Goal: Task Accomplishment & Management: Manage account settings

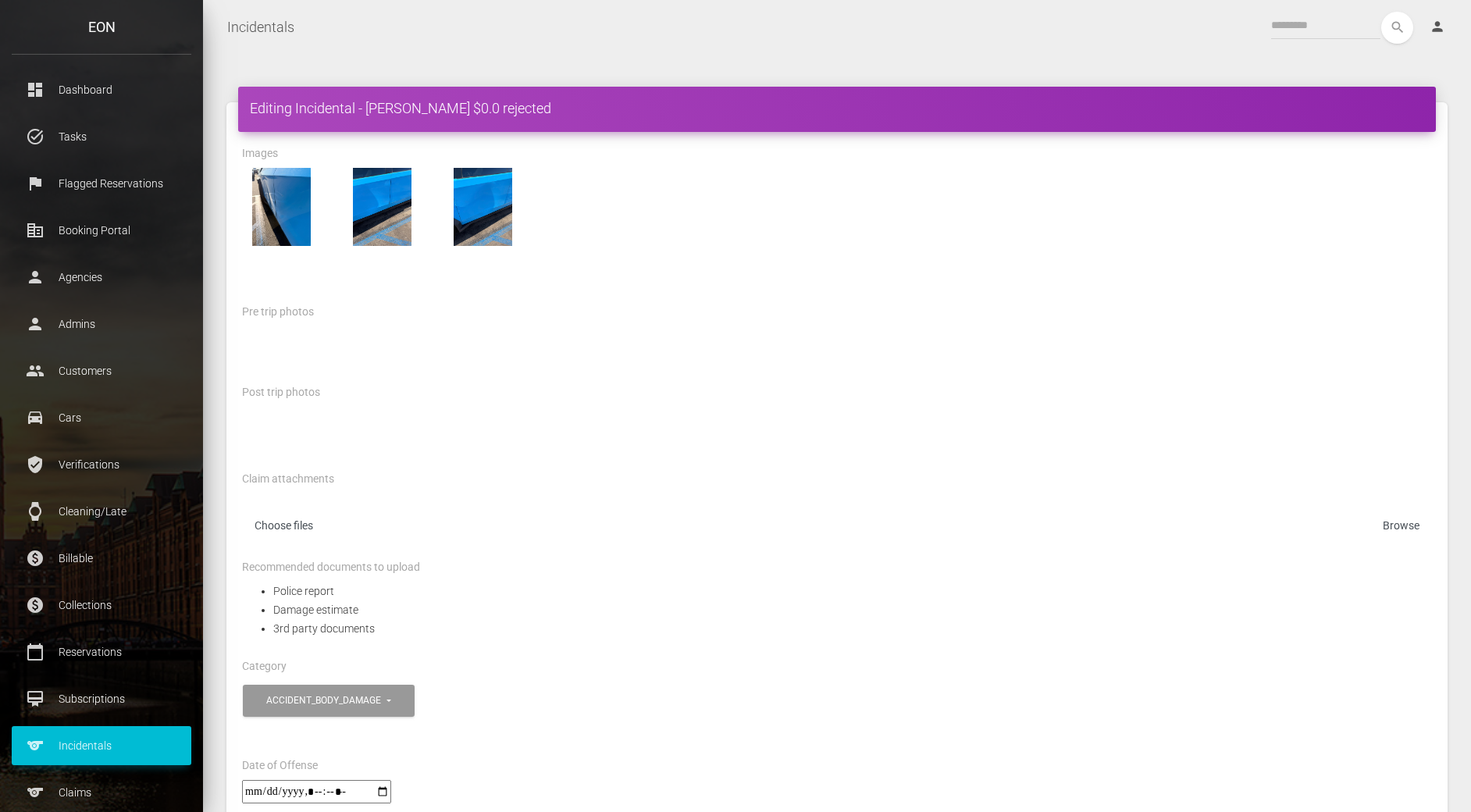
click at [814, 310] on div "Pre trip photos" at bounding box center [837, 314] width 1213 height 24
click at [637, 191] on div at bounding box center [837, 207] width 1213 height 78
click at [66, 778] on link "sports Claims" at bounding box center [101, 793] width 180 height 39
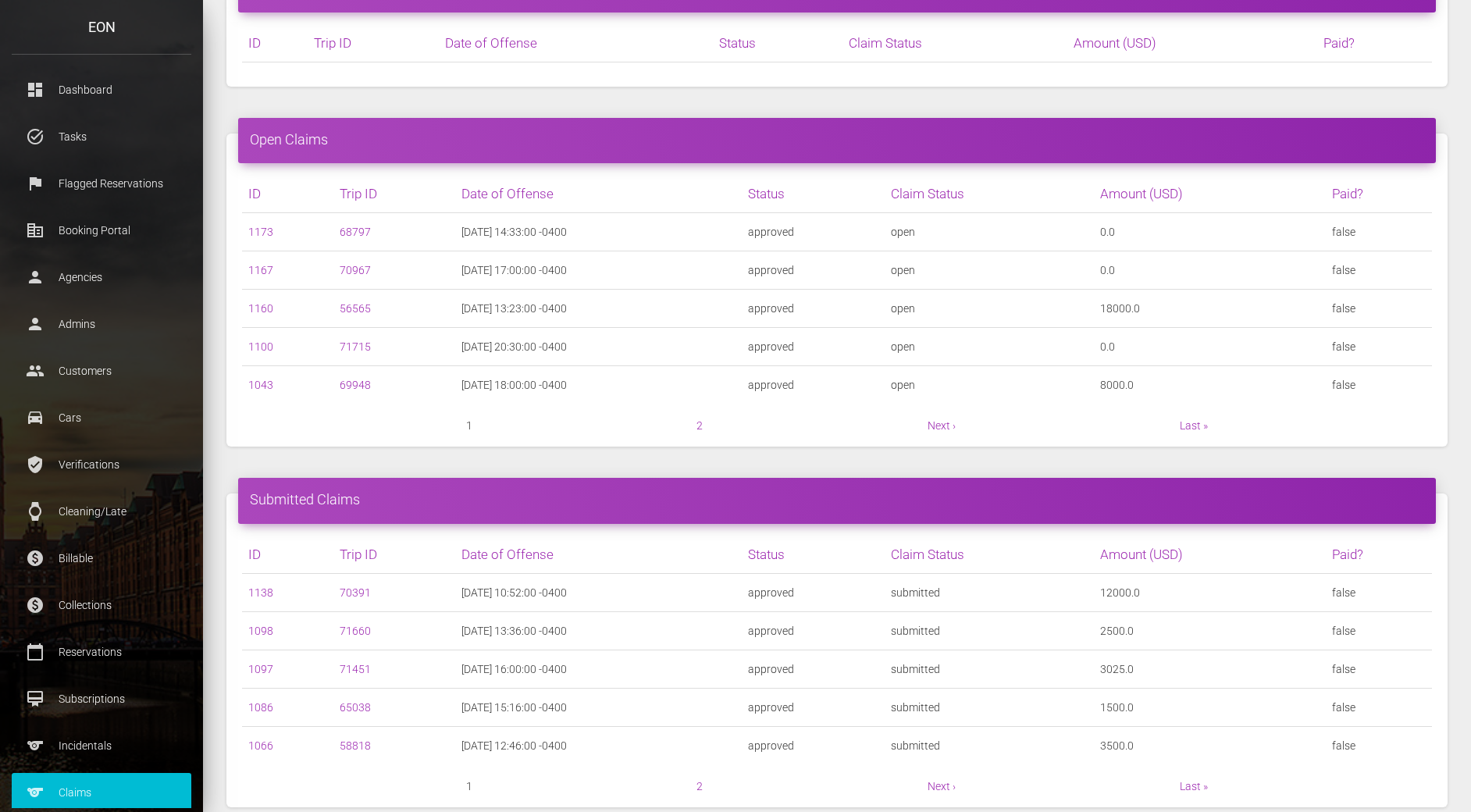
scroll to position [398, 0]
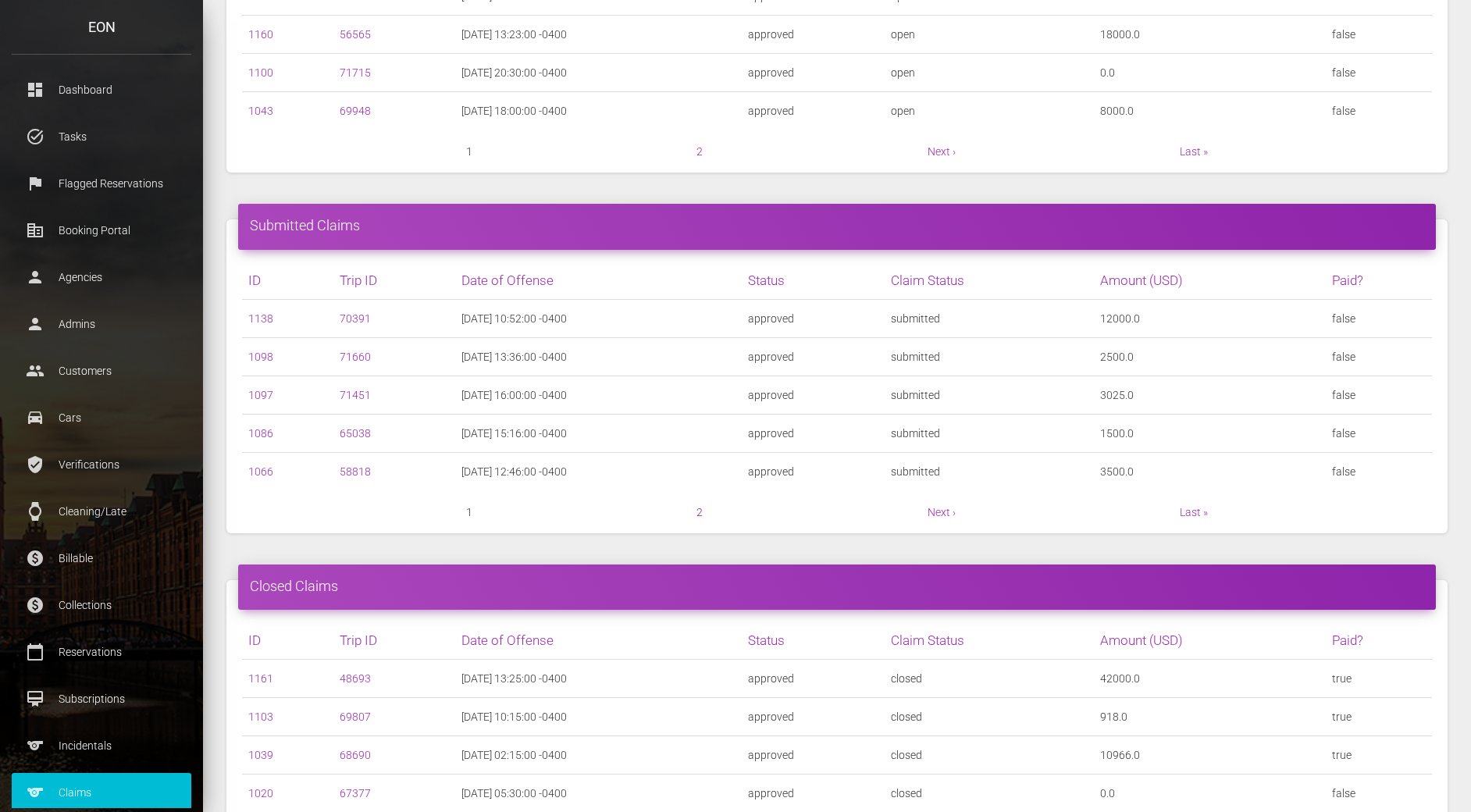
click at [700, 508] on link "2" at bounding box center [700, 512] width 6 height 13
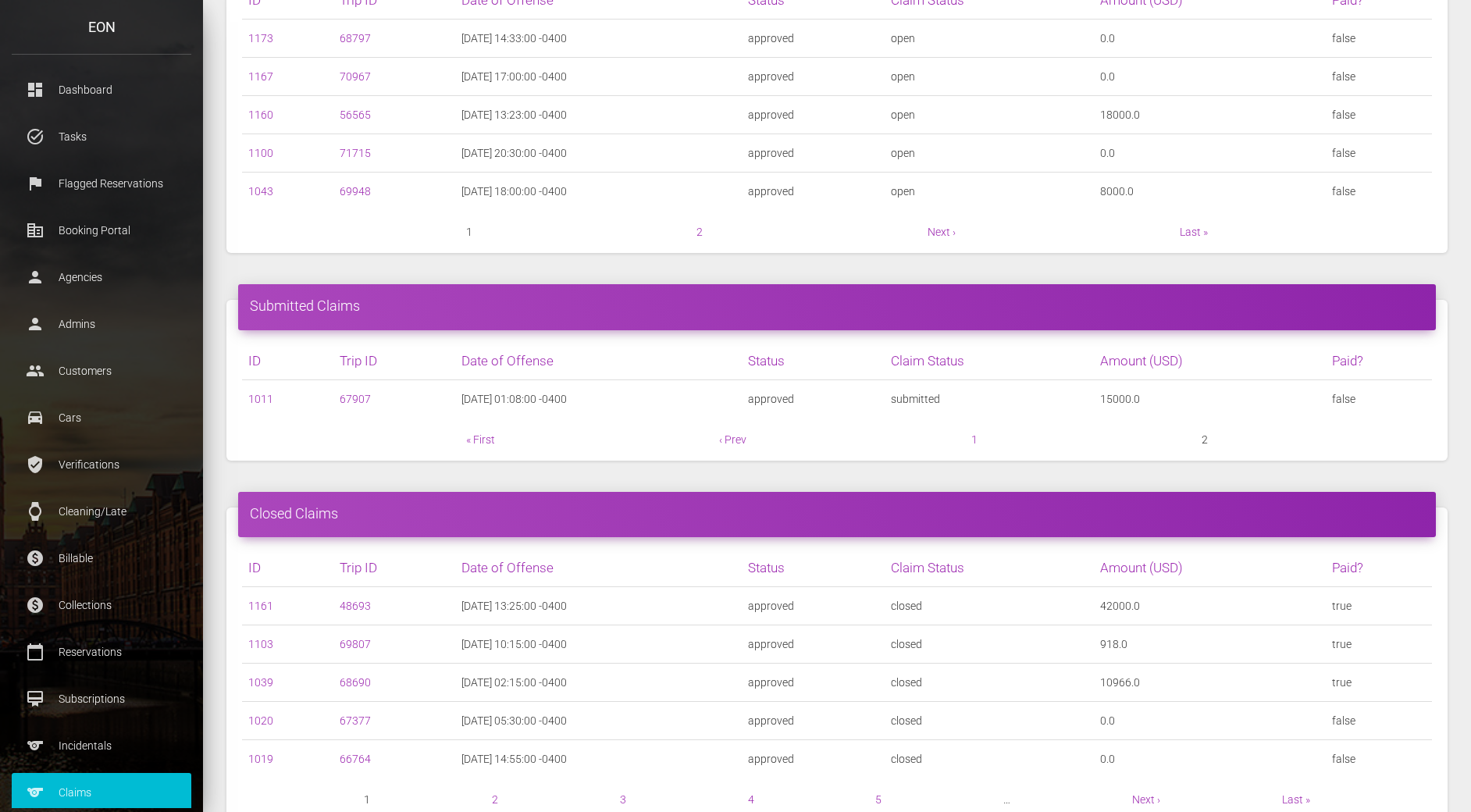
scroll to position [223, 0]
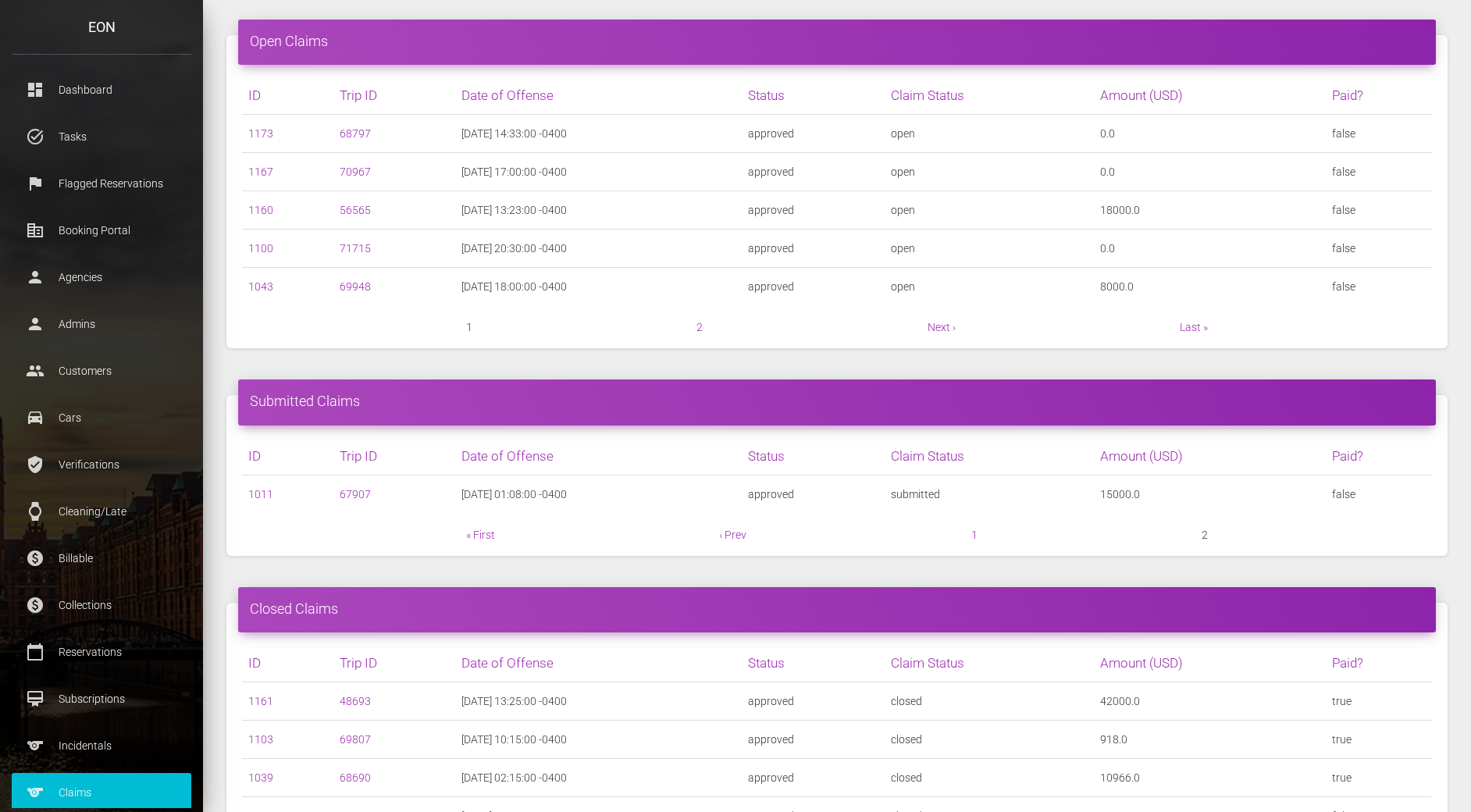
click at [703, 330] on nav "1 2 Next › Last »" at bounding box center [837, 327] width 1190 height 18
click at [700, 329] on link "2" at bounding box center [700, 327] width 6 height 13
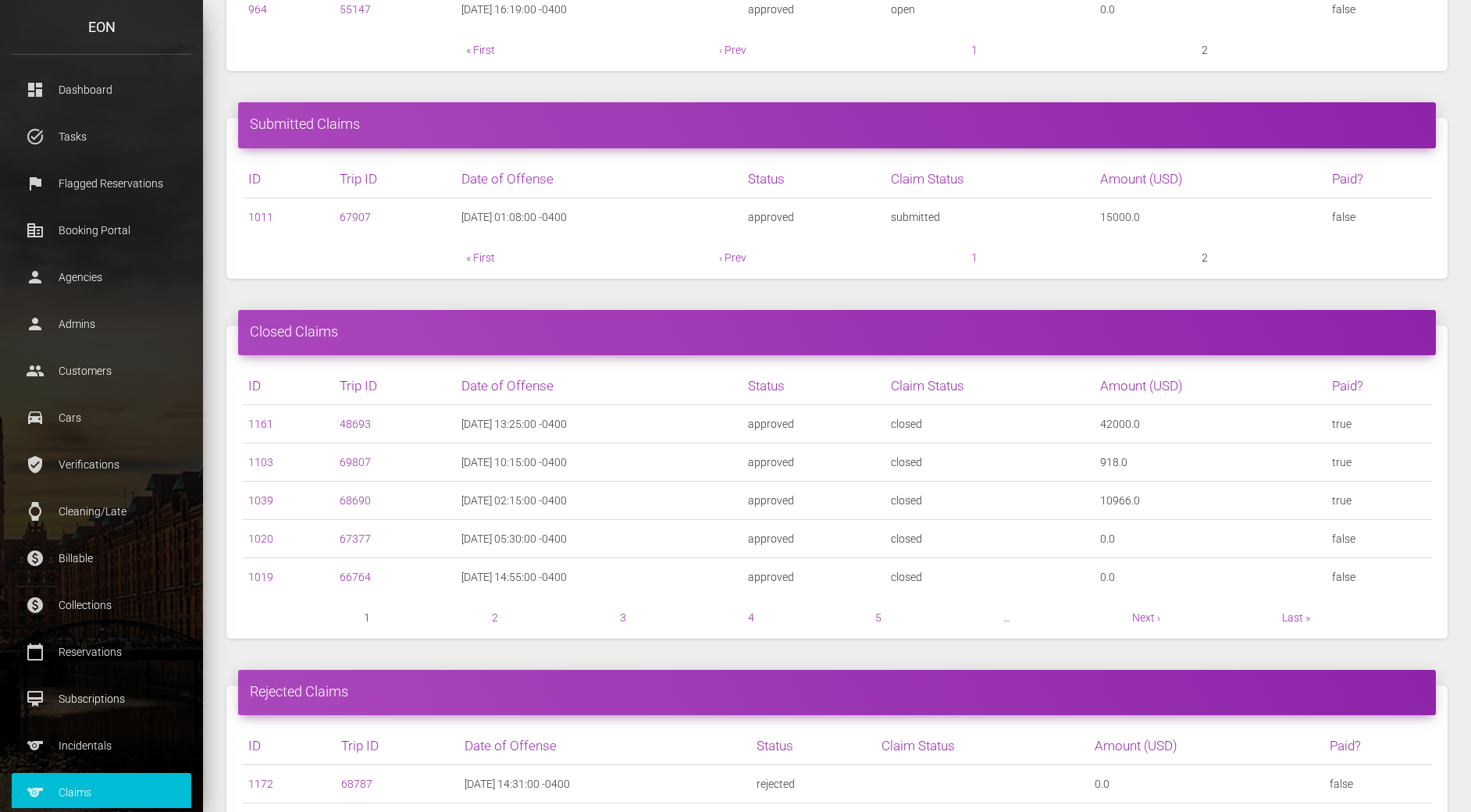
scroll to position [563, 0]
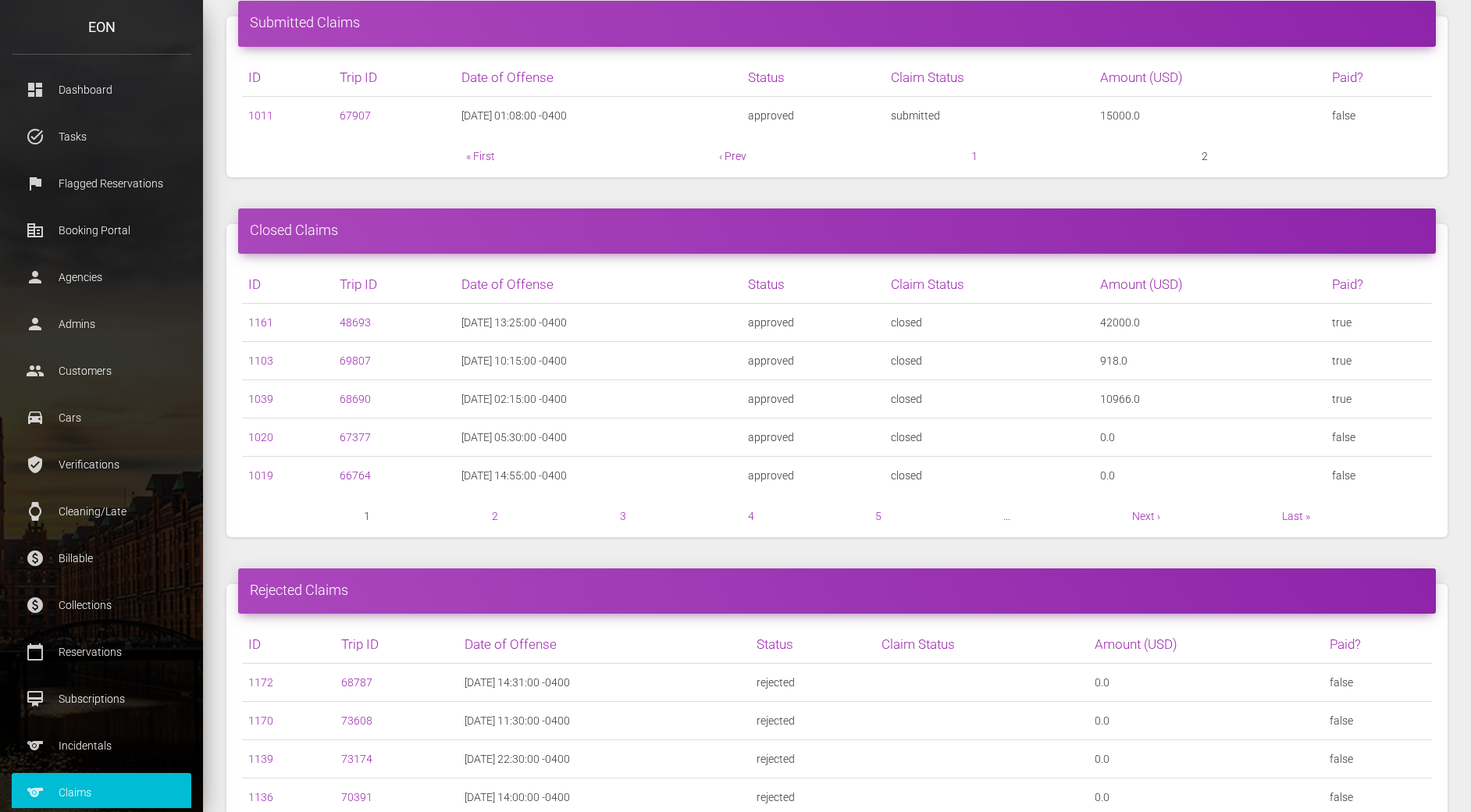
click at [726, 155] on link "‹ Prev" at bounding box center [733, 156] width 27 height 13
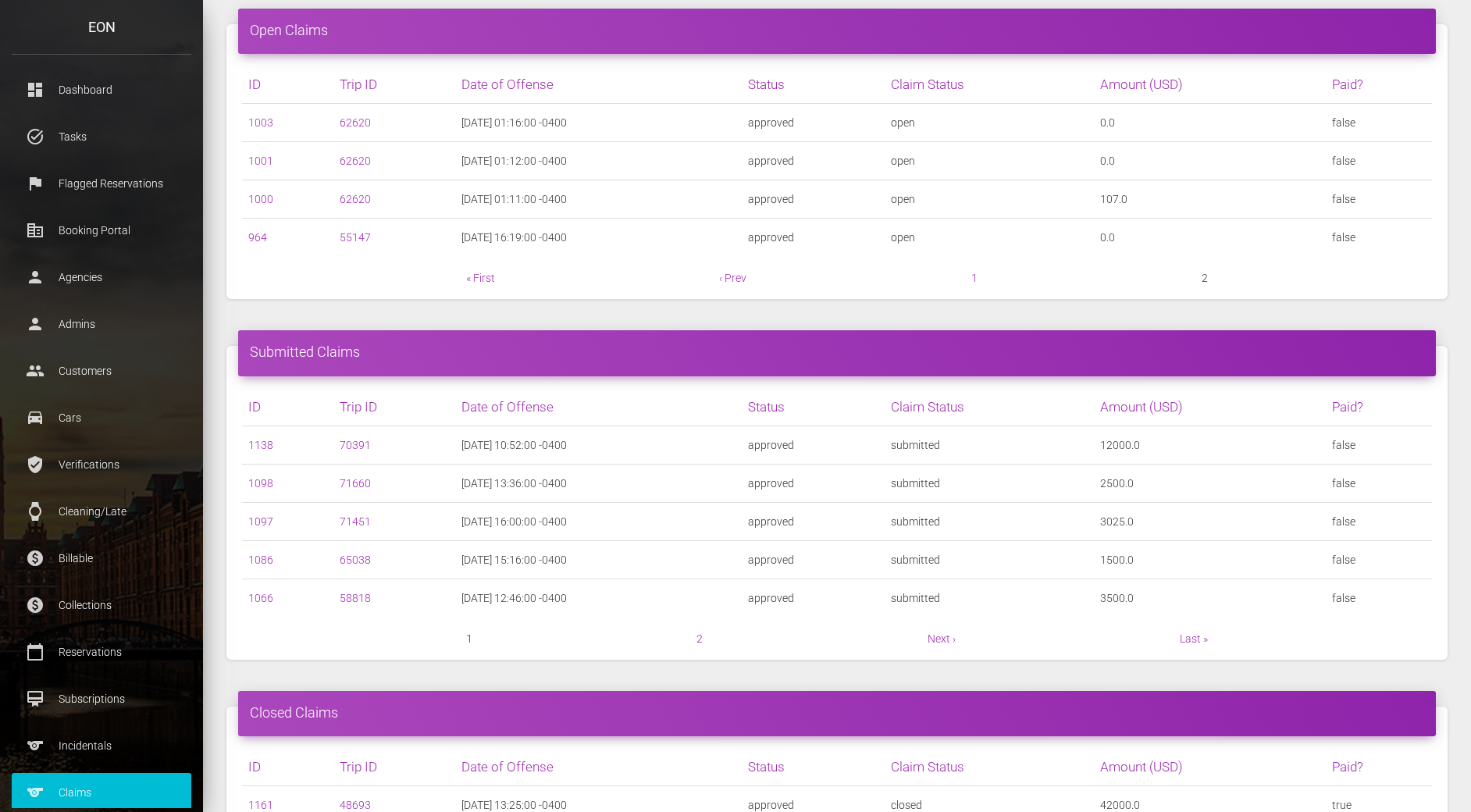
scroll to position [266, 0]
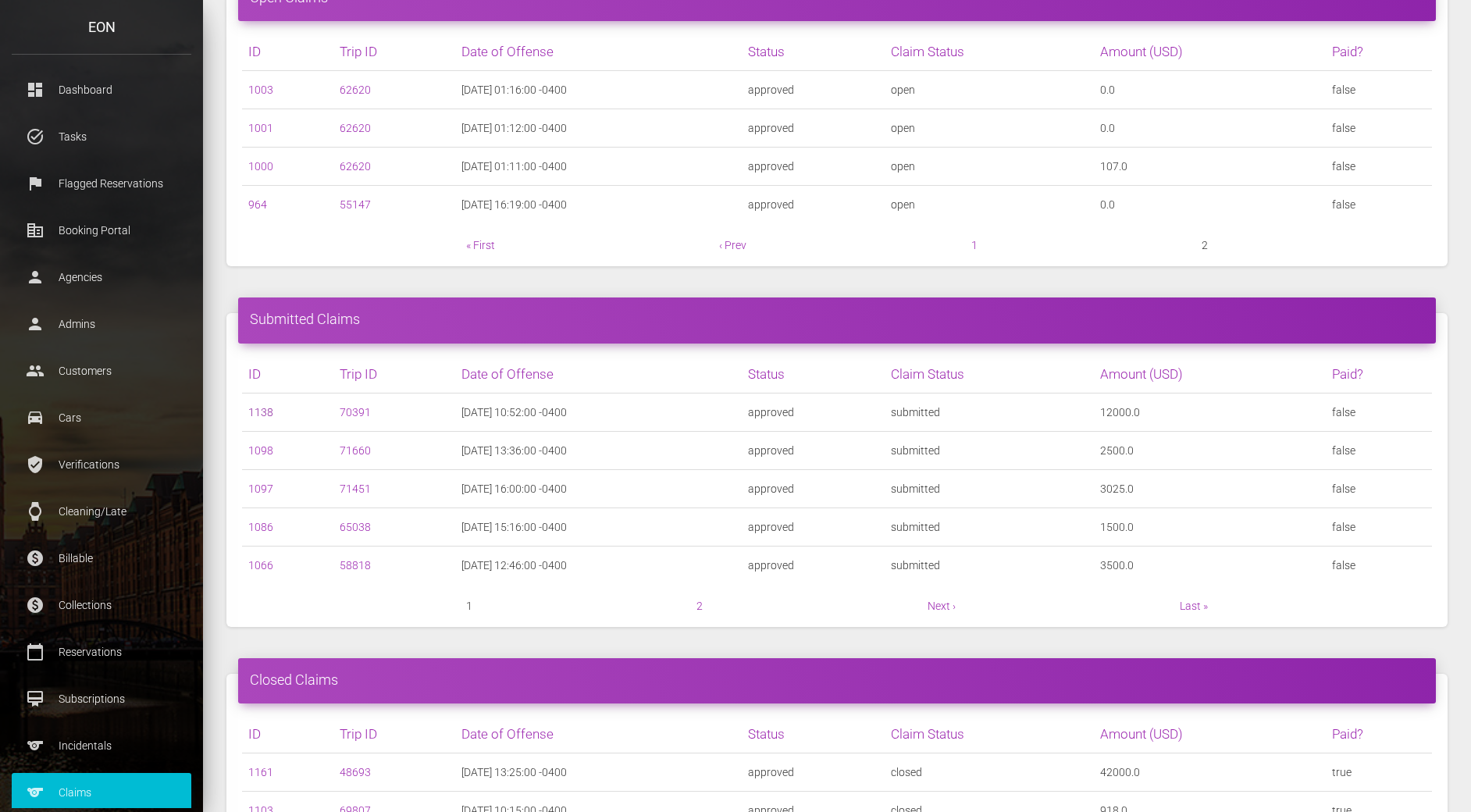
click at [259, 409] on link "1138" at bounding box center [261, 411] width 25 height 13
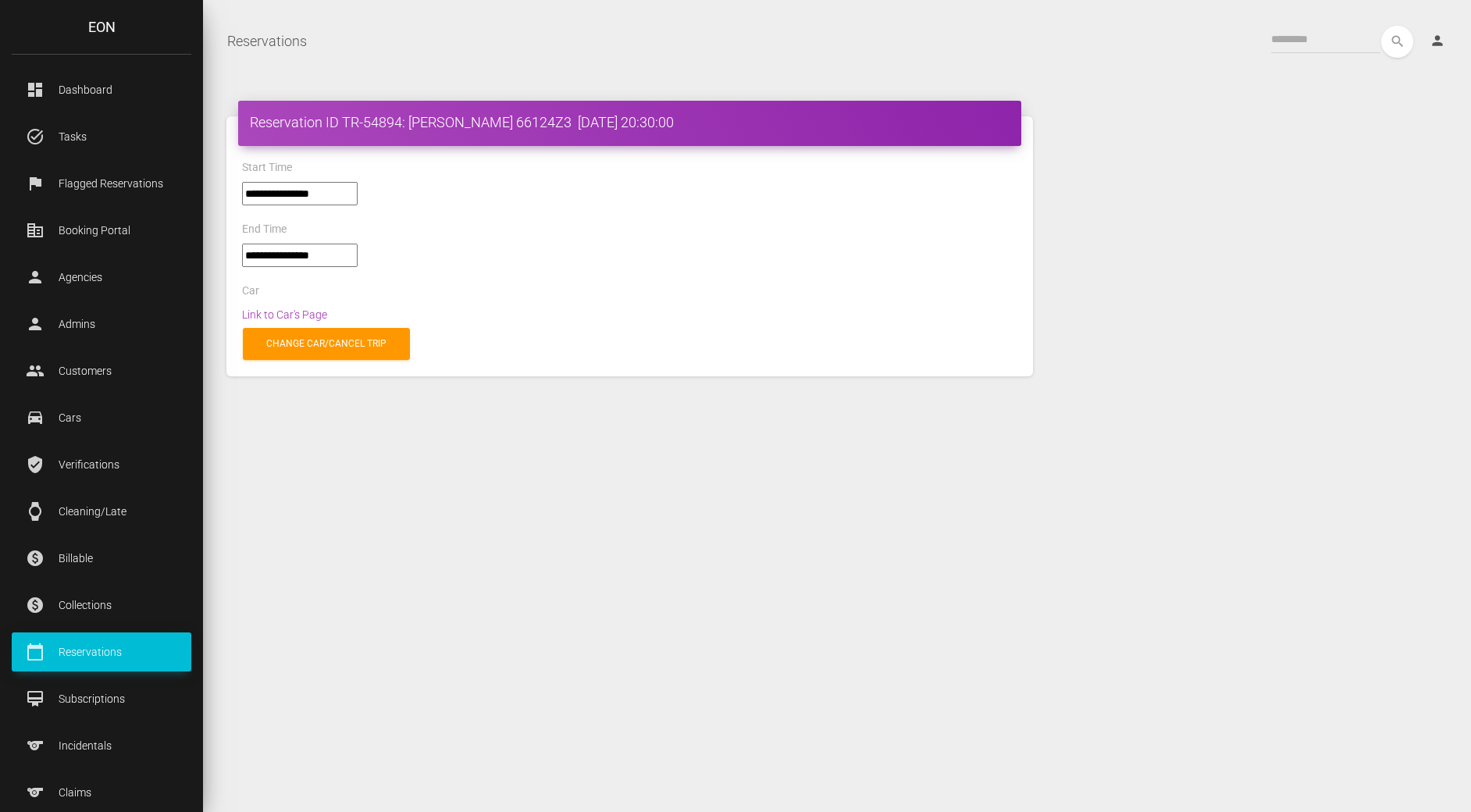
select select "*****"
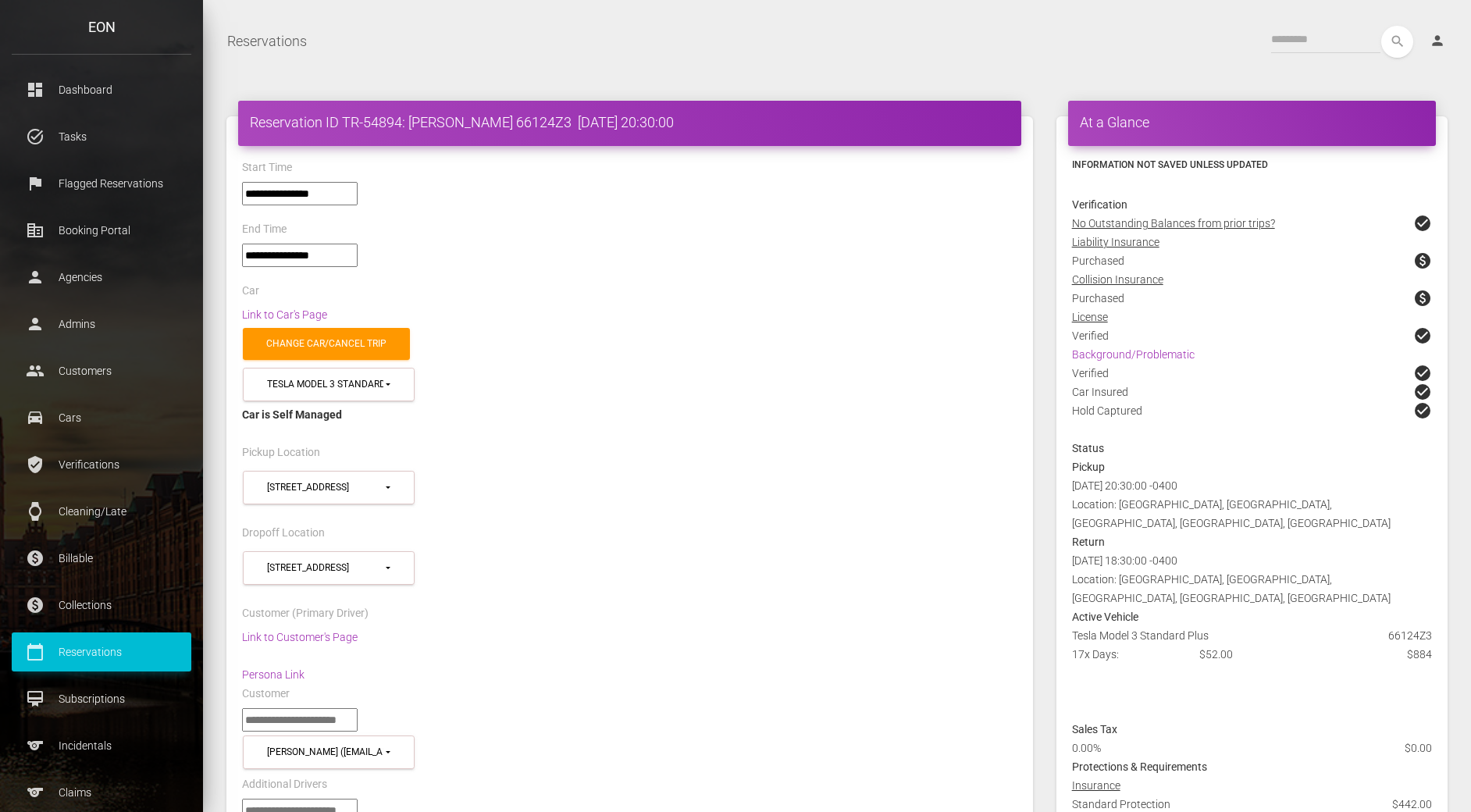
click at [850, 291] on div "Car" at bounding box center [629, 293] width 799 height 24
click at [271, 313] on link "Link to Car's Page" at bounding box center [284, 314] width 85 height 13
click at [892, 266] on div "**********" at bounding box center [629, 262] width 799 height 38
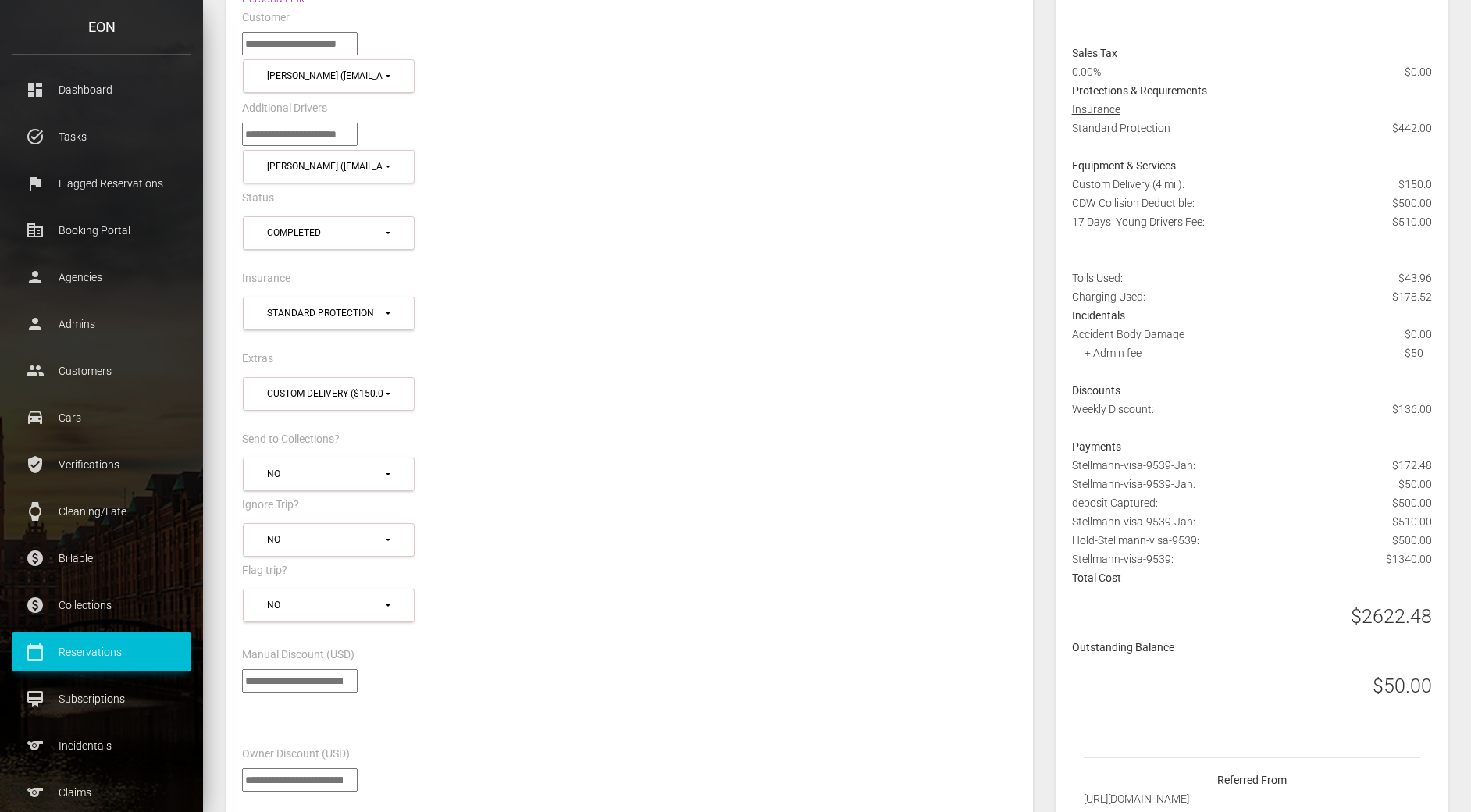
scroll to position [675, 0]
click at [85, 783] on p "Claims" at bounding box center [101, 793] width 157 height 23
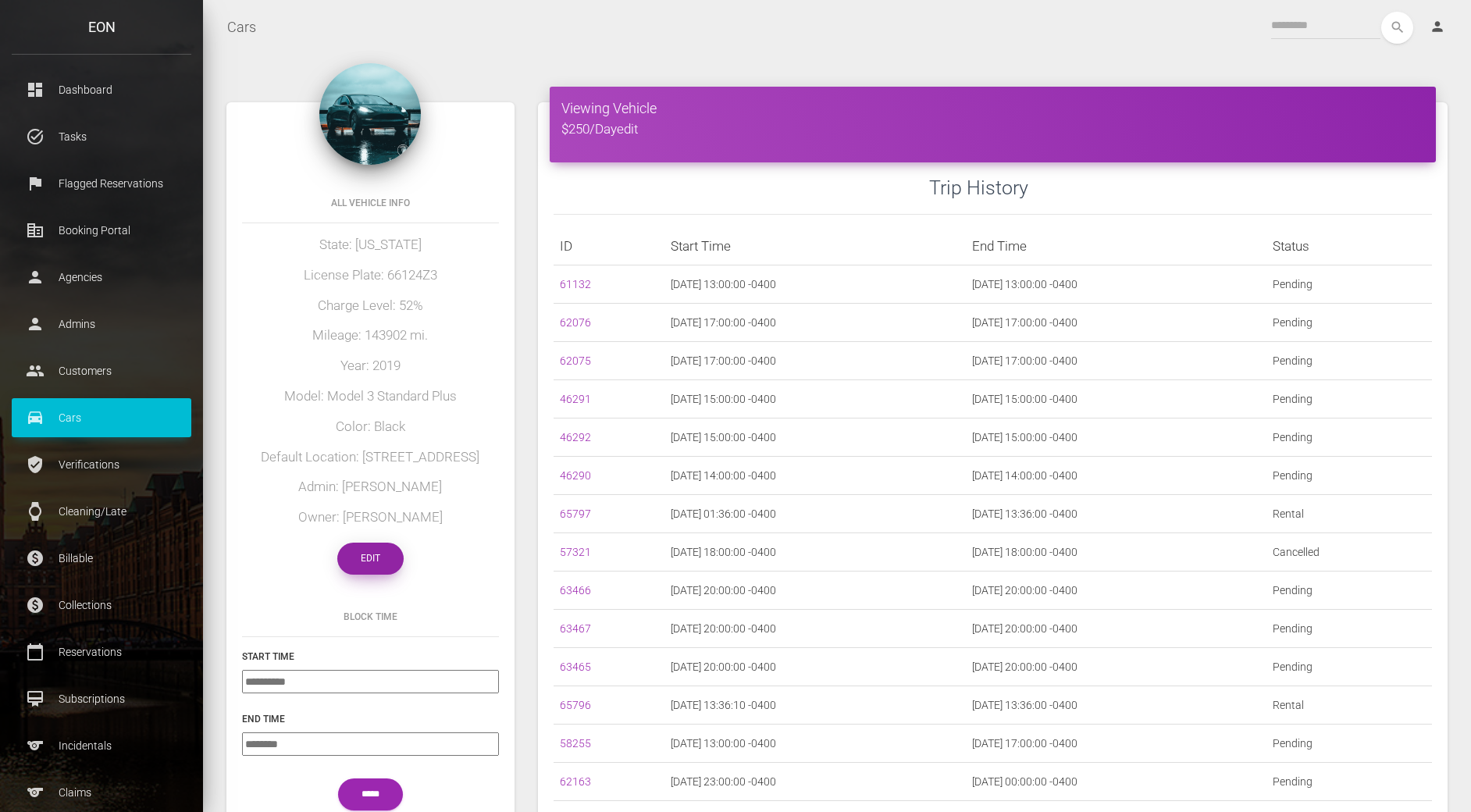
click at [380, 562] on link "Edit" at bounding box center [371, 558] width 66 height 32
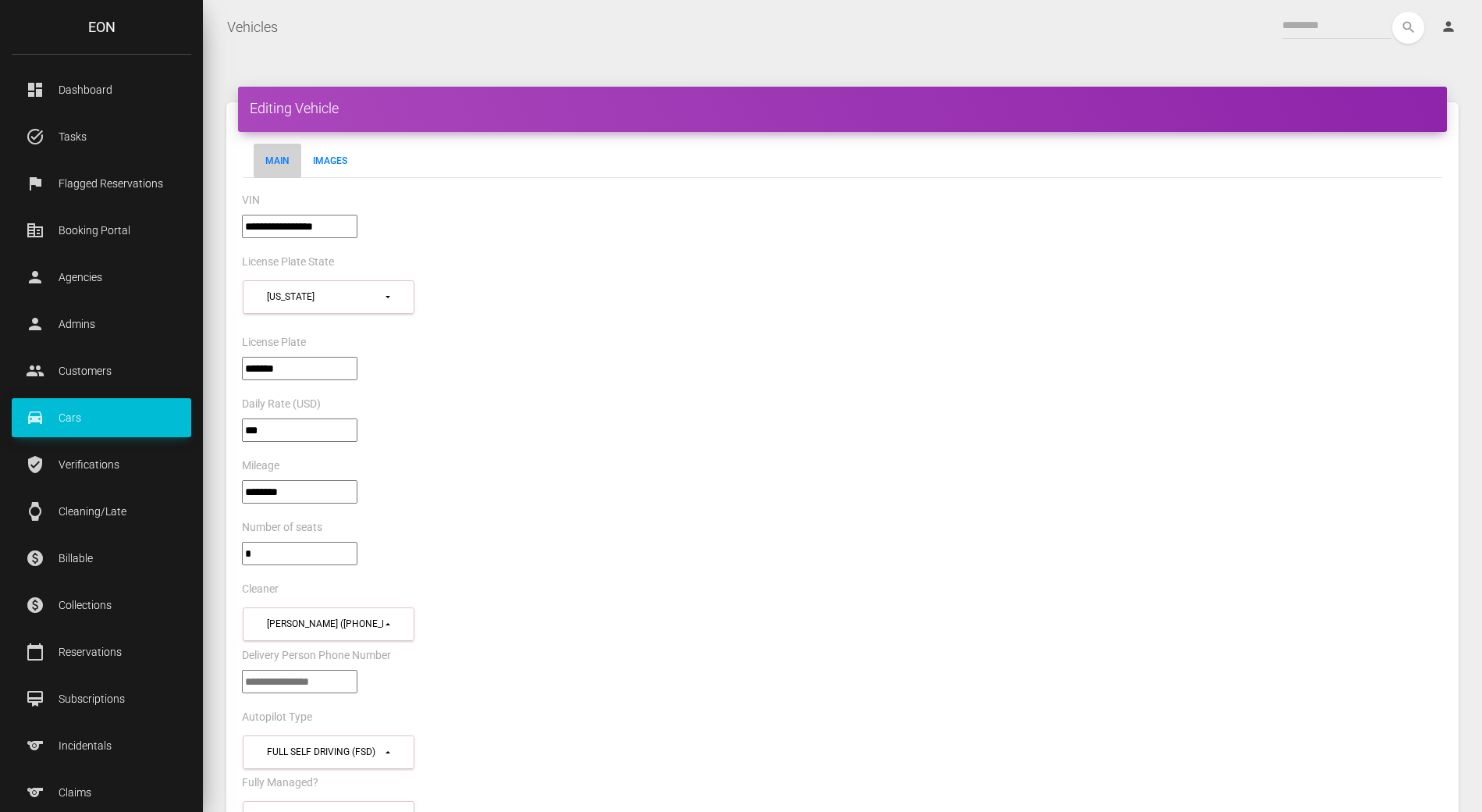
select select "*"
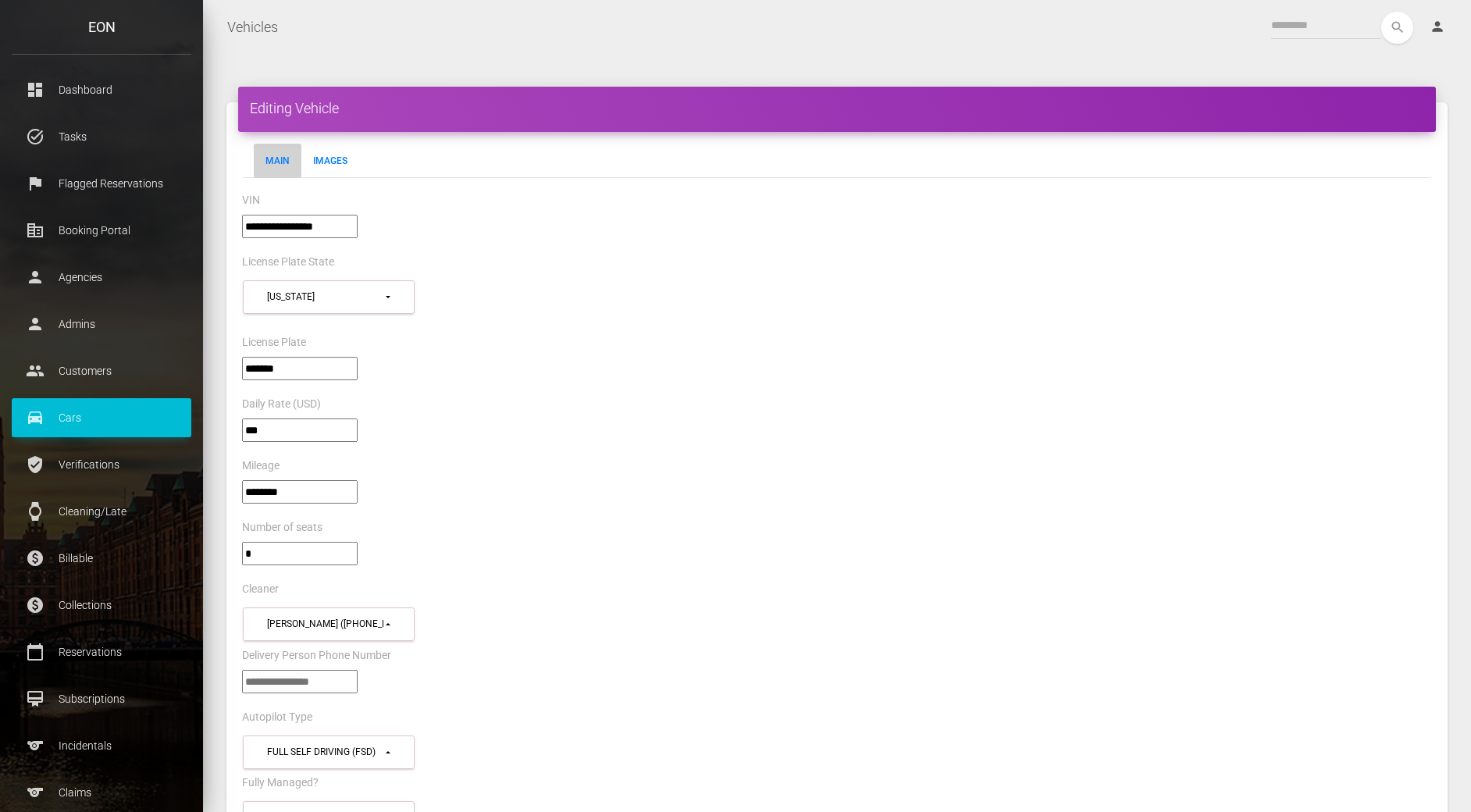
click at [956, 284] on div "**********" at bounding box center [837, 304] width 1213 height 56
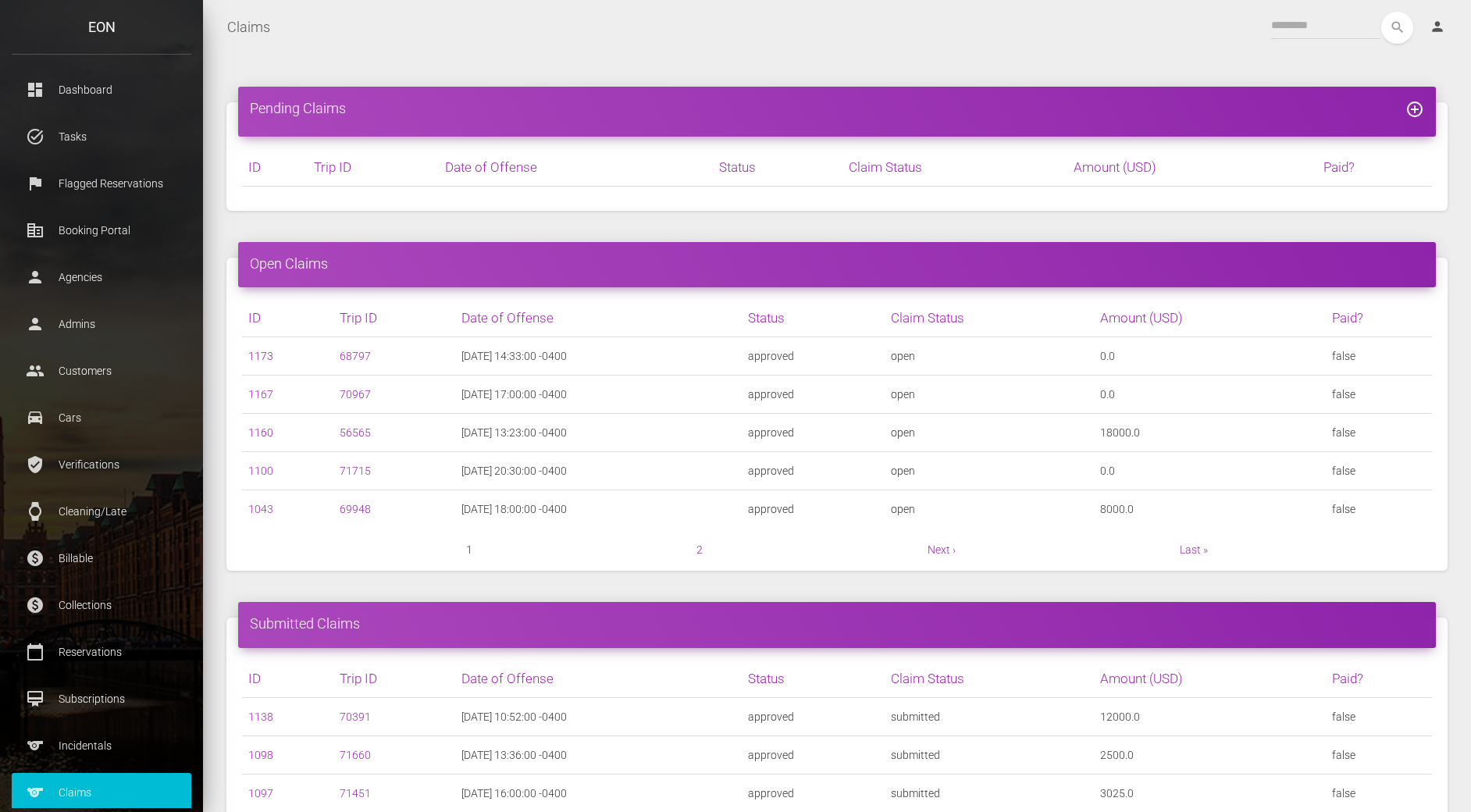
click at [266, 353] on link "1173" at bounding box center [261, 356] width 25 height 13
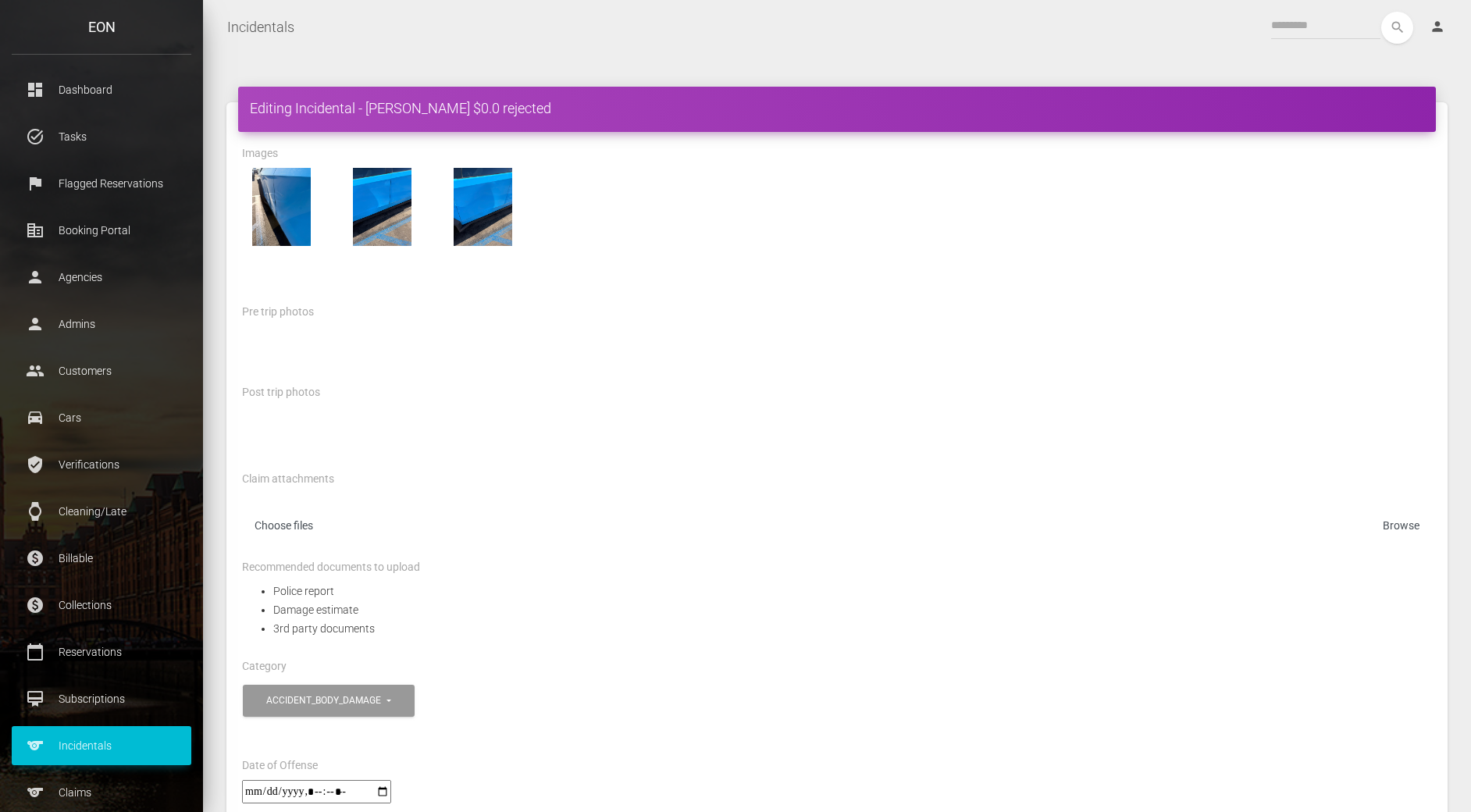
drag, startPoint x: 382, startPoint y: 224, endPoint x: 471, endPoint y: 212, distance: 89.8
click at [487, 232] on img at bounding box center [484, 207] width 78 height 78
click at [868, 378] on div at bounding box center [837, 354] width 1213 height 56
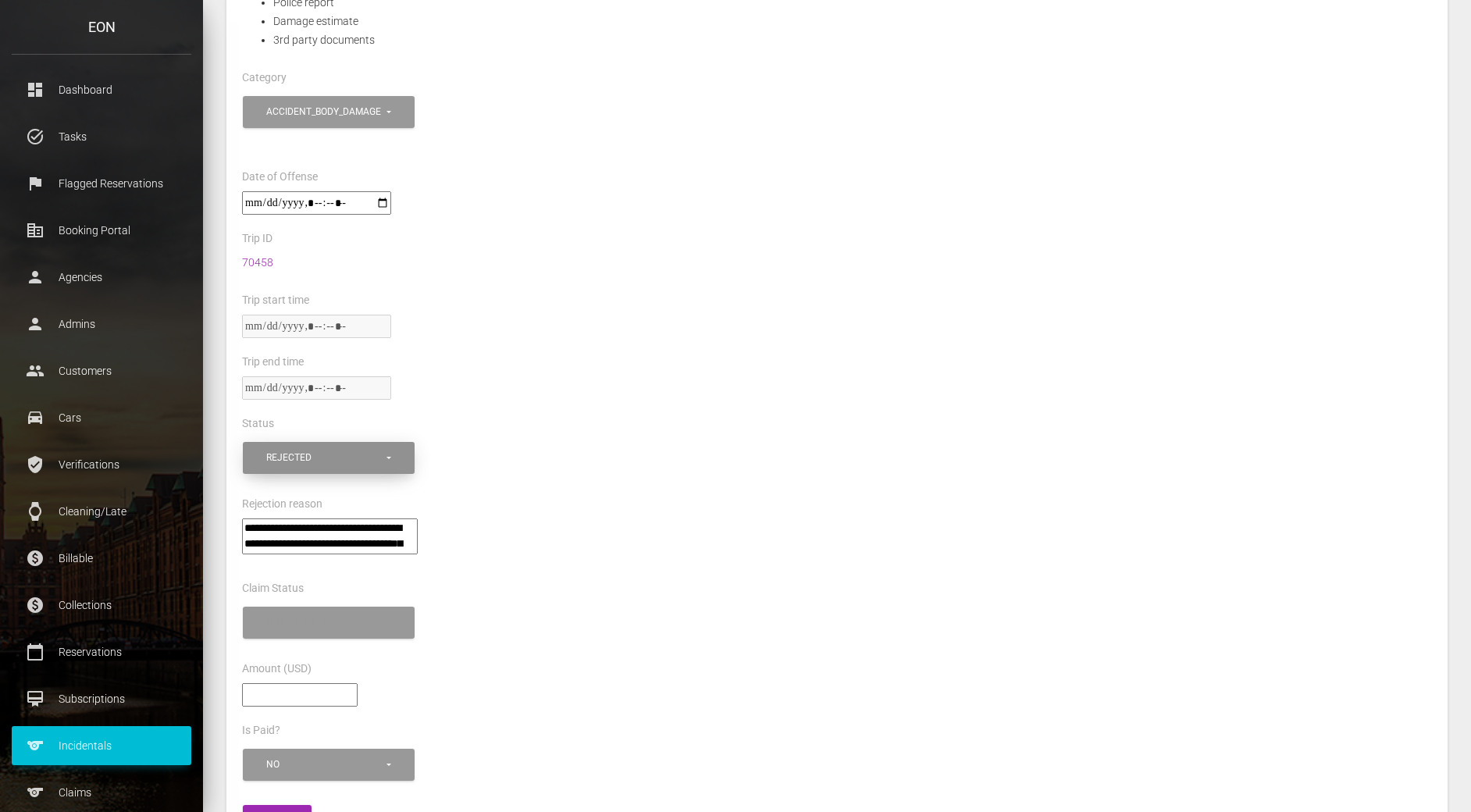
scroll to position [590, 0]
click at [343, 461] on div "rejected" at bounding box center [325, 456] width 118 height 14
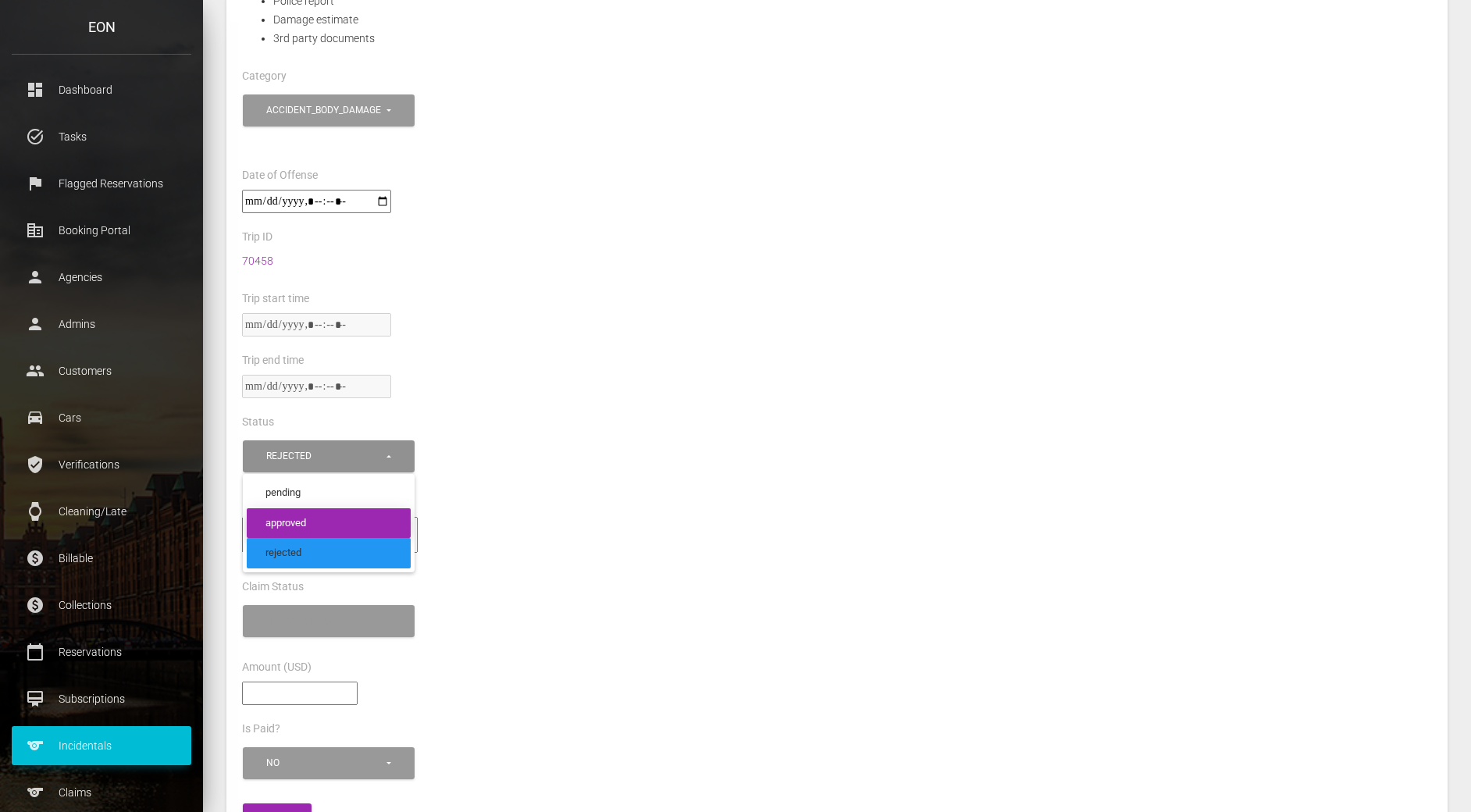
click at [339, 512] on link "approved" at bounding box center [329, 522] width 164 height 30
select select "********"
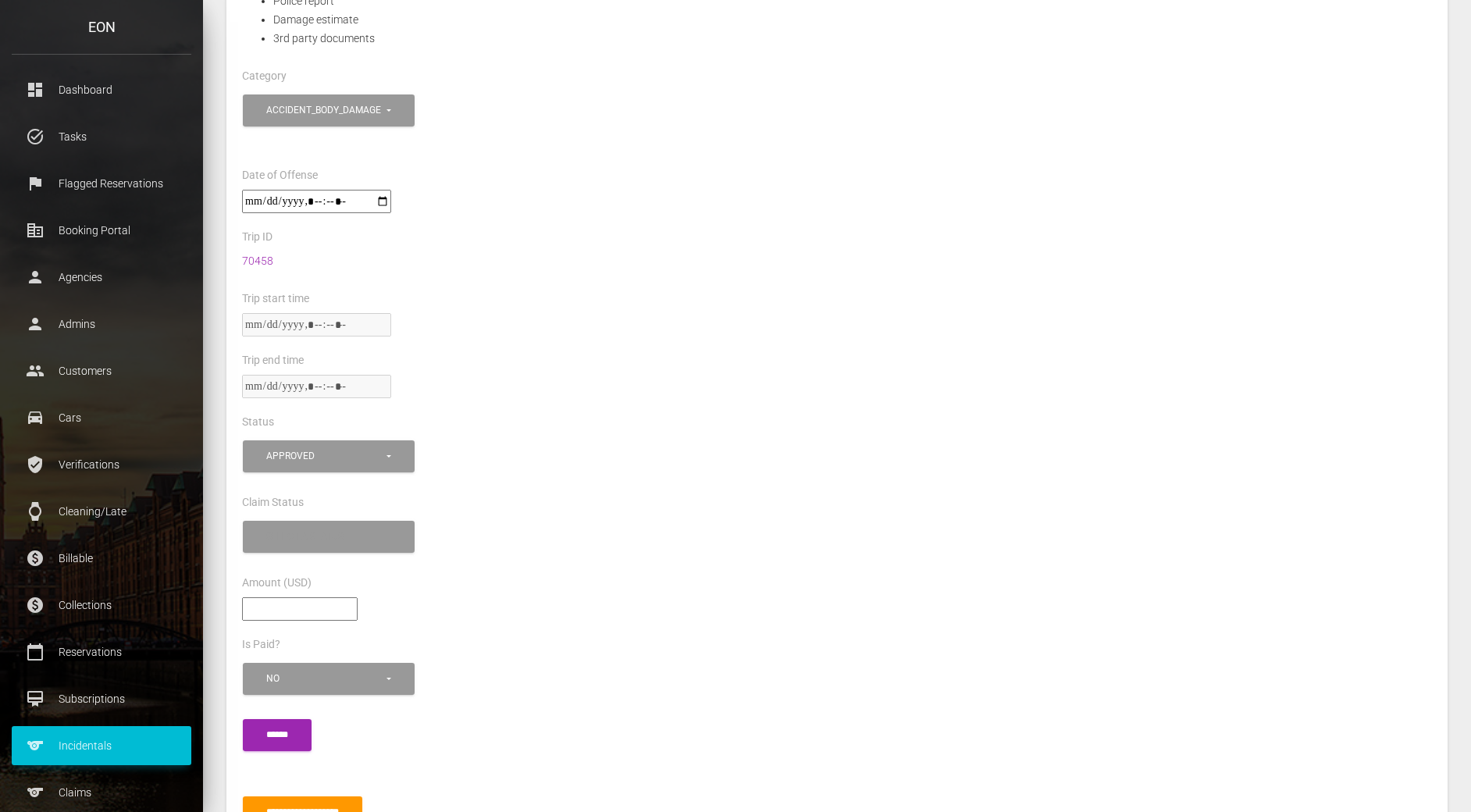
click at [510, 592] on div "Amount (USD)" at bounding box center [837, 584] width 1213 height 24
click at [330, 534] on div "Select a status" at bounding box center [325, 537] width 118 height 14
click at [599, 535] on div "**********" at bounding box center [837, 545] width 1213 height 56
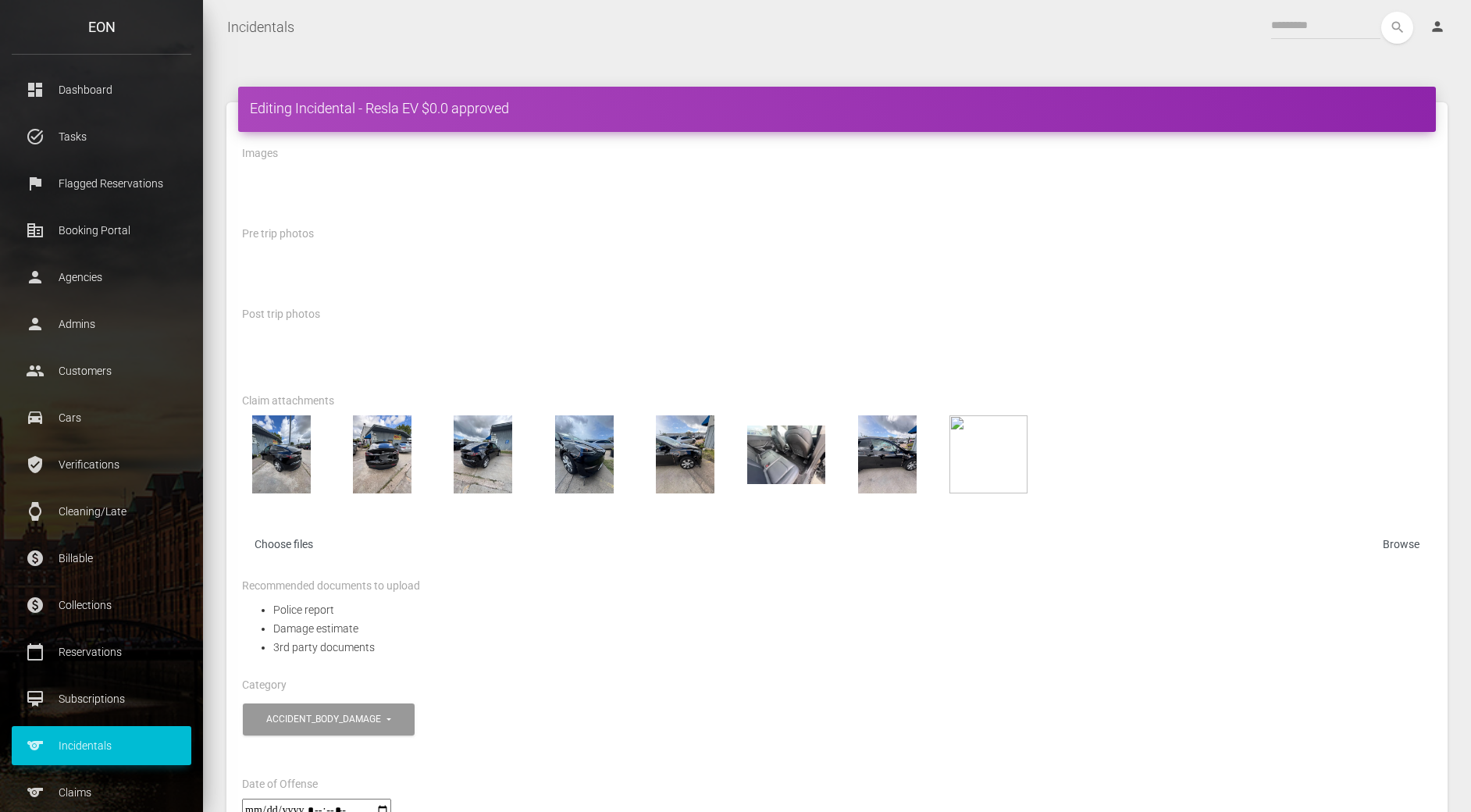
click at [775, 265] on div at bounding box center [837, 276] width 1213 height 56
click at [1152, 595] on div "Recommended documents to upload" at bounding box center [837, 587] width 1213 height 24
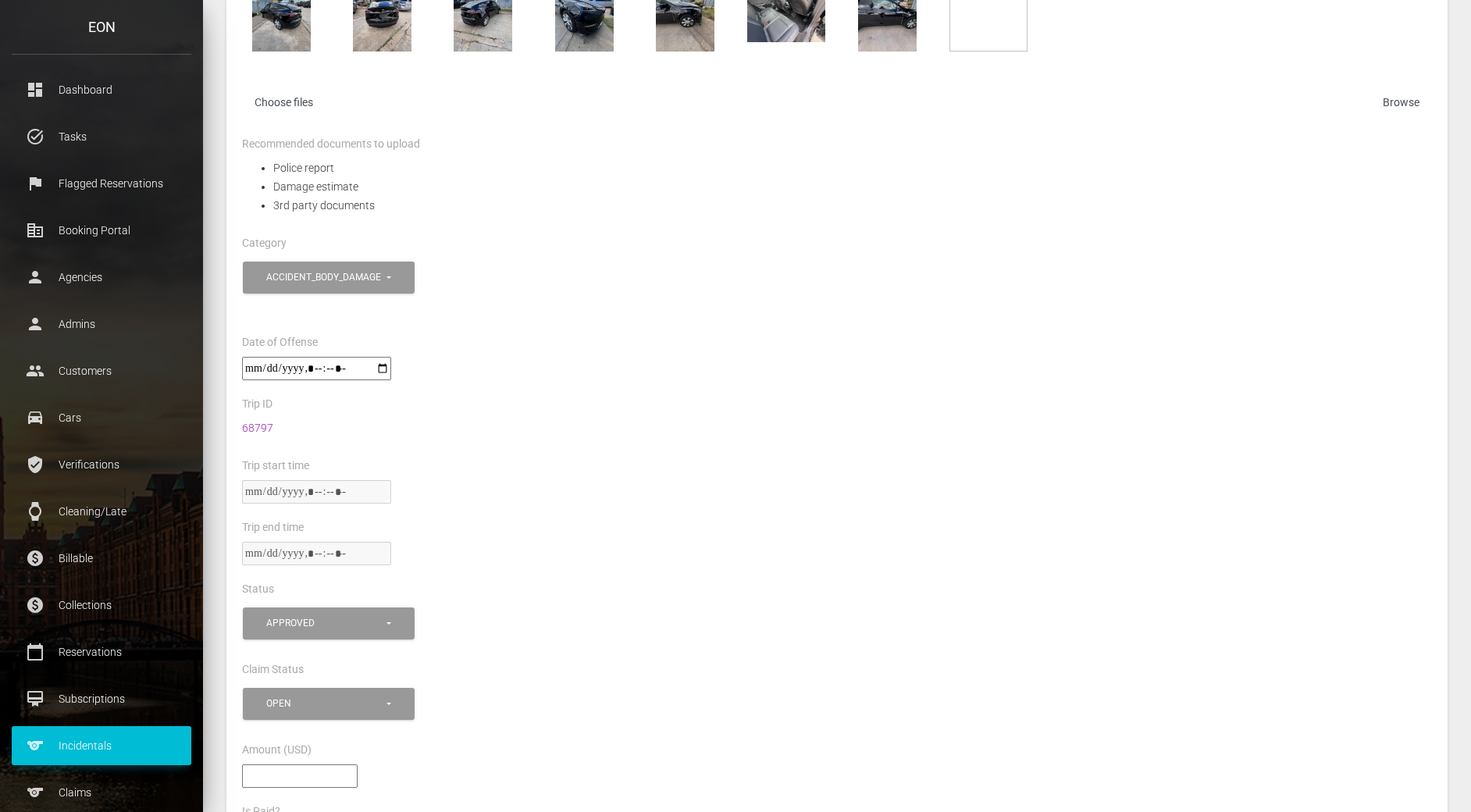
scroll to position [682, 0]
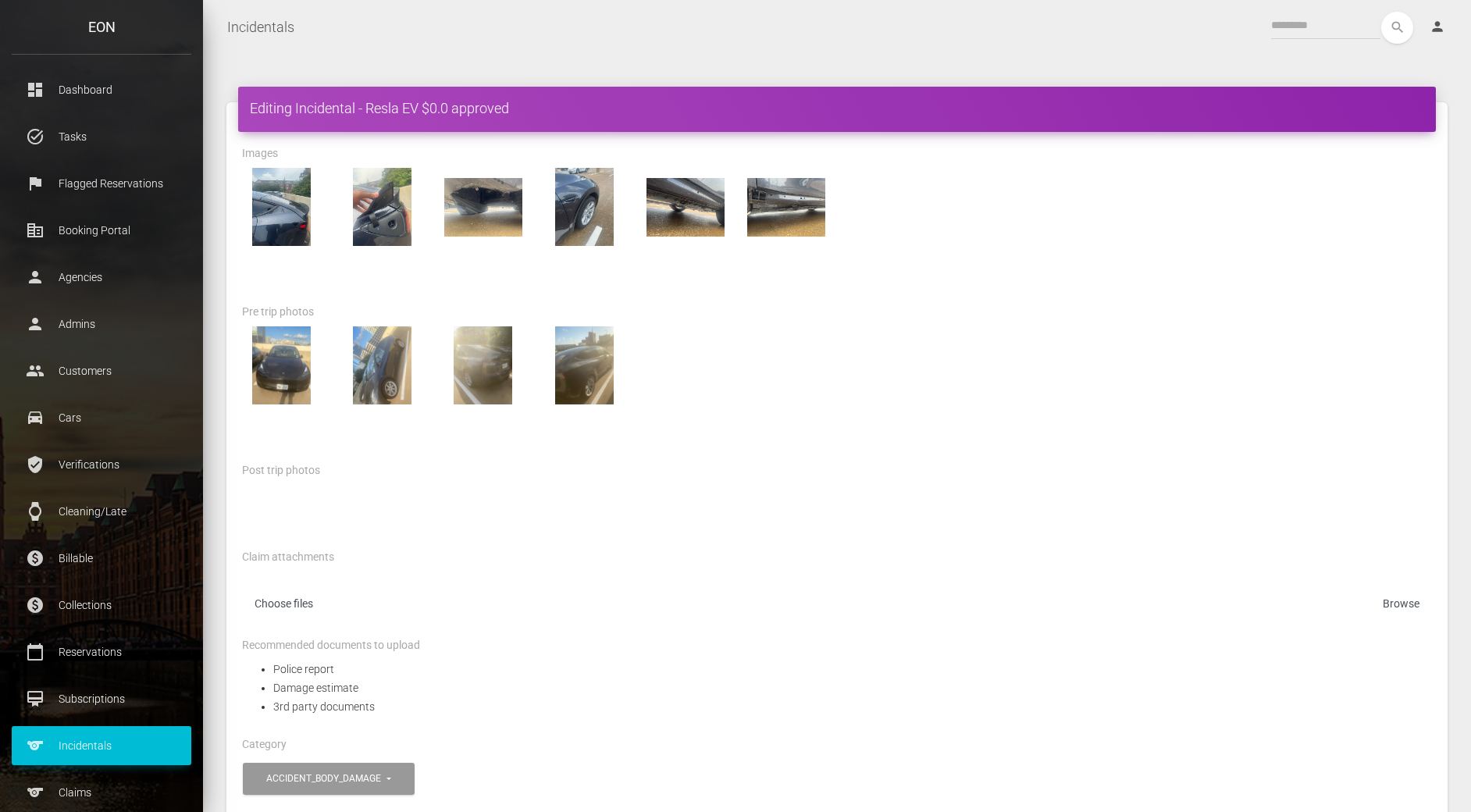
click at [739, 371] on div at bounding box center [837, 365] width 1213 height 78
click at [938, 417] on div at bounding box center [837, 393] width 1213 height 134
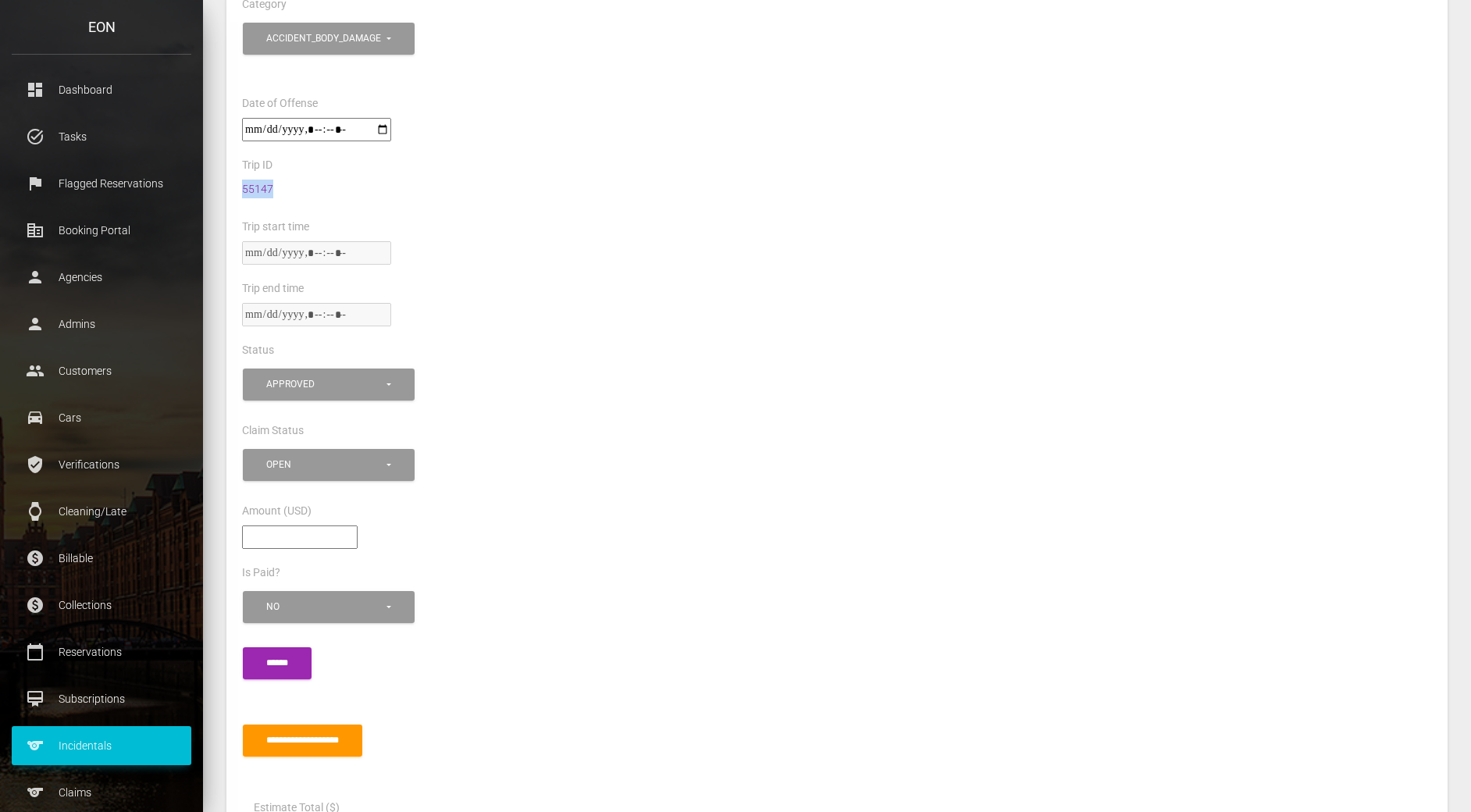
scroll to position [739, 0]
click at [817, 283] on div "Trip end time" at bounding box center [837, 291] width 1213 height 24
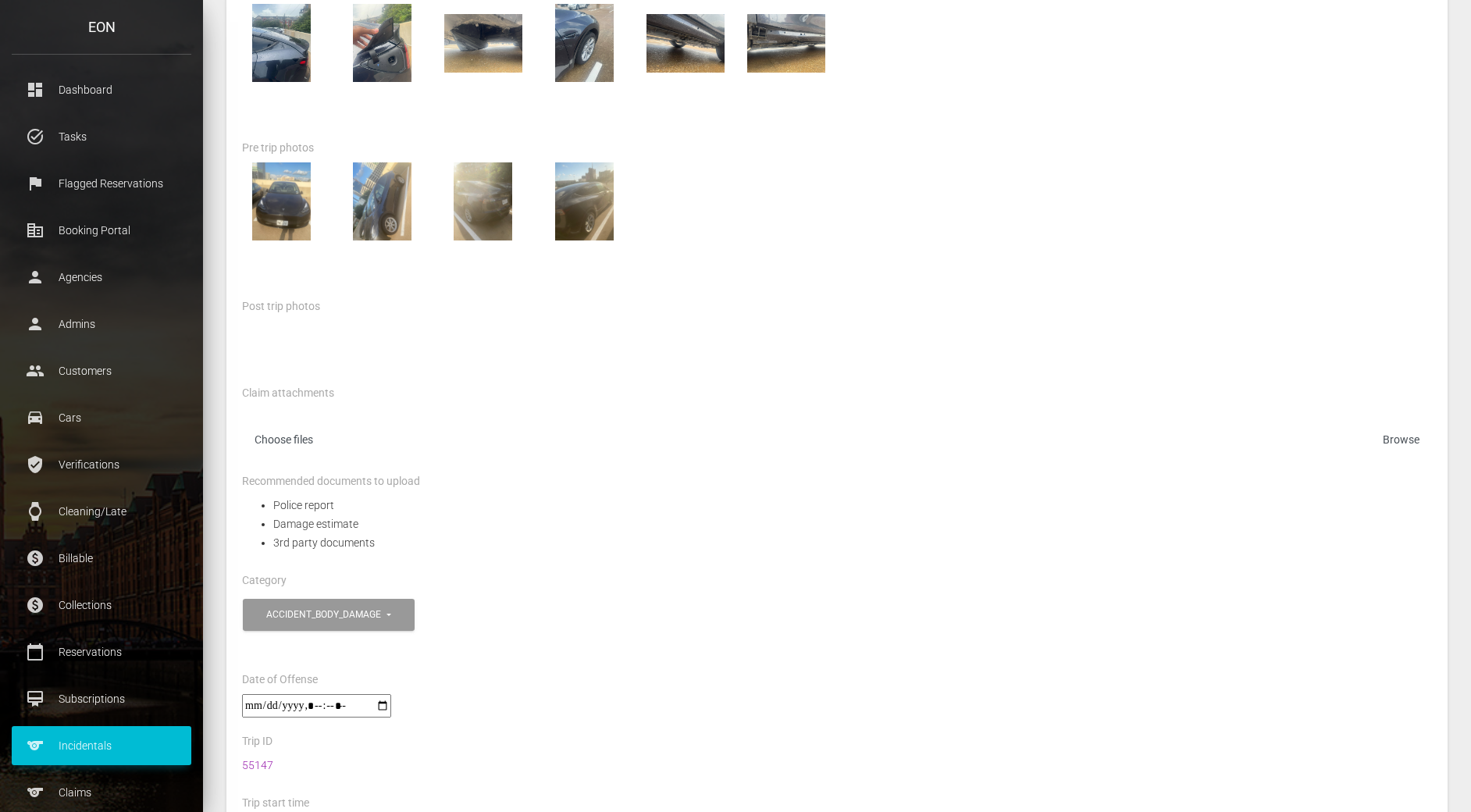
scroll to position [0, 0]
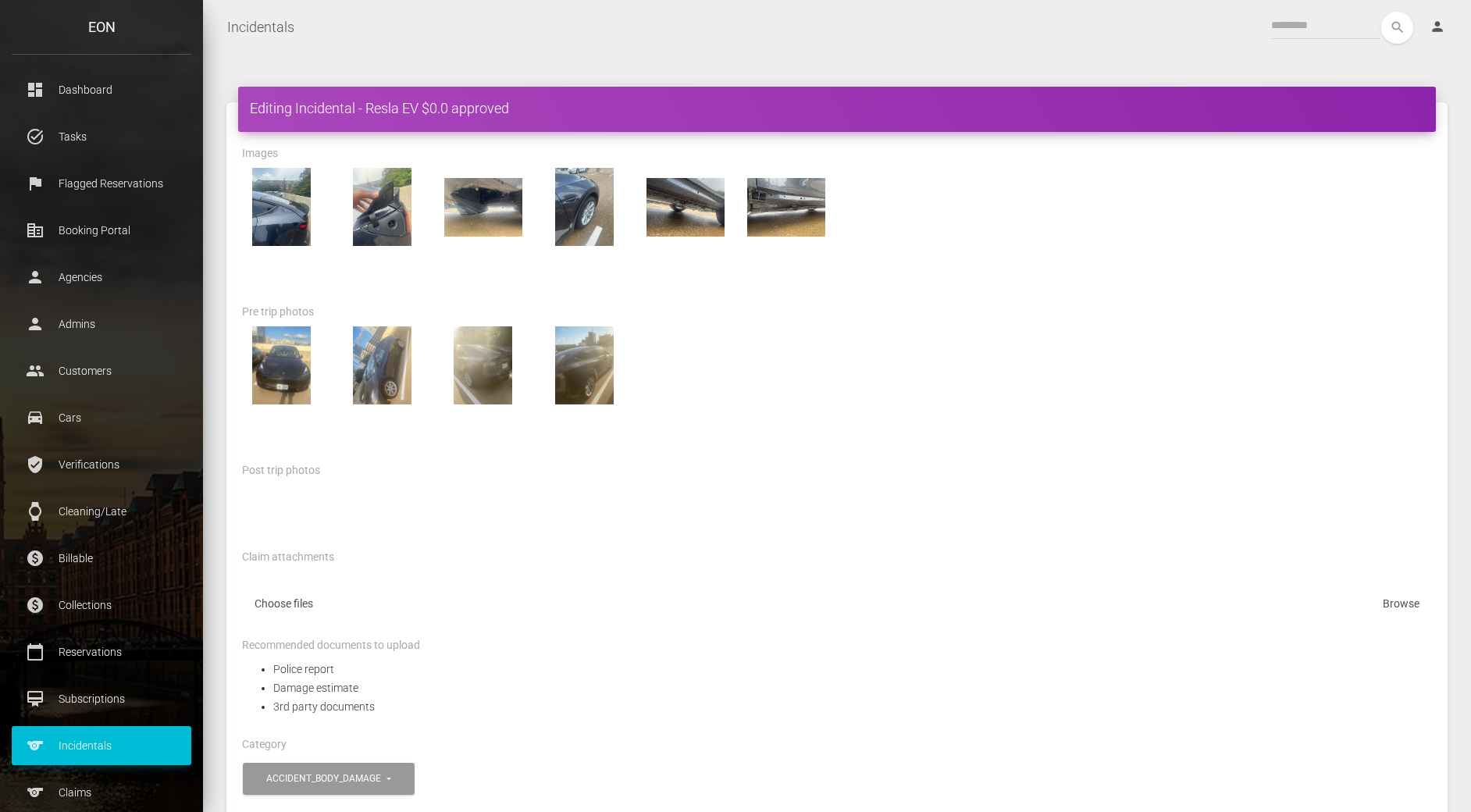
click at [868, 385] on div at bounding box center [837, 365] width 1213 height 78
click at [724, 565] on div "Claim attachments Choose files" at bounding box center [837, 591] width 1190 height 88
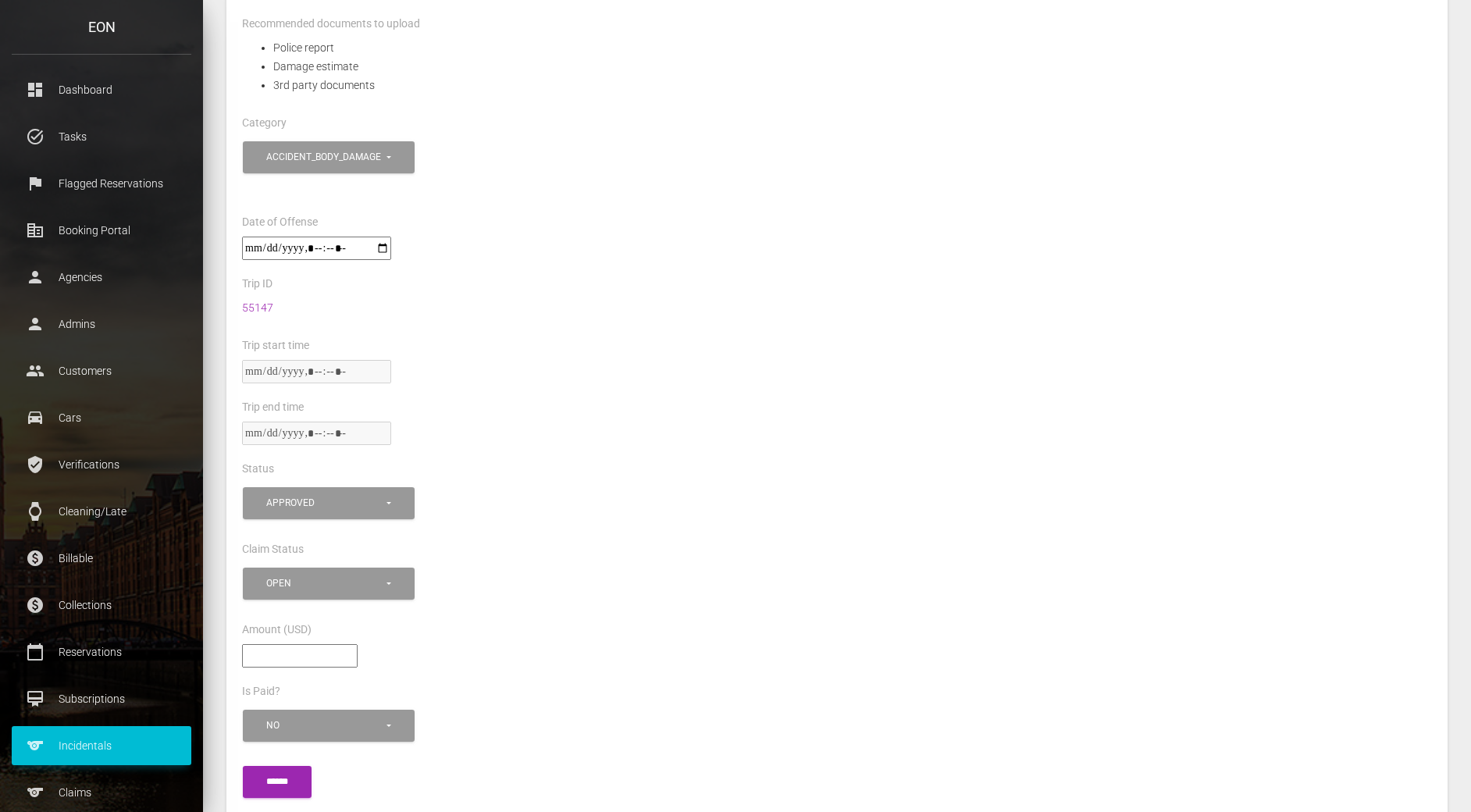
scroll to position [710, 0]
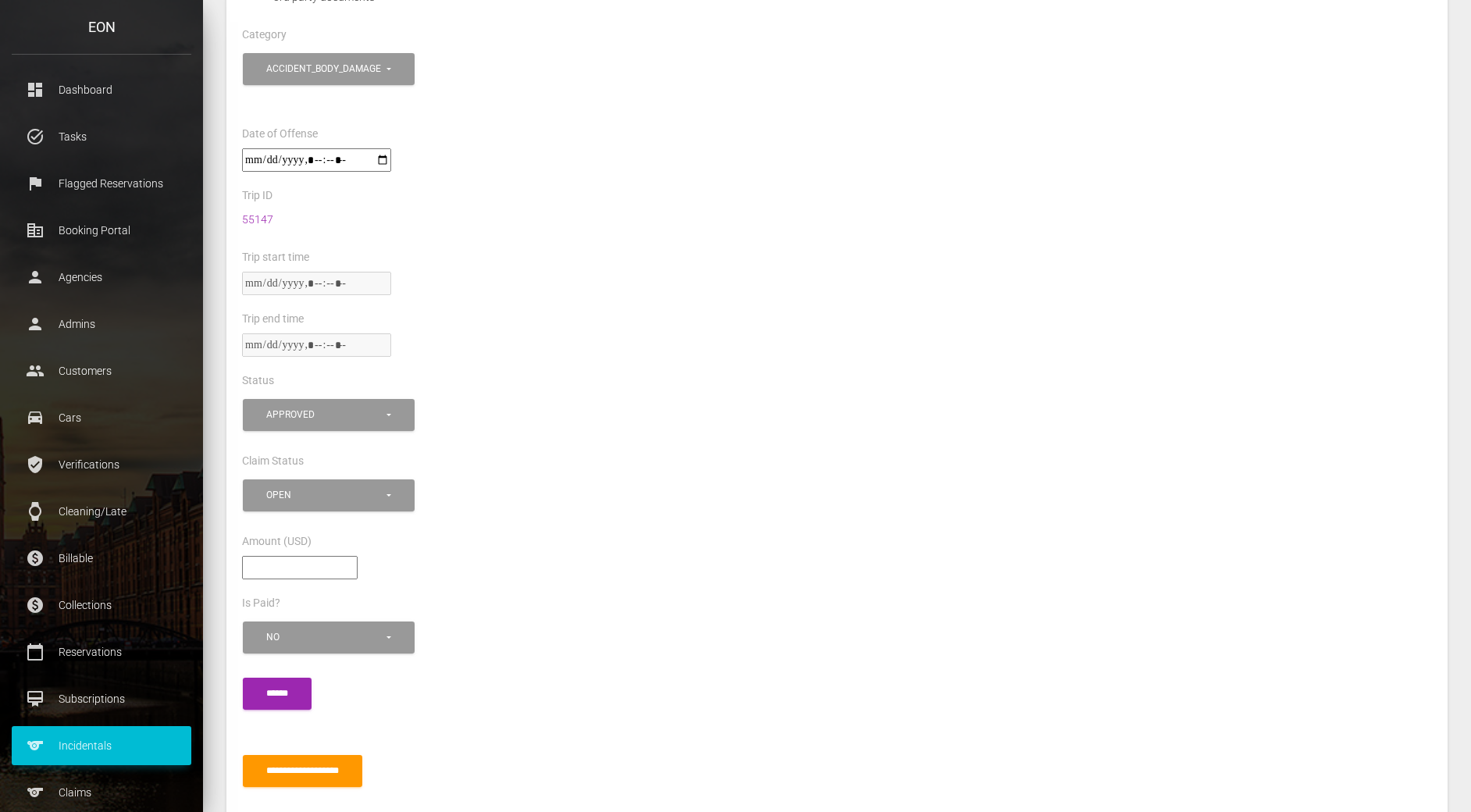
click at [252, 562] on input"] "***" at bounding box center [300, 567] width 116 height 23
click at [256, 561] on input"] "***" at bounding box center [300, 567] width 116 height 23
type input"] "***"
click at [562, 555] on div "***" at bounding box center [837, 574] width 1213 height 38
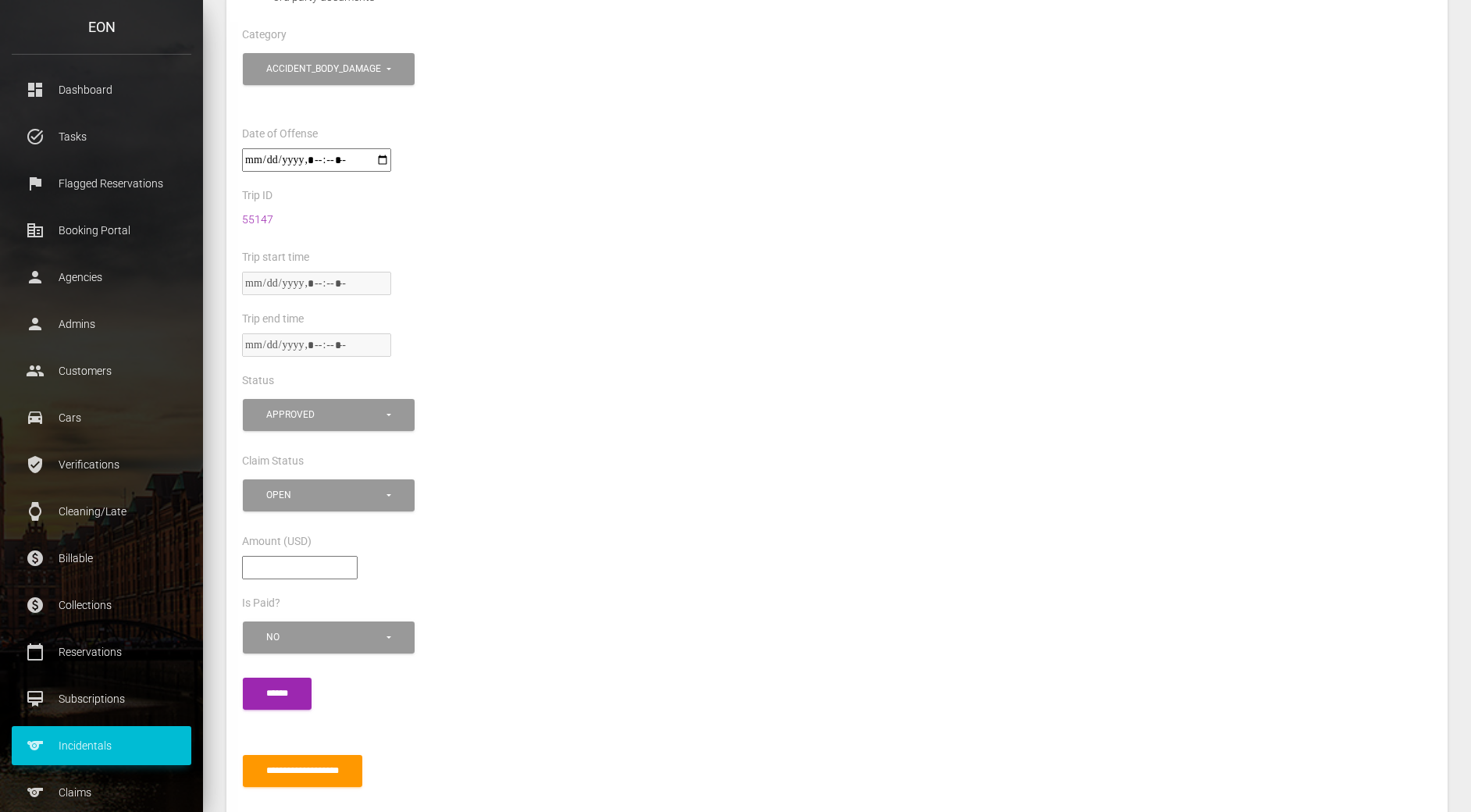
click at [484, 593] on div "Is Paid?" at bounding box center [837, 605] width 1213 height 24
click at [305, 493] on div "open" at bounding box center [325, 495] width 118 height 14
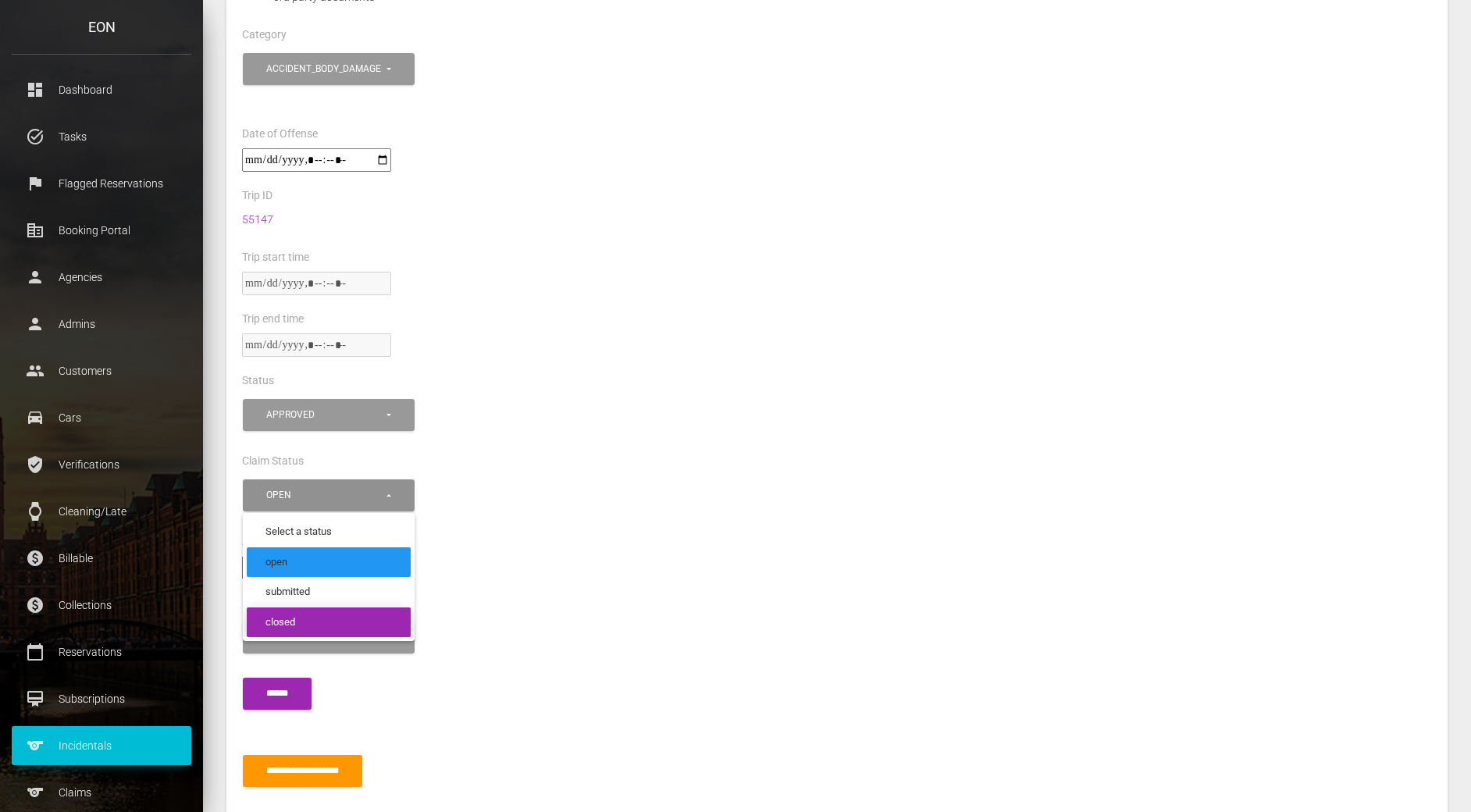
click at [322, 628] on link "closed" at bounding box center [329, 621] width 164 height 30
select select "******"
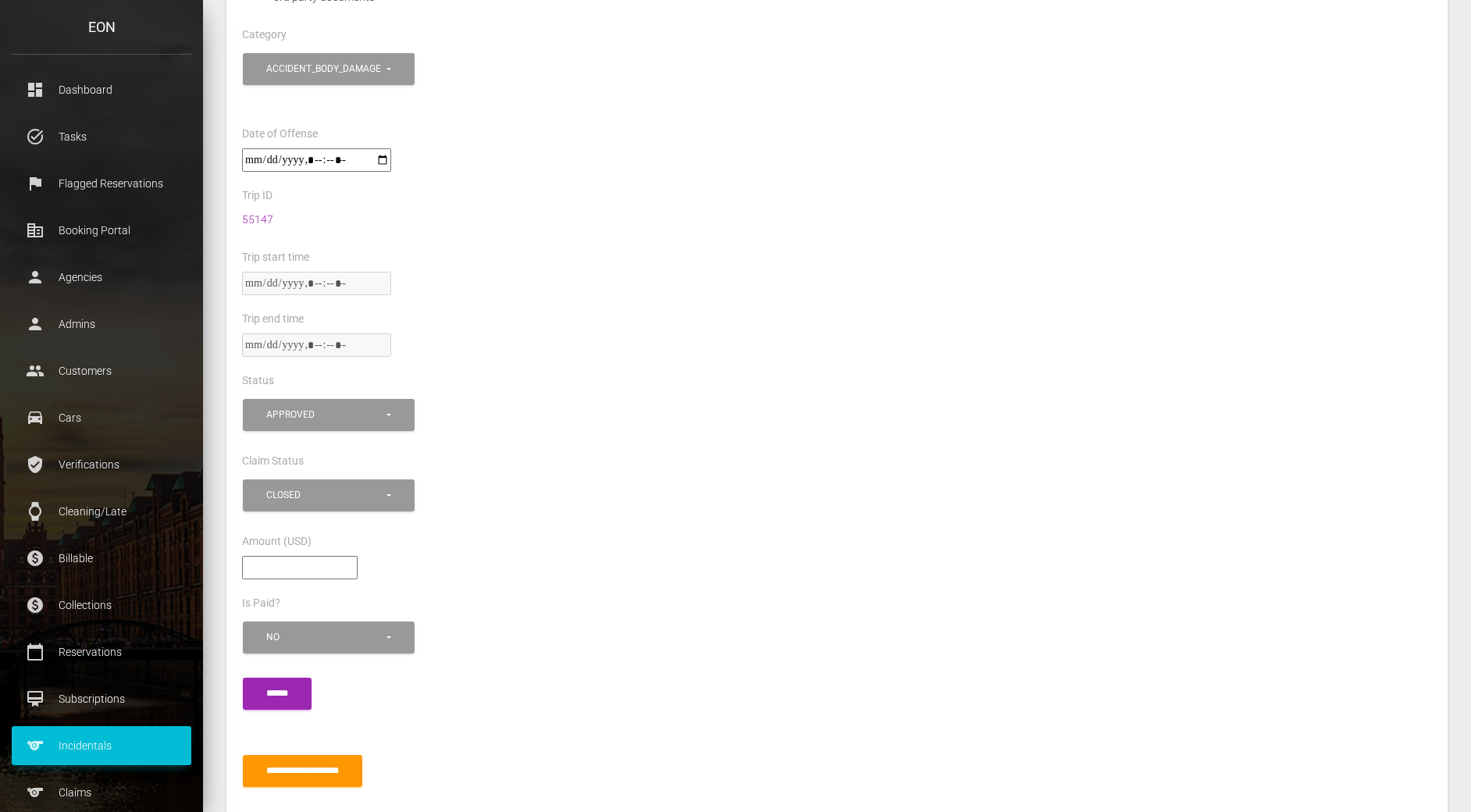
click at [548, 572] on div "***" at bounding box center [837, 574] width 1213 height 38
click at [278, 682] on input "******" at bounding box center [277, 693] width 69 height 32
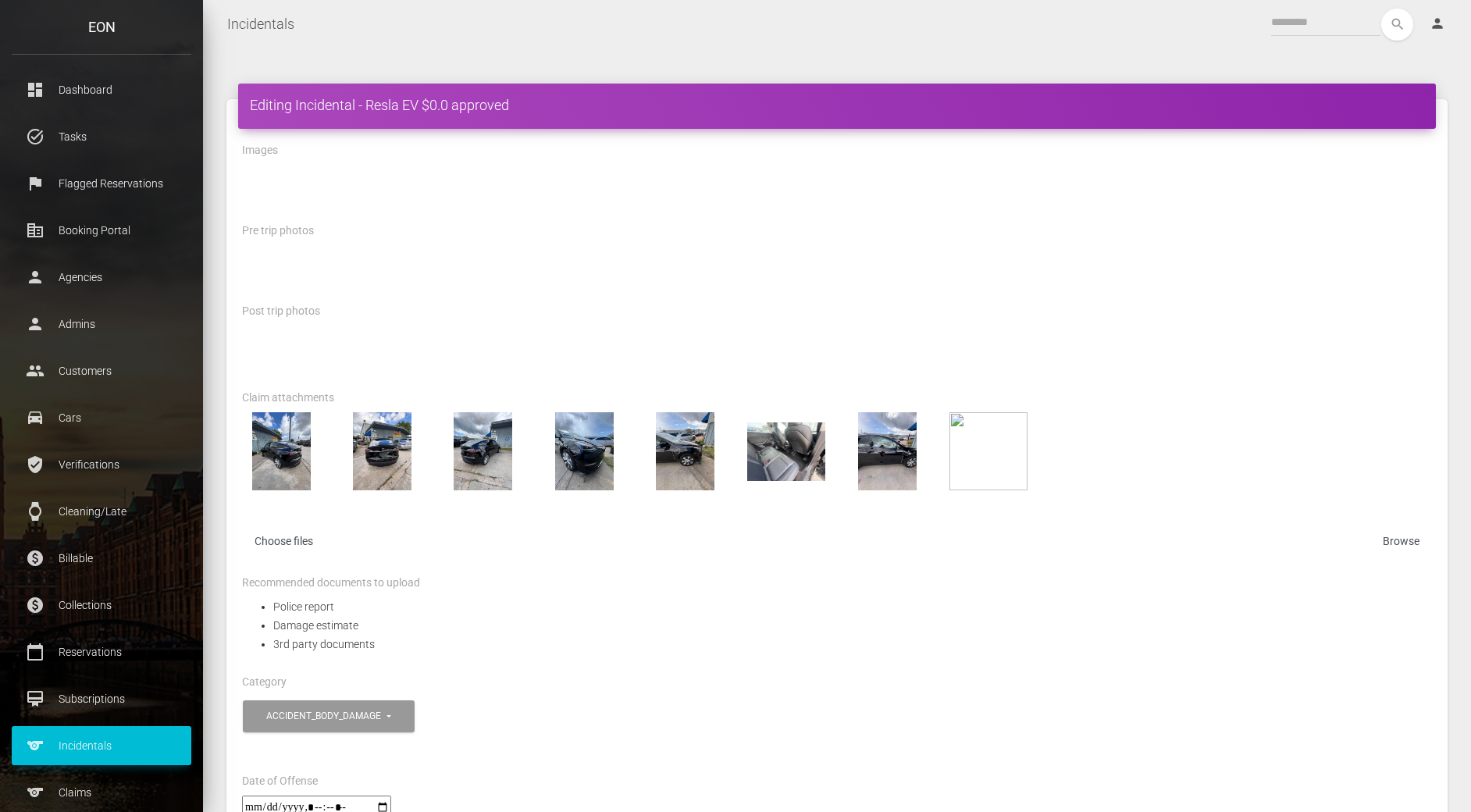
scroll to position [6, 0]
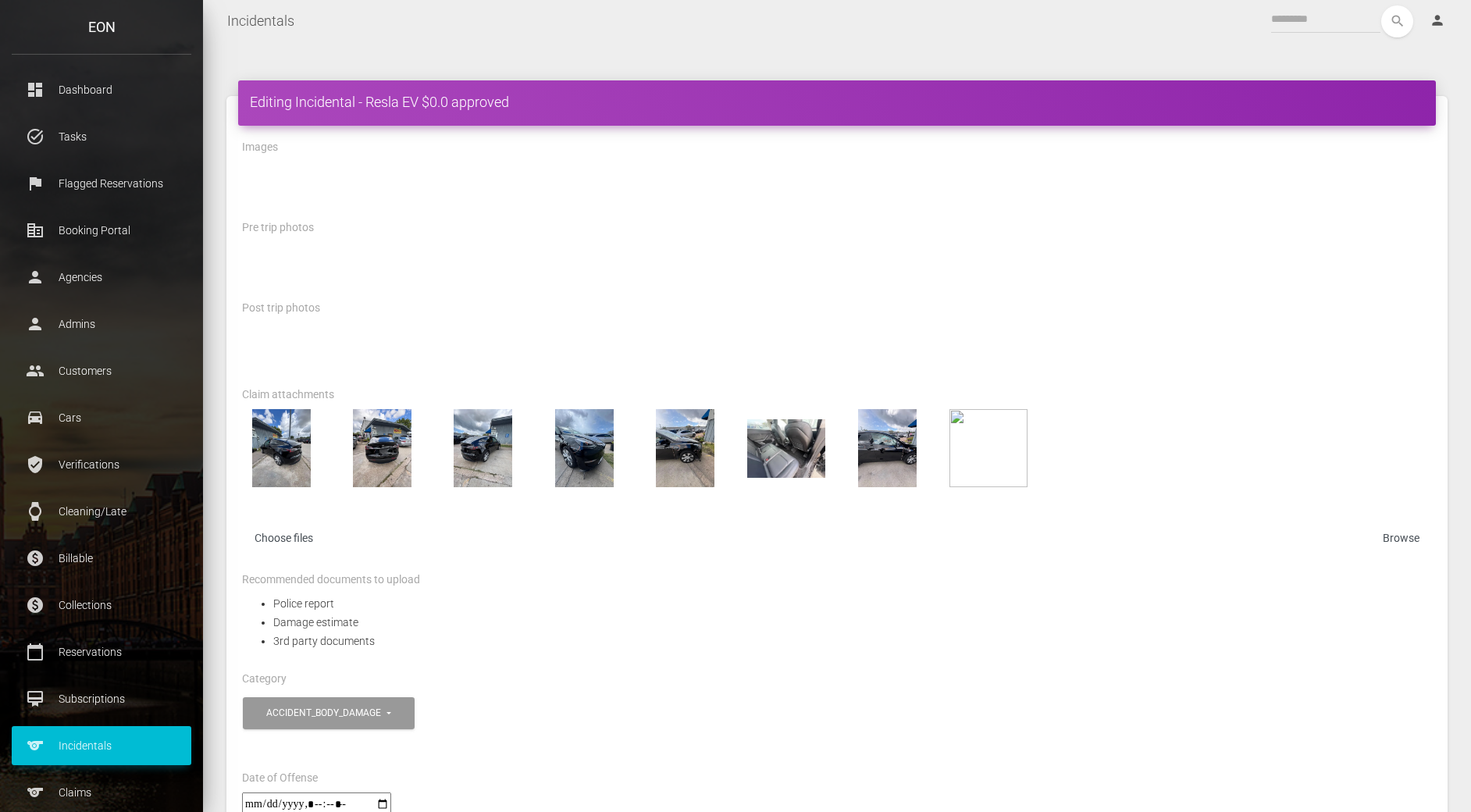
click at [988, 578] on div "Recommended documents to upload" at bounding box center [837, 582] width 1213 height 24
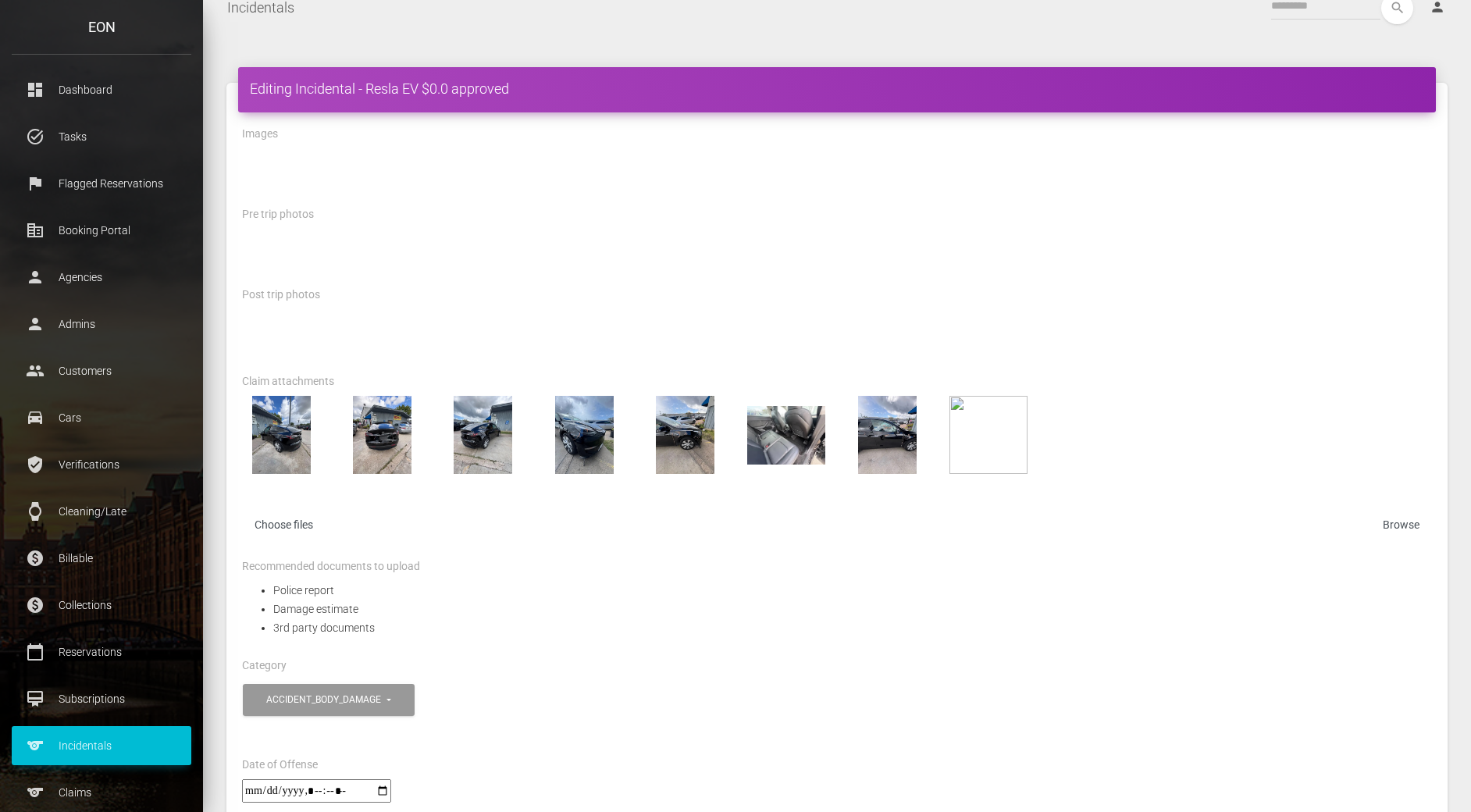
scroll to position [0, 0]
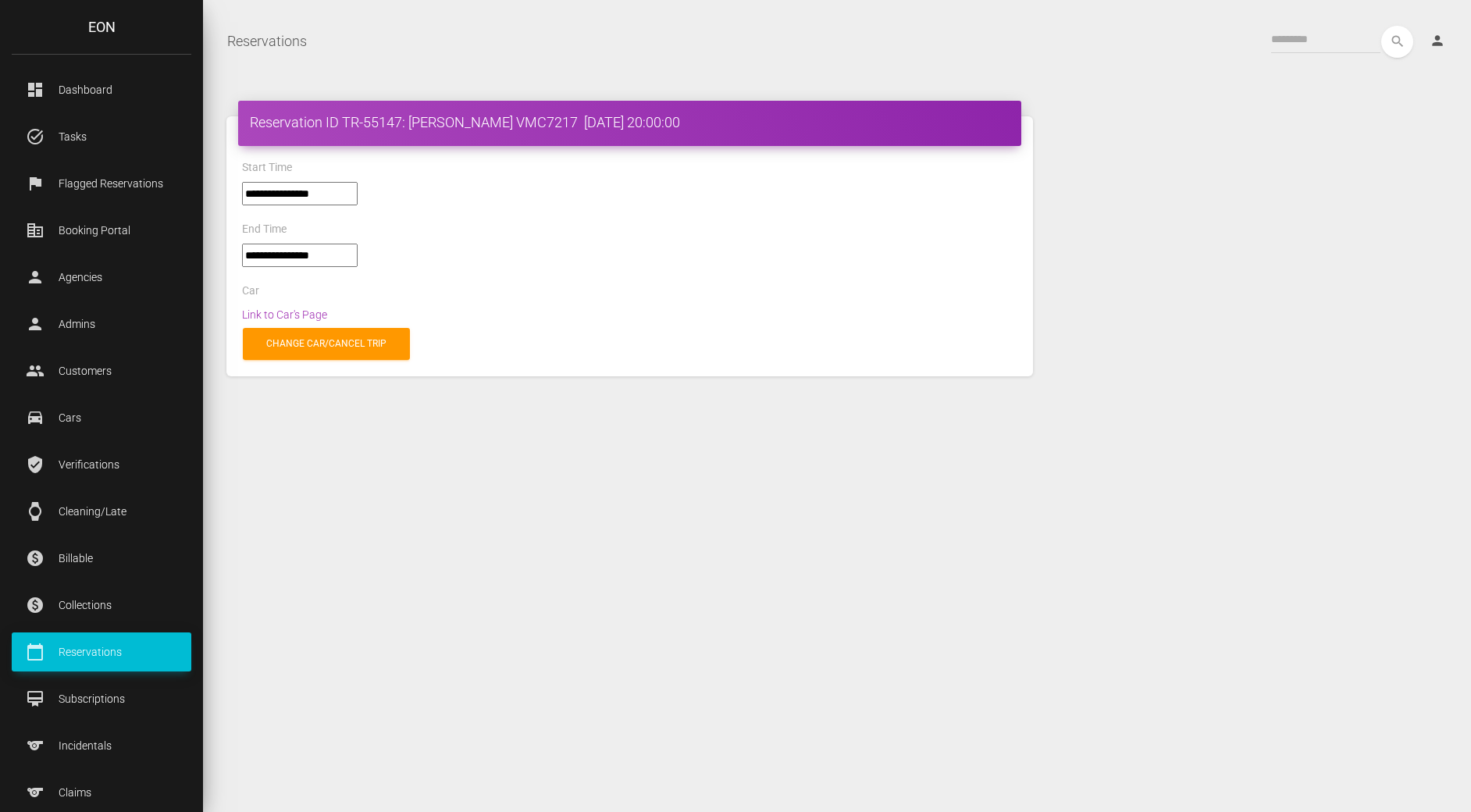
select select "*****"
select select
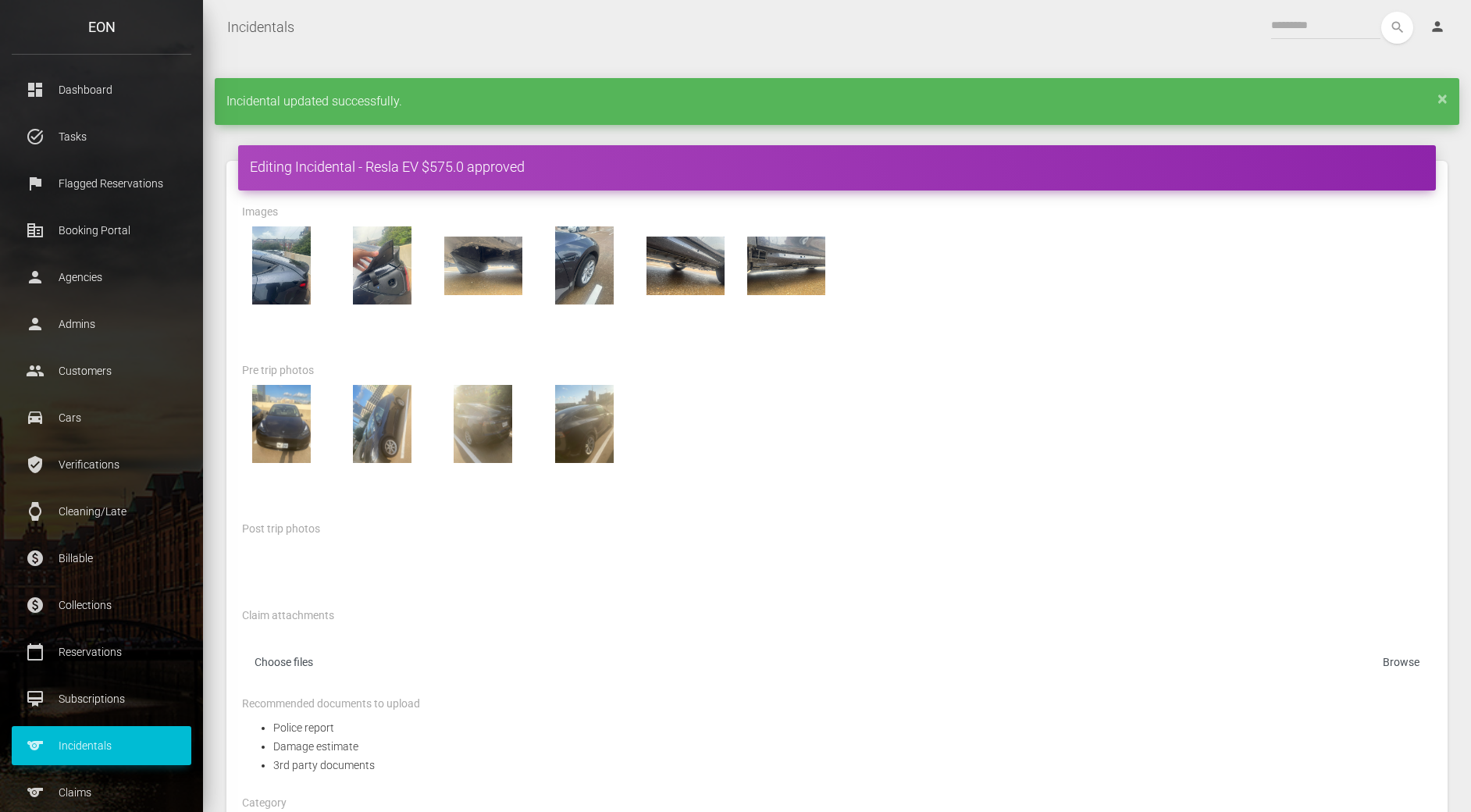
click at [888, 414] on div at bounding box center [837, 424] width 1213 height 78
click at [810, 498] on div at bounding box center [837, 452] width 1213 height 134
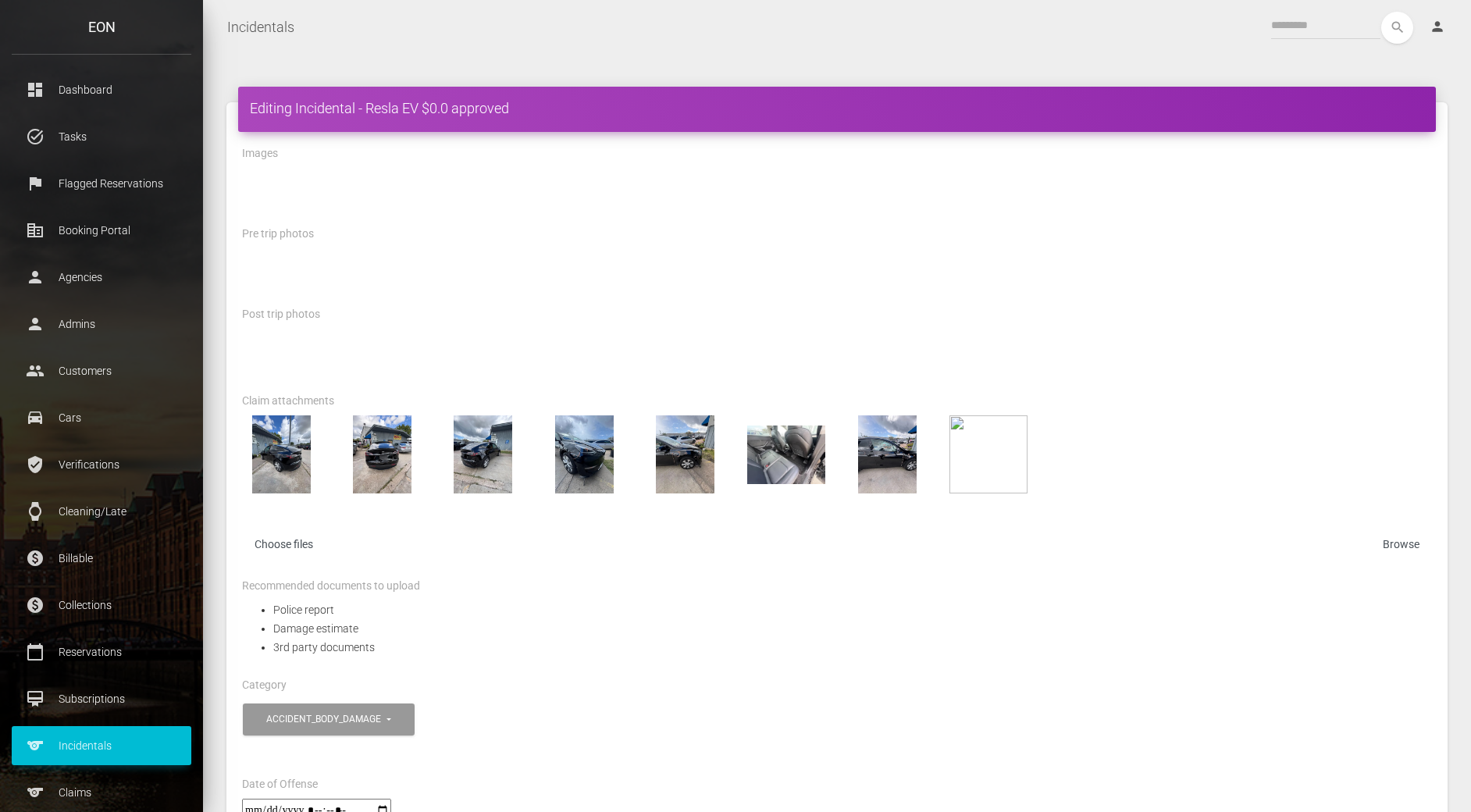
click at [599, 48] on nav "Incidentals Toggle navigation search person Account Profile Settings Host Right…" at bounding box center [837, 27] width 1268 height 54
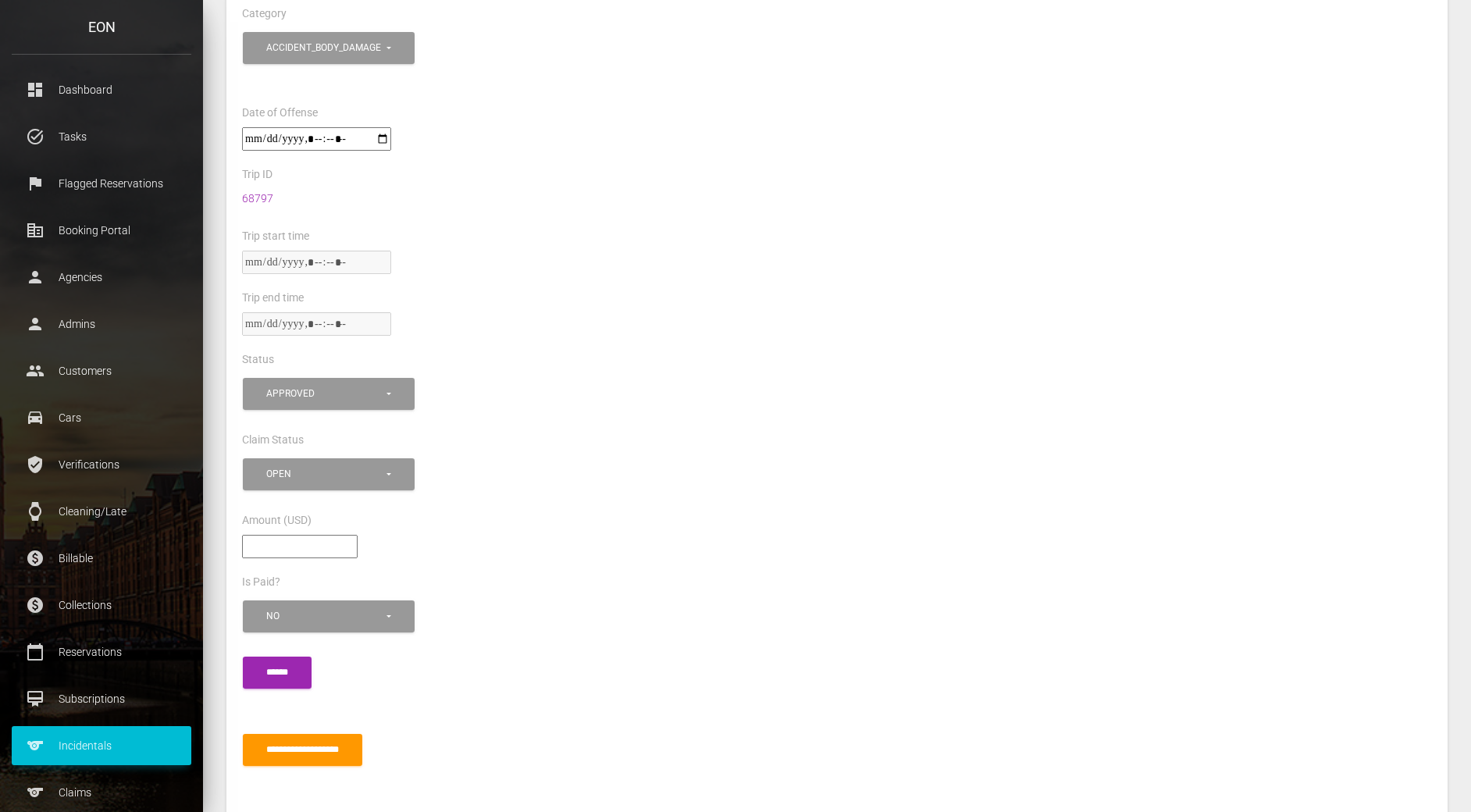
scroll to position [670, 0]
click at [281, 552] on input"] "***" at bounding box center [300, 547] width 116 height 23
click at [300, 479] on div "open" at bounding box center [325, 476] width 118 height 14
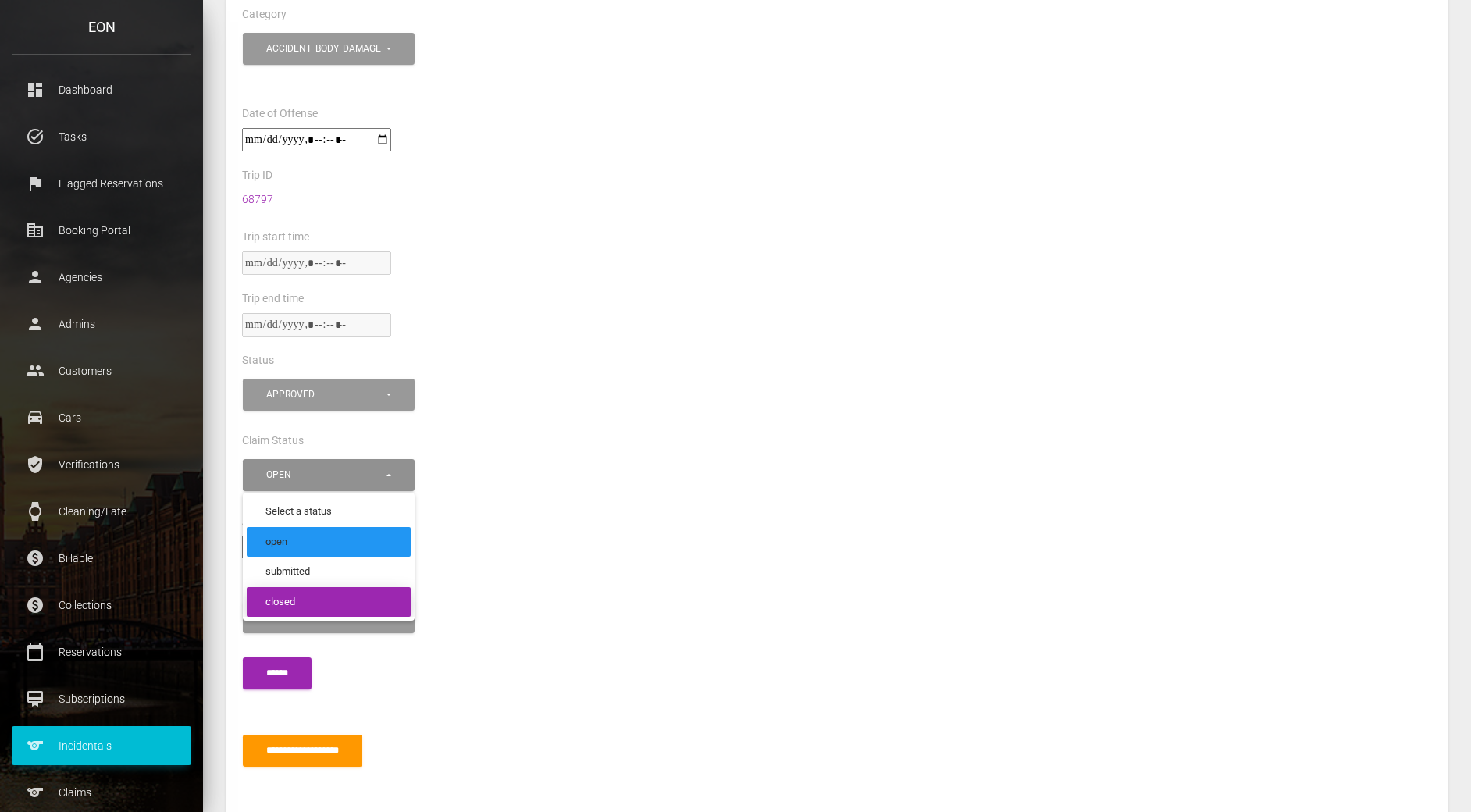
click at [310, 603] on link "closed" at bounding box center [329, 602] width 164 height 30
select select "******"
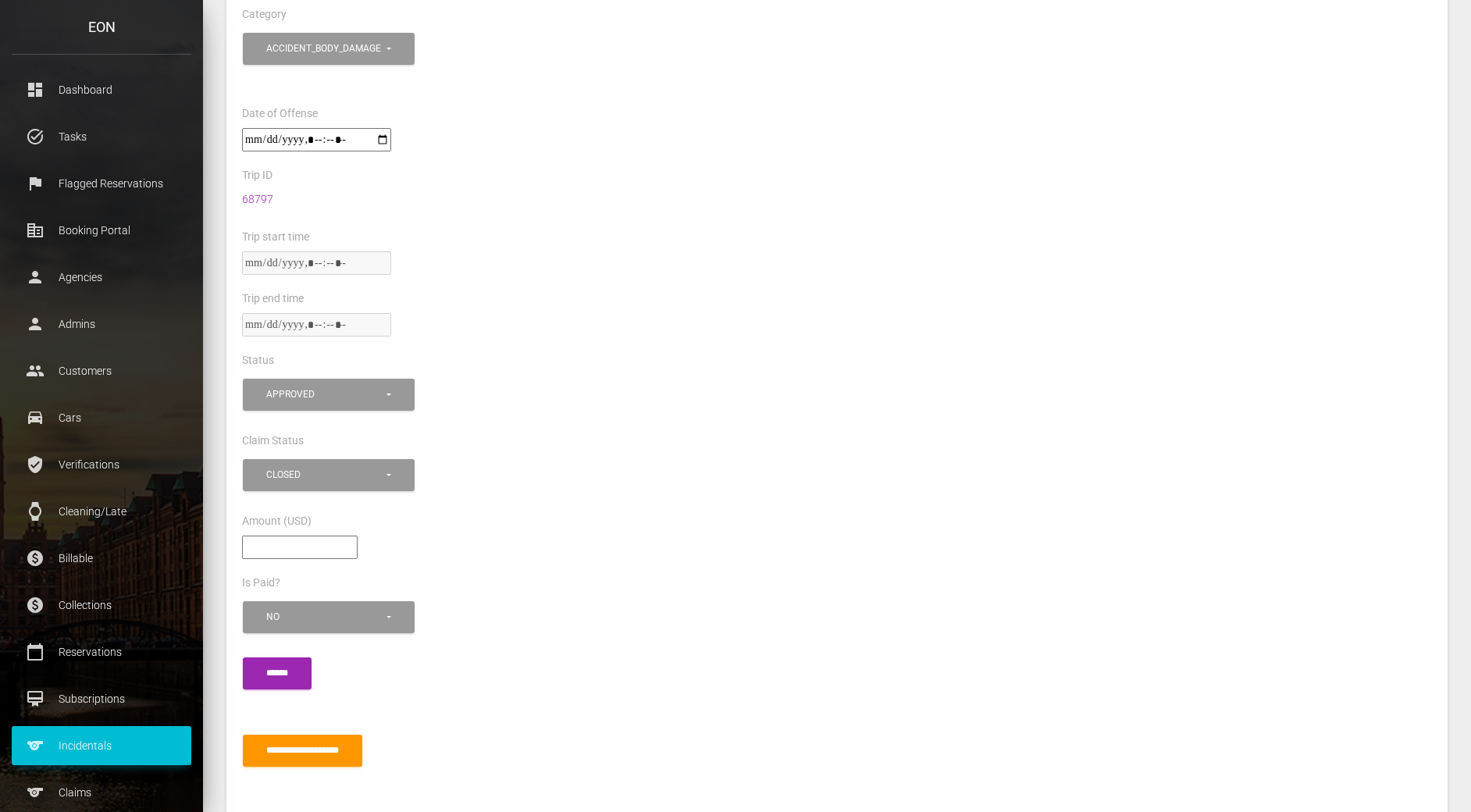
click at [507, 566] on div "***" at bounding box center [837, 554] width 1213 height 38
click at [265, 541] on input"] "***" at bounding box center [300, 547] width 116 height 23
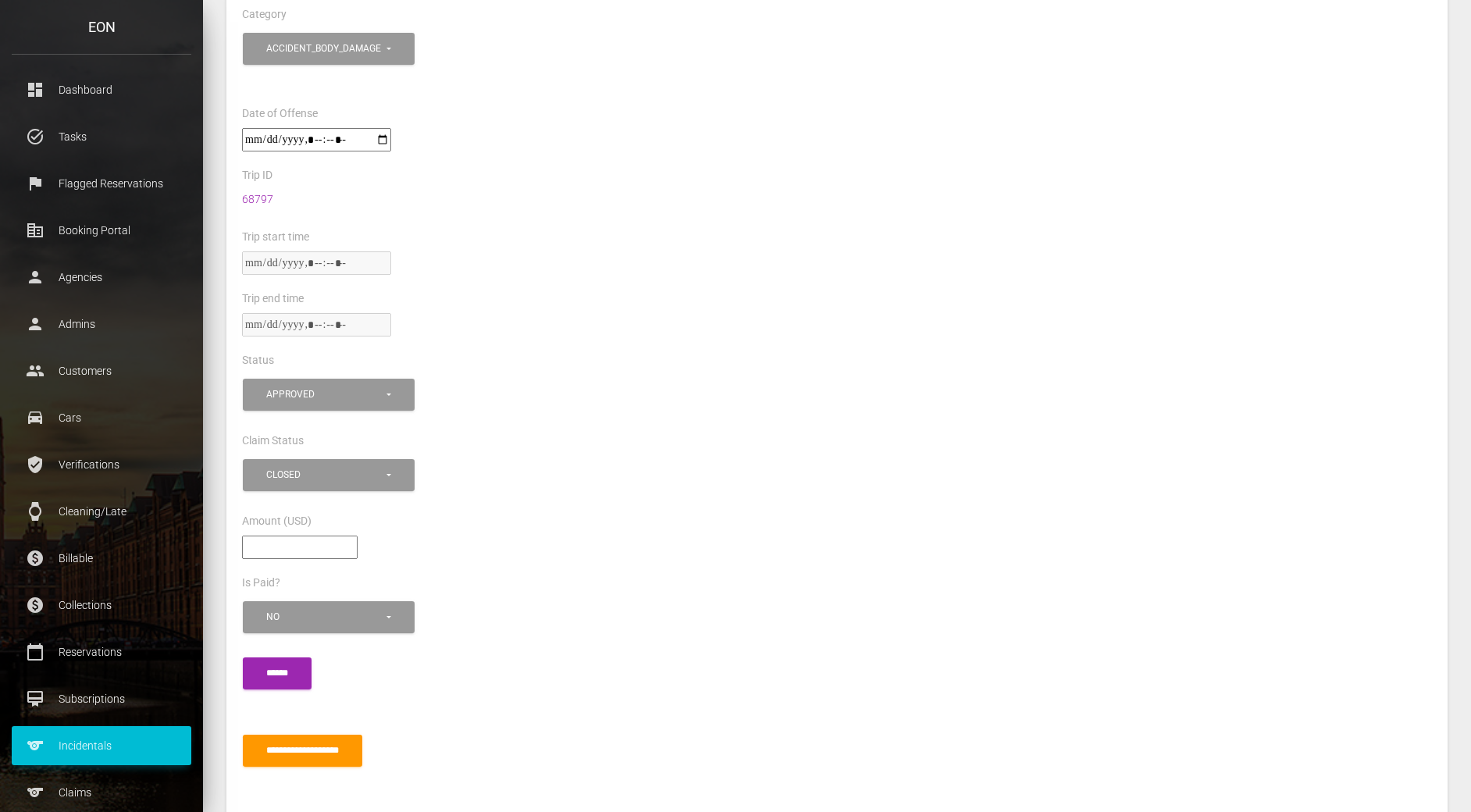
click at [467, 539] on div "*******" at bounding box center [837, 554] width 1213 height 38
click at [288, 668] on input "submit" at bounding box center [277, 673] width 69 height 32
type input"] "****"
click at [355, 543] on input"] "****" at bounding box center [300, 547] width 116 height 23
click at [523, 558] on div "****" at bounding box center [837, 554] width 1213 height 38
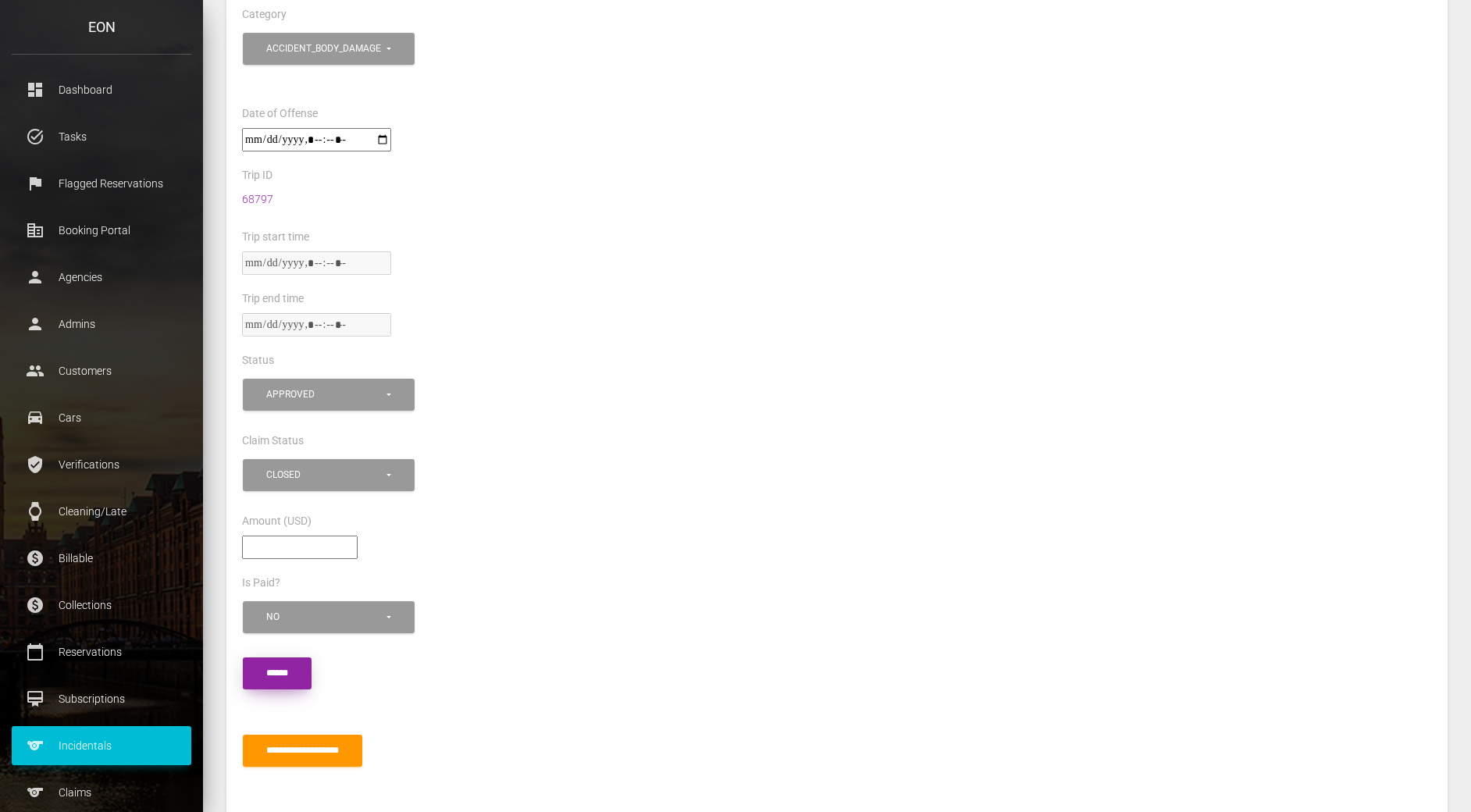
click at [256, 664] on input "submit" at bounding box center [277, 673] width 69 height 32
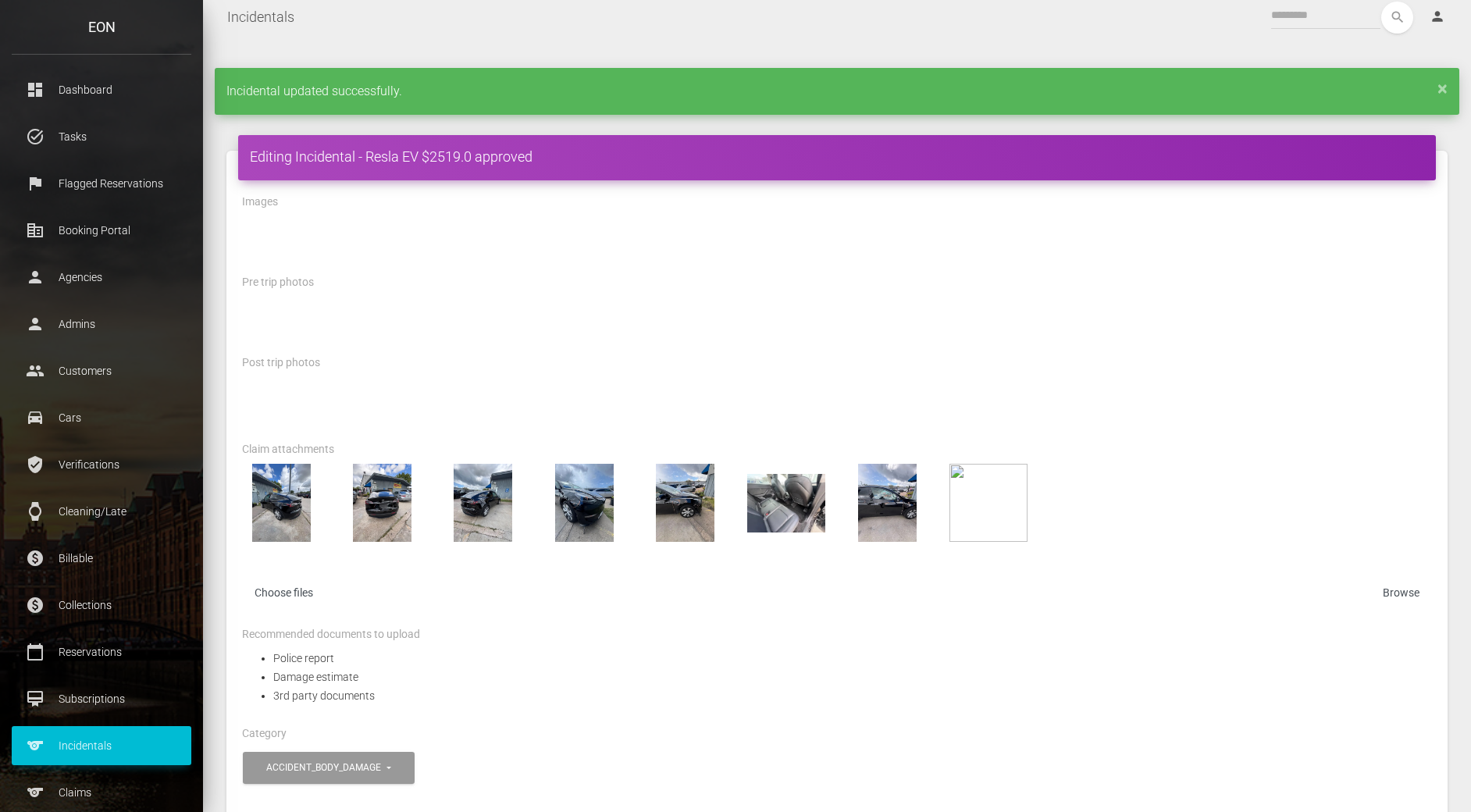
scroll to position [12, 0]
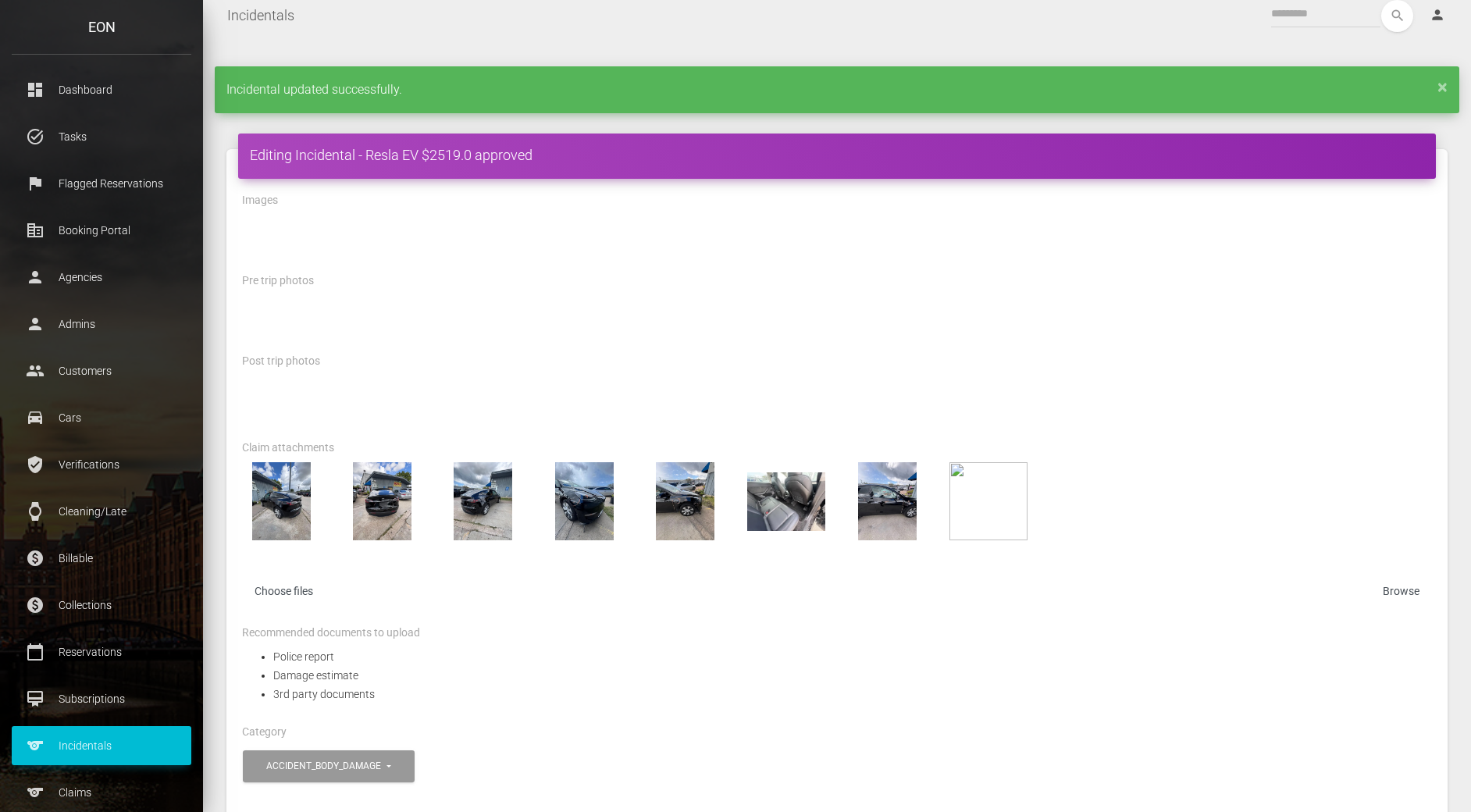
click at [752, 347] on div at bounding box center [837, 323] width 1213 height 56
click at [1083, 275] on div "Pre trip photos" at bounding box center [837, 283] width 1213 height 24
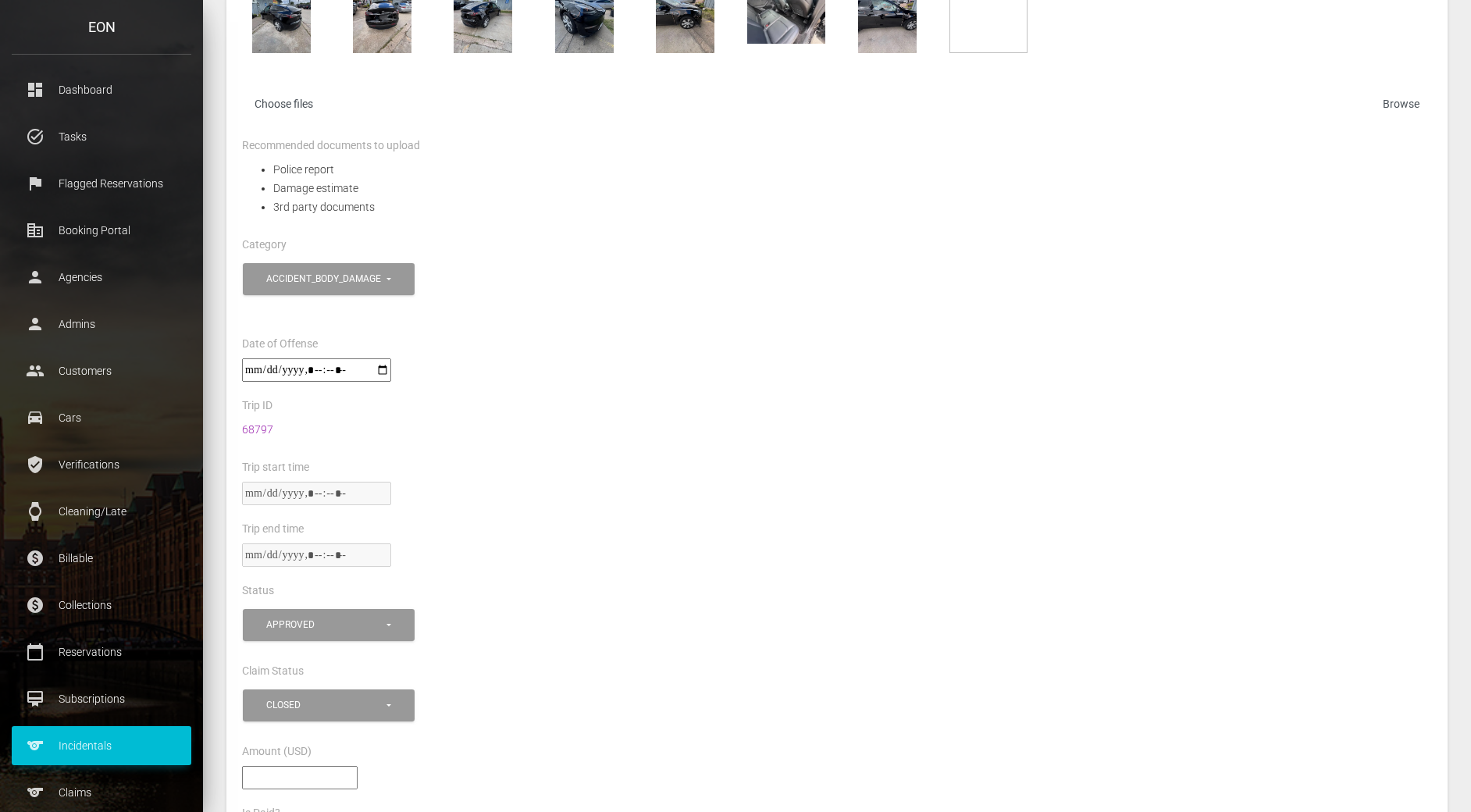
scroll to position [502, 0]
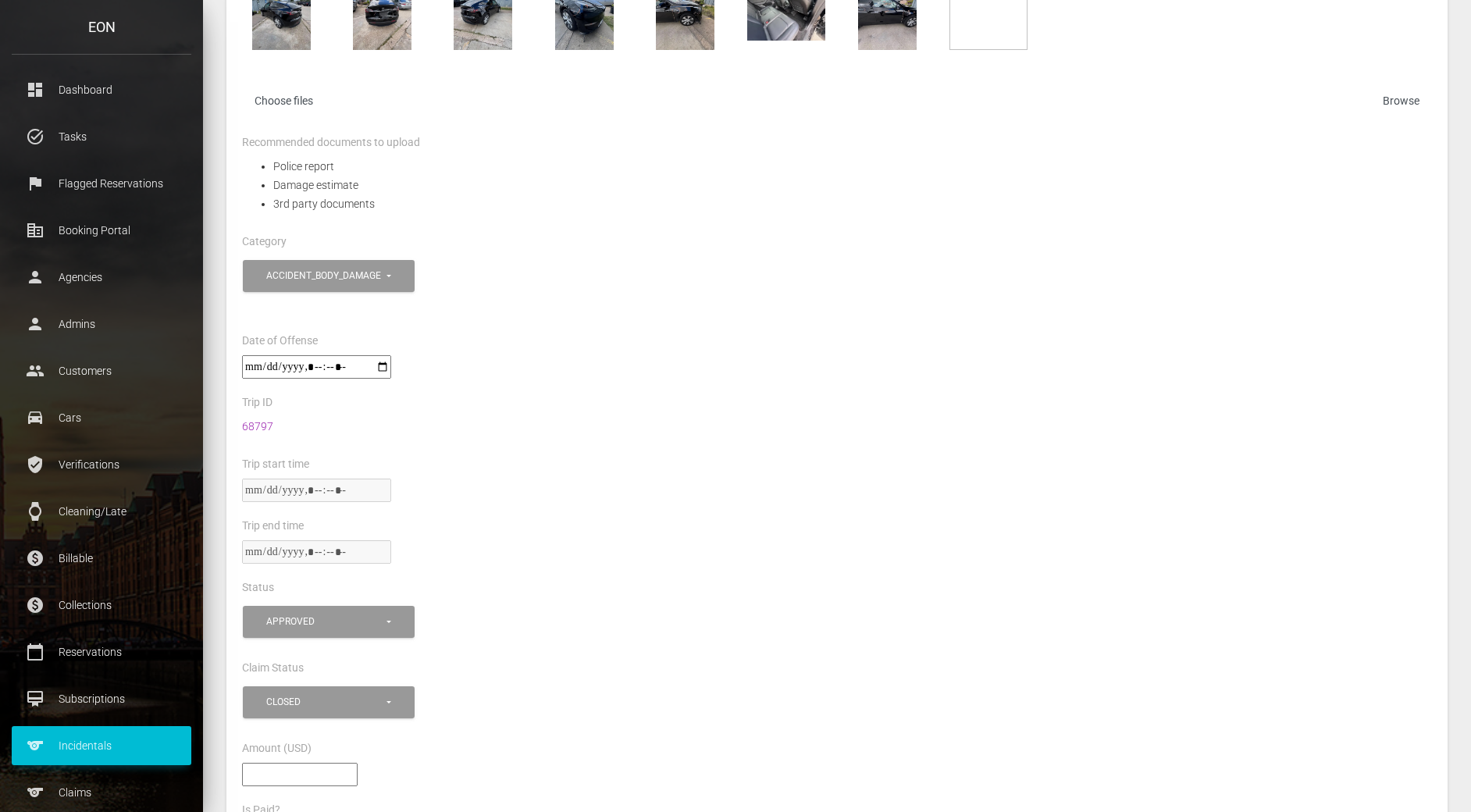
click at [572, 302] on div "**********" at bounding box center [837, 293] width 1213 height 75
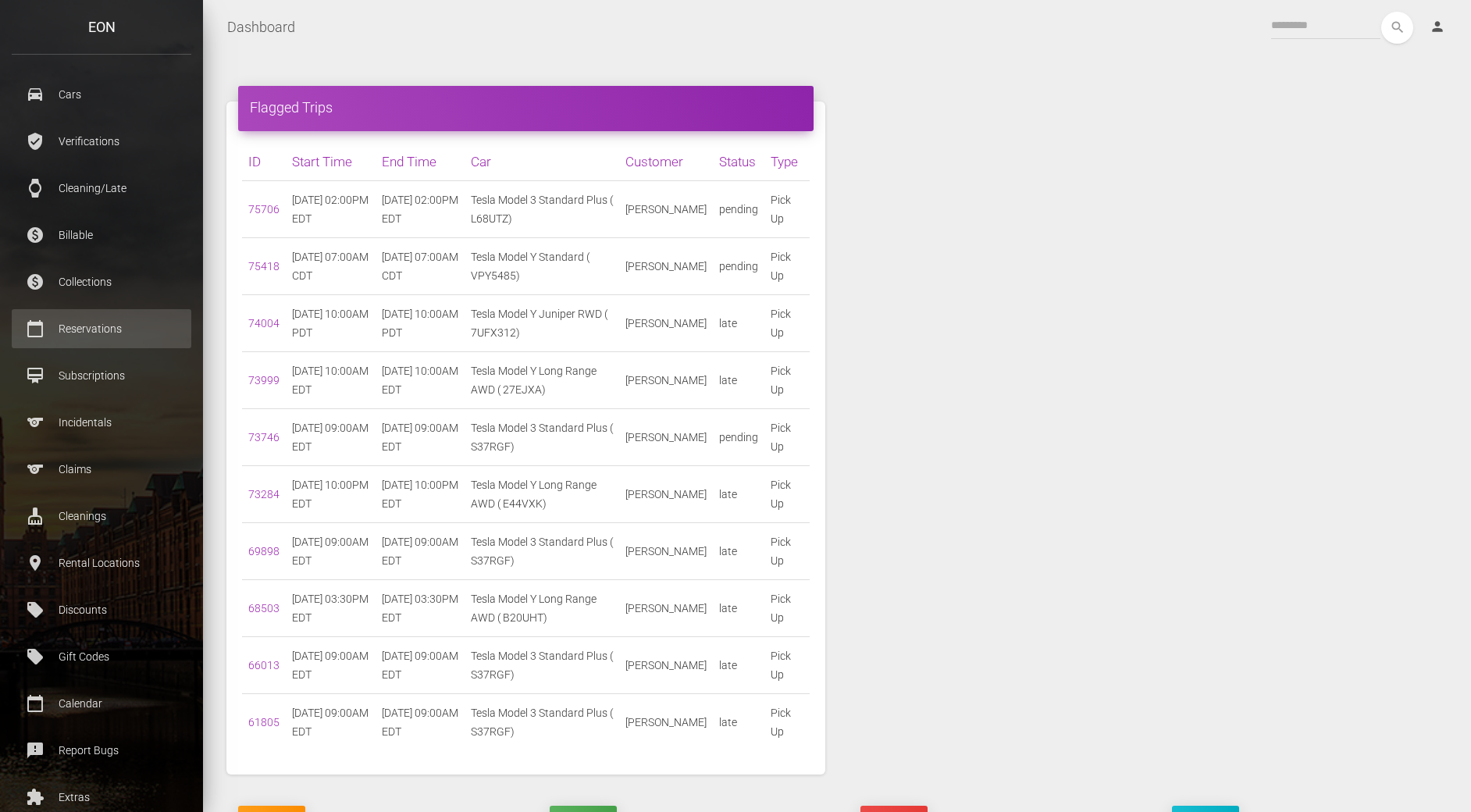
scroll to position [312, 0]
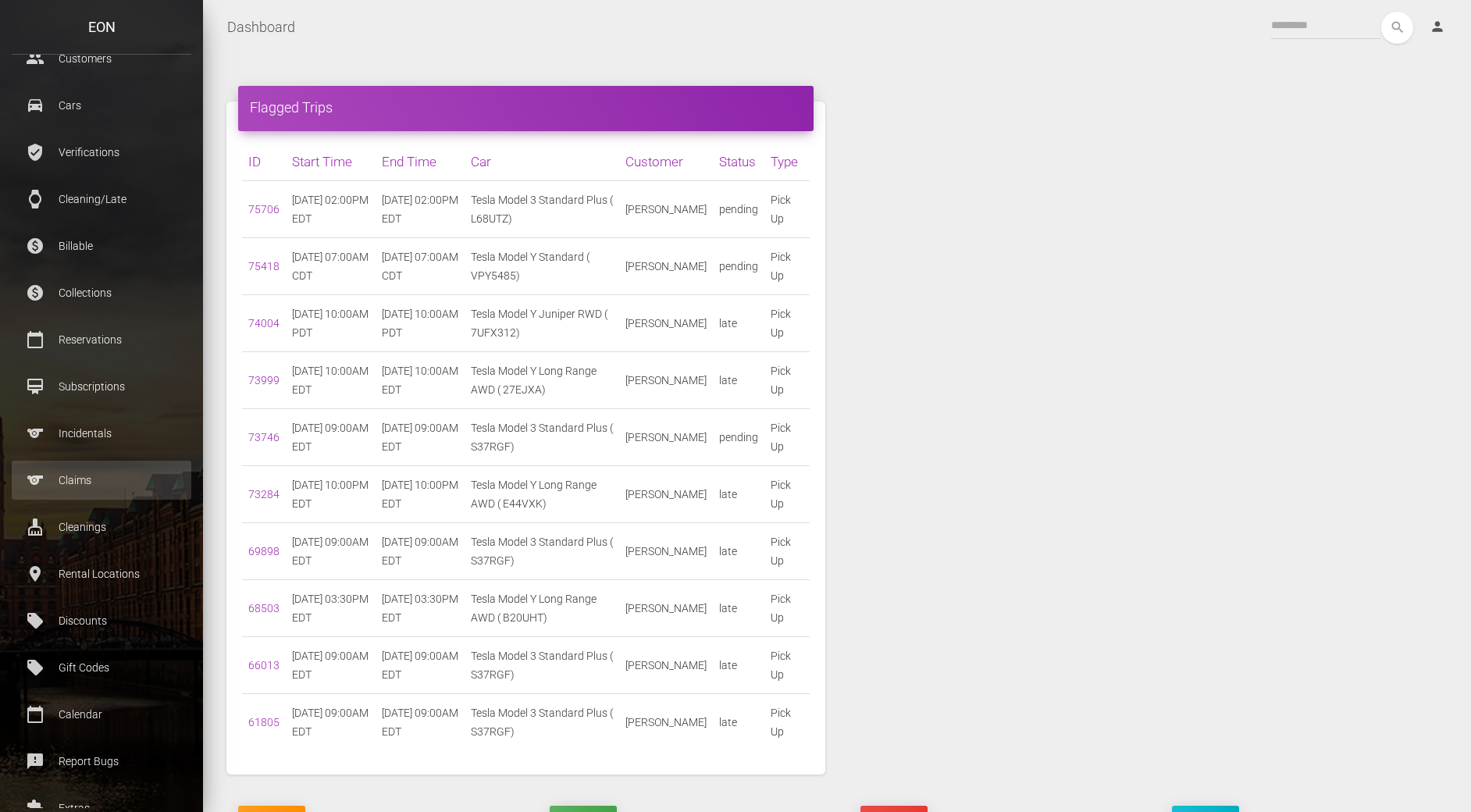
click at [100, 485] on p "Claims" at bounding box center [101, 480] width 157 height 23
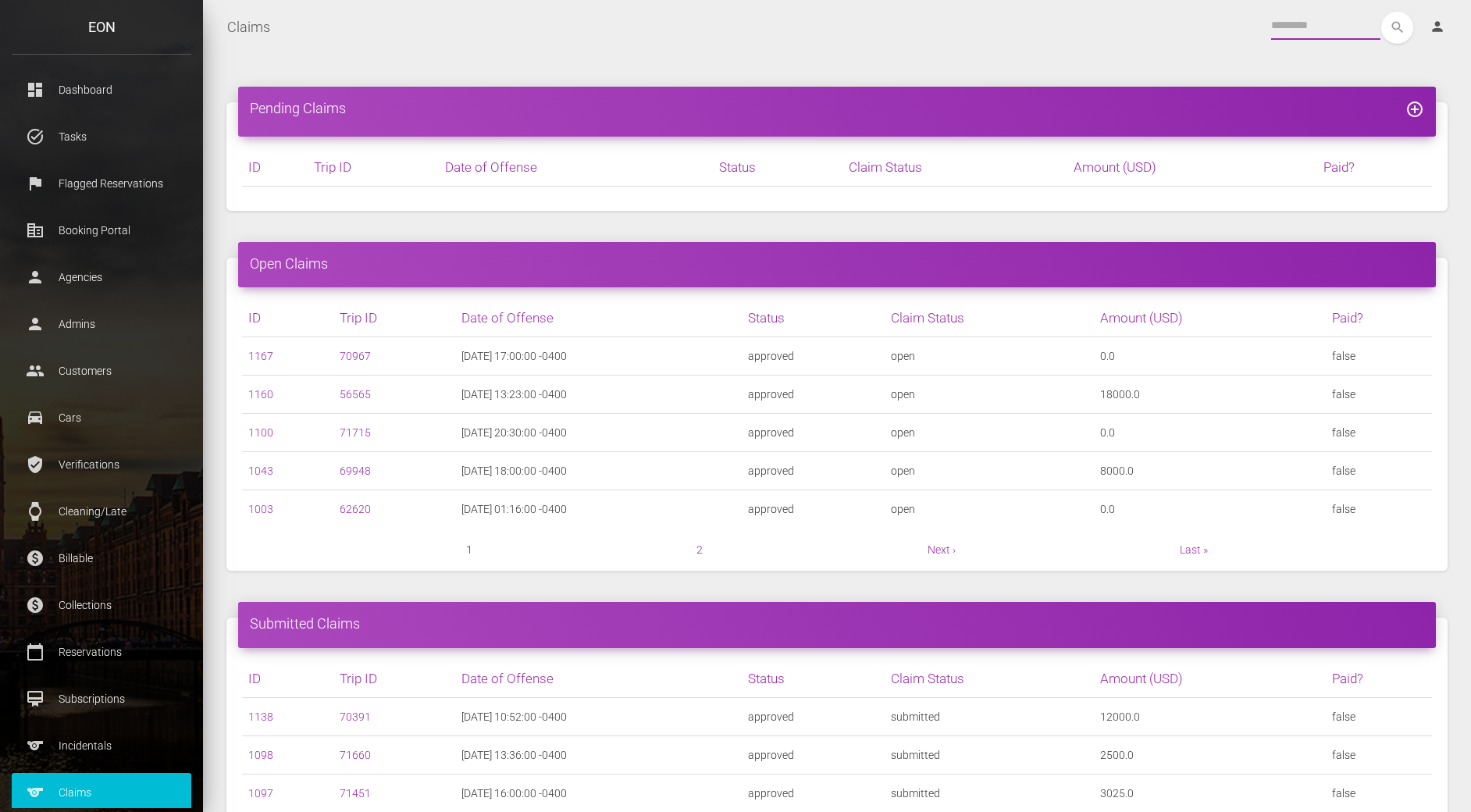
click at [1315, 27] on input "text" at bounding box center [1326, 25] width 109 height 28
type input "****"
click at [1381, 12] on button "search" at bounding box center [1397, 27] width 32 height 32
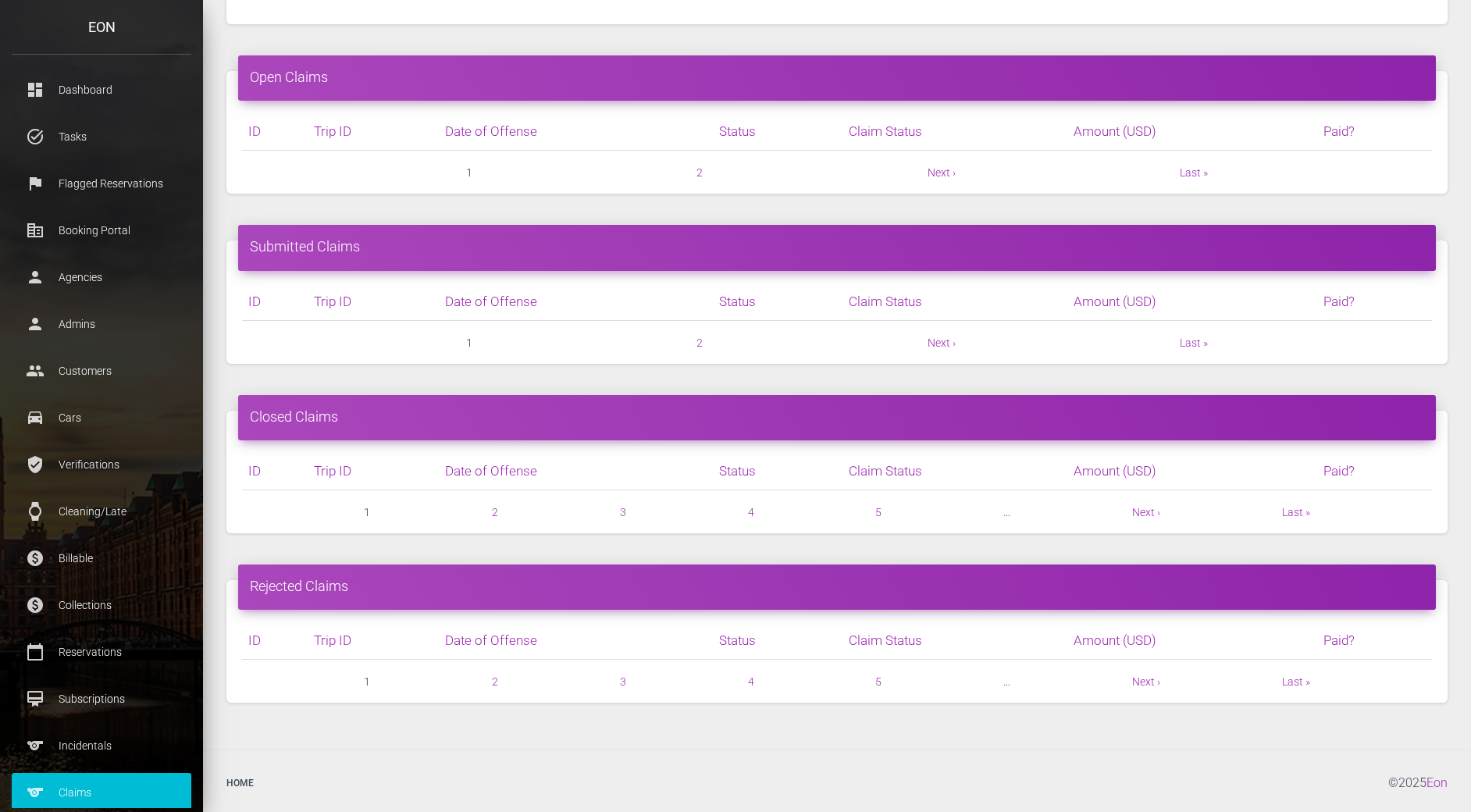
scroll to position [191, 0]
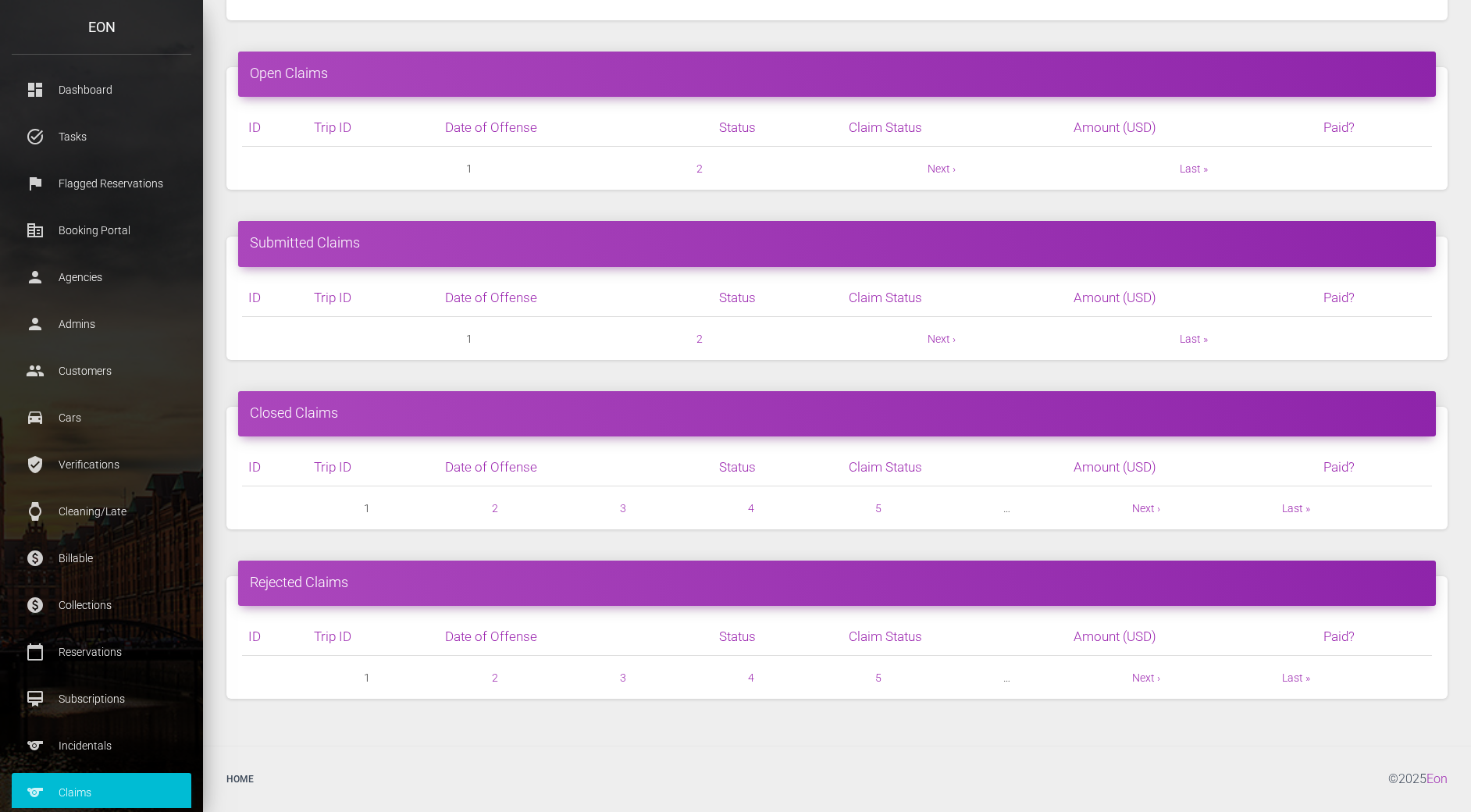
click at [496, 684] on span "2" at bounding box center [495, 677] width 6 height 18
click at [495, 681] on link "2" at bounding box center [495, 677] width 6 height 13
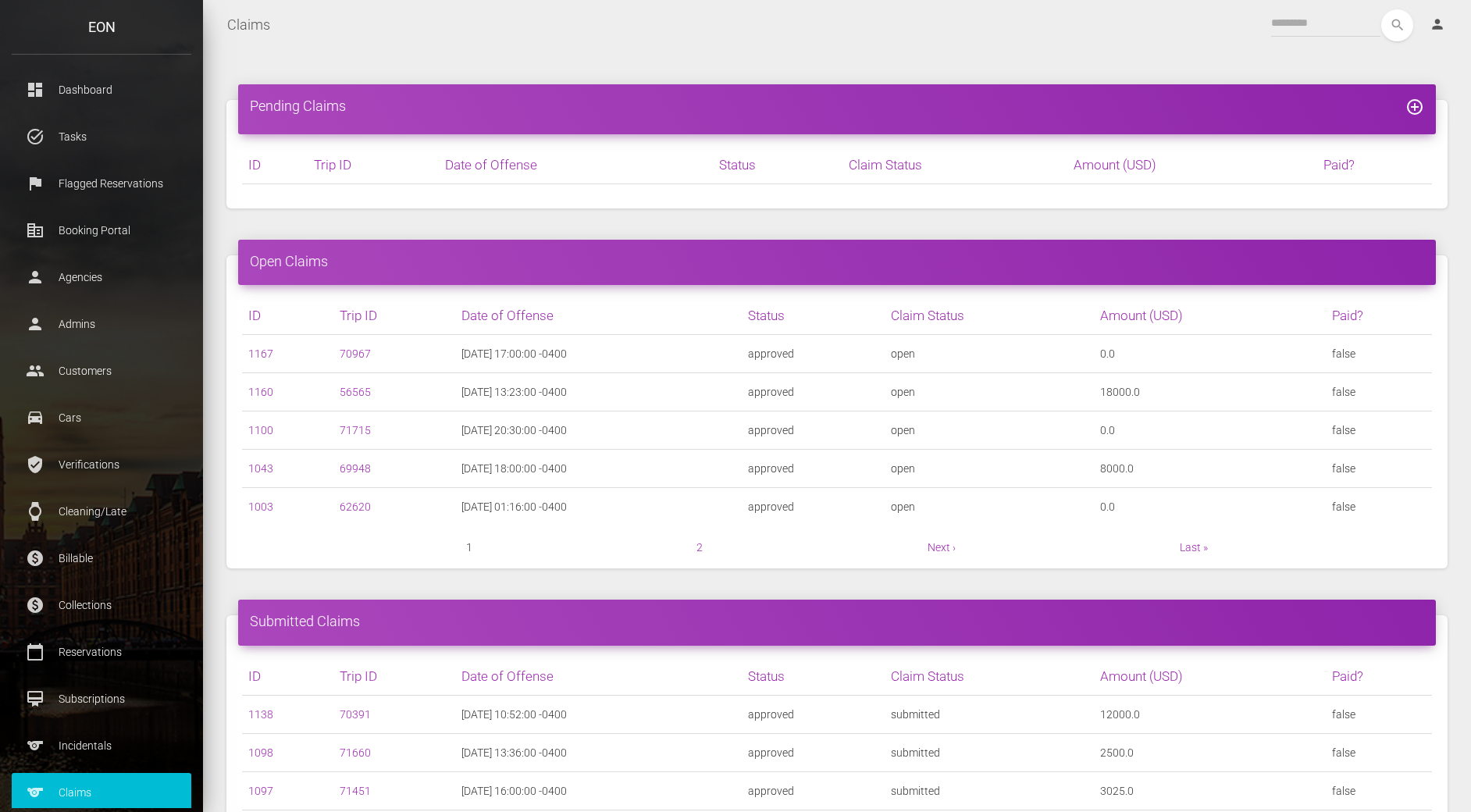
scroll to position [3, 0]
click at [255, 428] on link "1100" at bounding box center [261, 429] width 25 height 13
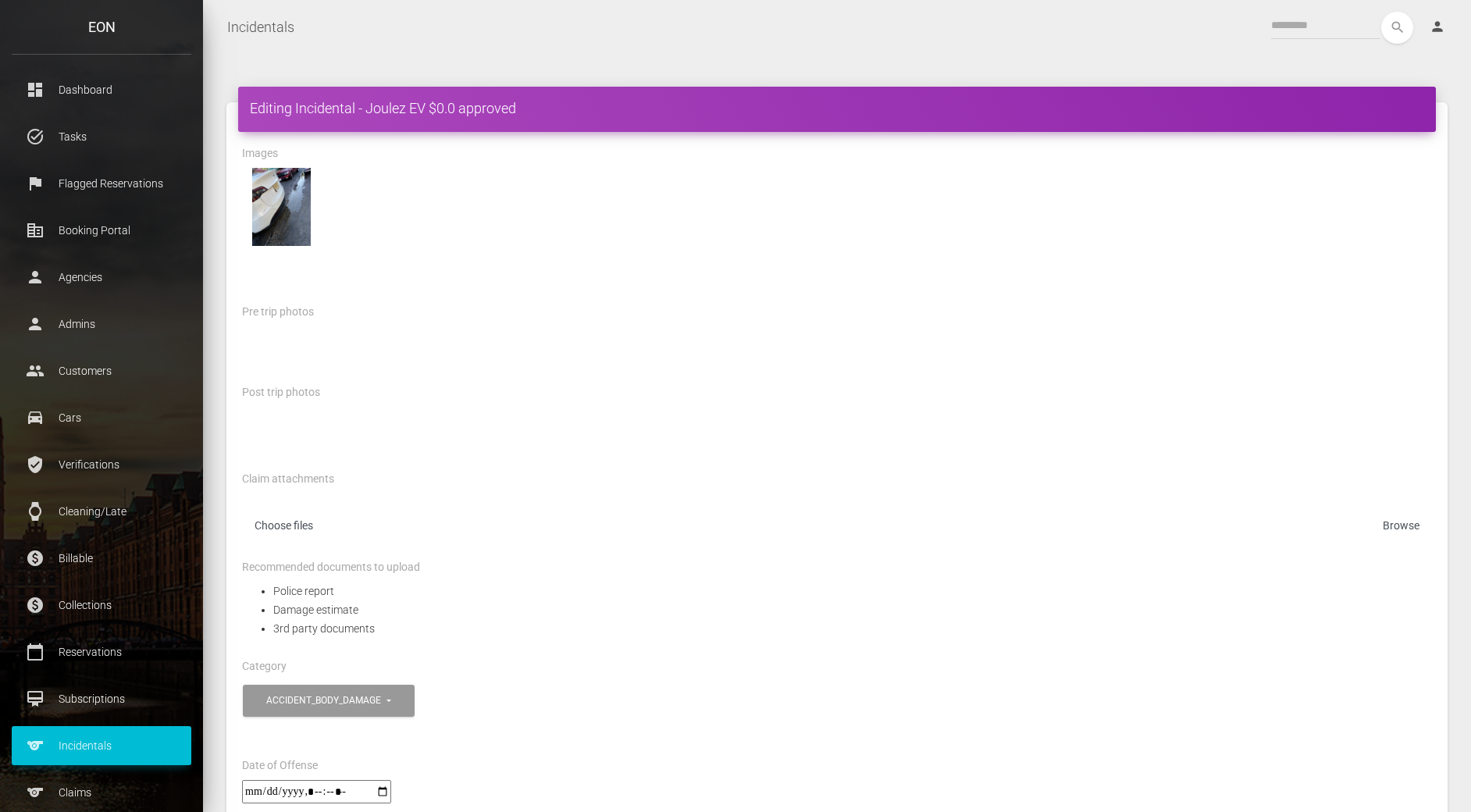
click at [1159, 325] on div "Pre trip photos" at bounding box center [837, 314] width 1213 height 24
click at [417, 335] on div at bounding box center [837, 354] width 1213 height 56
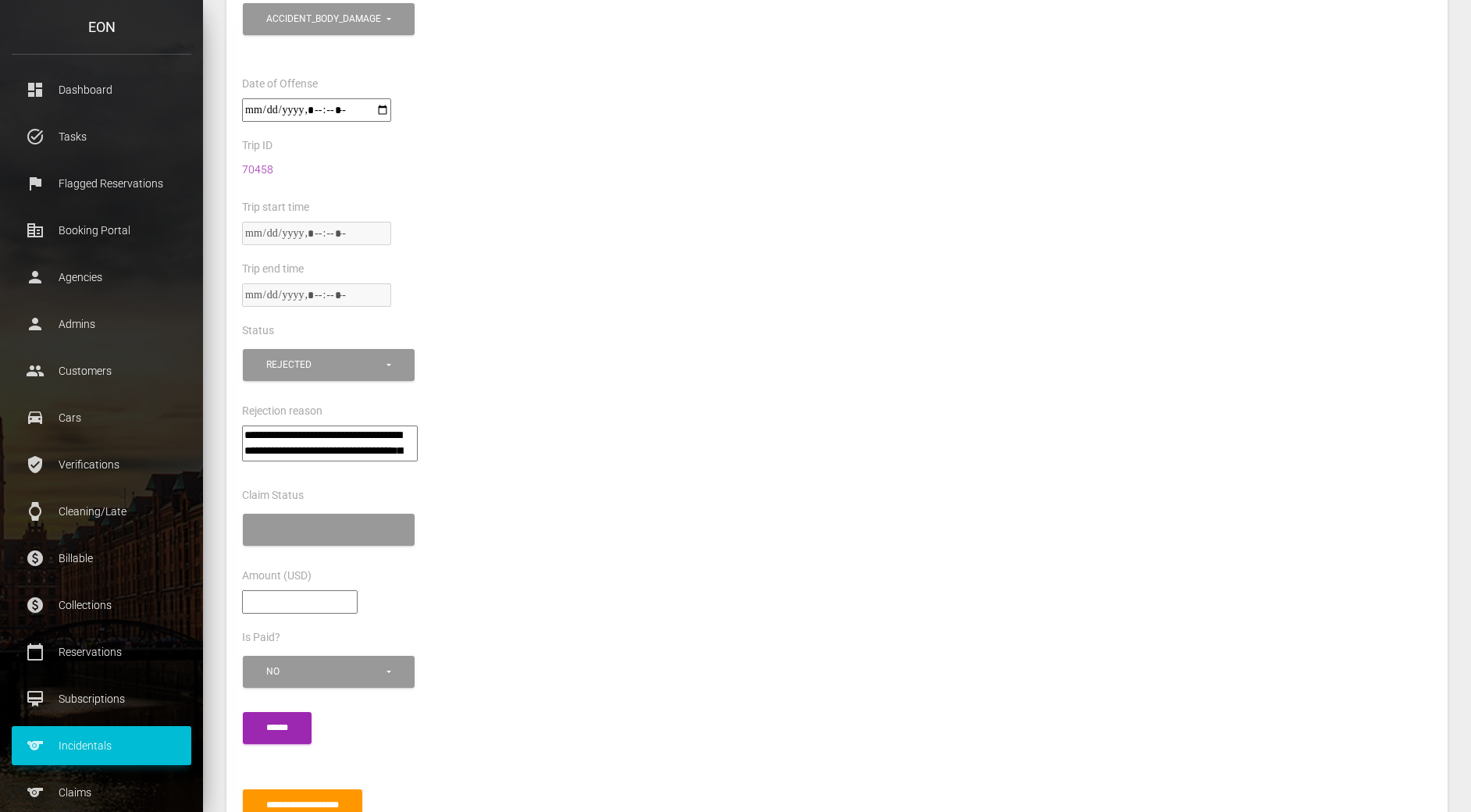
scroll to position [701, 0]
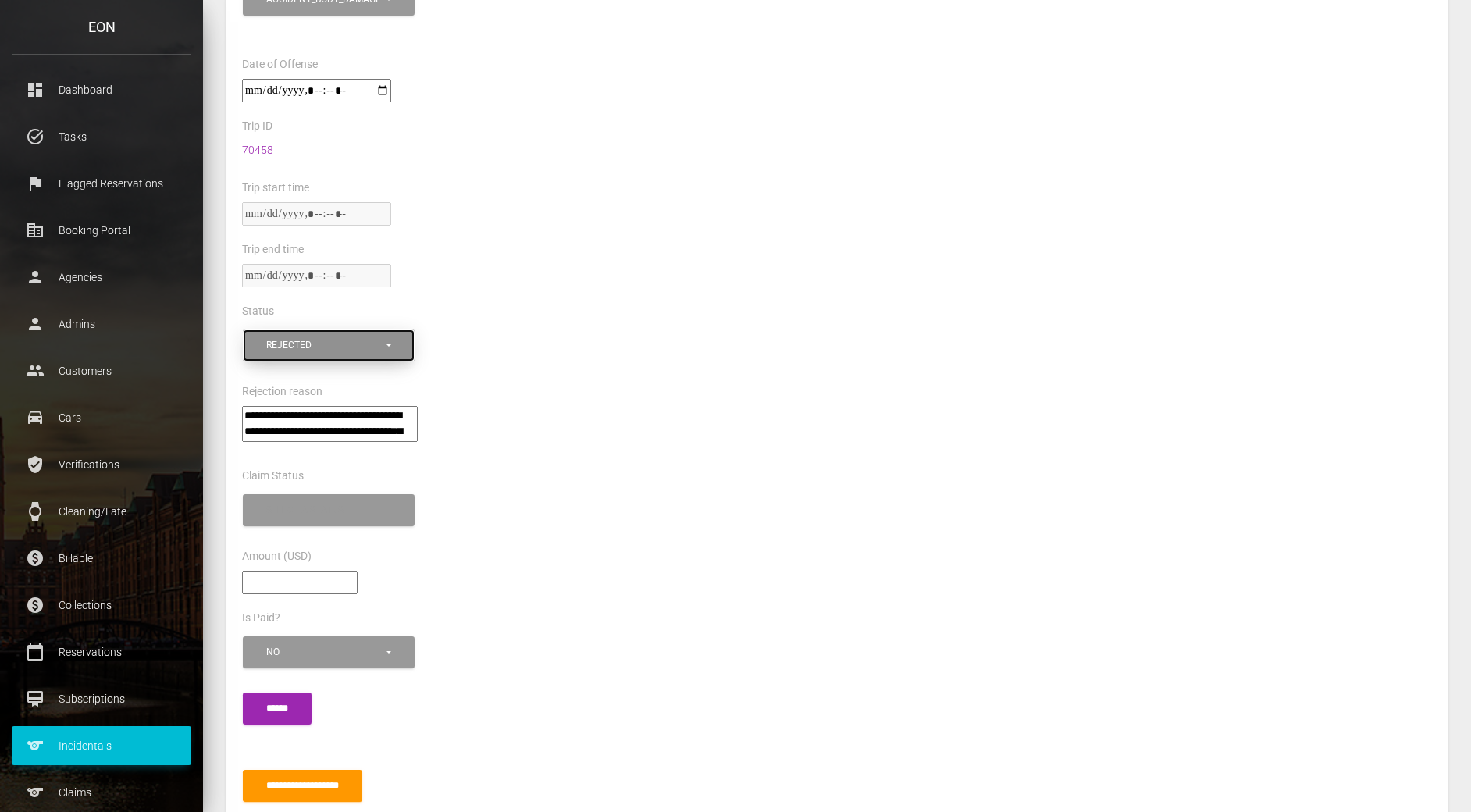
click at [365, 348] on div "rejected" at bounding box center [325, 345] width 118 height 14
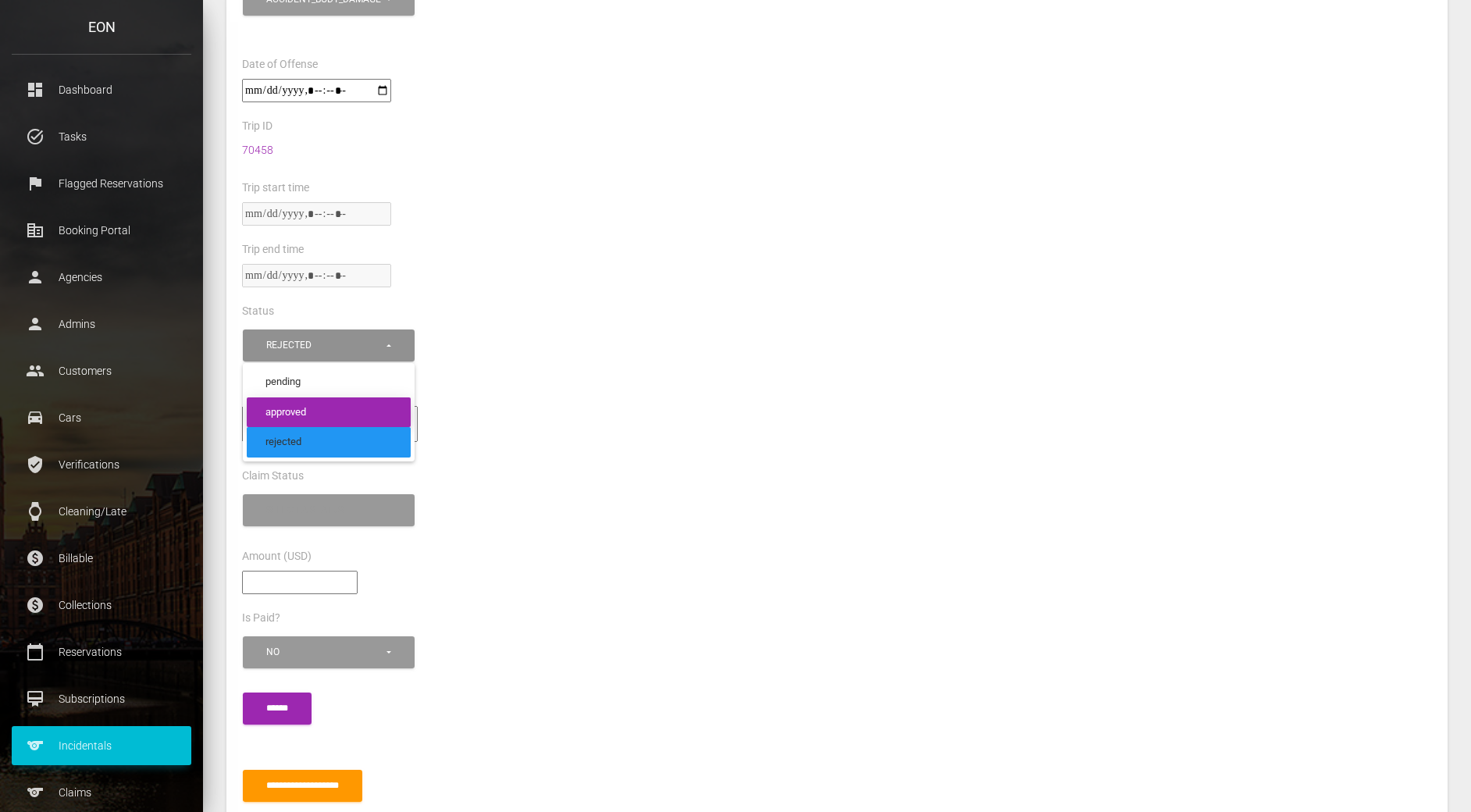
click at [344, 403] on link "approved" at bounding box center [329, 412] width 164 height 30
select select "********"
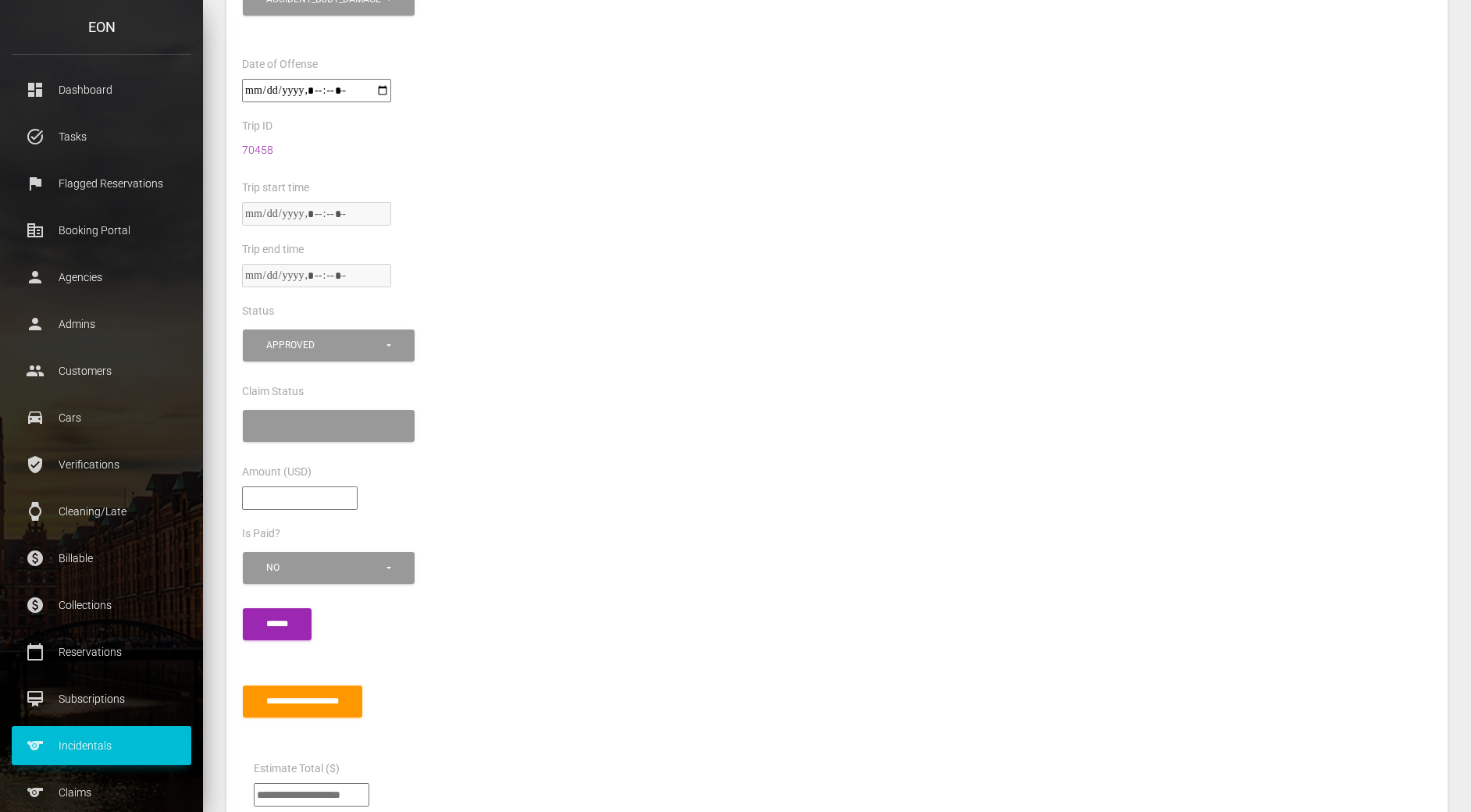
click at [500, 484] on div "Amount (USD)" at bounding box center [837, 474] width 1213 height 24
click at [336, 414] on button "Select a status" at bounding box center [329, 425] width 172 height 32
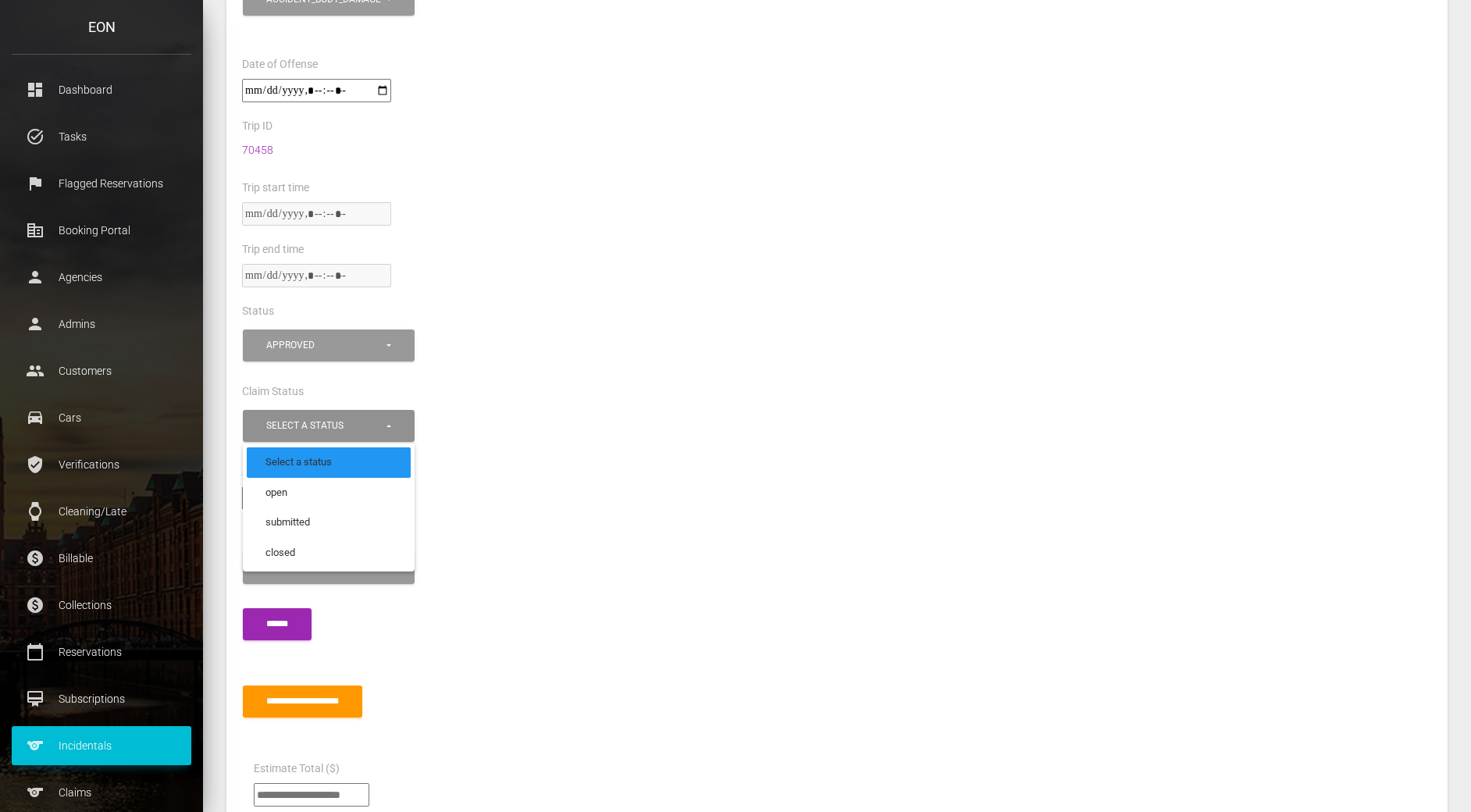
click at [611, 445] on div "**********" at bounding box center [837, 434] width 1213 height 56
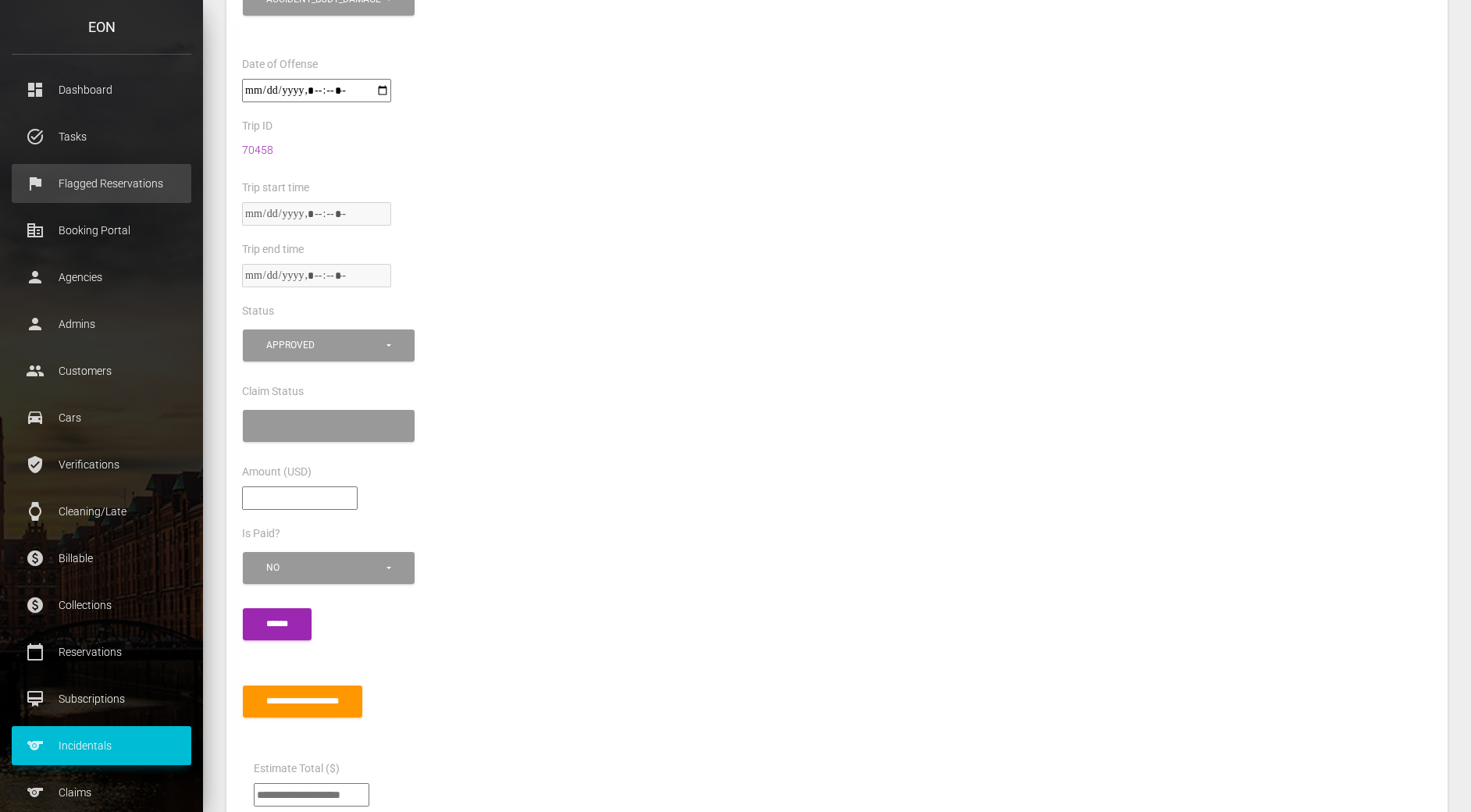
click at [92, 177] on p "Flagged Reservations" at bounding box center [101, 184] width 157 height 23
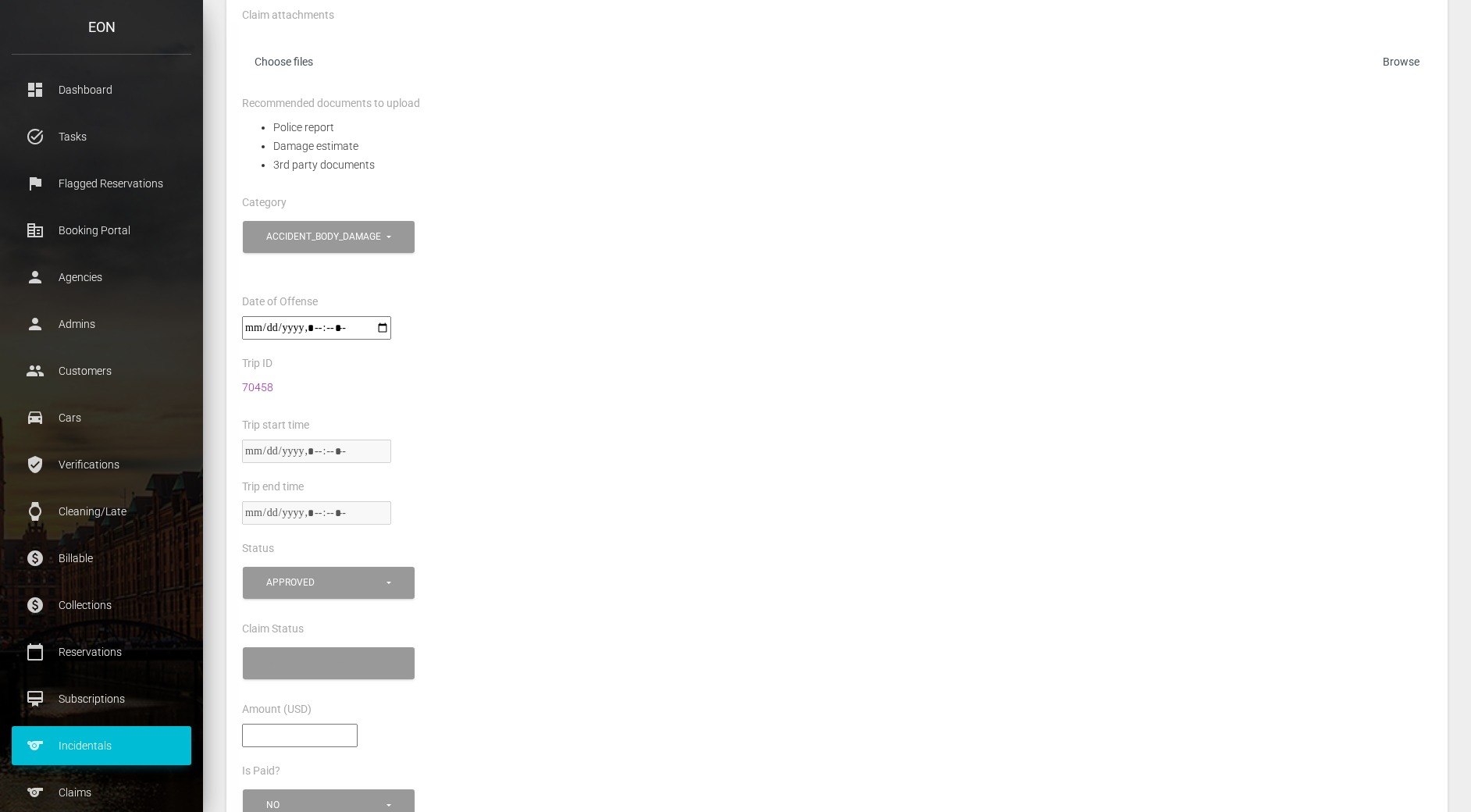
scroll to position [463, 0]
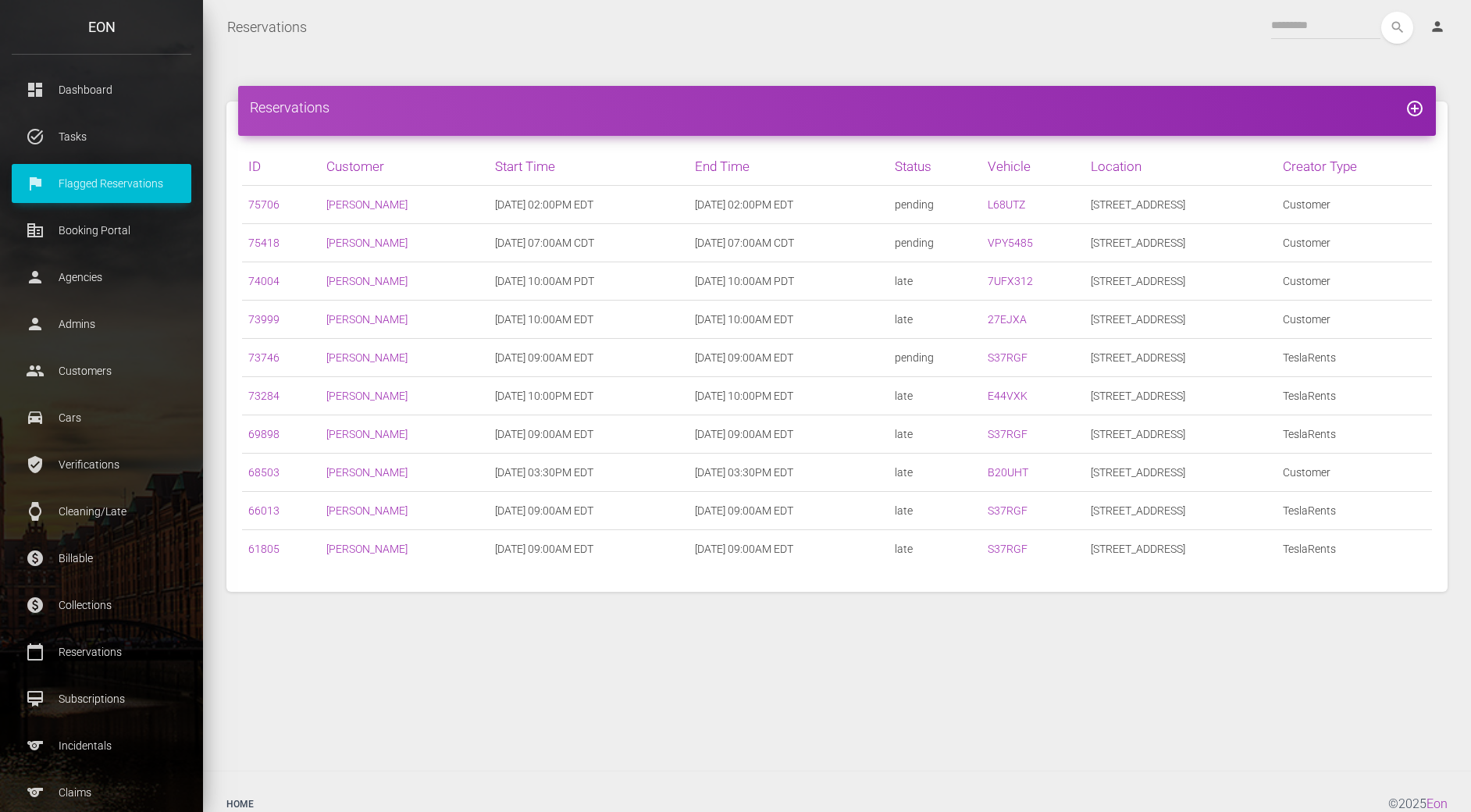
click at [833, 19] on div "search person Account Profile Settings Host Rights & Responsibilities Log out" at bounding box center [889, 27] width 1140 height 32
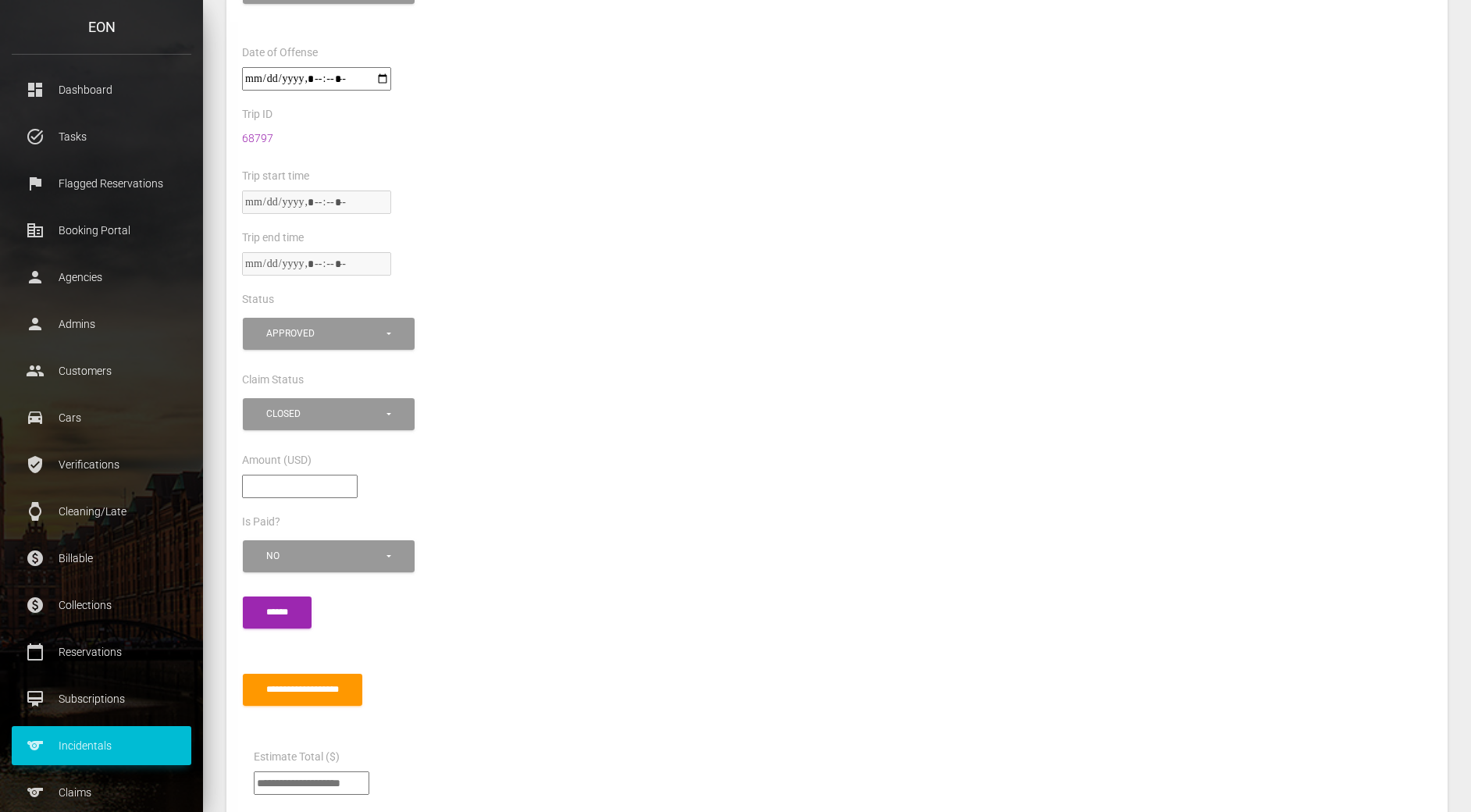
scroll to position [728, 0]
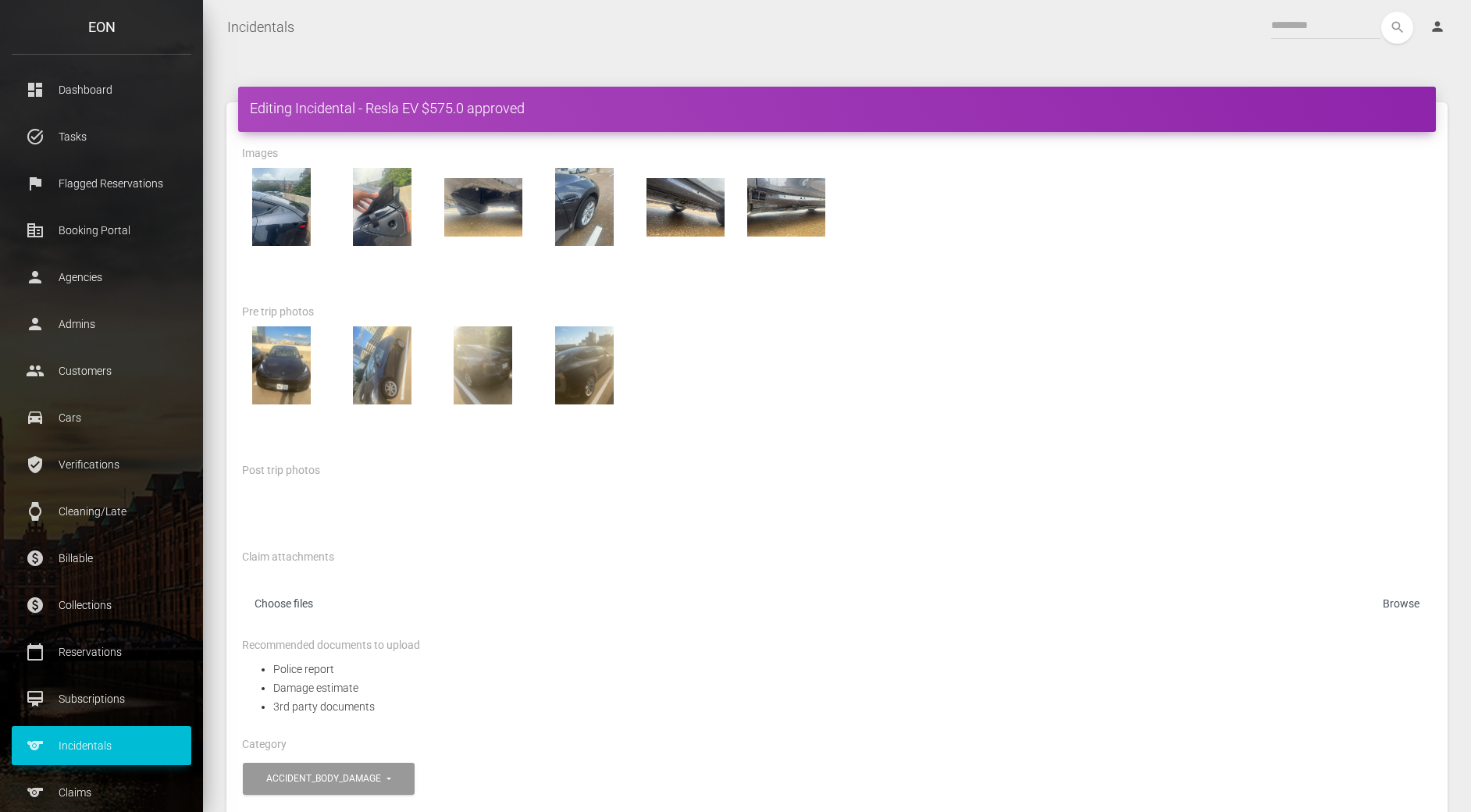
click at [731, 402] on div at bounding box center [837, 365] width 1213 height 78
click at [1137, 365] on div at bounding box center [837, 365] width 1213 height 78
click at [1081, 284] on div at bounding box center [837, 235] width 1213 height 134
click at [1024, 373] on div at bounding box center [837, 365] width 1213 height 78
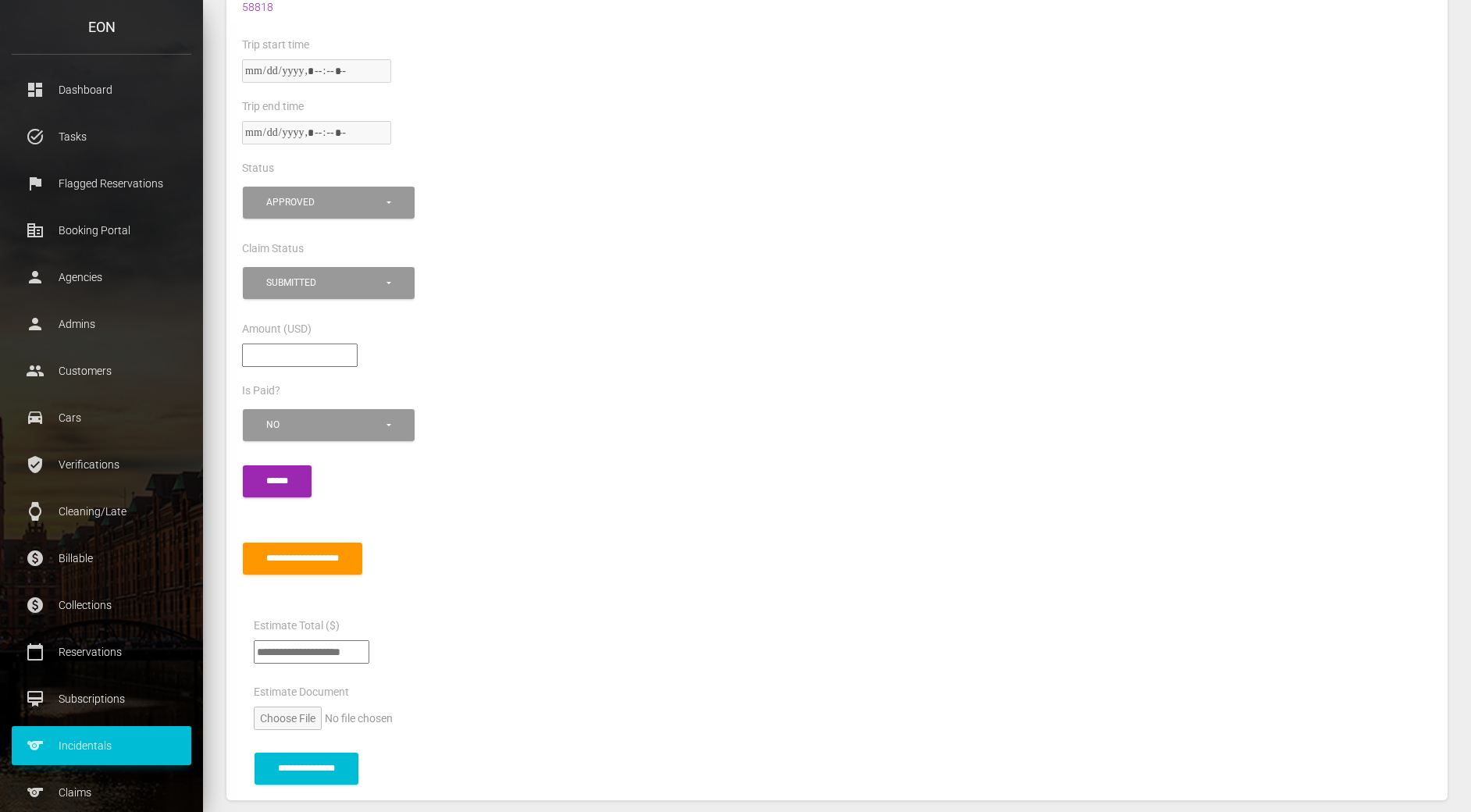
scroll to position [1023, 0]
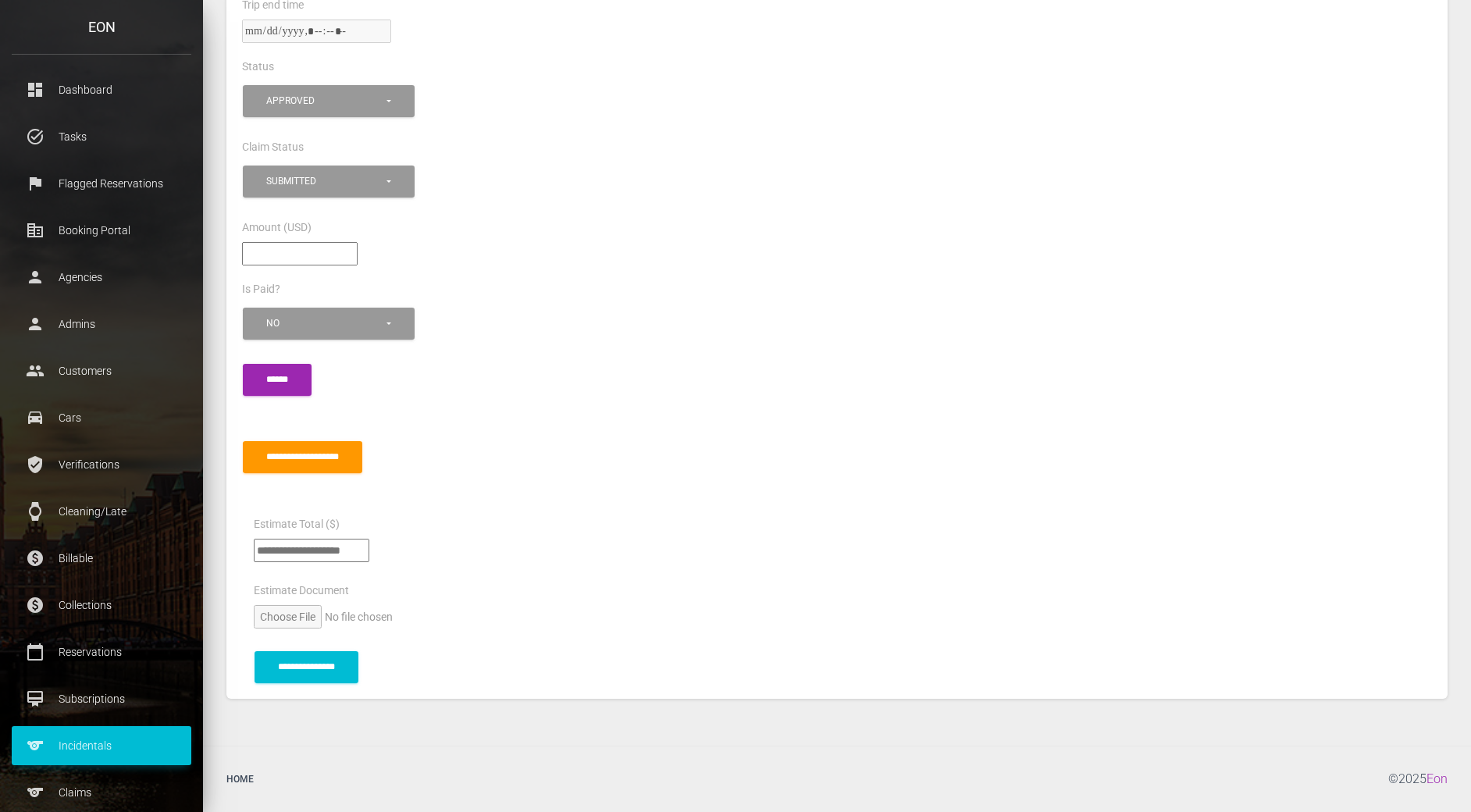
drag, startPoint x: 314, startPoint y: 259, endPoint x: 217, endPoint y: 246, distance: 97.9
type input"] "****"
click at [610, 278] on div "****" at bounding box center [837, 261] width 1213 height 38
click at [572, 350] on div "*** ** No" at bounding box center [837, 332] width 1213 height 56
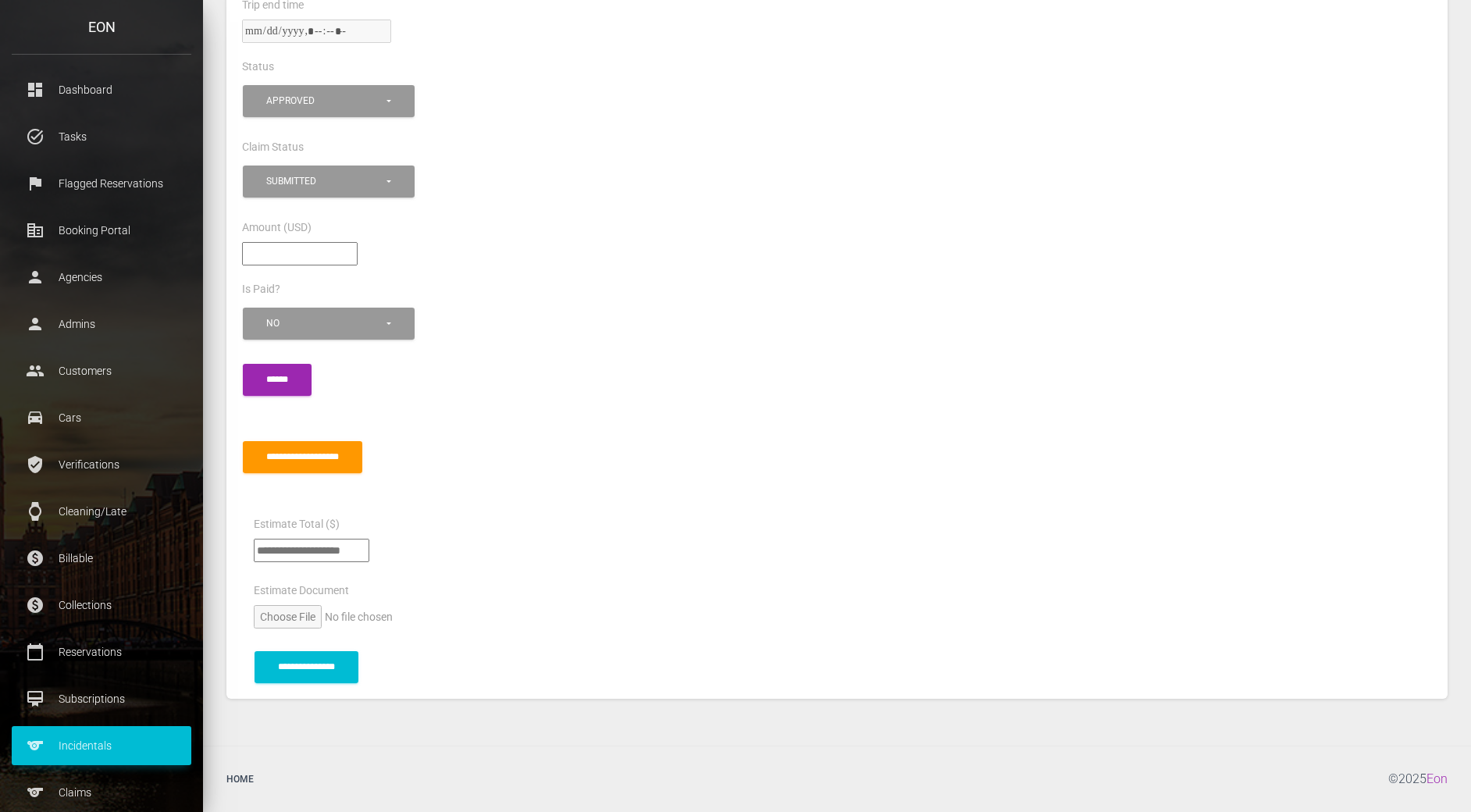
click at [327, 156] on div "Claim Status" at bounding box center [837, 149] width 1213 height 24
click at [327, 168] on button "submitted" at bounding box center [329, 181] width 172 height 32
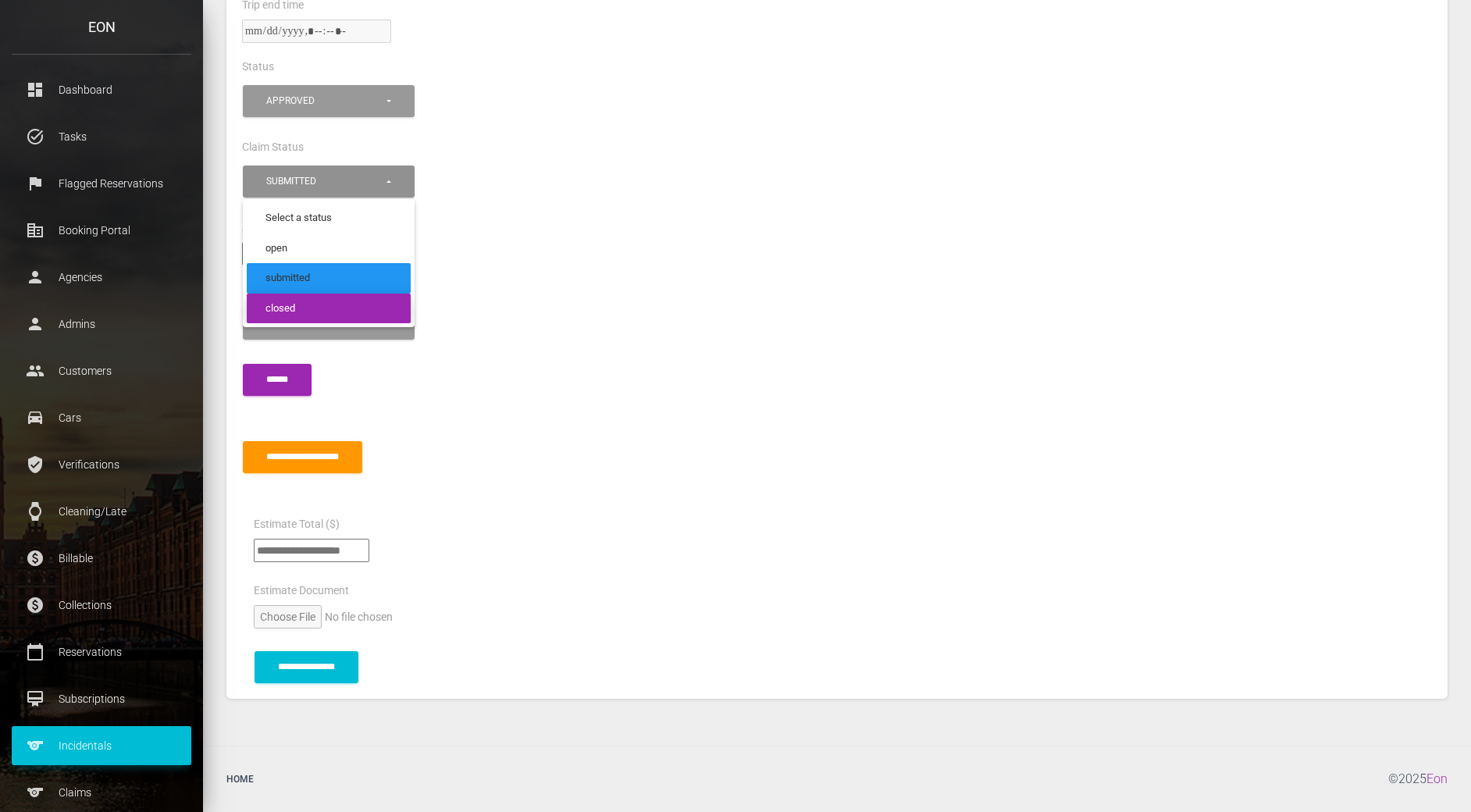
click at [325, 302] on link "closed" at bounding box center [329, 308] width 164 height 30
select select "******"
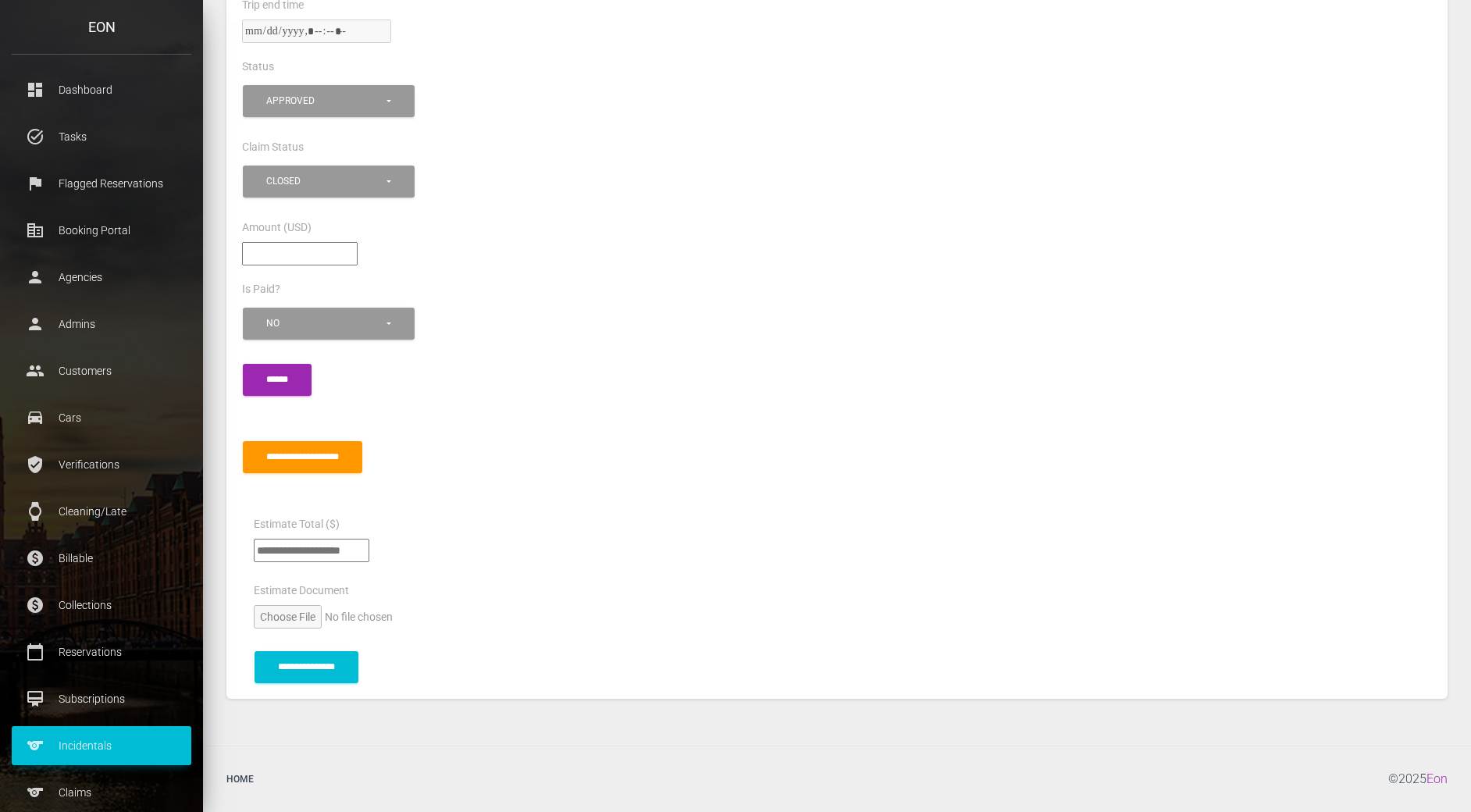
click at [595, 310] on div "*** ** No" at bounding box center [837, 332] width 1213 height 56
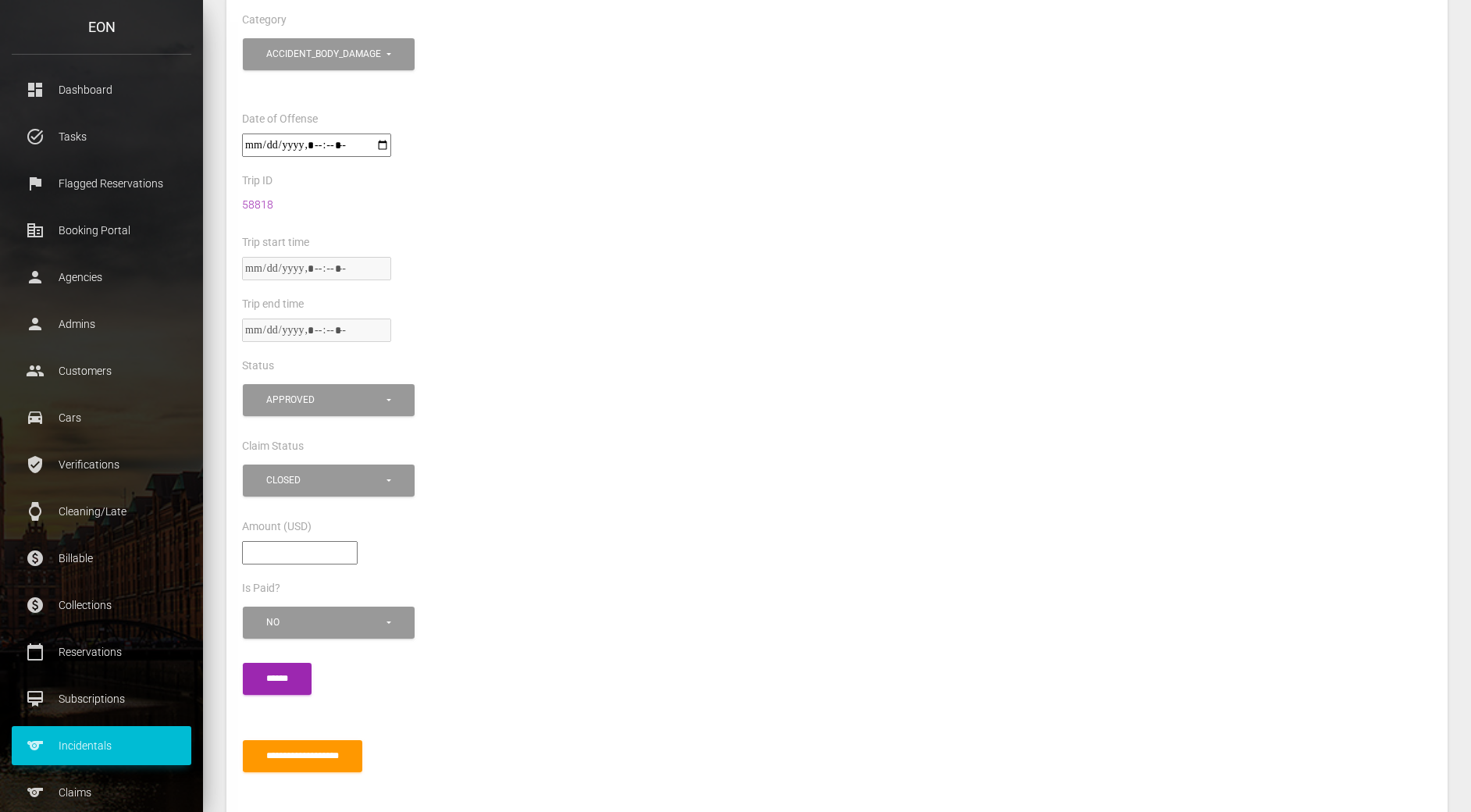
scroll to position [723, 0]
click at [257, 671] on input "******" at bounding box center [277, 680] width 69 height 32
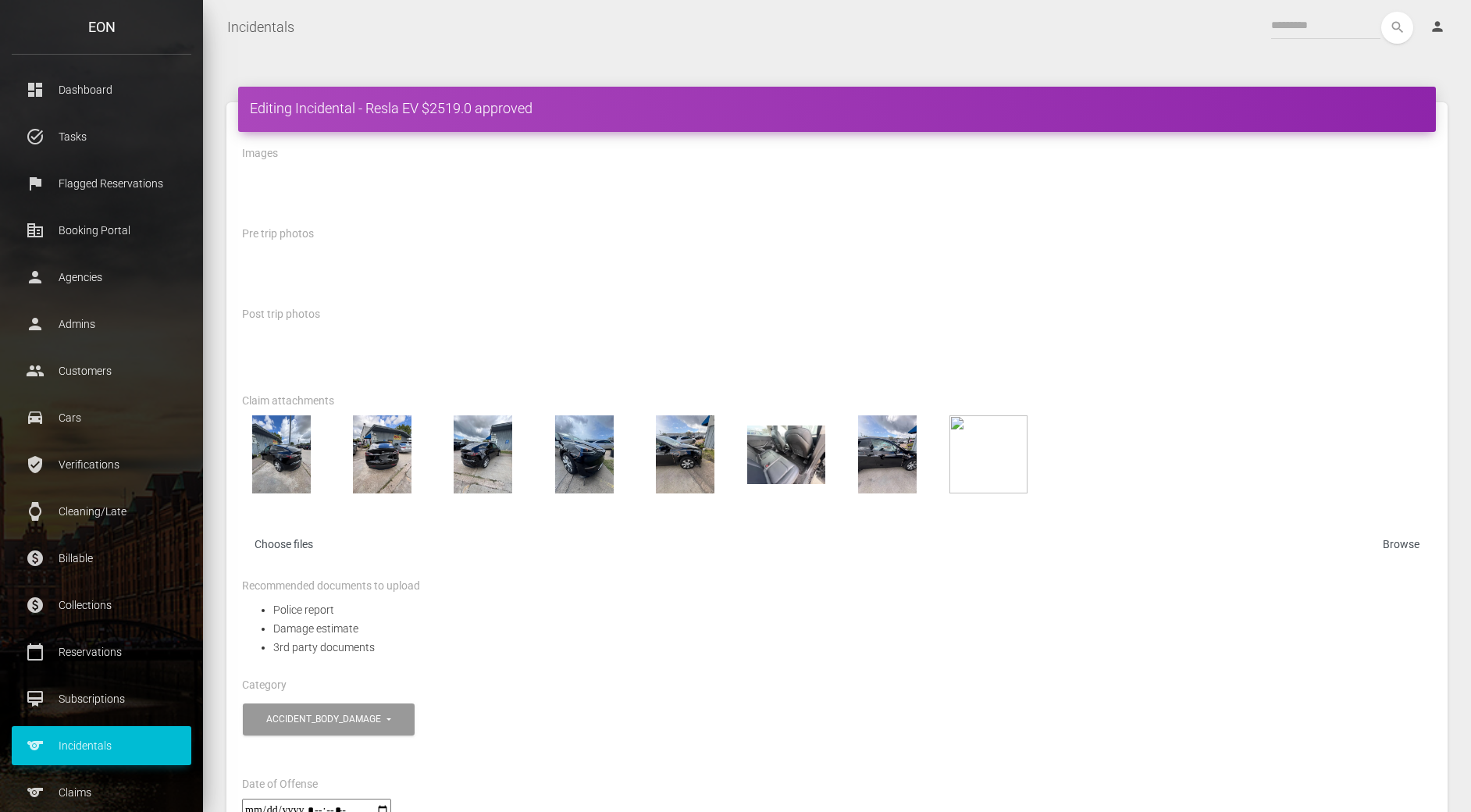
click at [536, 144] on div "Images" at bounding box center [837, 156] width 1213 height 24
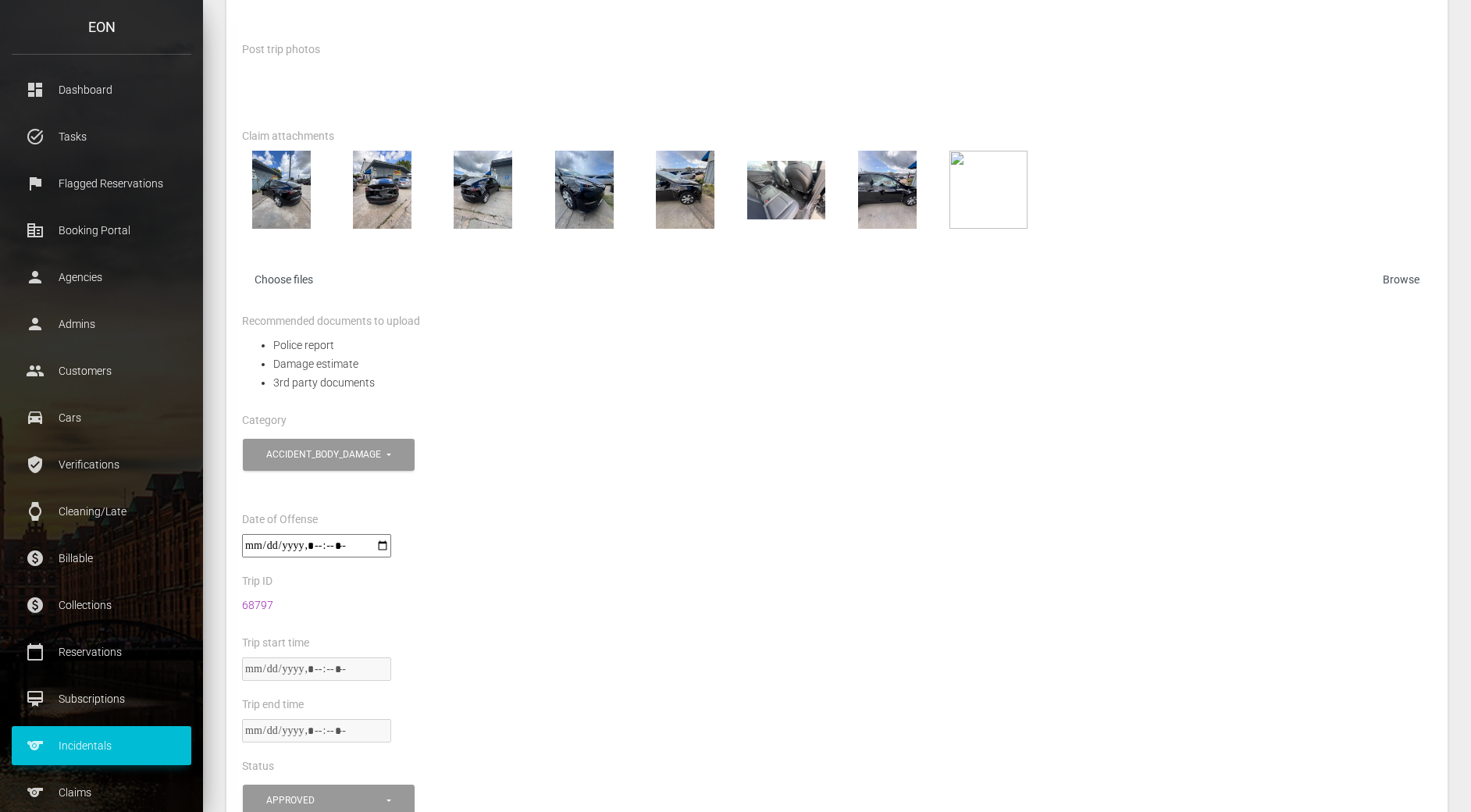
scroll to position [264, 0]
drag, startPoint x: 275, startPoint y: 606, endPoint x: 236, endPoint y: 608, distance: 39.1
click at [236, 608] on div "68797" at bounding box center [837, 615] width 1213 height 38
copy link "68797"
click at [877, 396] on div "Police report Damage estimate 3rd party documents" at bounding box center [837, 373] width 1213 height 75
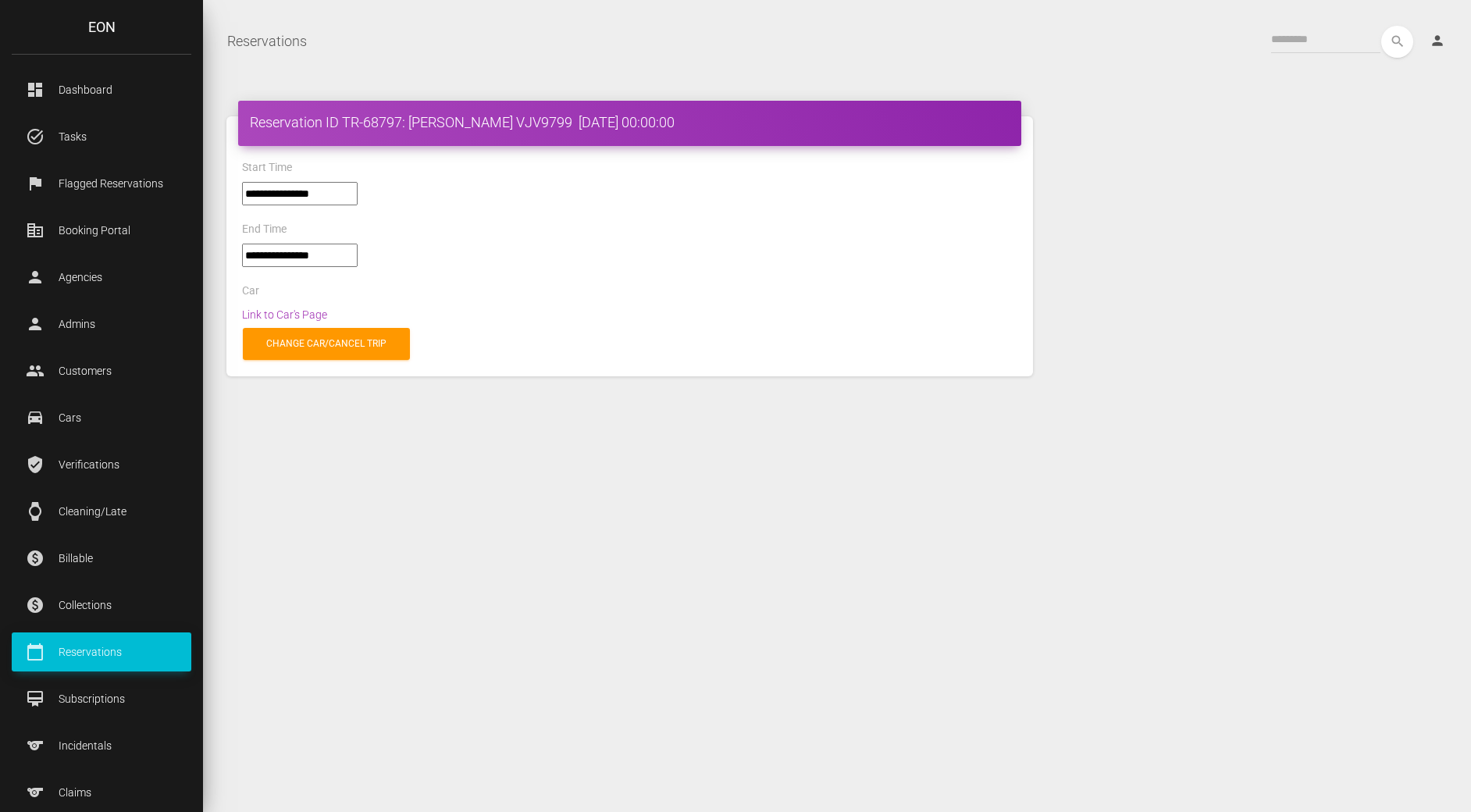
select select "*****"
select select
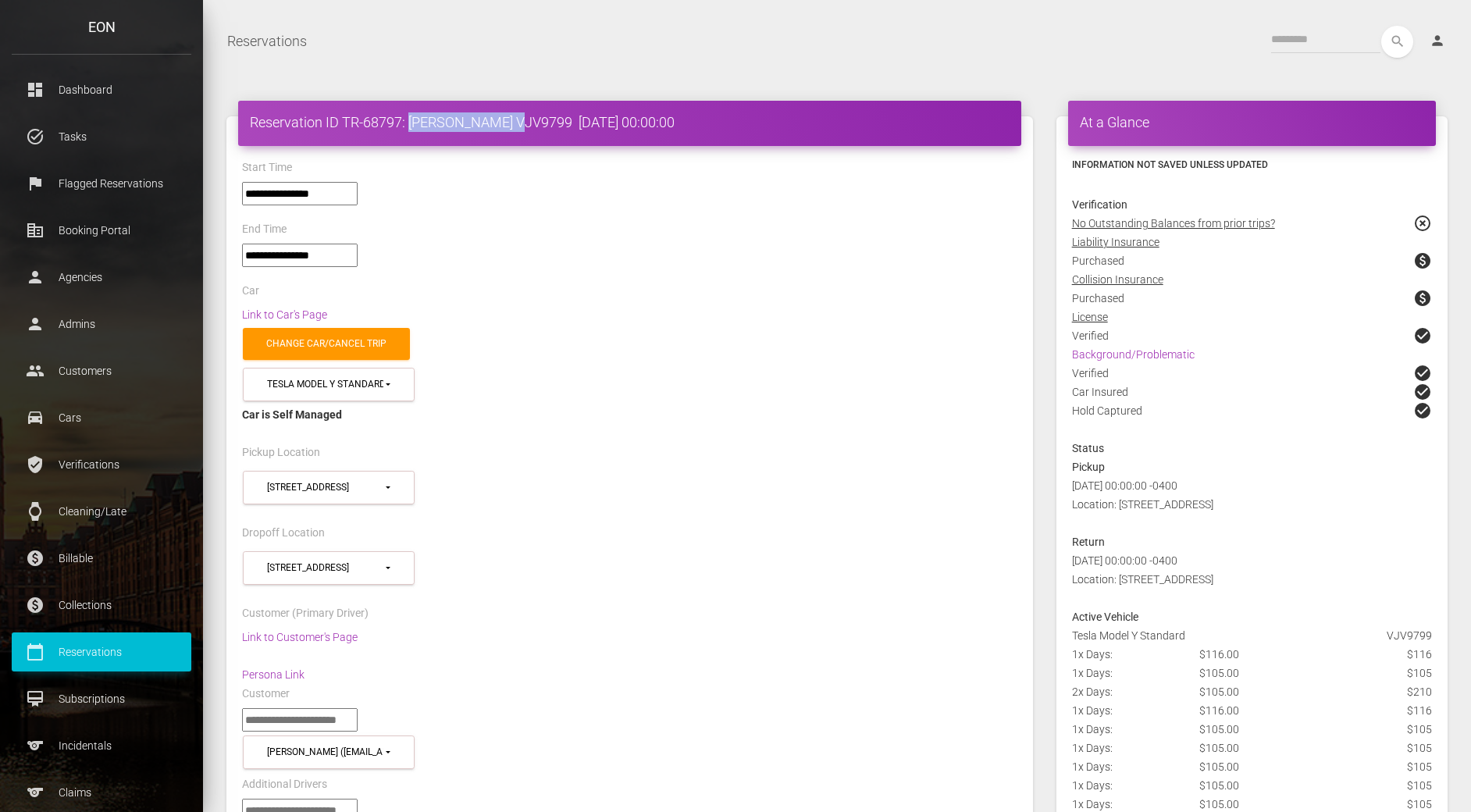
drag, startPoint x: 410, startPoint y: 122, endPoint x: 504, endPoint y: 119, distance: 94.0
click at [504, 119] on h4 "Reservation ID TR-68797: Trevon Williams VJV9799 2025-08-04 00:00:00" at bounding box center [629, 123] width 760 height 19
copy h4 "Trevon Williams"
click at [576, 225] on div "End Time" at bounding box center [629, 231] width 799 height 24
copy link "Link to Car's Page"
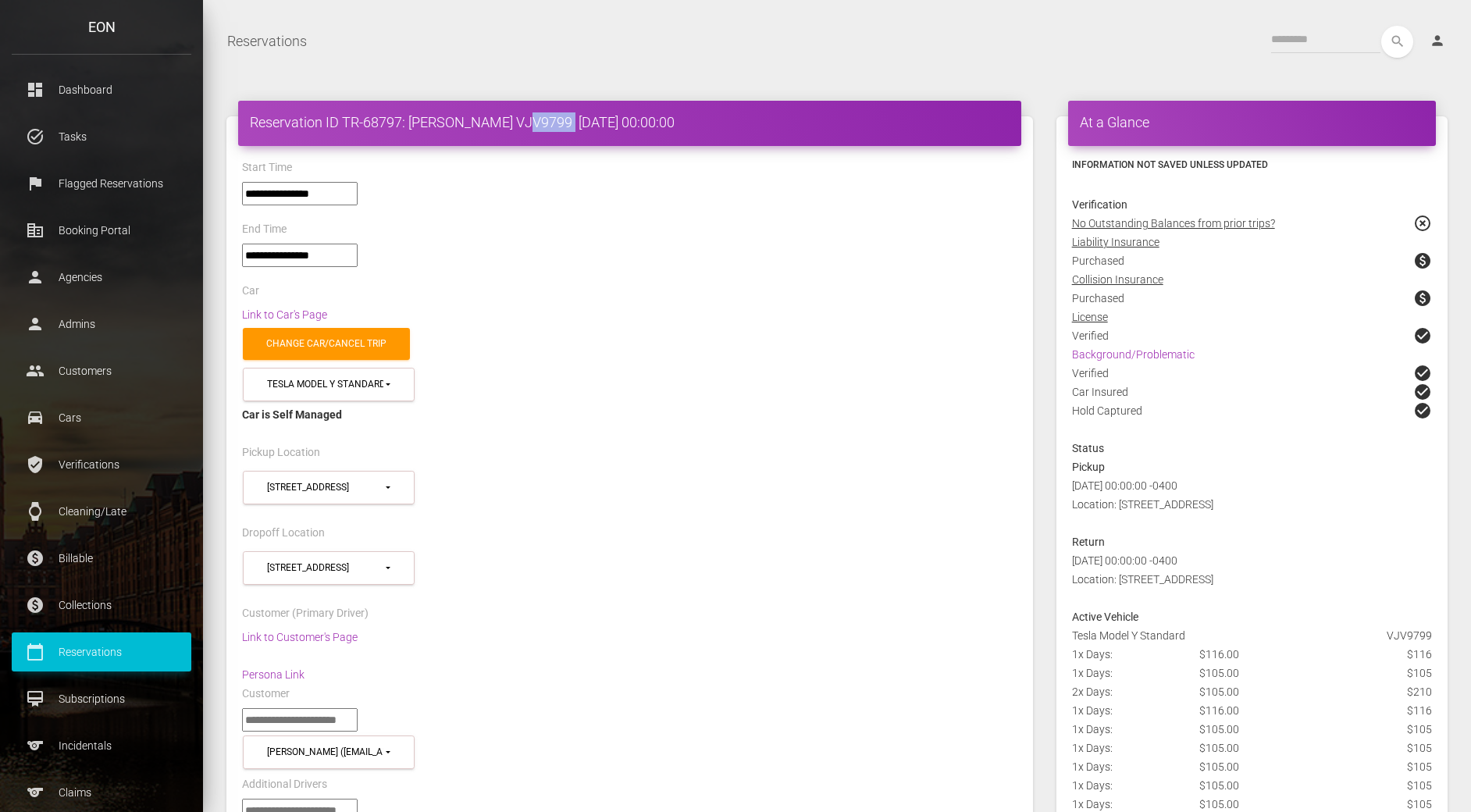
drag, startPoint x: 517, startPoint y: 122, endPoint x: 564, endPoint y: 123, distance: 47.0
click at [564, 123] on h4 "Reservation ID TR-68797: Trevon Williams VJV9799 2025-08-04 00:00:00" at bounding box center [629, 123] width 760 height 19
copy h4 "VJV9799"
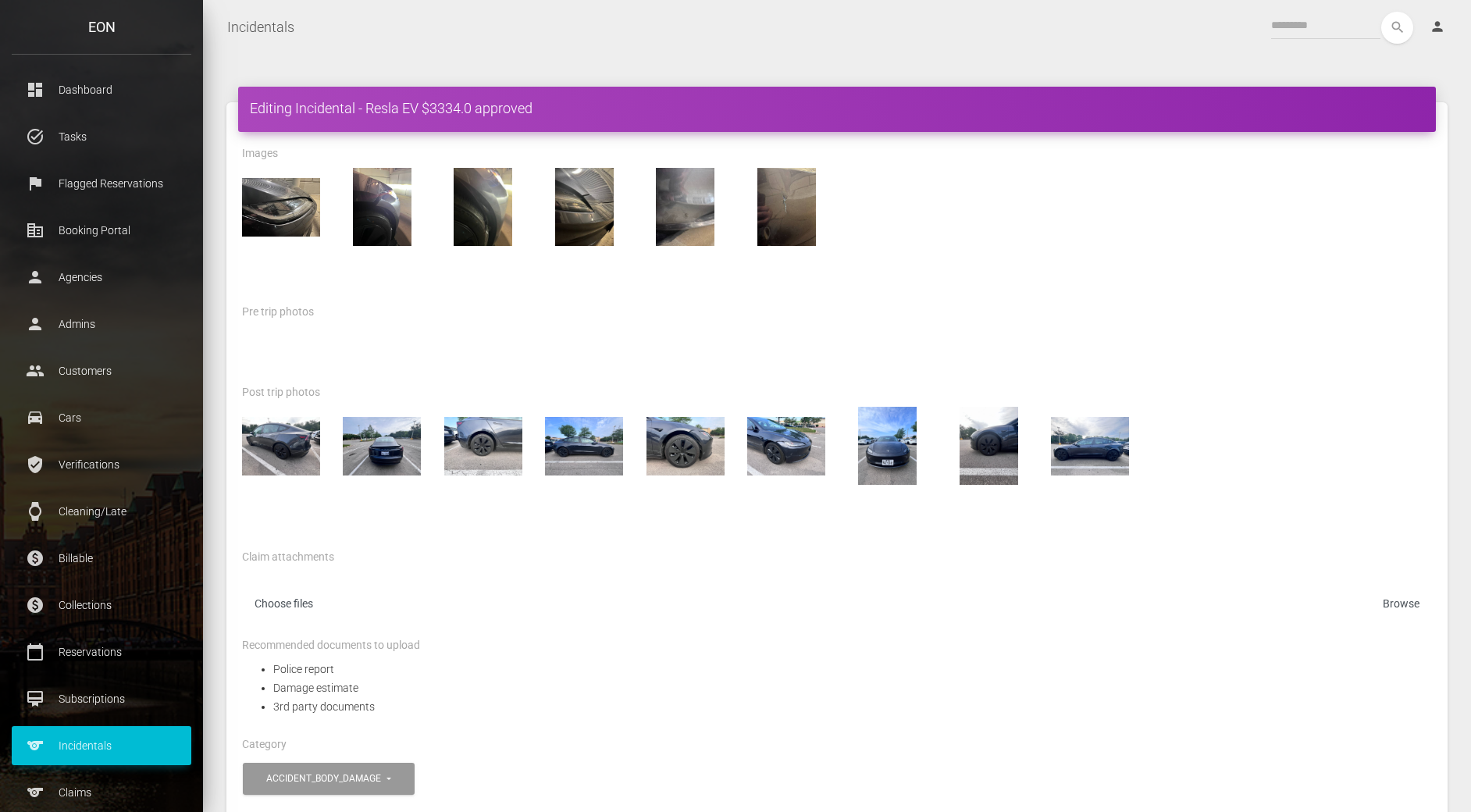
click at [903, 18] on div "search person Account Profile Settings Host Rights & Responsibilities Log out" at bounding box center [882, 27] width 1153 height 32
click at [959, 330] on div at bounding box center [837, 354] width 1213 height 56
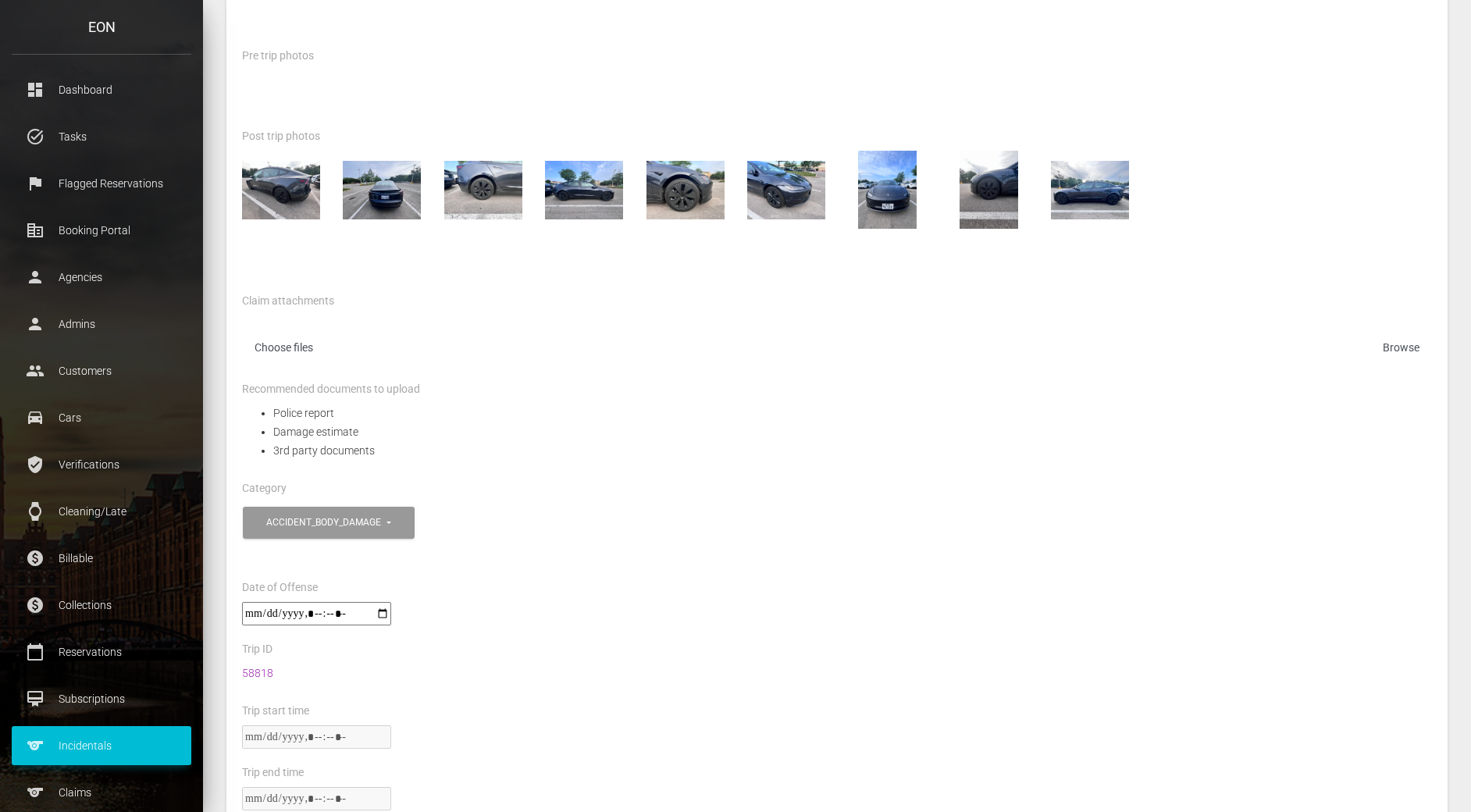
scroll to position [283, 0]
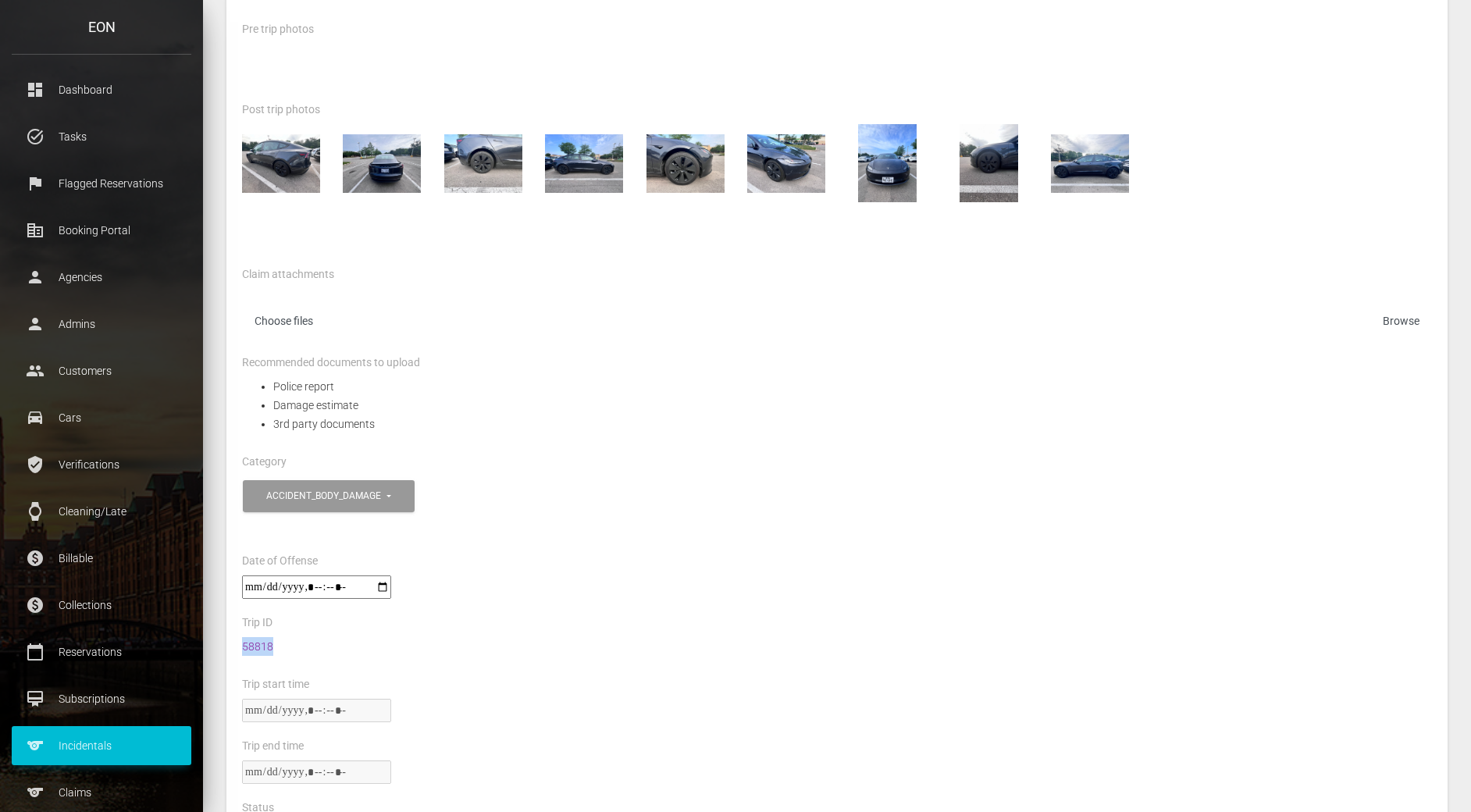
drag, startPoint x: 290, startPoint y: 651, endPoint x: 241, endPoint y: 647, distance: 49.2
click at [241, 647] on div "58818" at bounding box center [837, 655] width 1213 height 38
copy link "58818"
click at [941, 682] on div "Trip start time" at bounding box center [837, 686] width 1213 height 24
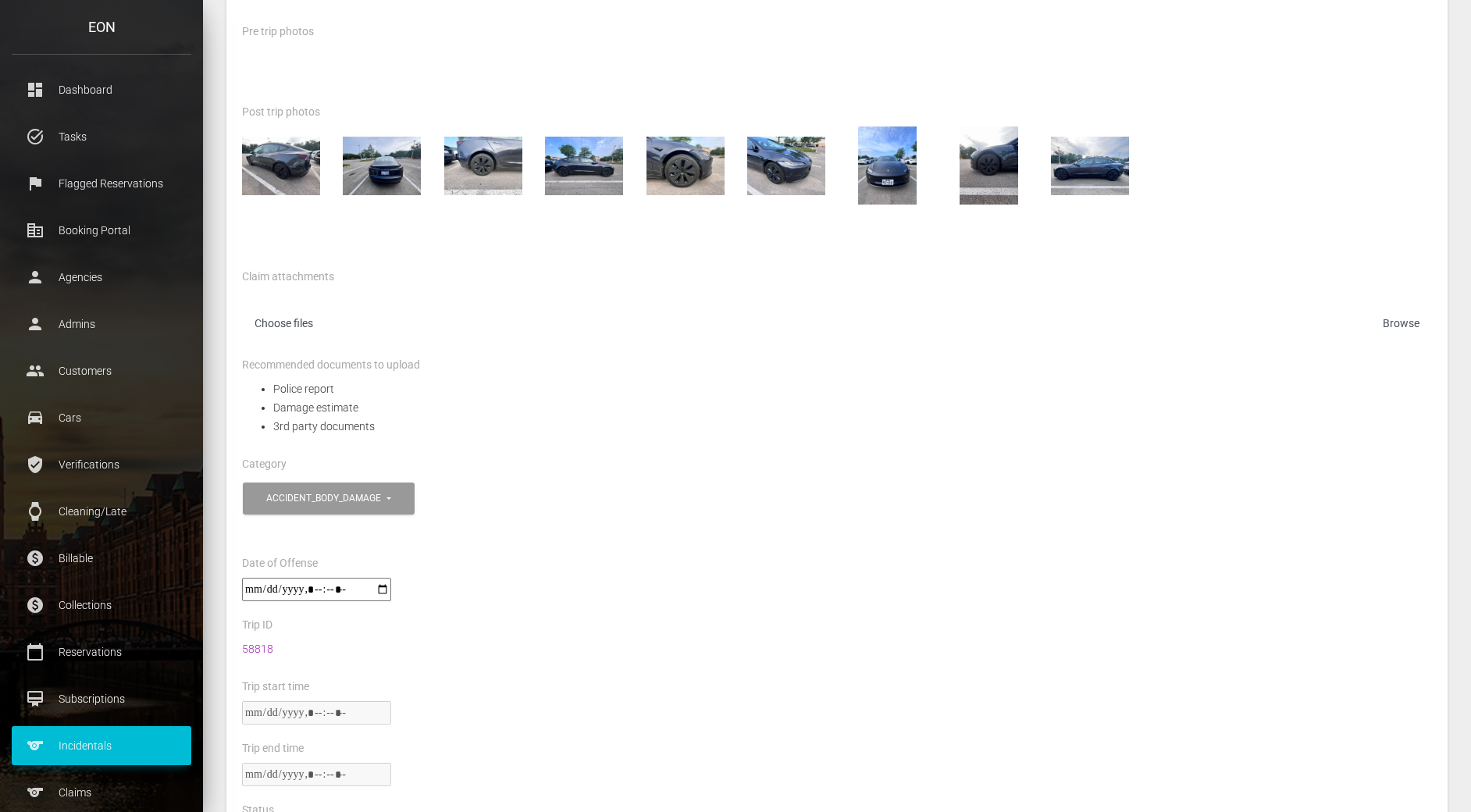
scroll to position [279, 0]
click at [247, 650] on link "58818" at bounding box center [258, 649] width 31 height 13
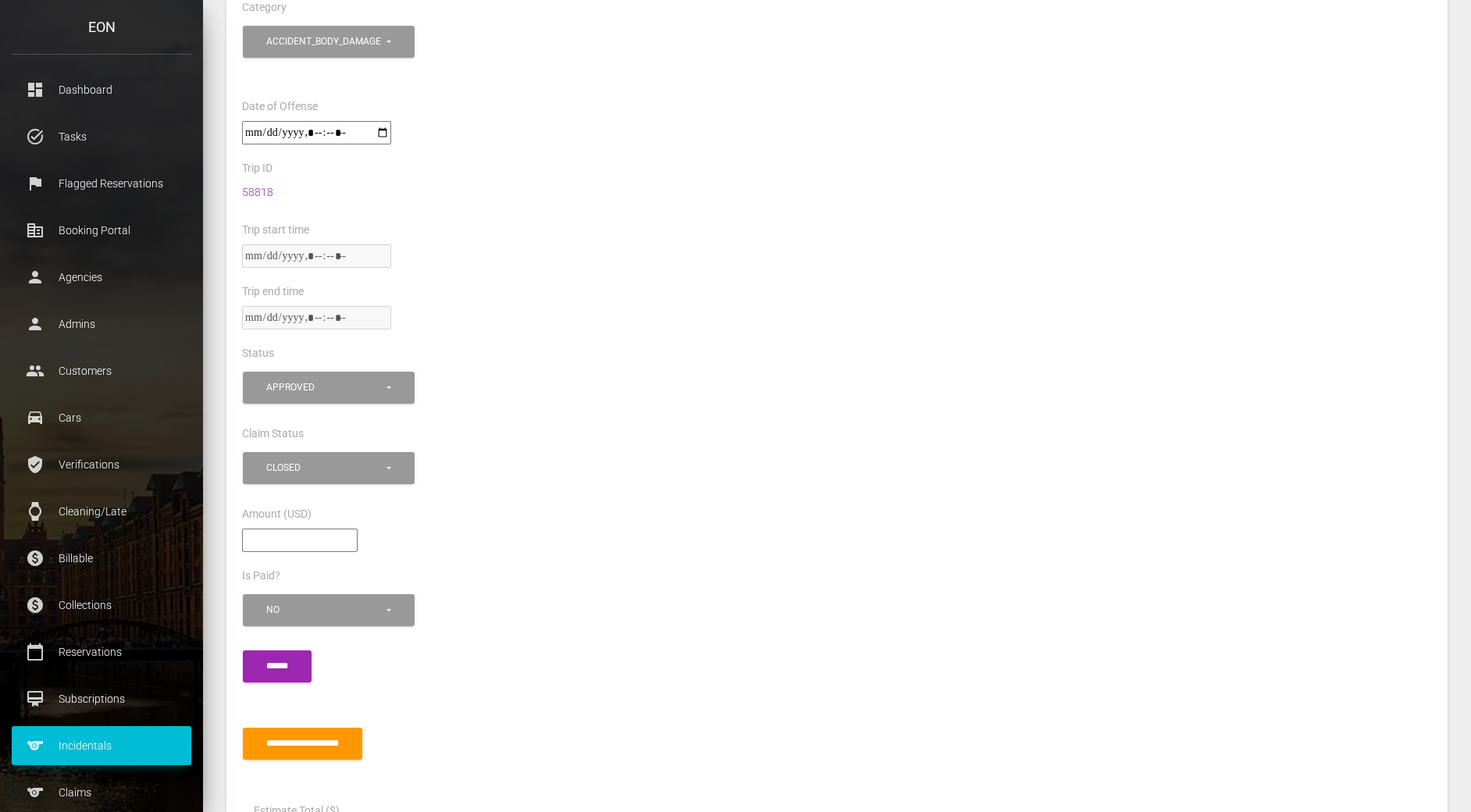
scroll to position [736, 0]
click at [796, 260] on div at bounding box center [837, 264] width 1213 height 38
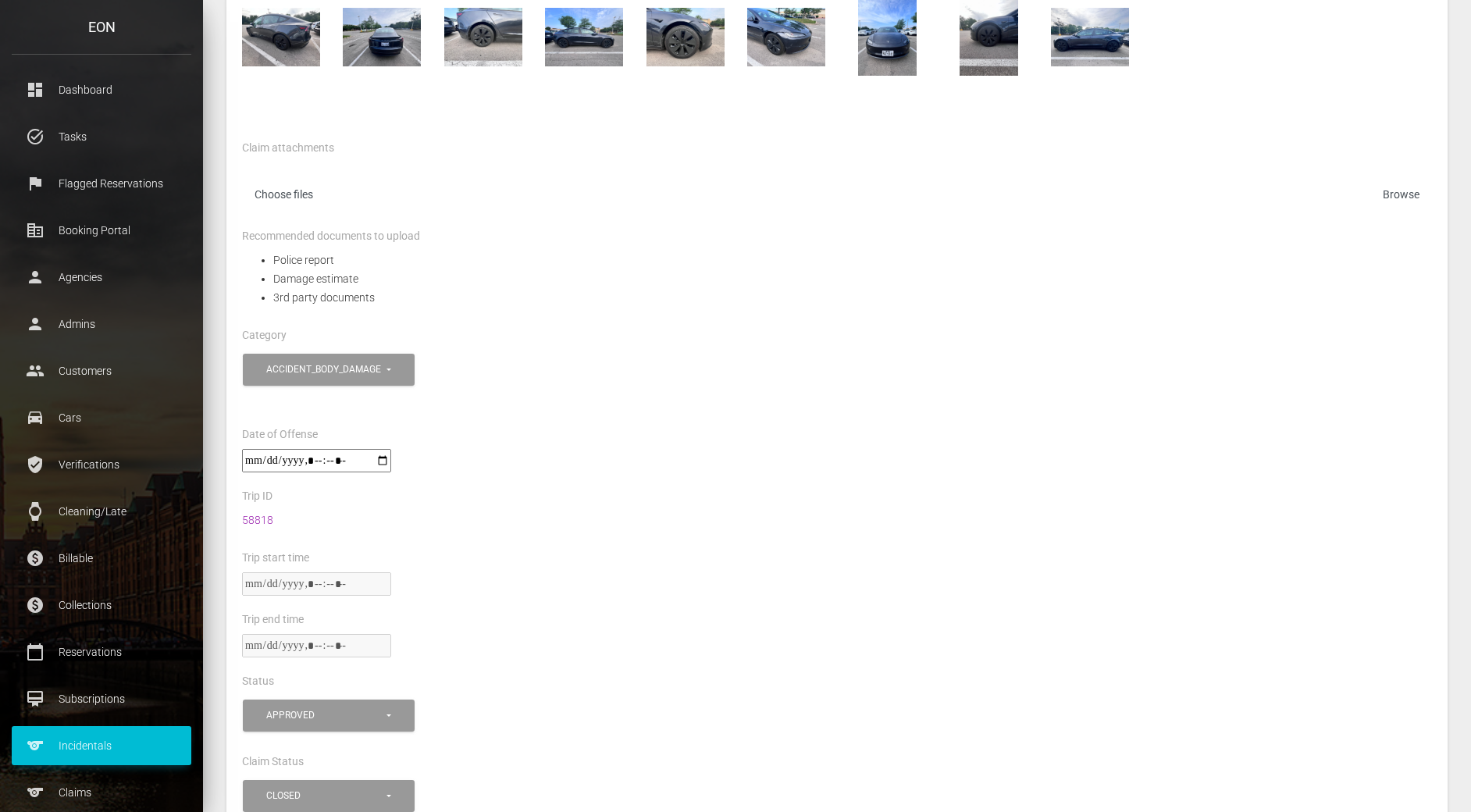
scroll to position [0, 0]
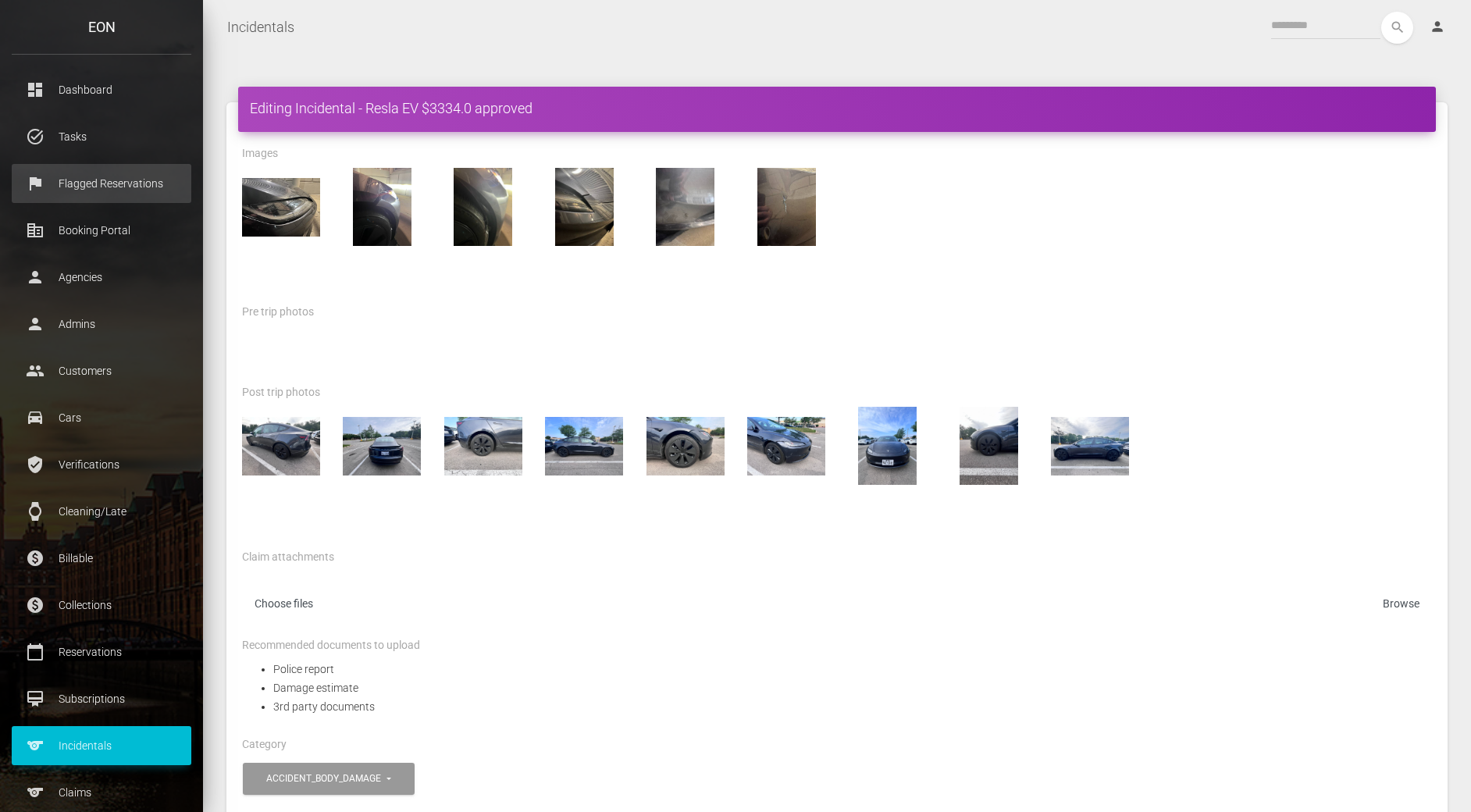
click at [97, 186] on p "Flagged Reservations" at bounding box center [101, 184] width 157 height 23
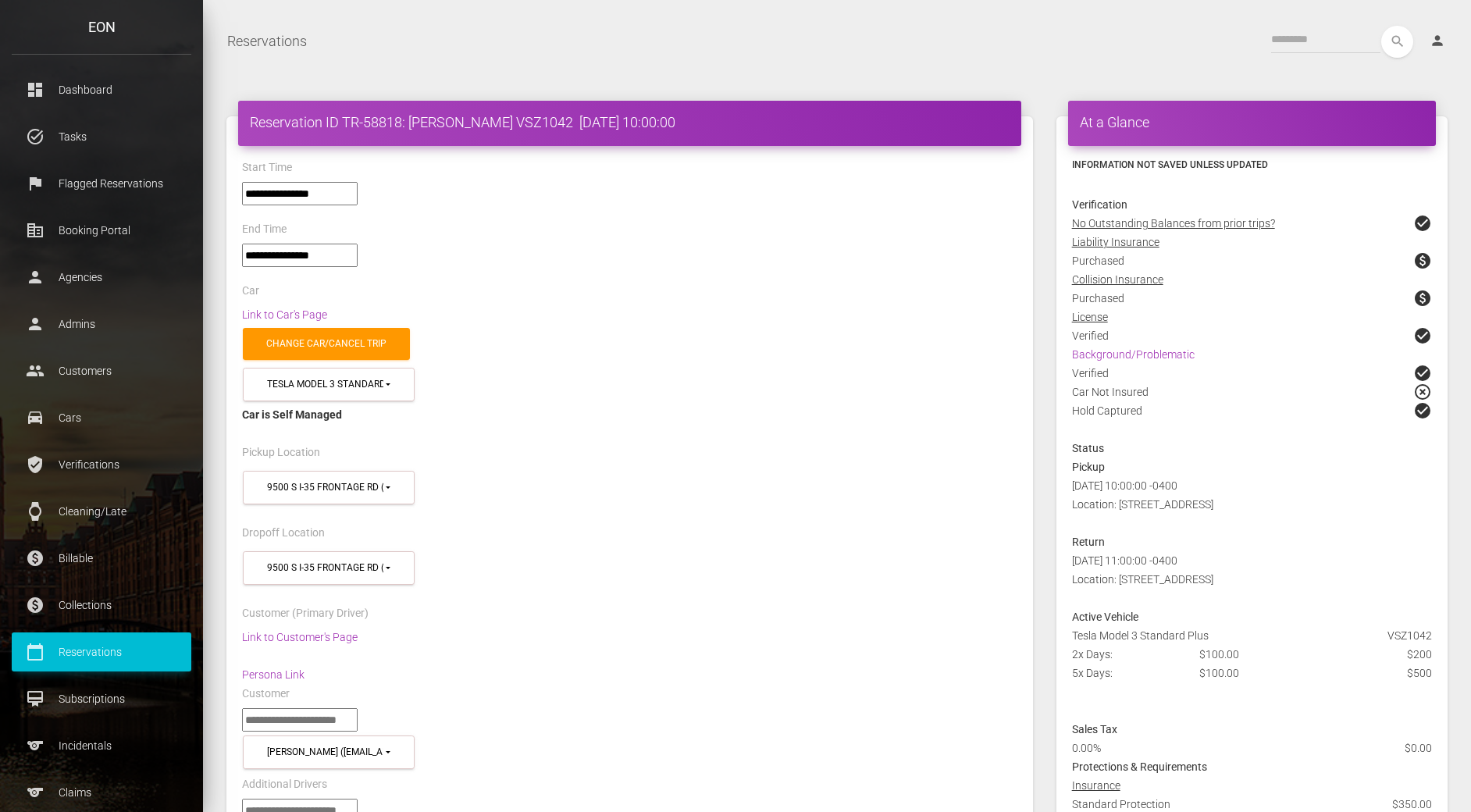
select select "*****"
select select
click at [750, 338] on div "Change car/cancel trip" at bounding box center [629, 343] width 799 height 40
drag, startPoint x: 495, startPoint y: 124, endPoint x: 548, endPoint y: 122, distance: 53.0
click at [548, 122] on h4 "Reservation ID TR-58818: Robert smith VSZ1042 2025-05-24 10:00:00" at bounding box center [629, 123] width 760 height 19
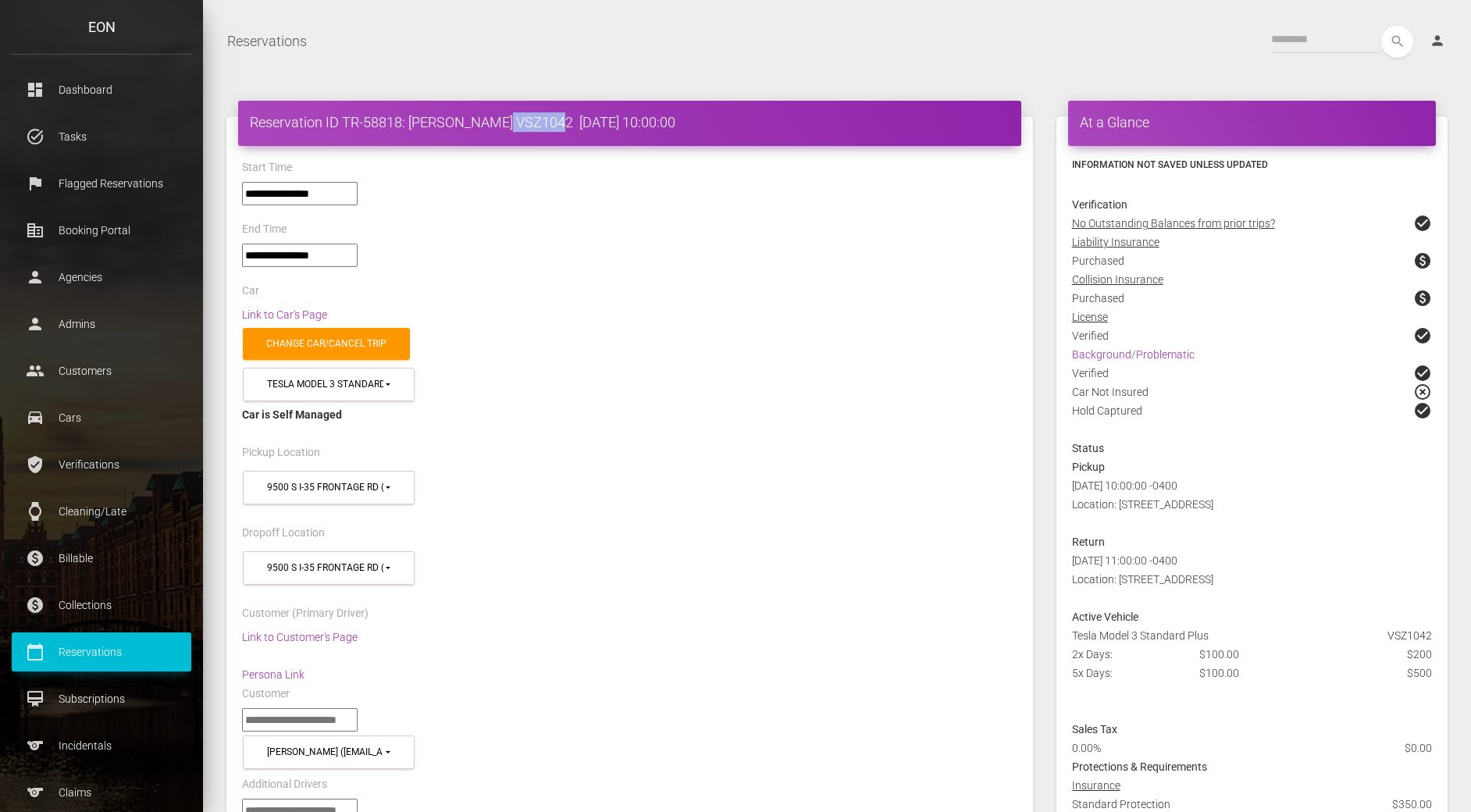
copy h4 "VSZ1042"
click at [576, 242] on div "End Time" at bounding box center [629, 231] width 799 height 24
click at [639, 329] on div "Change car/cancel trip" at bounding box center [629, 343] width 799 height 40
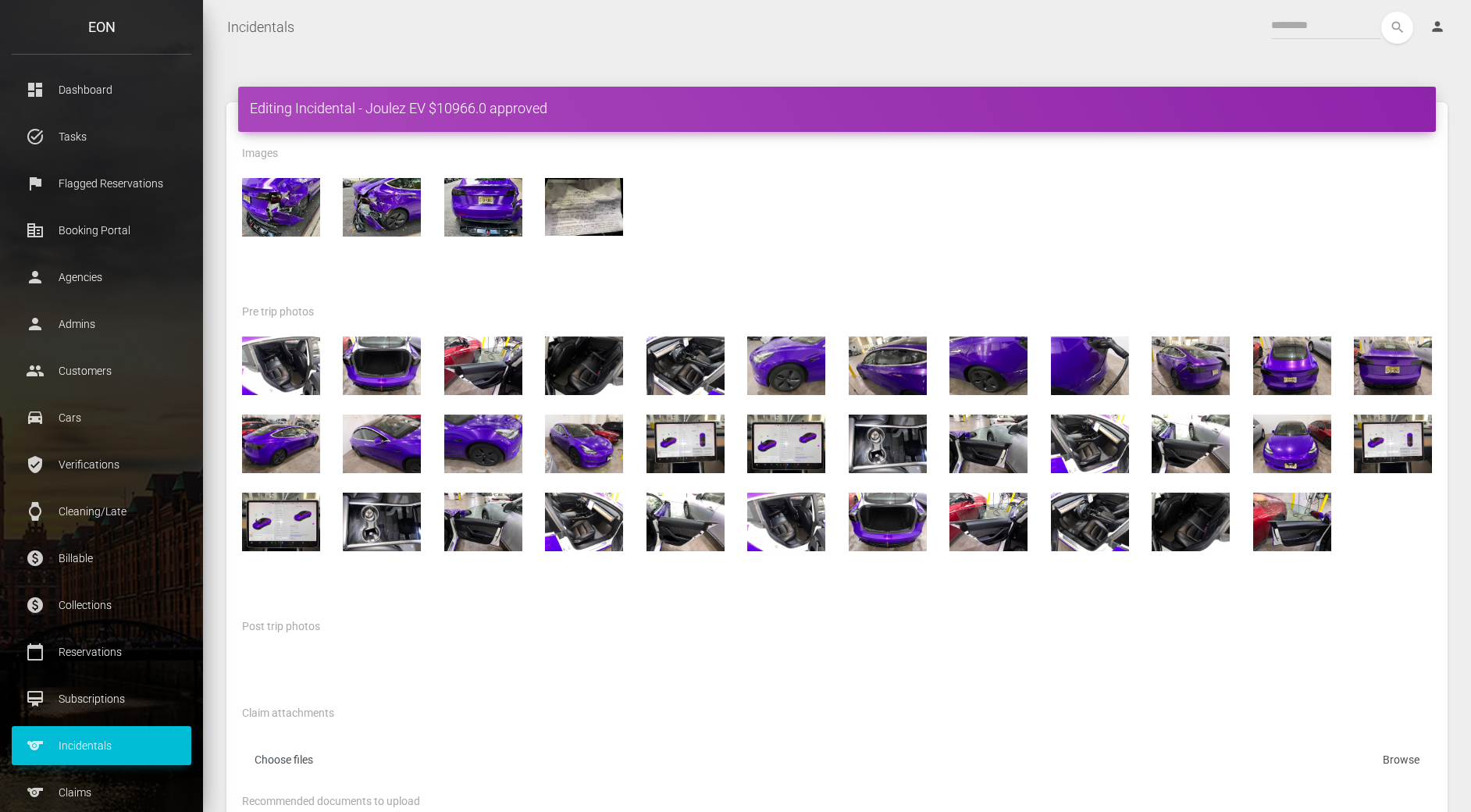
click at [860, 282] on div at bounding box center [837, 235] width 1213 height 134
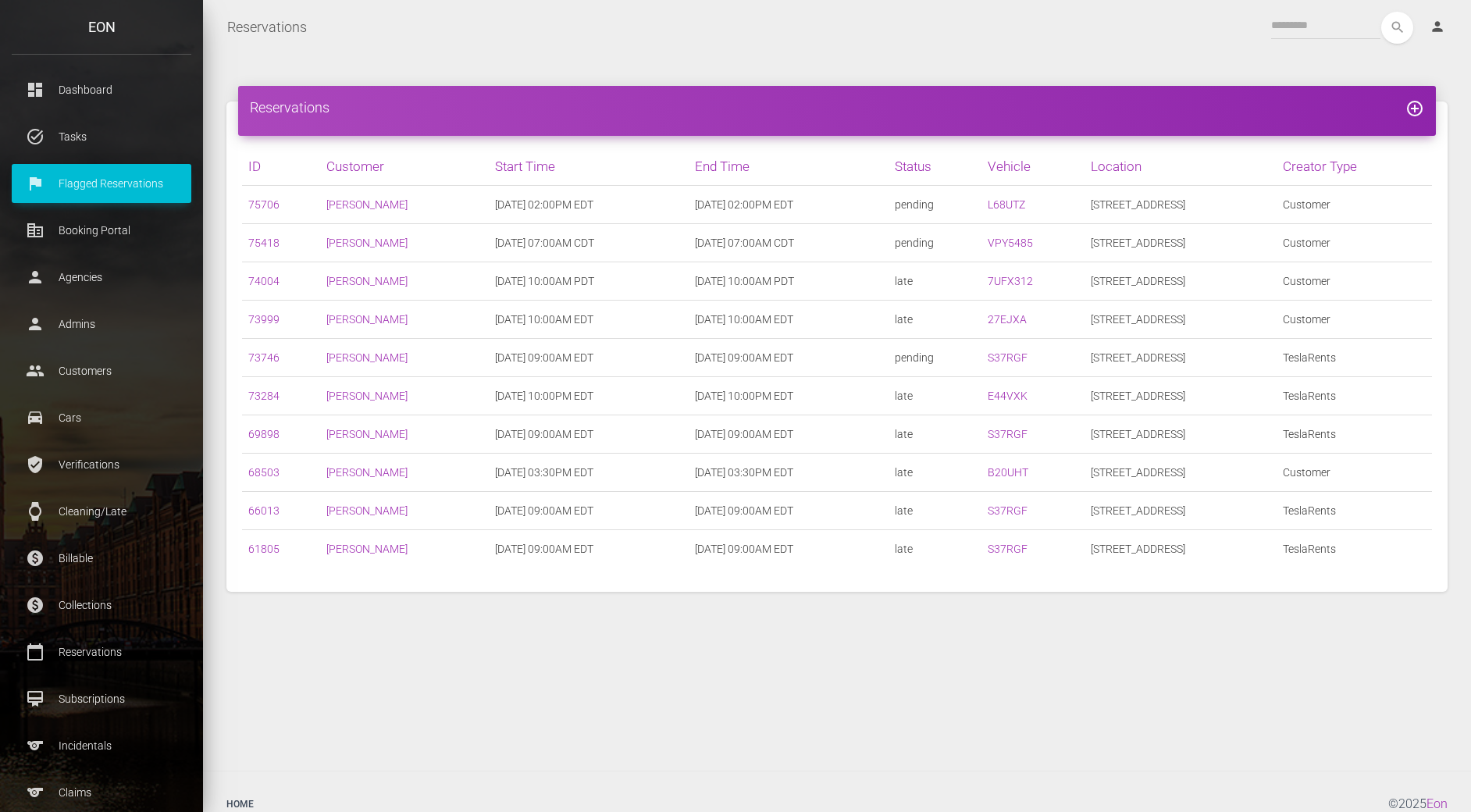
click at [444, 59] on div "Reservations add_circle_outline ID Customer Start Time End Time Status Vehicle …" at bounding box center [837, 412] width 1268 height 716
click at [82, 465] on p "Verifications" at bounding box center [101, 465] width 157 height 23
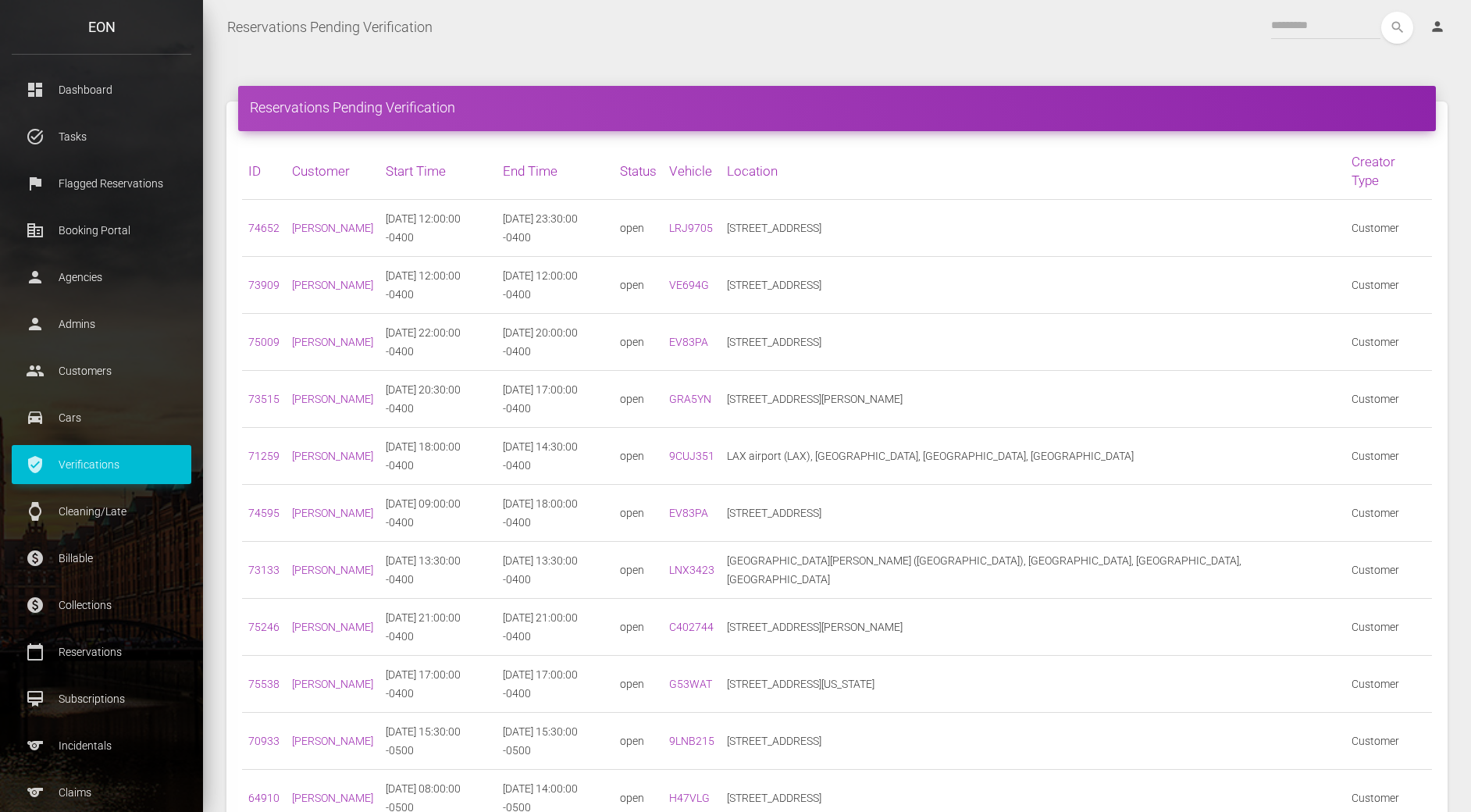
click at [559, 39] on div "search person Account Profile Settings Host Rights & Responsibilities Log out" at bounding box center [951, 27] width 1015 height 32
click at [563, 30] on div "search person Account Profile Settings Host Rights & Responsibilities Log out" at bounding box center [951, 27] width 1015 height 32
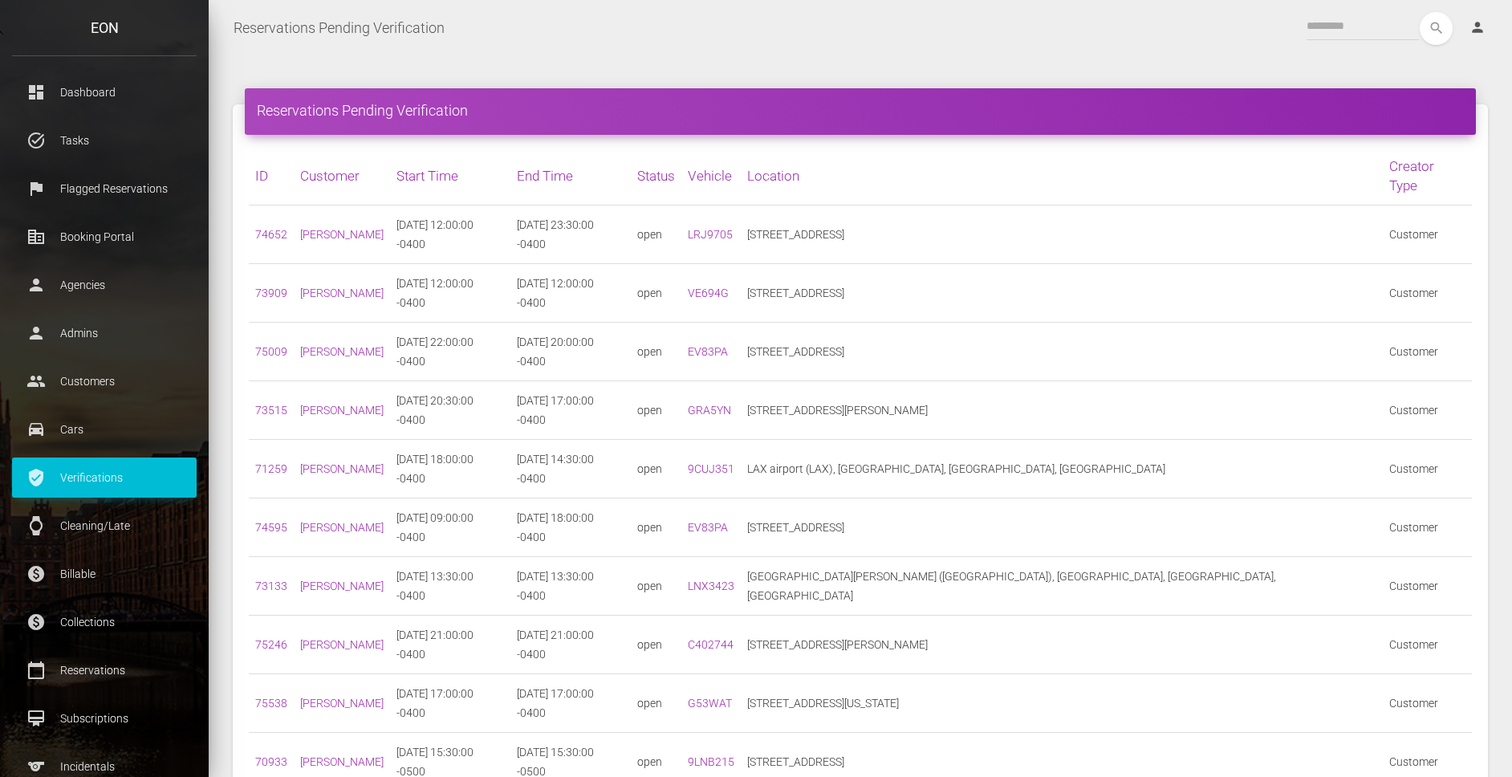
click at [511, 59] on div "Reservations Pending Verification ID Customer Start Time End Time Status Vehicl…" at bounding box center [860, 547] width 1303 height 983
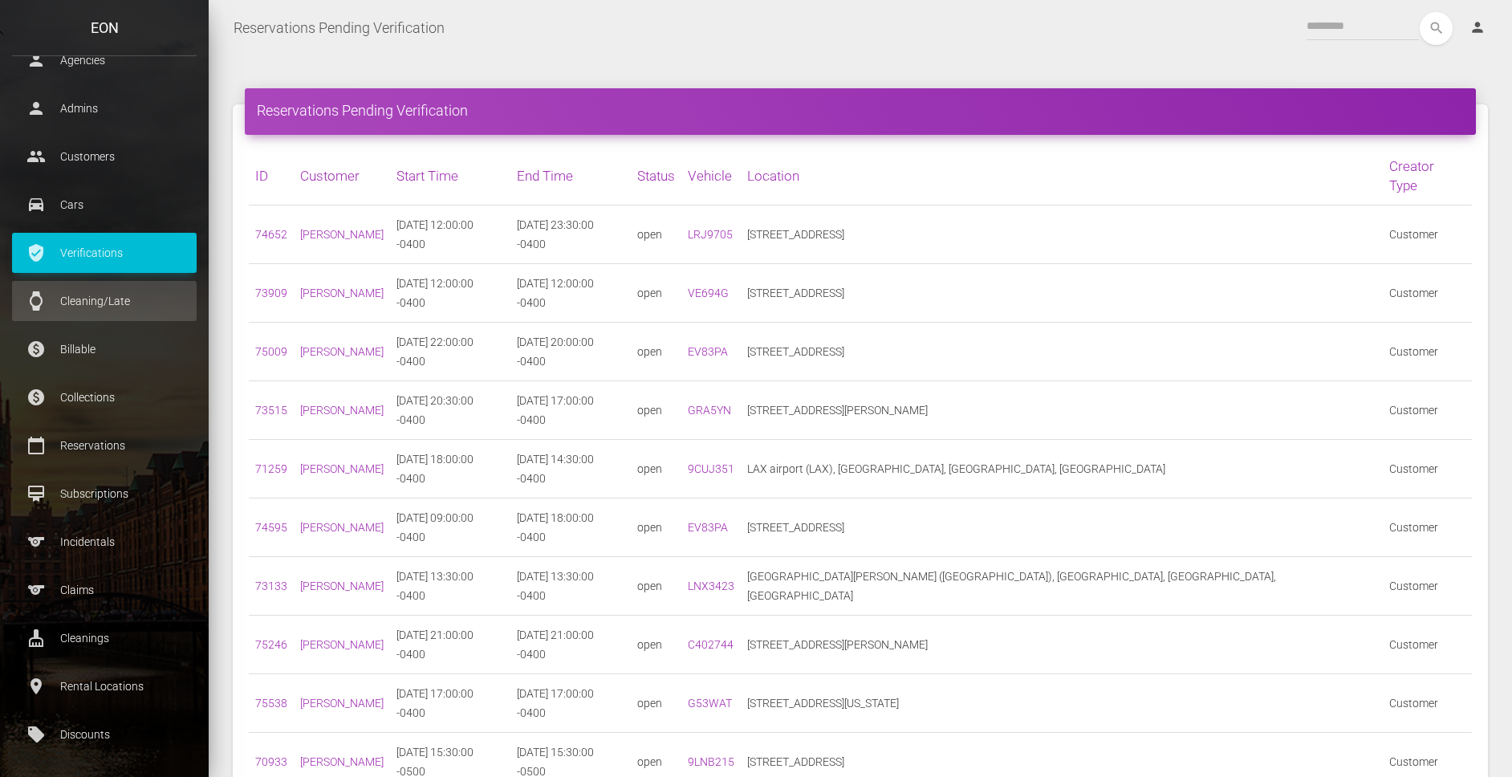
scroll to position [226, 0]
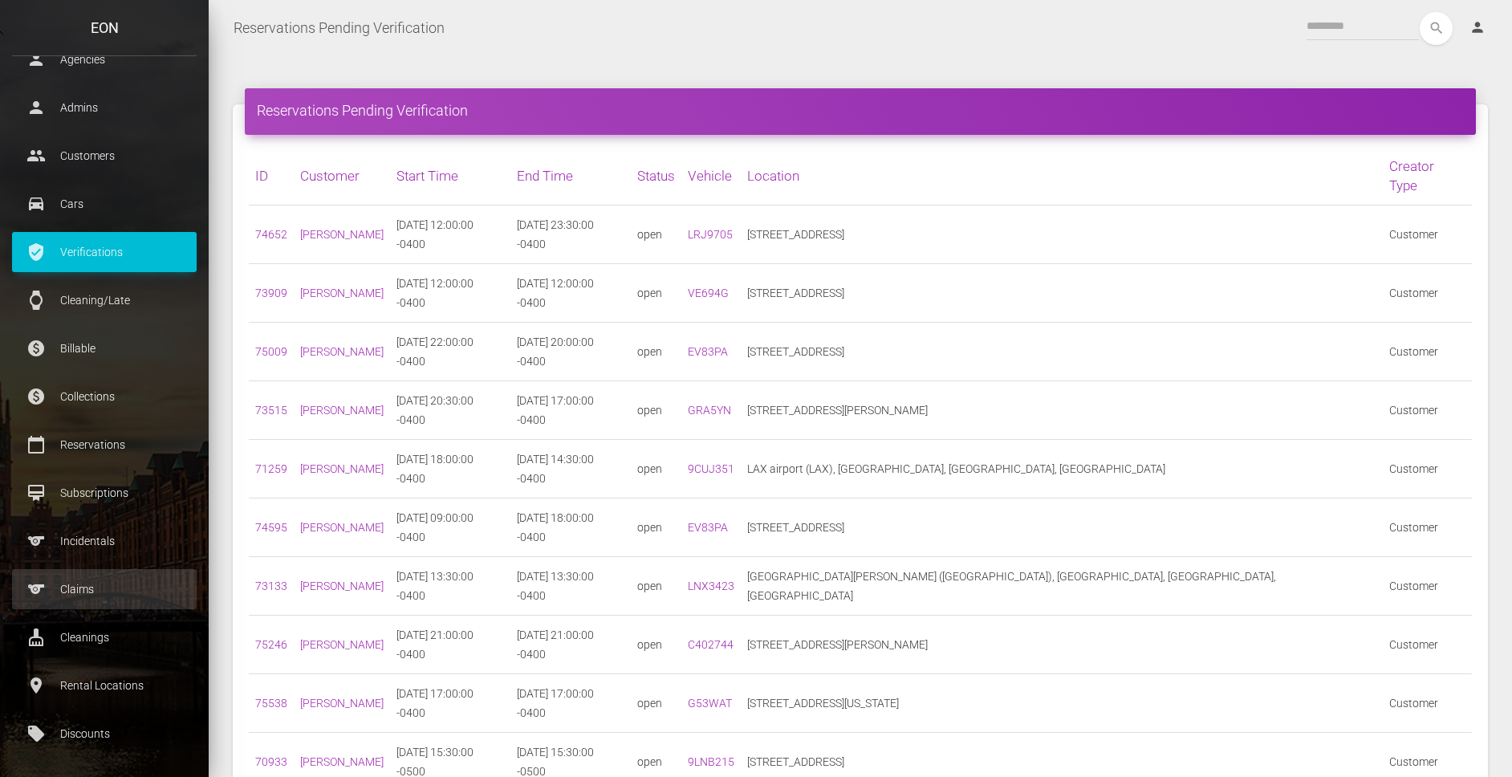
click at [100, 601] on link "sports Claims" at bounding box center [104, 589] width 185 height 40
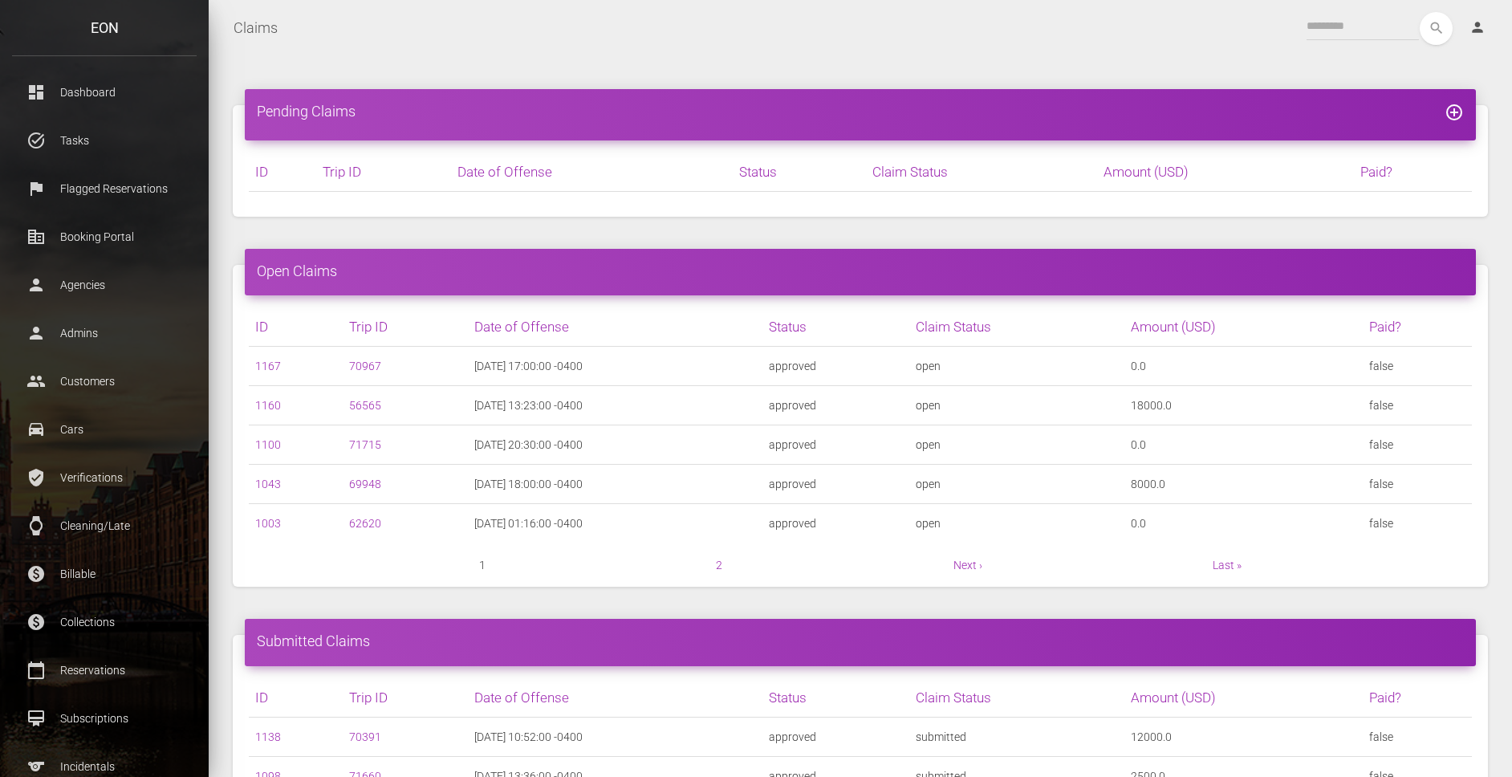
click at [813, 234] on div "Pending Claims add_circle_outline ID Trip ID Date of Offense" at bounding box center [860, 161] width 1279 height 160
click at [707, 235] on div "Pending Claims add_circle_outline ID Trip ID Date of Offense" at bounding box center [860, 161] width 1279 height 160
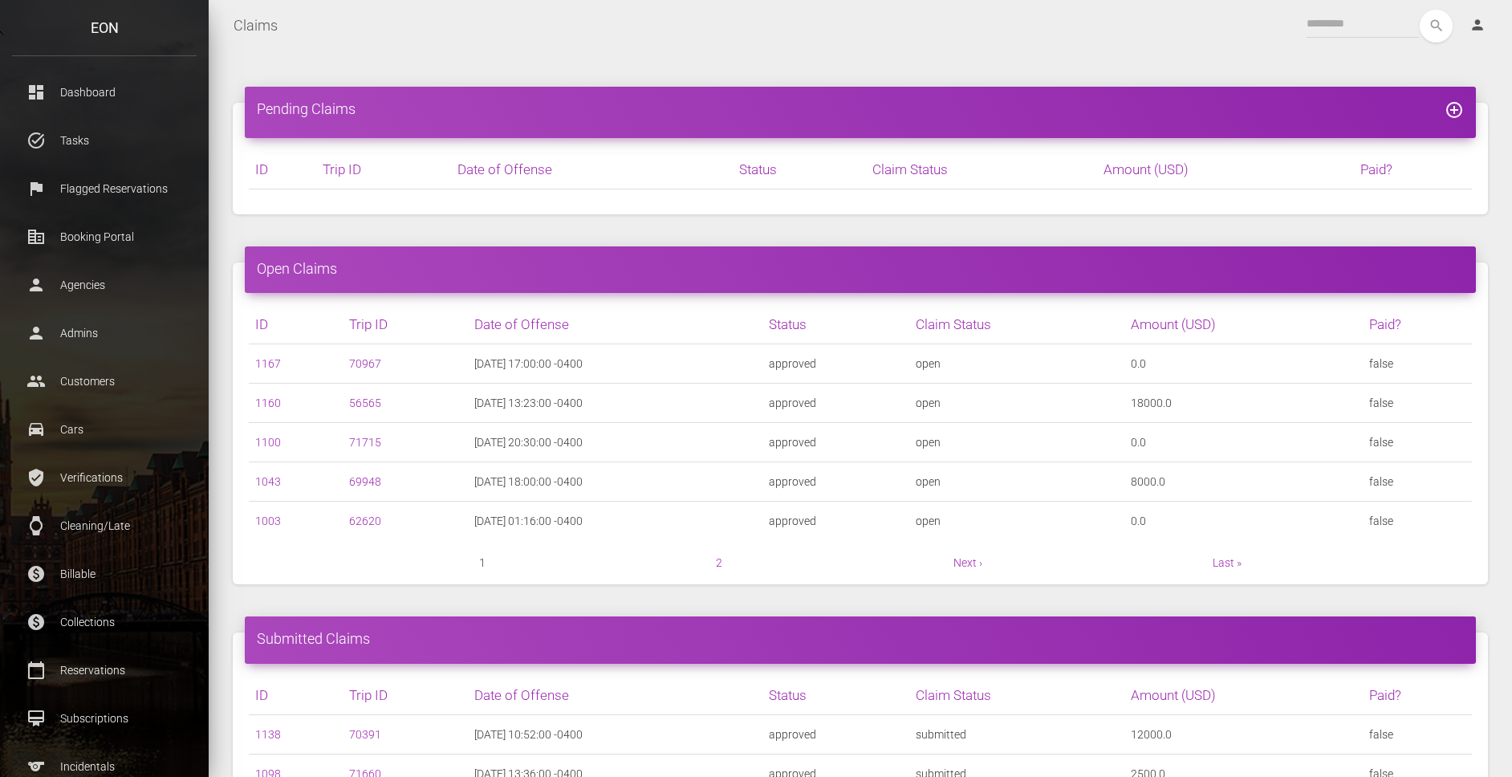
scroll to position [3, 0]
click at [720, 561] on link "2" at bounding box center [719, 561] width 6 height 13
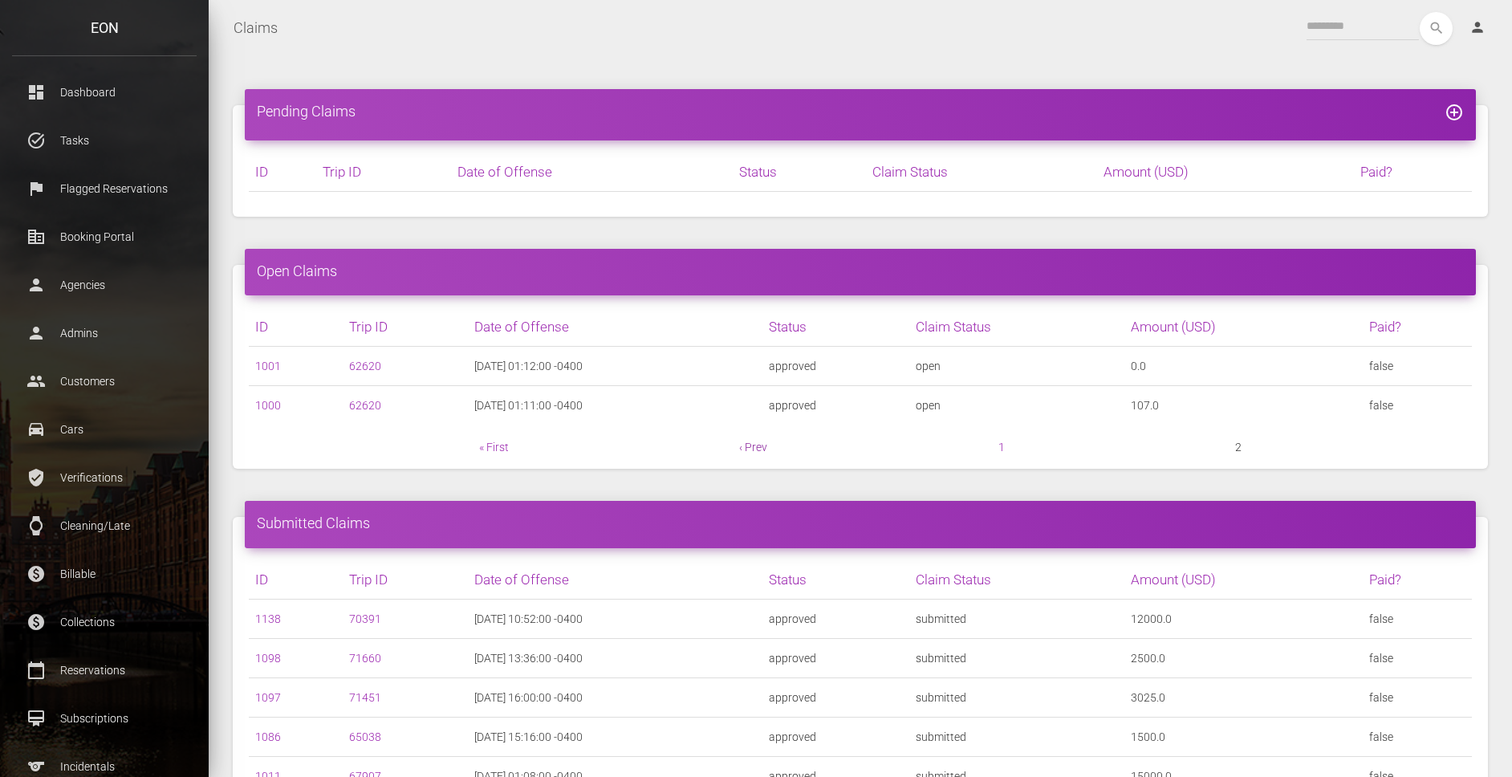
click at [743, 446] on link "‹ Prev" at bounding box center [753, 447] width 28 height 13
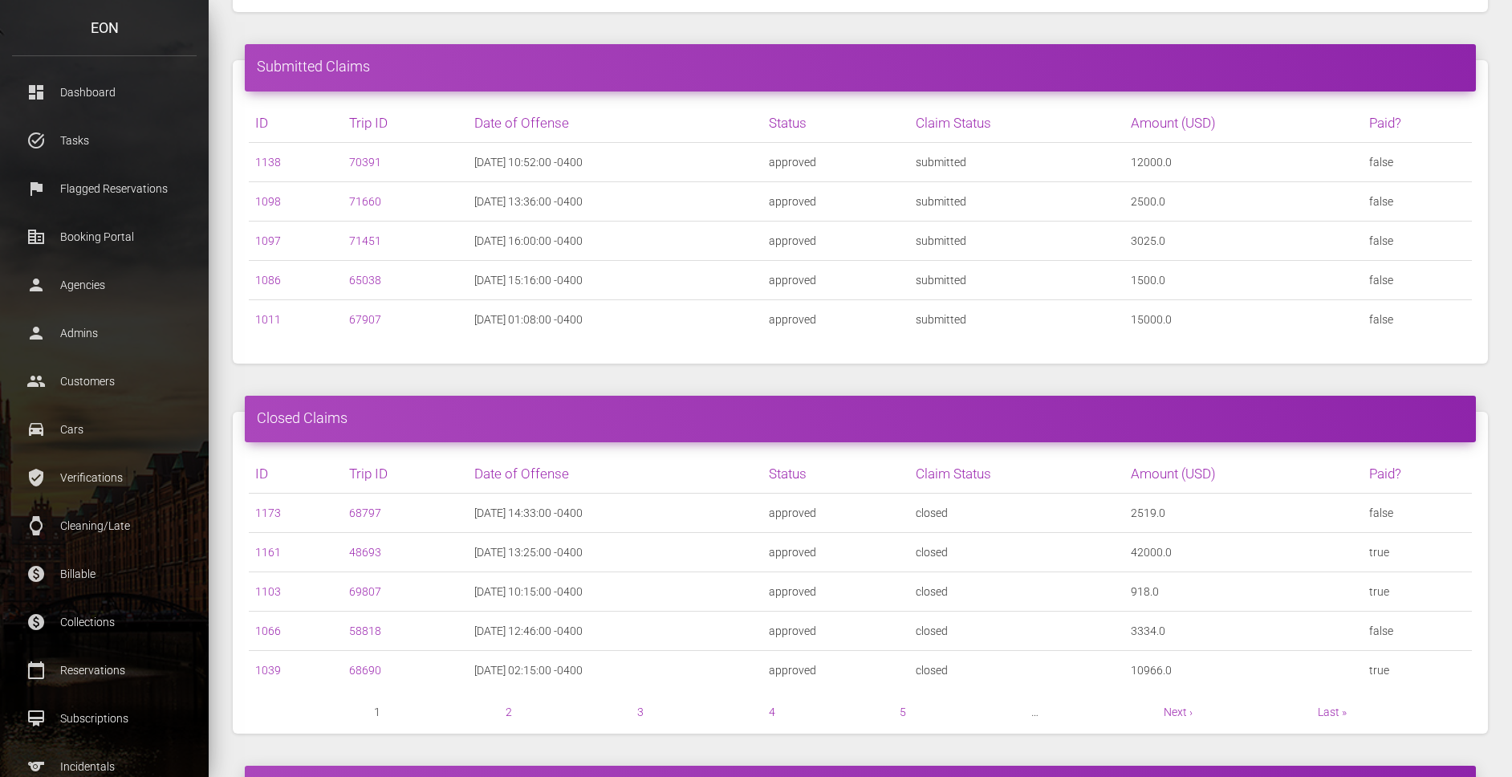
scroll to position [578, 0]
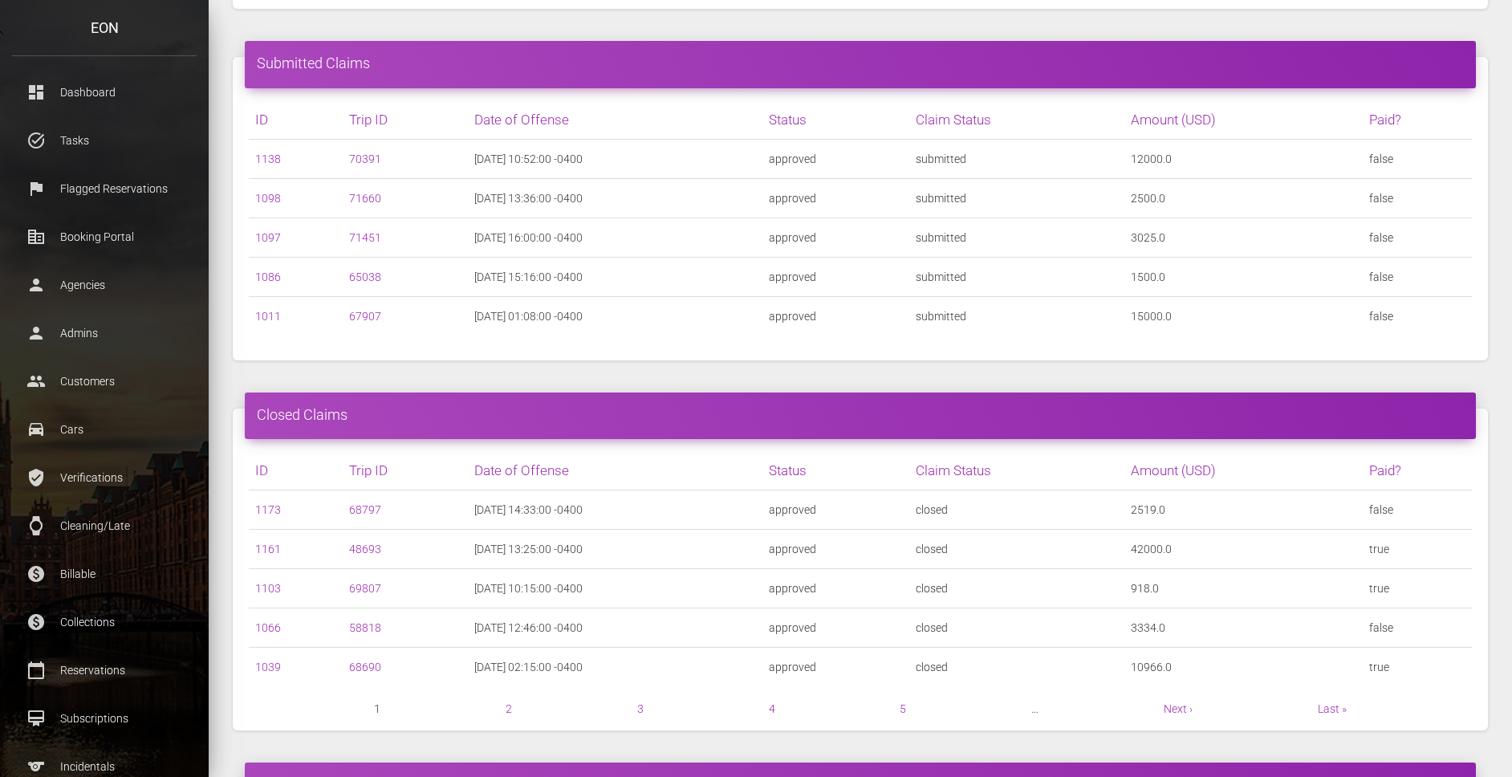
click at [405, 371] on div "Submitted Claims ID Trip ID Date of Offense Status Claim Status 1138 70391 appr…" at bounding box center [860, 208] width 1279 height 351
click at [100, 663] on p "Reservations" at bounding box center [104, 670] width 161 height 24
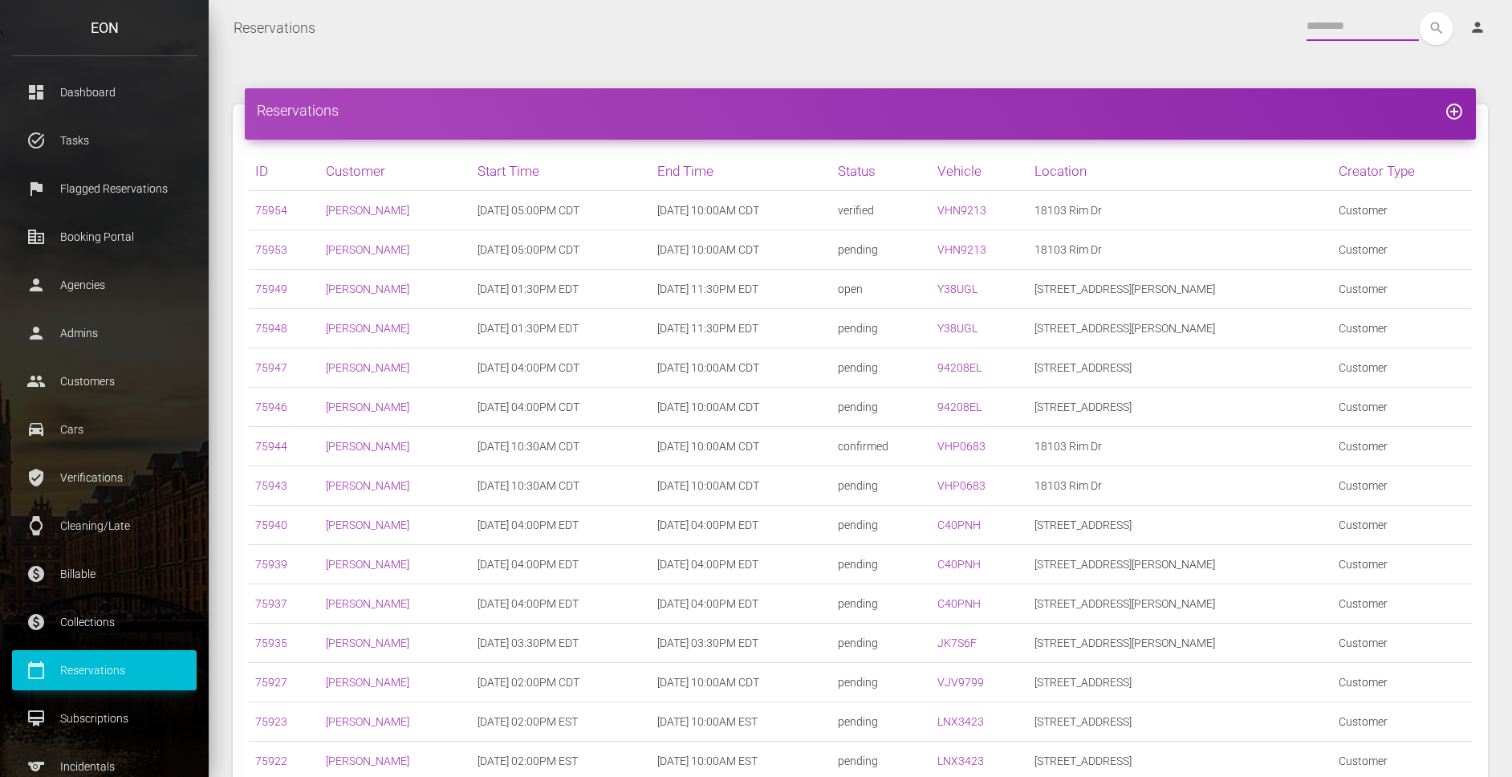
click at [1372, 28] on input "text" at bounding box center [1363, 26] width 112 height 29
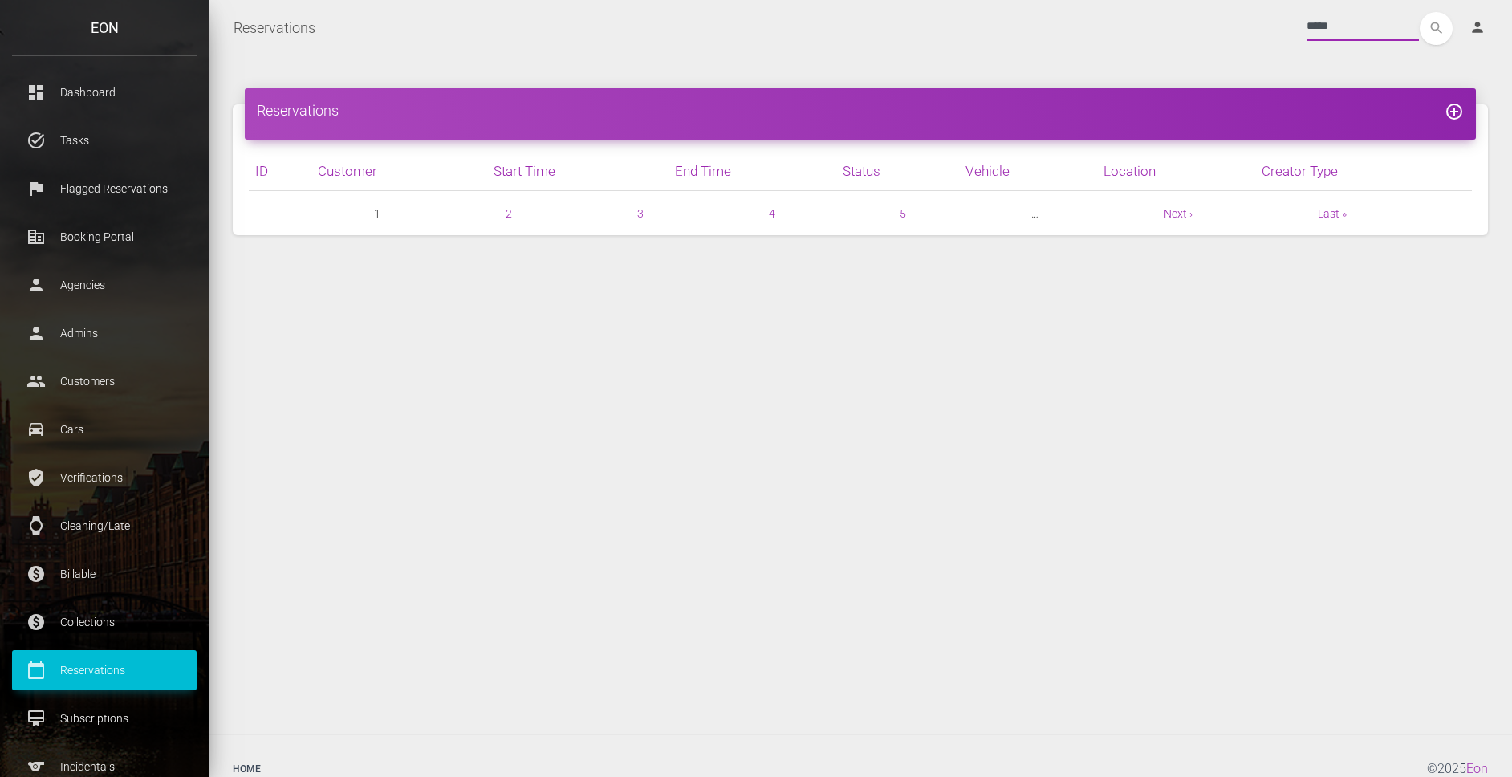
type input "*****"
click at [1420, 12] on button "search" at bounding box center [1436, 28] width 33 height 33
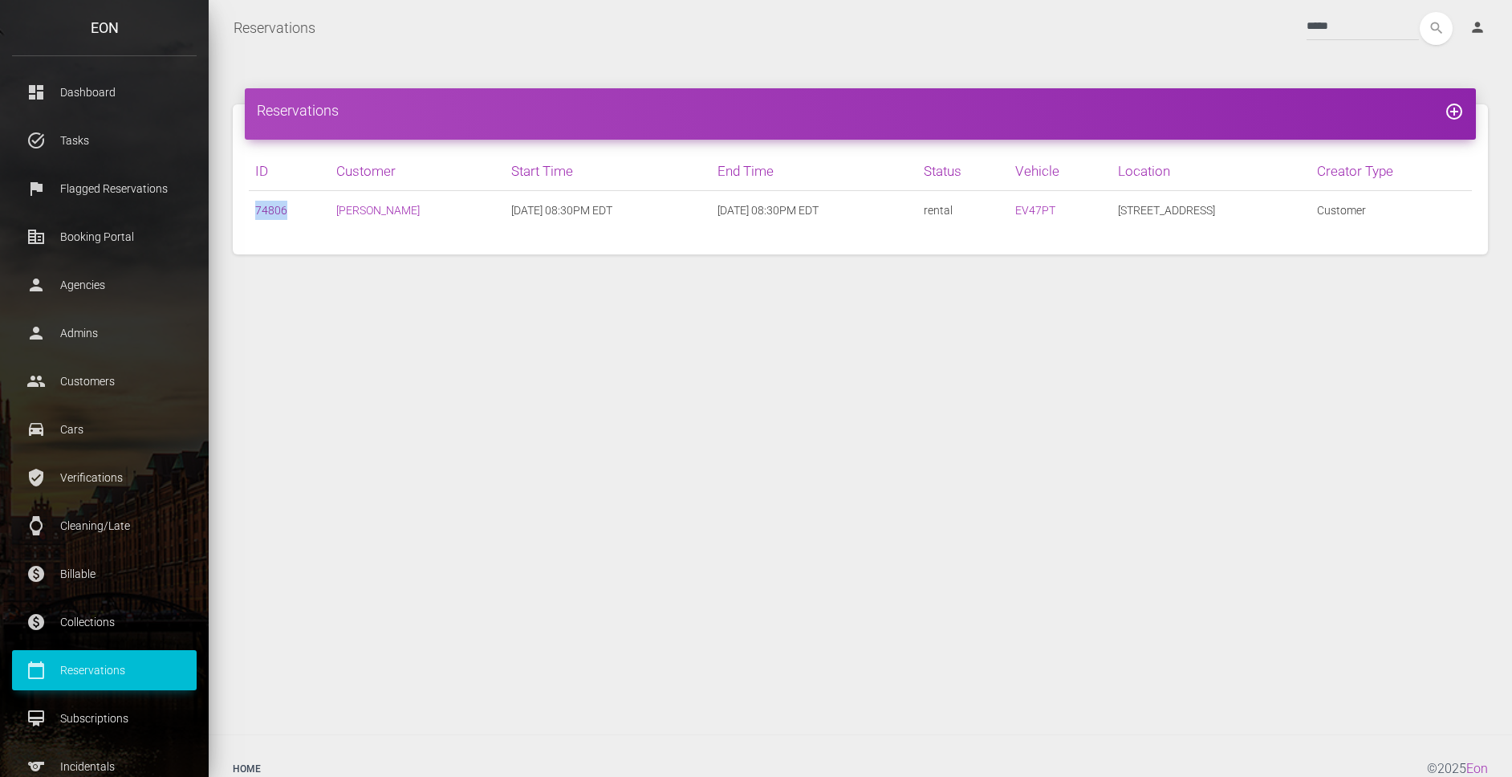
drag, startPoint x: 292, startPoint y: 209, endPoint x: 256, endPoint y: 213, distance: 36.3
click at [256, 213] on td "74806" at bounding box center [289, 210] width 81 height 39
copy link "74806"
click at [412, 282] on div "Reservations add_circle_outline ID Customer Start Time End Time Status Vehicle …" at bounding box center [860, 395] width 1303 height 678
click at [270, 218] on td "74806" at bounding box center [289, 210] width 81 height 39
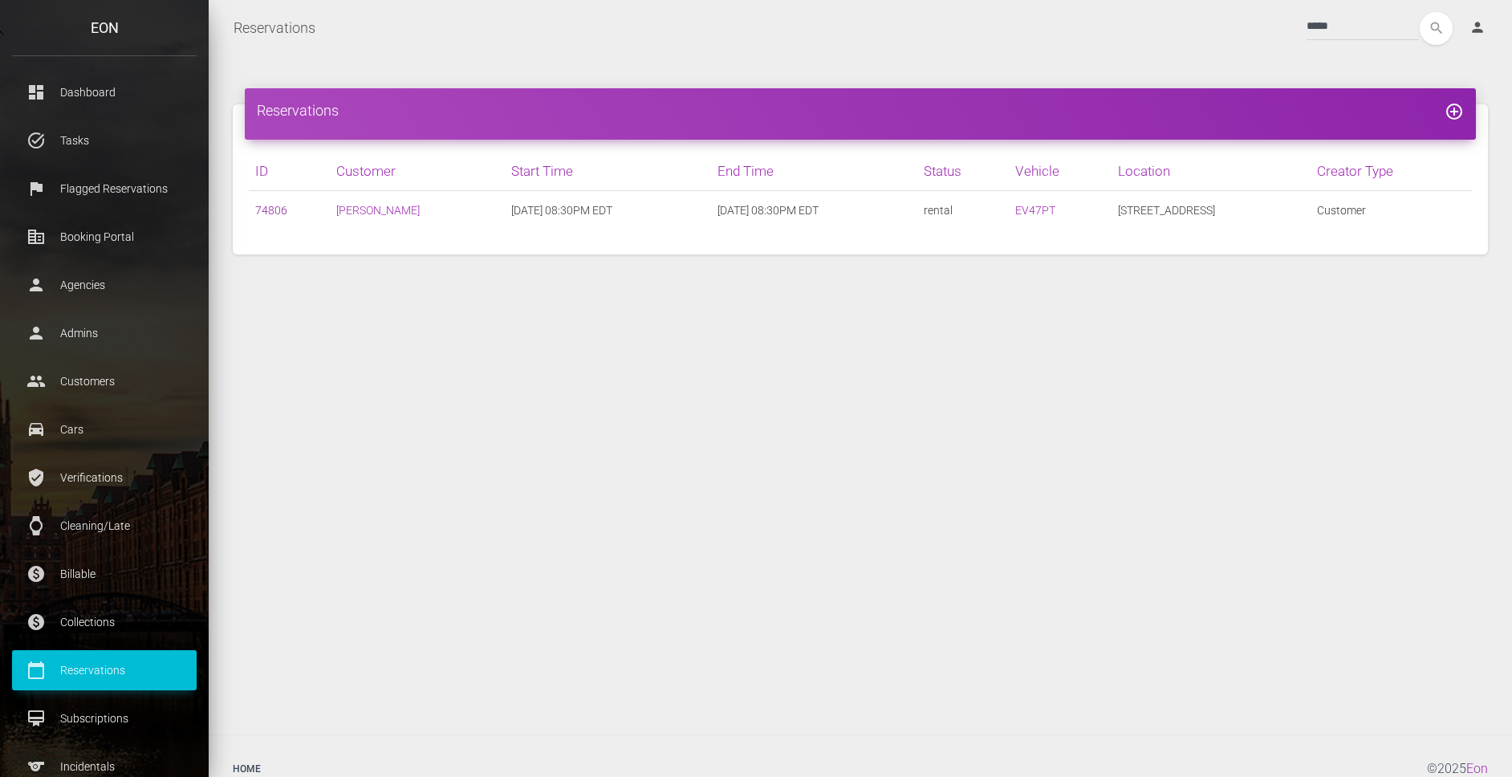
click at [271, 212] on link "74806" at bounding box center [271, 210] width 32 height 13
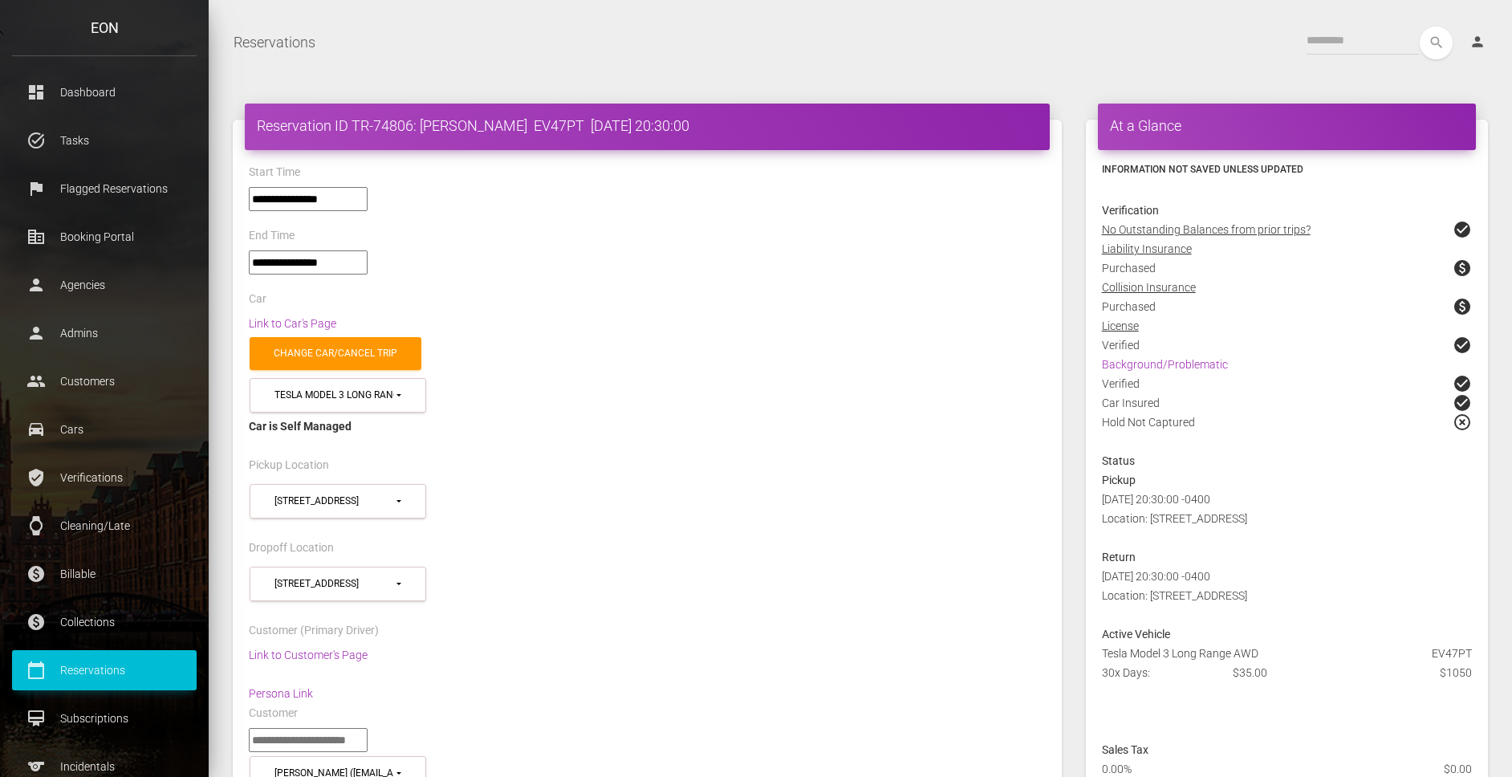
select select "*****"
select select
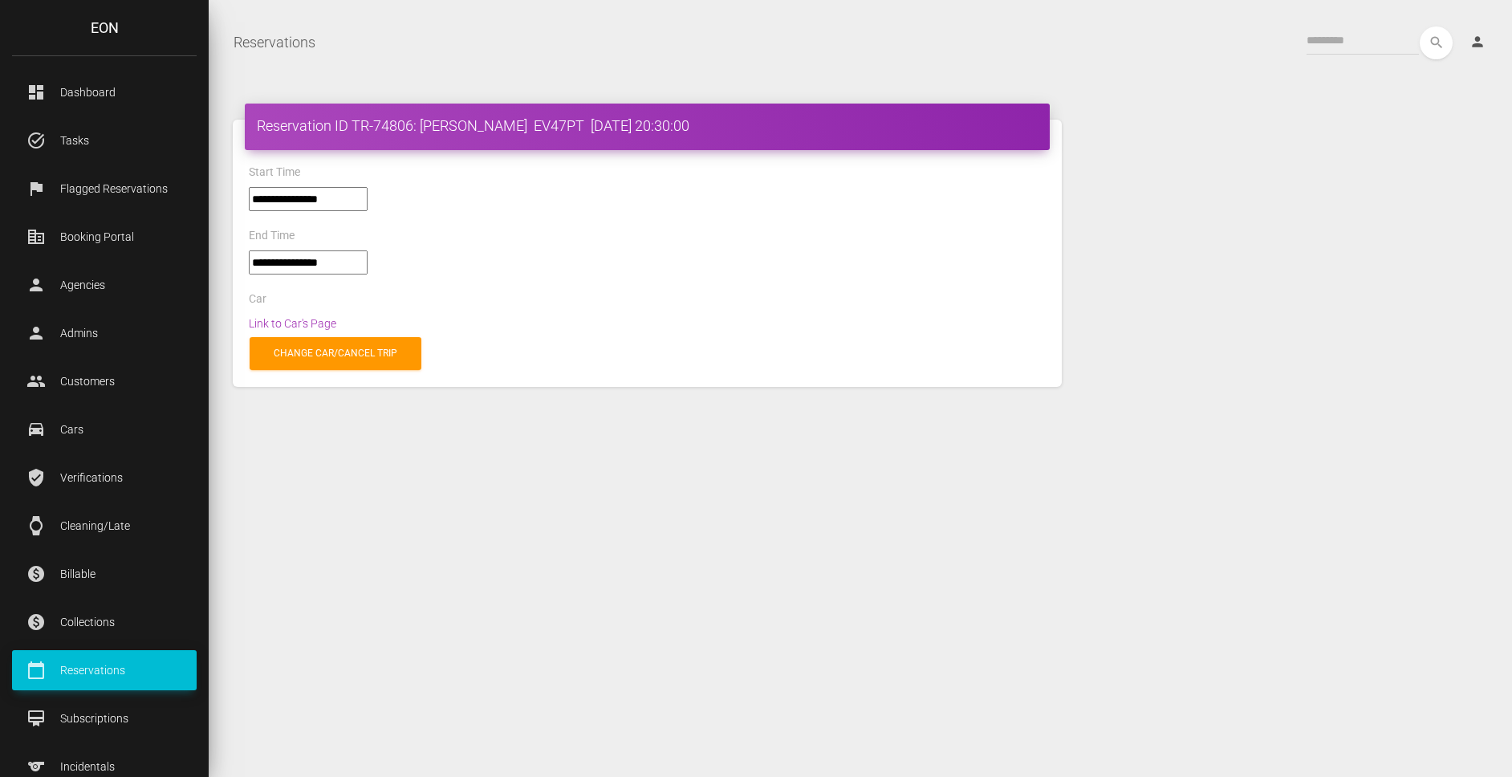
select select "*****"
select select
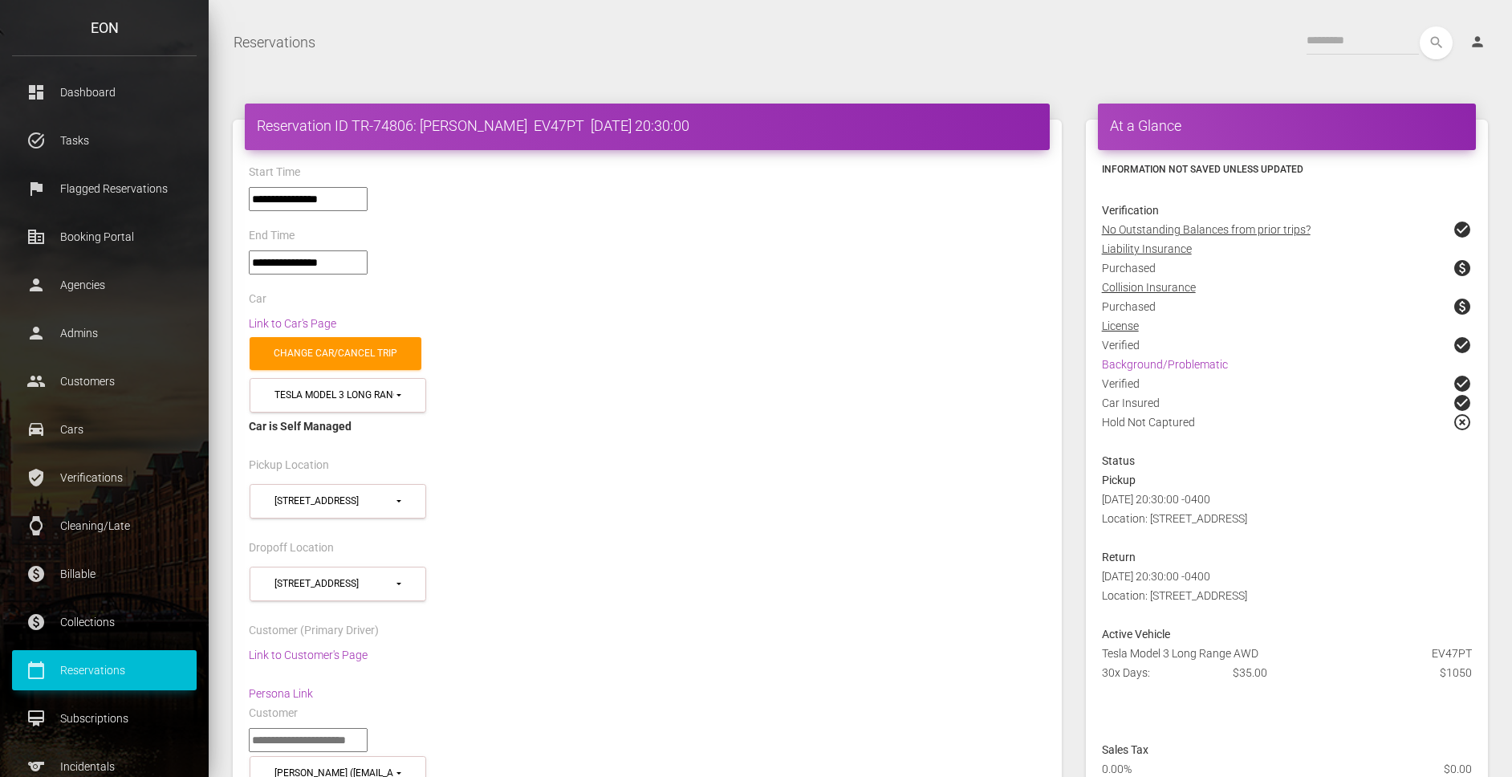
click at [626, 202] on div "**********" at bounding box center [647, 206] width 821 height 39
click at [268, 318] on link "Link to Car's Page" at bounding box center [292, 323] width 87 height 13
click at [702, 62] on div "Reservations Toggle navigation search person Account Profile Settings Host Righ…" at bounding box center [860, 42] width 1303 height 40
click at [874, 14] on nav "Reservations Toggle navigation search person Account Profile Settings Host Righ…" at bounding box center [860, 42] width 1303 height 56
click at [587, 281] on div "**********" at bounding box center [647, 269] width 821 height 39
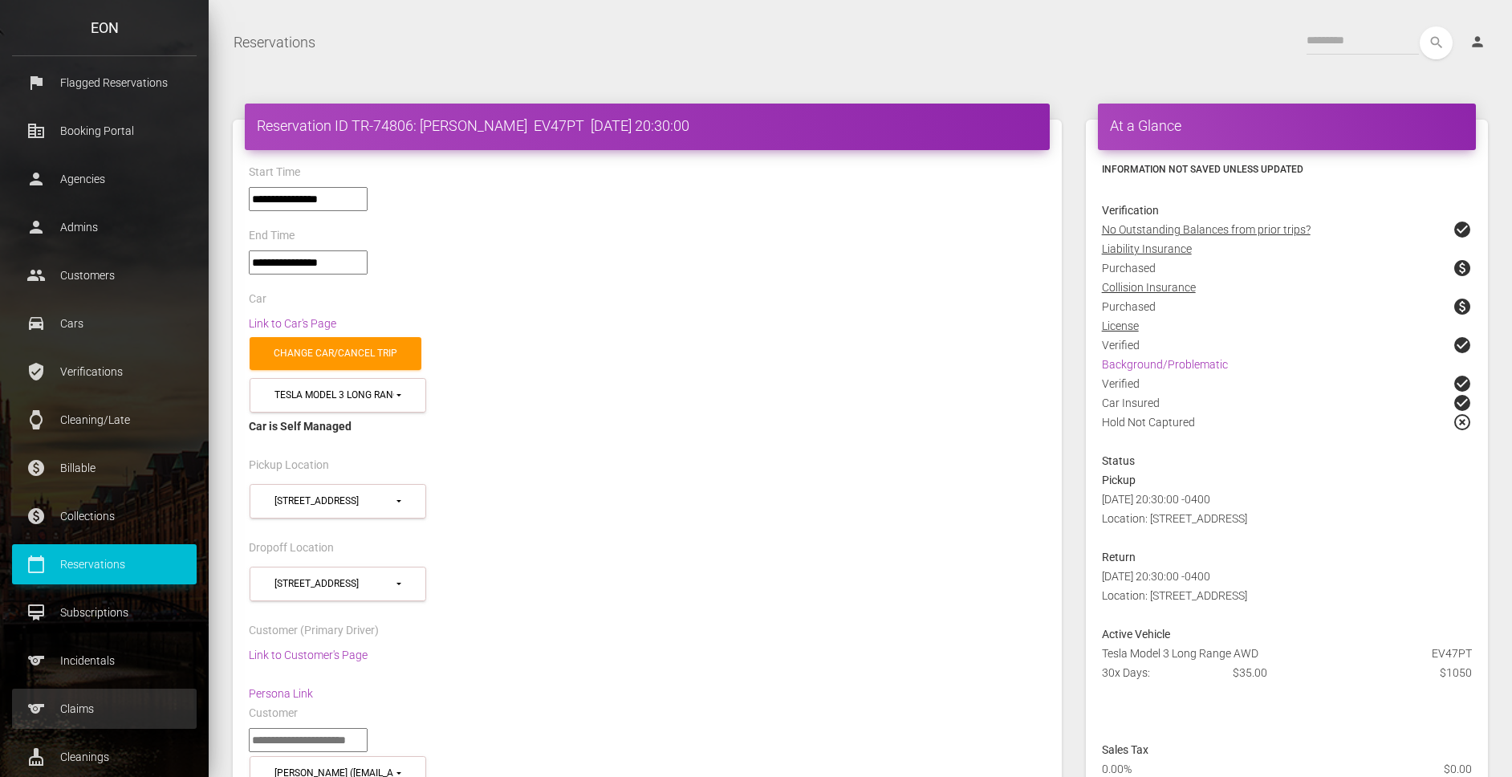
scroll to position [102, 0]
click at [89, 705] on p "Claims" at bounding box center [104, 713] width 161 height 24
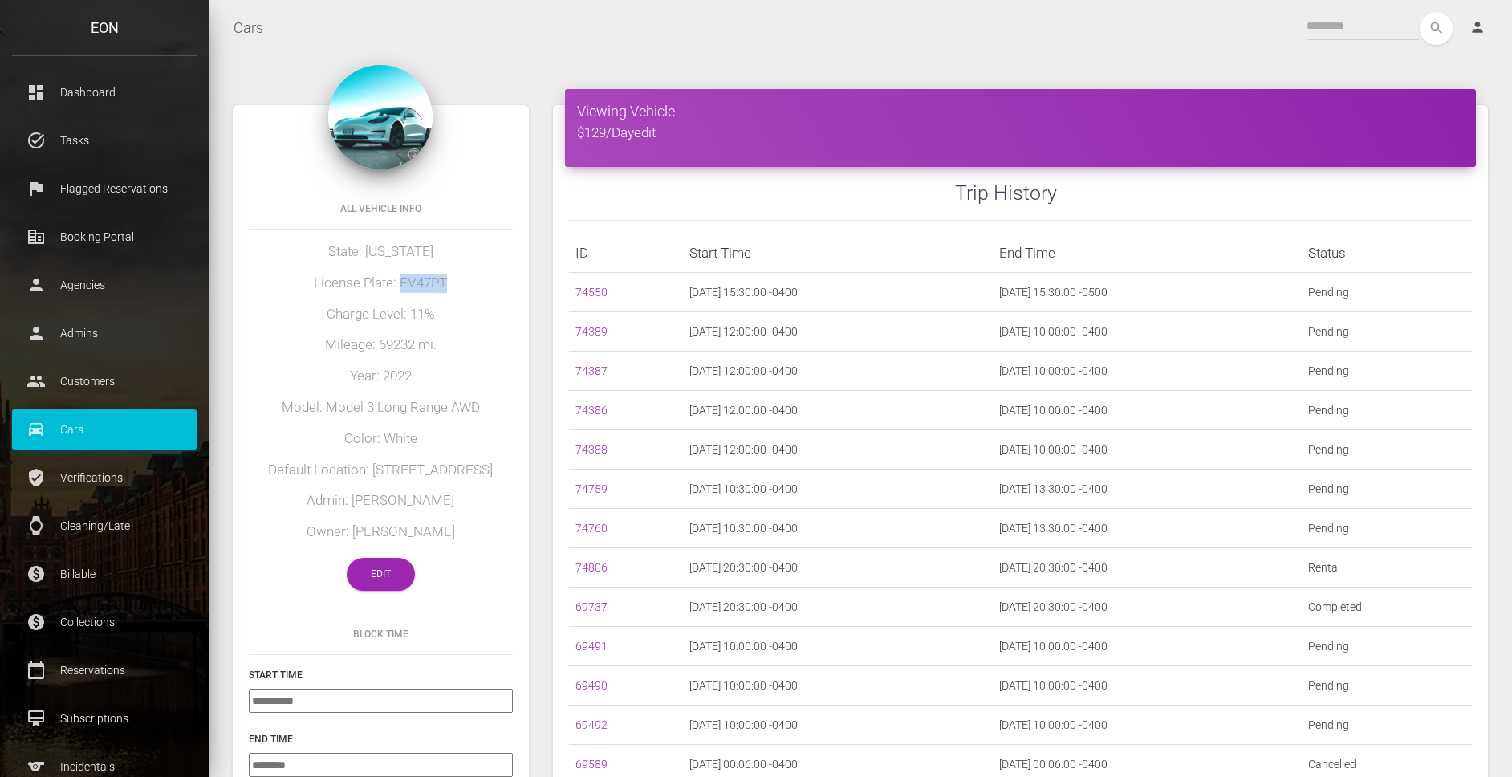
drag, startPoint x: 400, startPoint y: 284, endPoint x: 462, endPoint y: 283, distance: 61.8
click at [462, 283] on h5 "License Plate: EV47PT" at bounding box center [381, 283] width 264 height 19
copy h5 "EV47PT"
click at [398, 568] on link "Edit" at bounding box center [381, 574] width 68 height 33
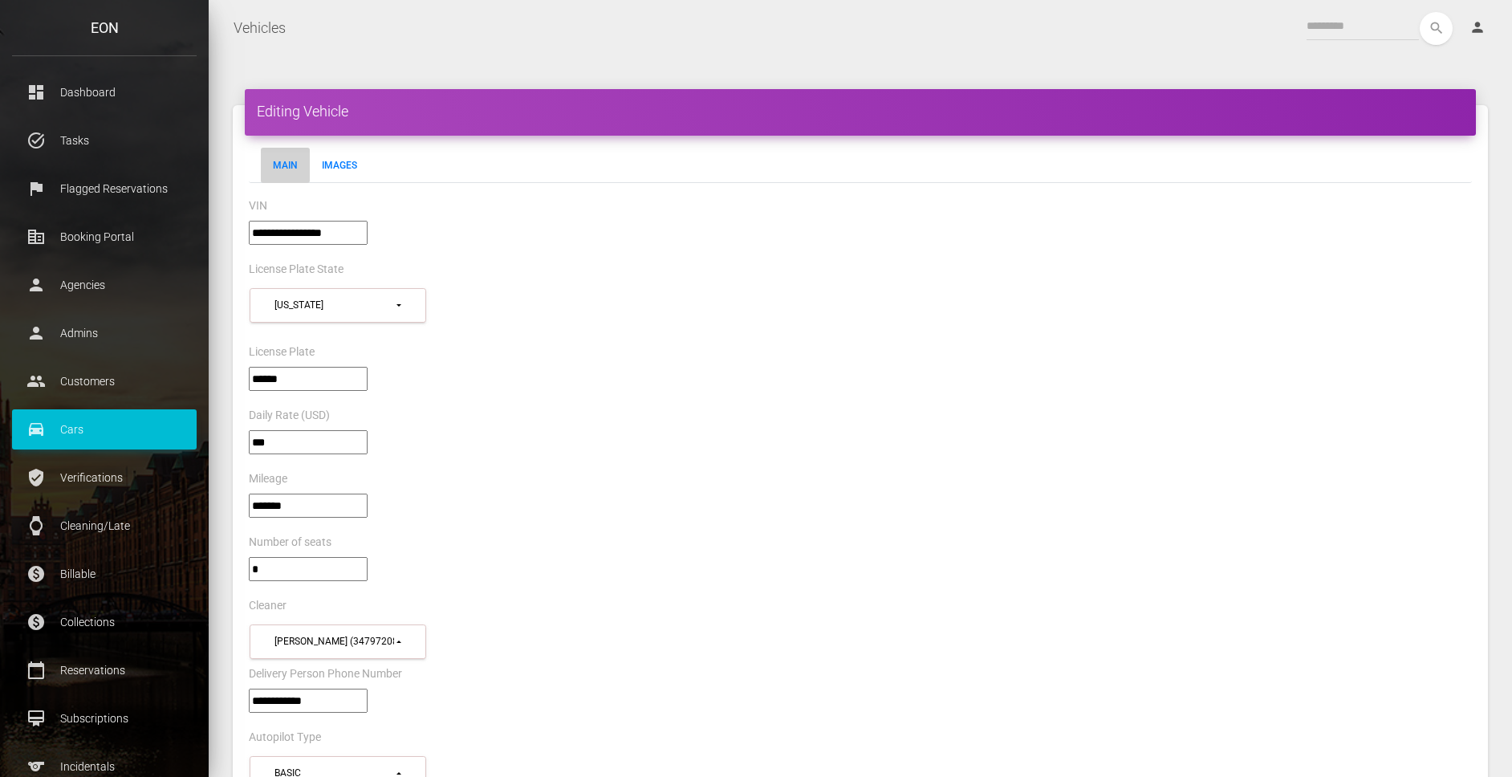
select select "*"
click at [294, 233] on input"] "**********" at bounding box center [308, 233] width 119 height 24
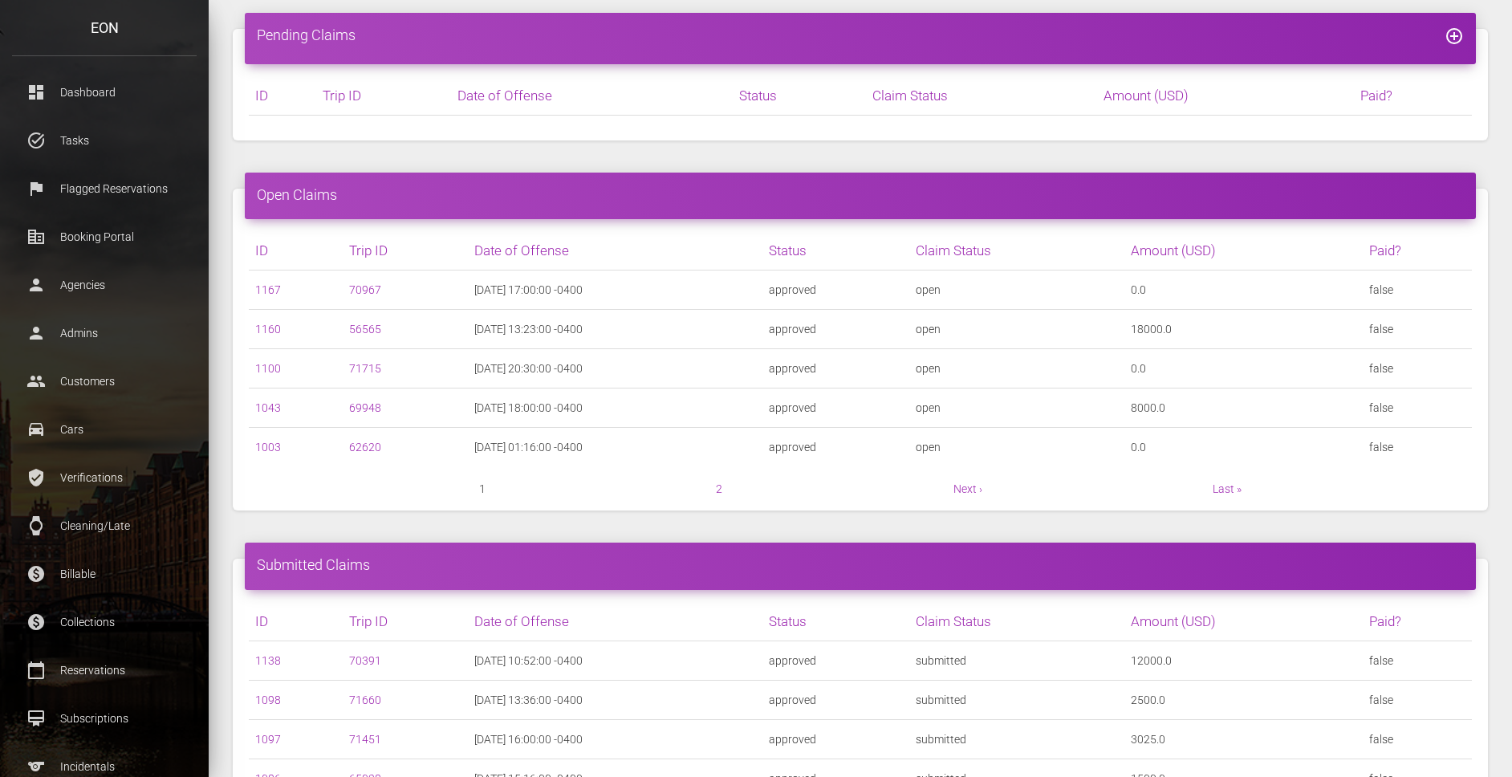
scroll to position [96, 0]
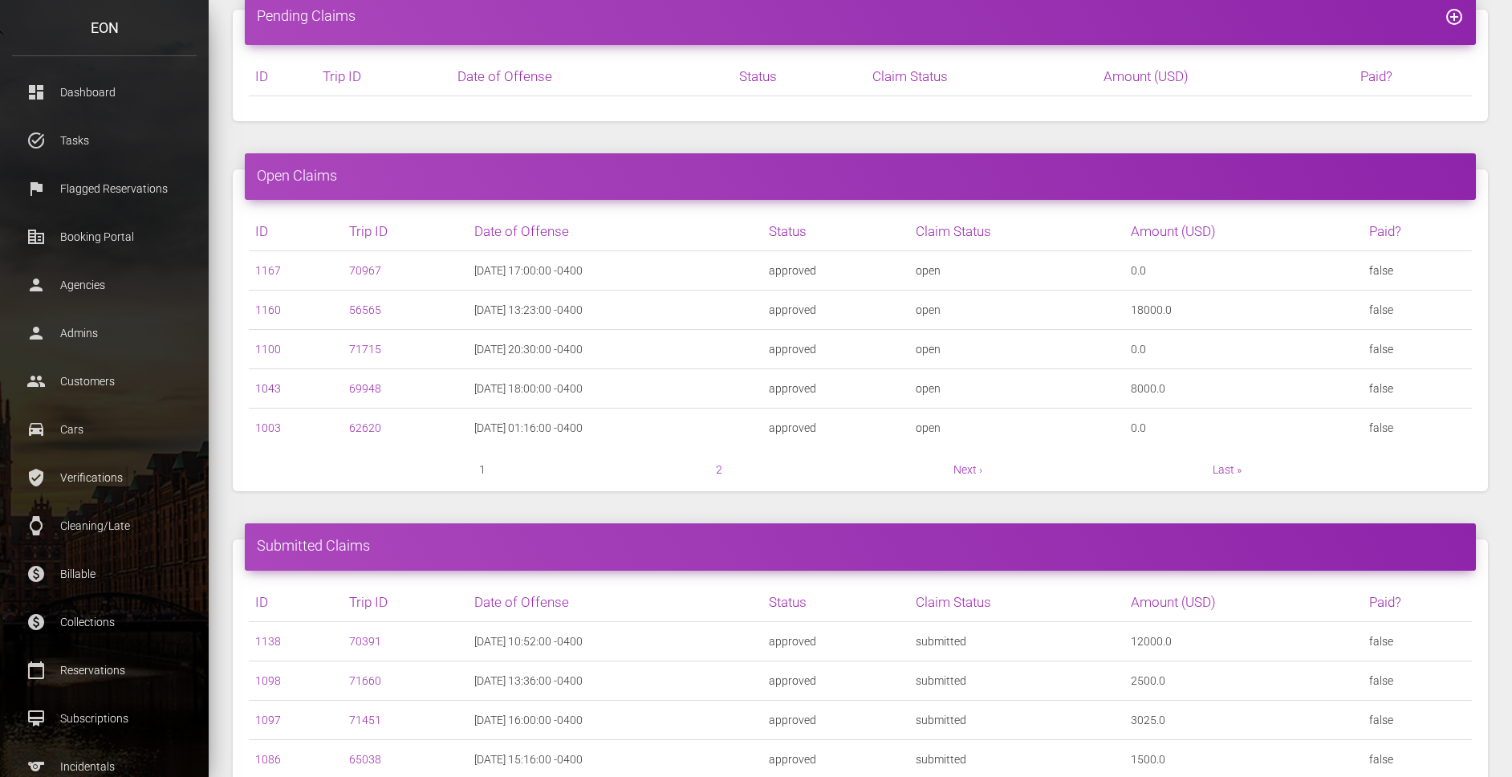
click at [262, 384] on link "1043" at bounding box center [268, 388] width 26 height 13
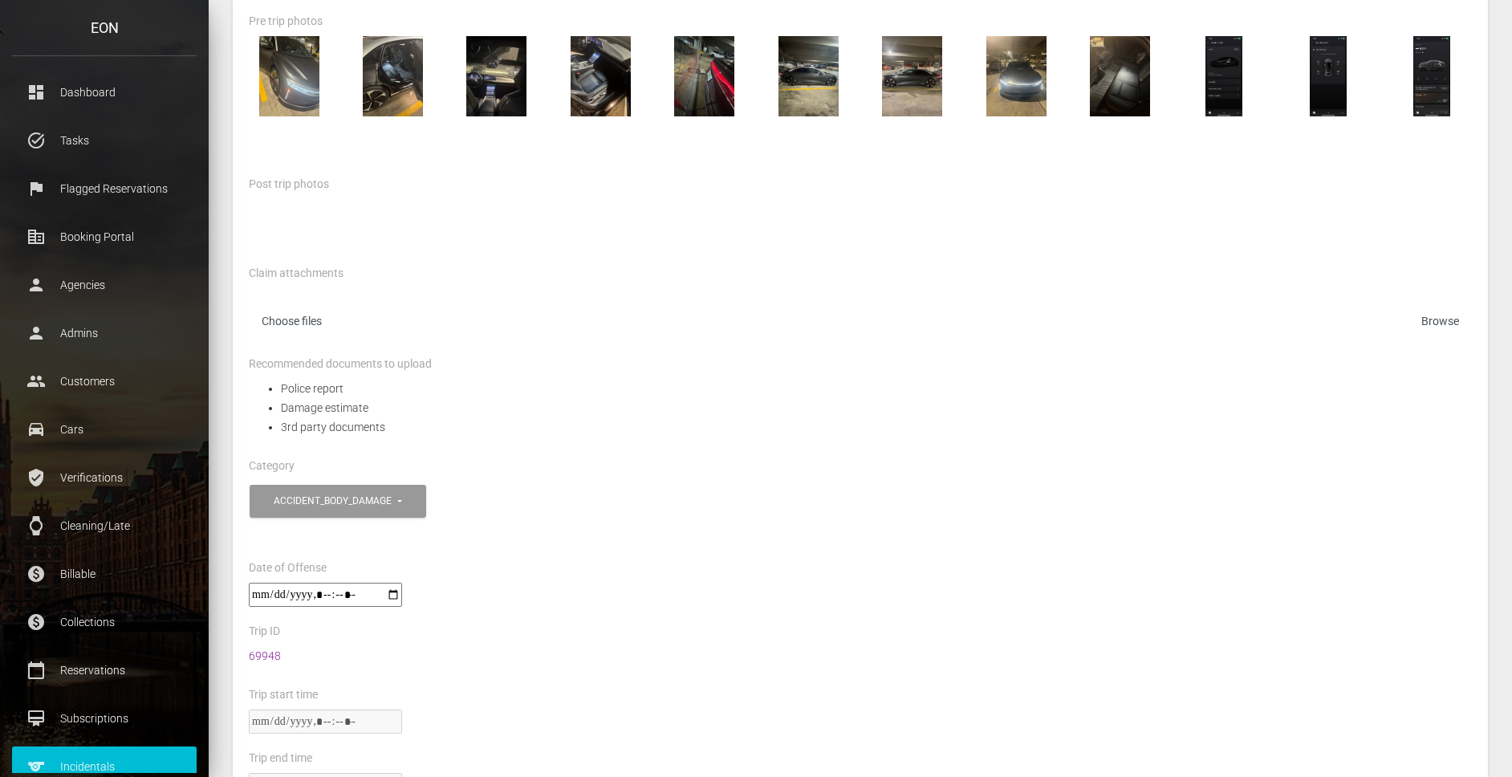
scroll to position [299, 0]
drag, startPoint x: 293, startPoint y: 654, endPoint x: 246, endPoint y: 657, distance: 46.7
click at [246, 657] on div "69948" at bounding box center [860, 666] width 1247 height 39
copy link "69948"
click at [266, 653] on link "69948" at bounding box center [265, 656] width 32 height 13
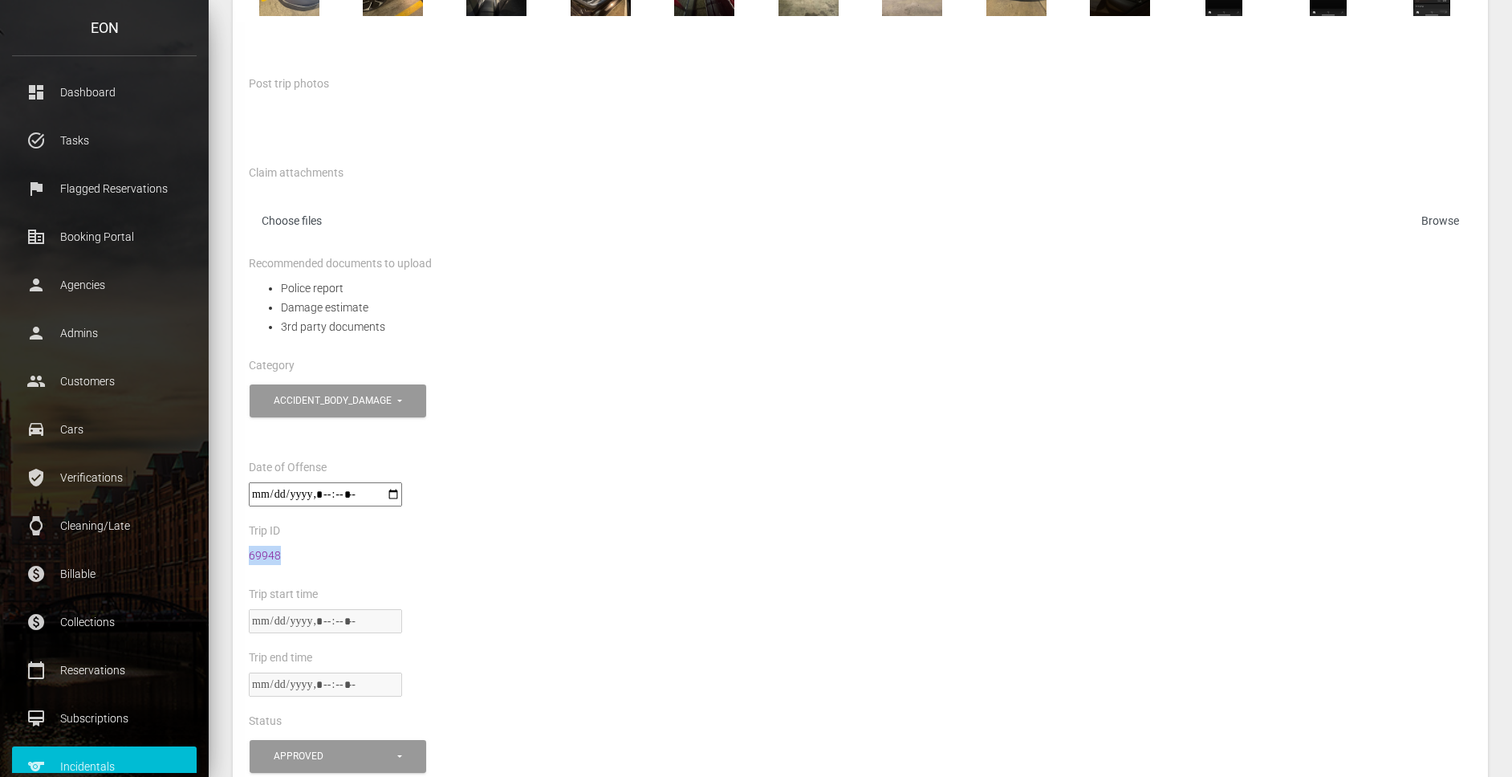
scroll to position [399, 0]
click at [677, 511] on div at bounding box center [860, 502] width 1247 height 39
click at [532, 357] on div "Category" at bounding box center [860, 368] width 1247 height 25
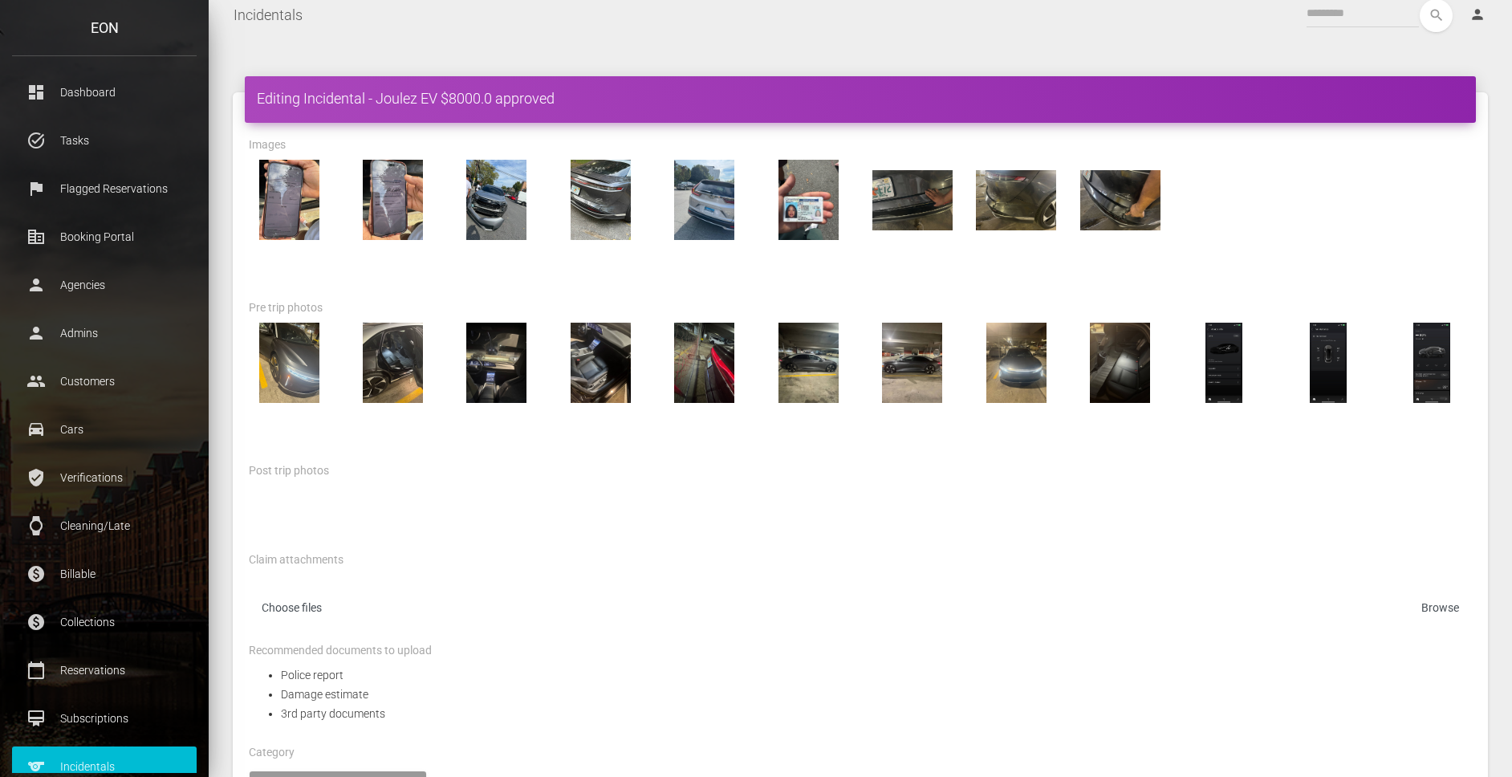
scroll to position [0, 0]
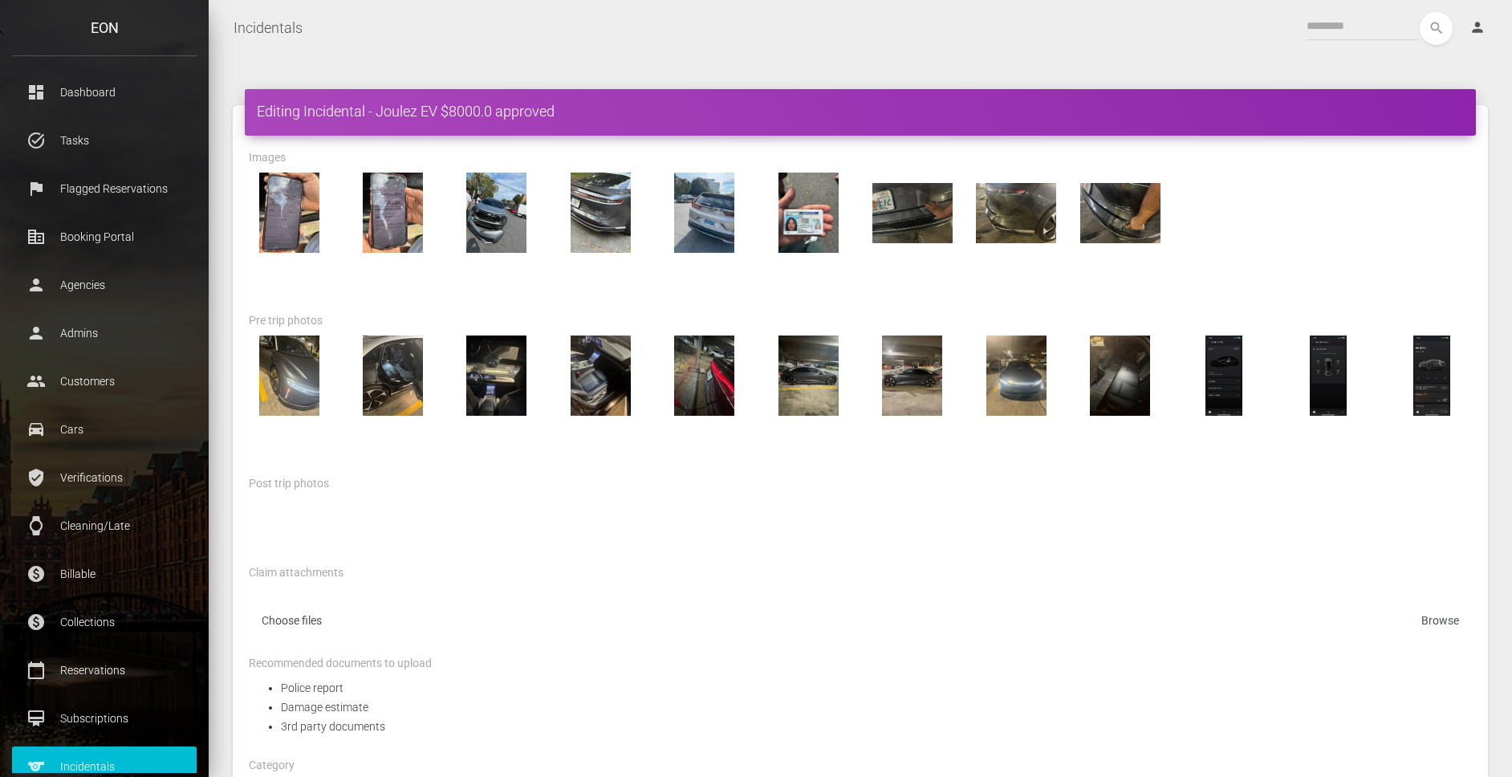
click at [118, 199] on p "Flagged Reservations" at bounding box center [104, 189] width 161 height 24
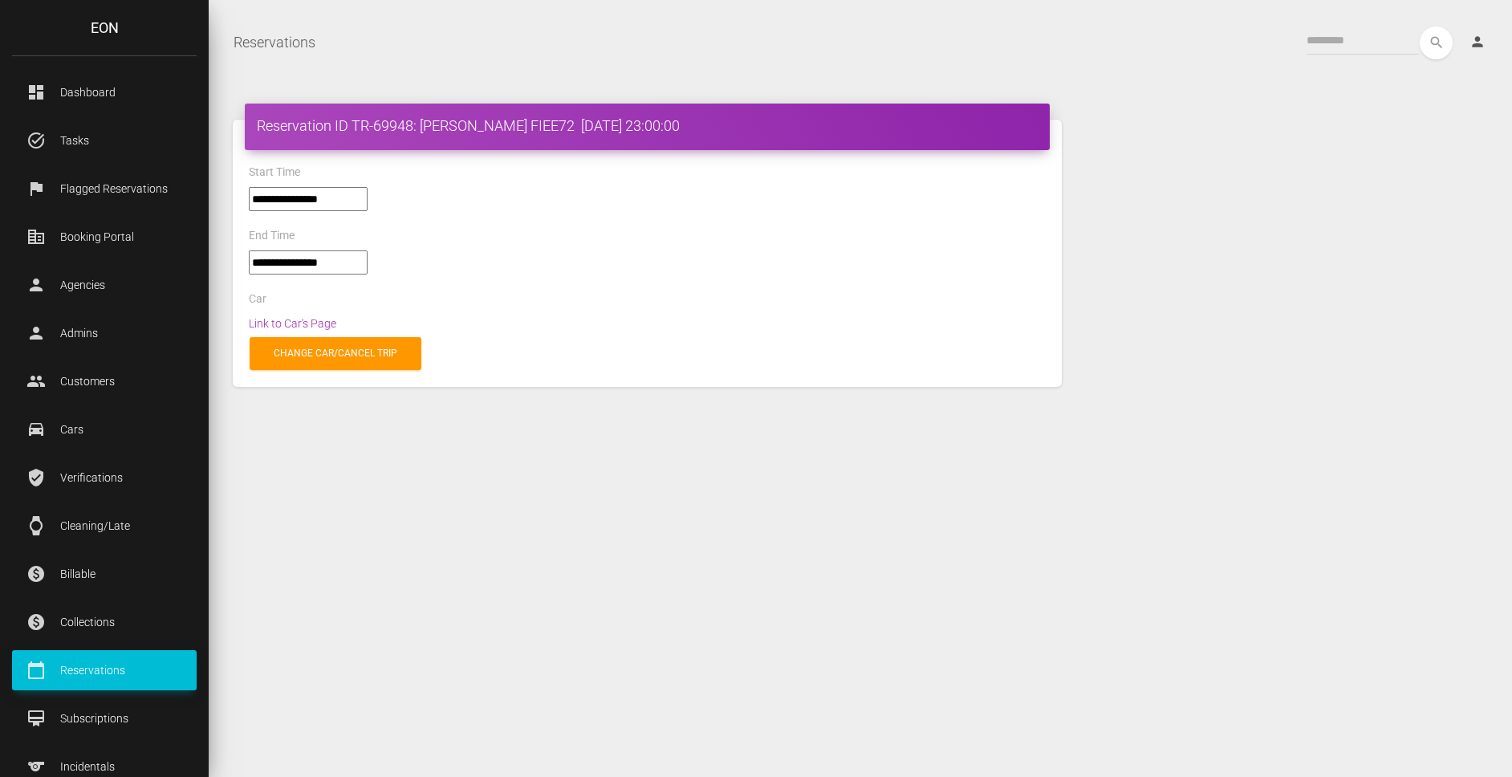
select select "*****"
select select
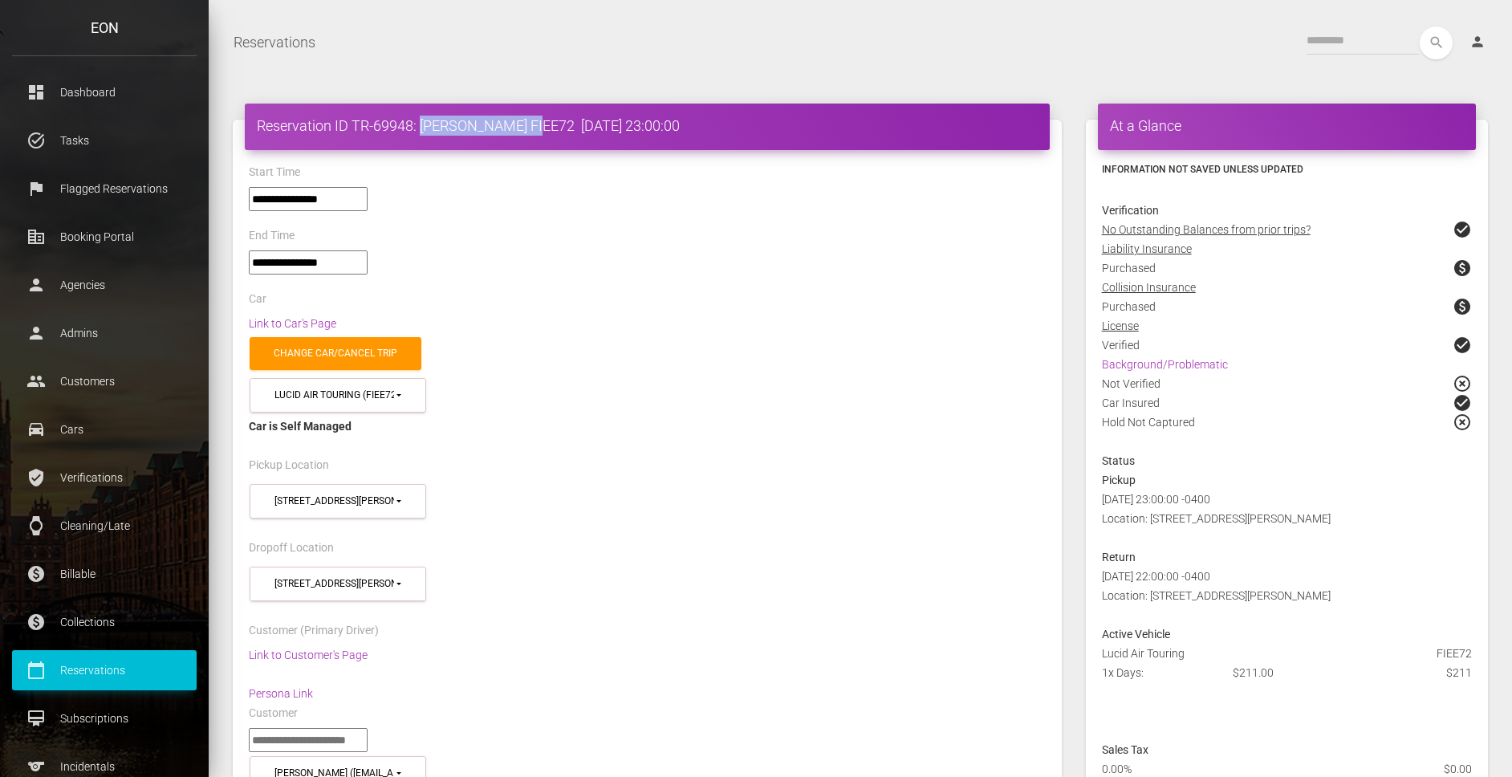
drag, startPoint x: 423, startPoint y: 127, endPoint x: 527, endPoint y: 124, distance: 103.6
click at [527, 124] on h4 "Reservation ID TR-69948: Alexis Ghamandi FIEE72 2025-08-13 23:00:00" at bounding box center [647, 126] width 781 height 20
copy h4 "Alexis Ghamandi"
click at [549, 120] on h4 "Reservation ID TR-69948: Alexis Ghamandi FIEE72 2025-08-13 23:00:00" at bounding box center [647, 126] width 781 height 20
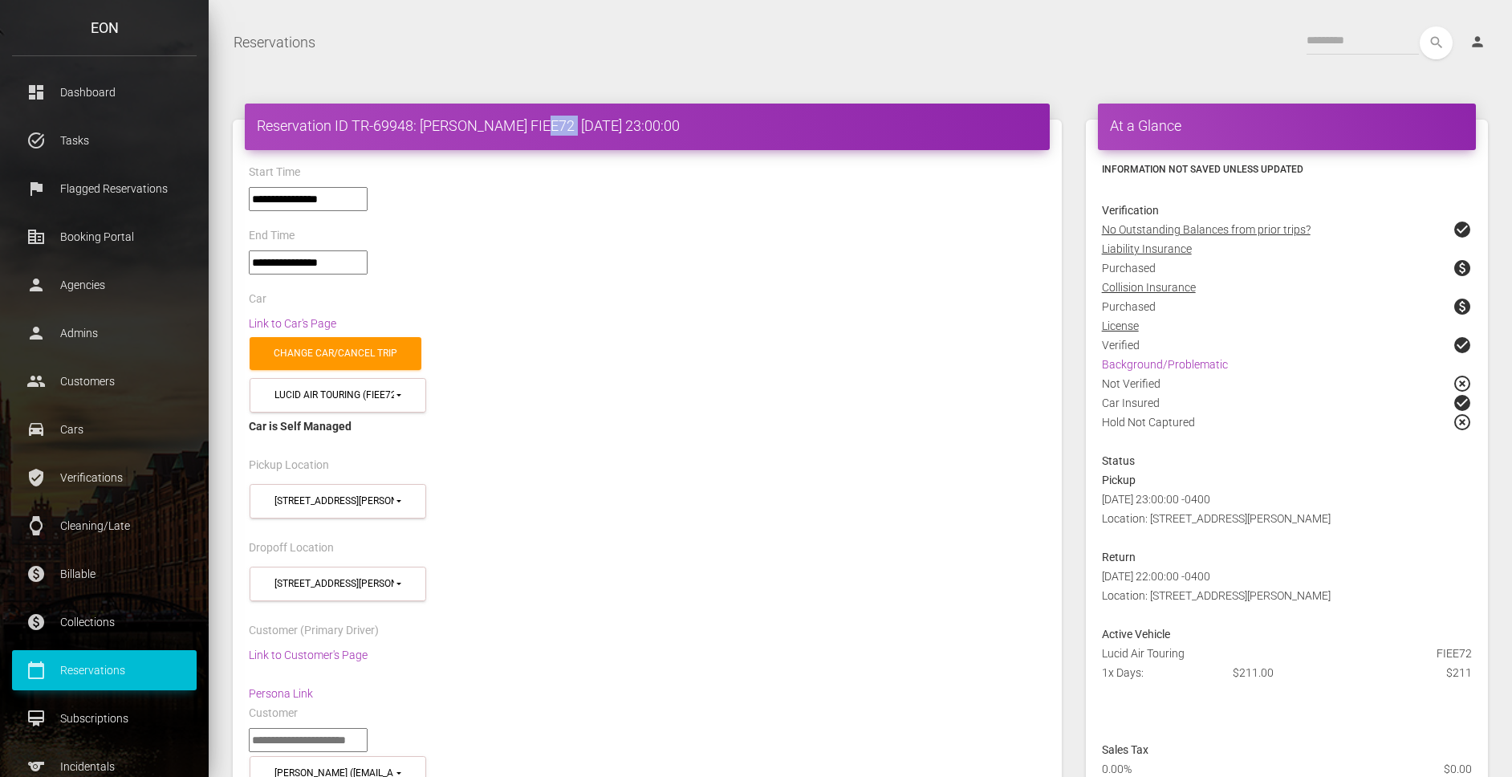
copy h4 "FIEE72"
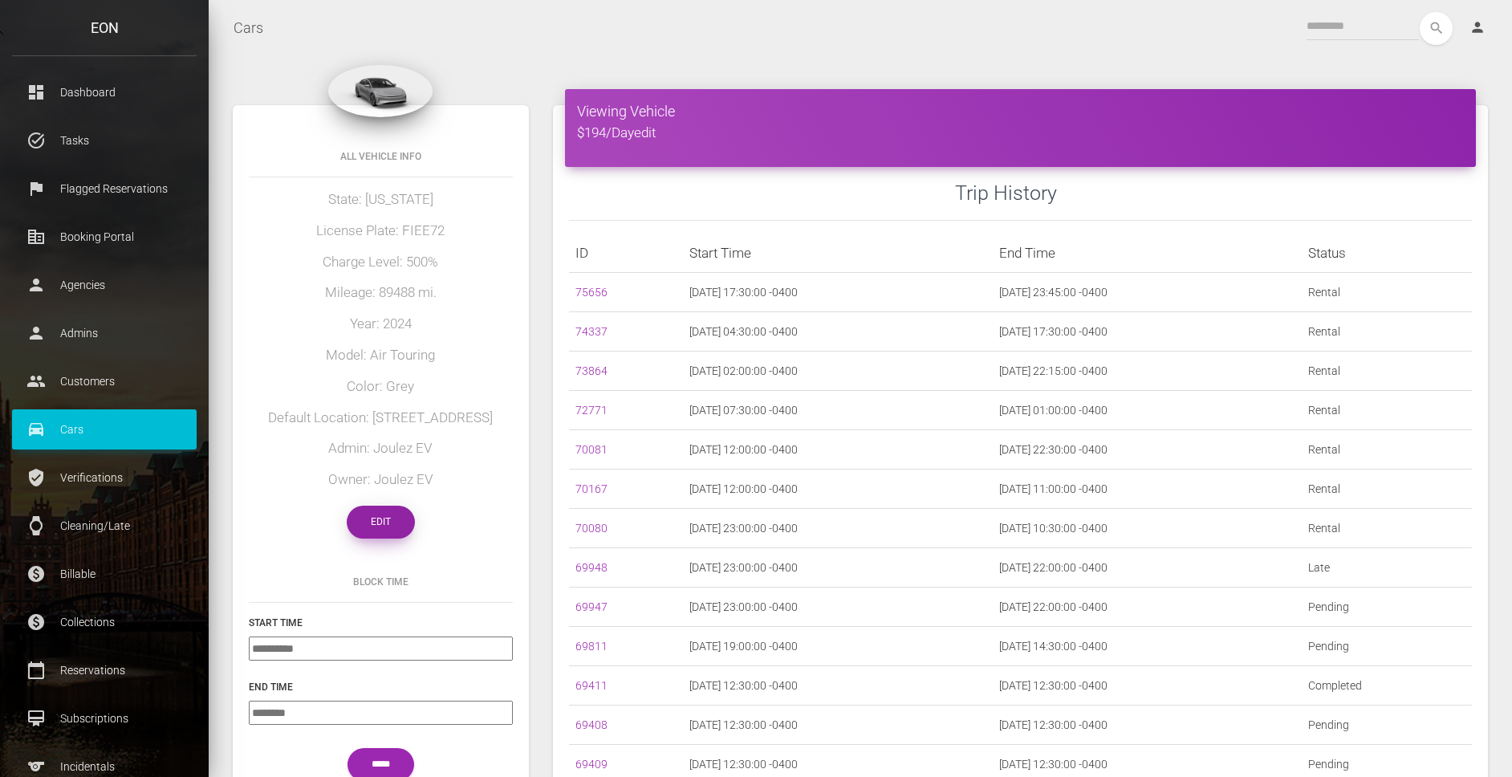
click at [393, 539] on link "Edit" at bounding box center [381, 522] width 68 height 33
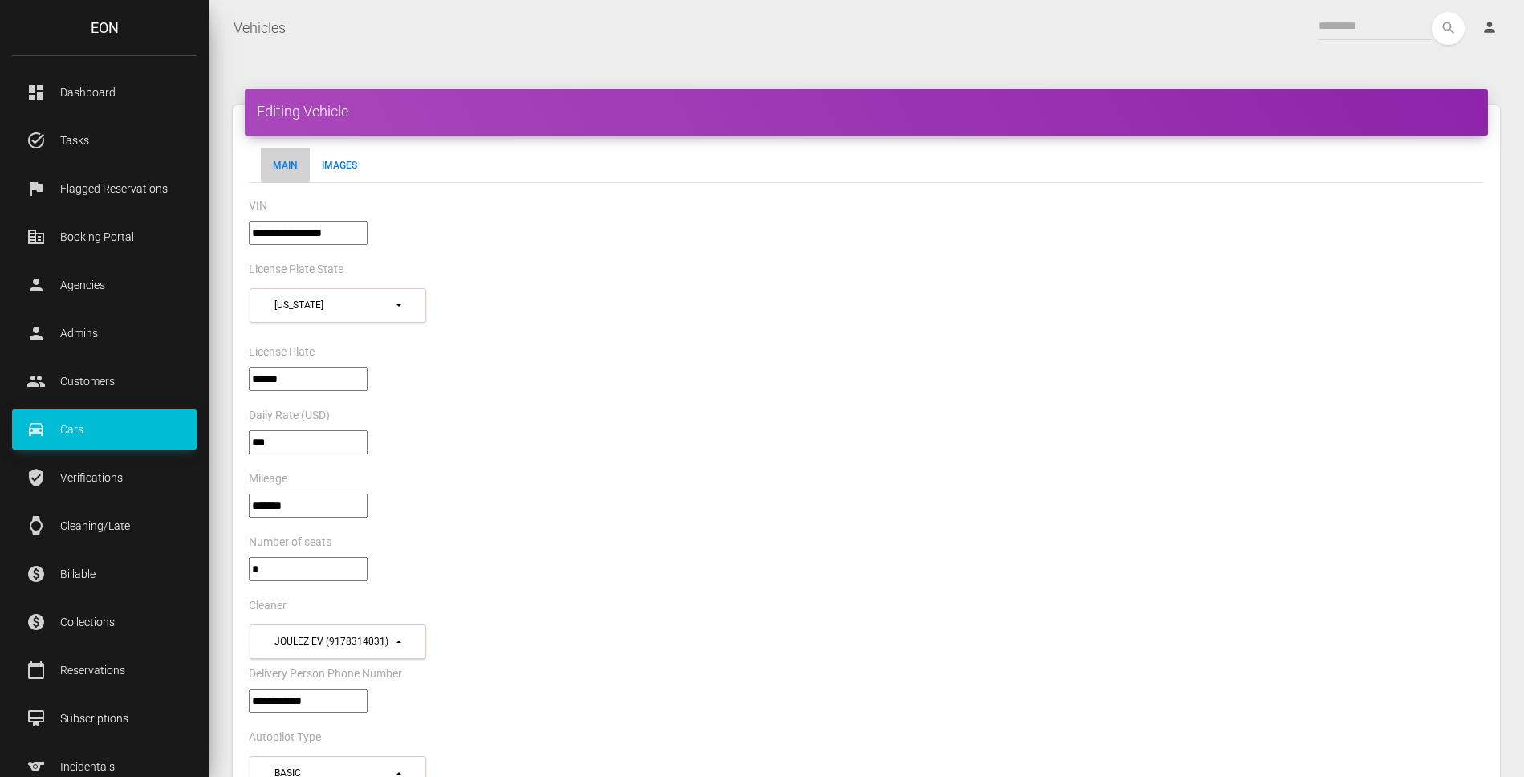
select select "*"
select select "**"
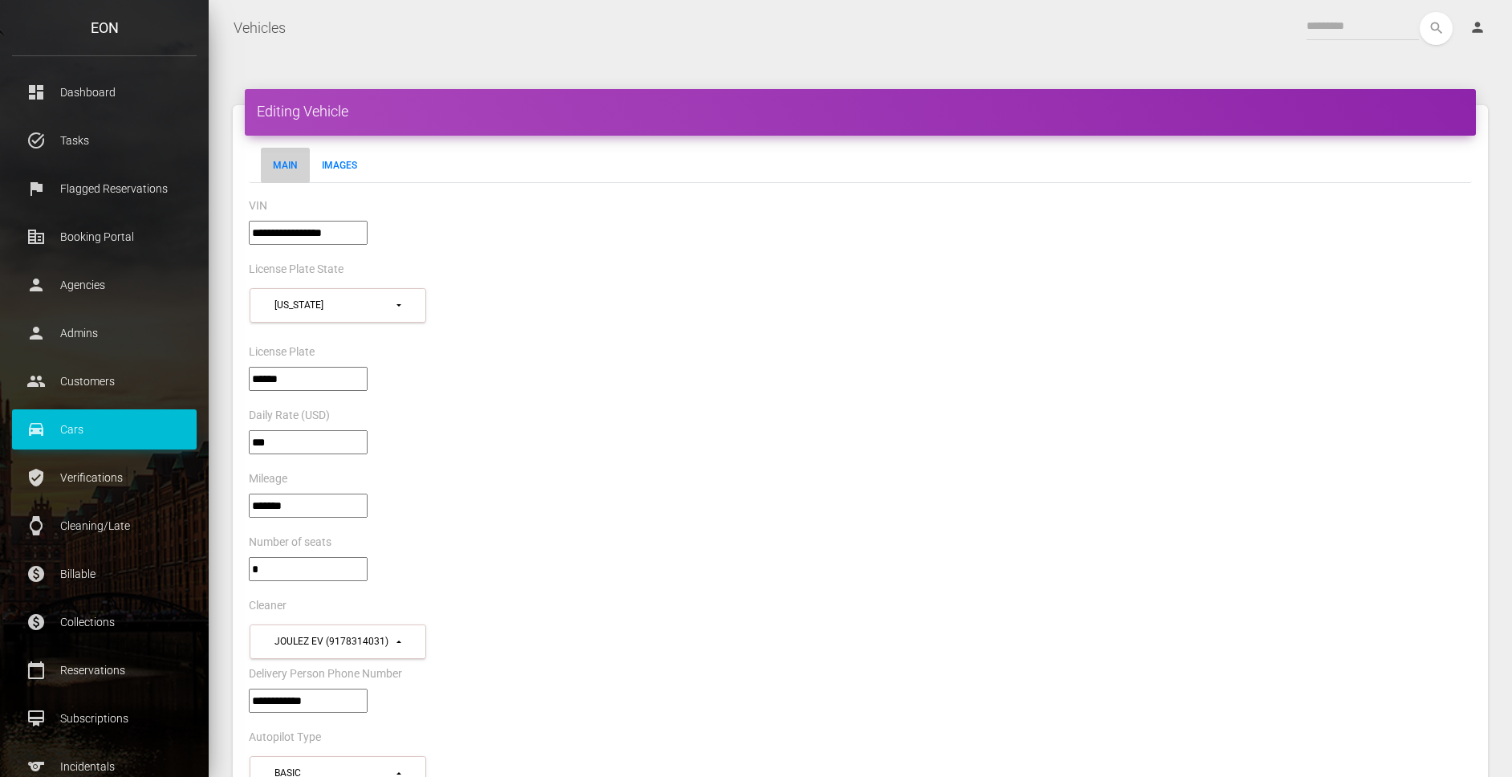
click at [282, 234] on input"] "**********" at bounding box center [308, 233] width 119 height 24
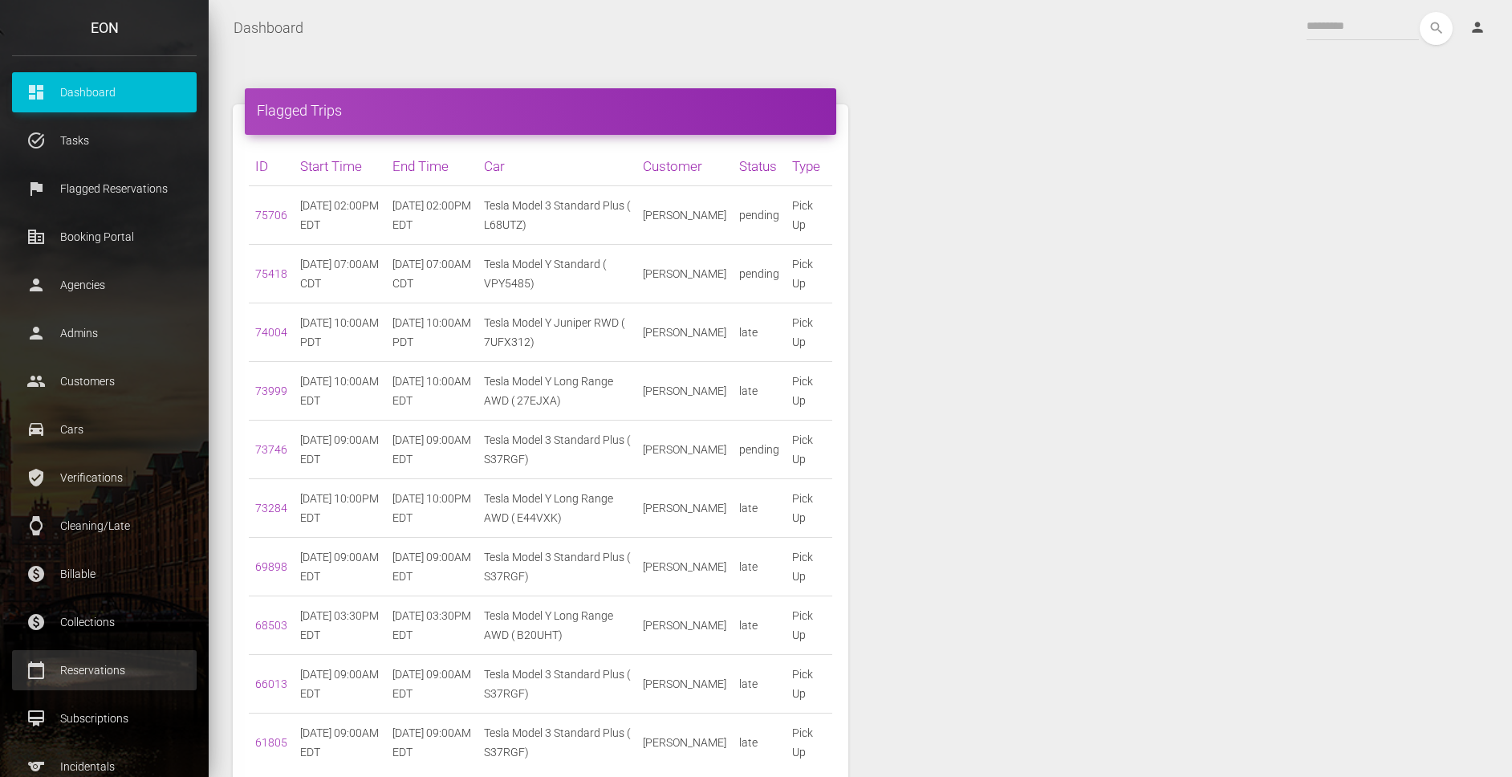
click at [148, 658] on p "Reservations" at bounding box center [104, 670] width 161 height 24
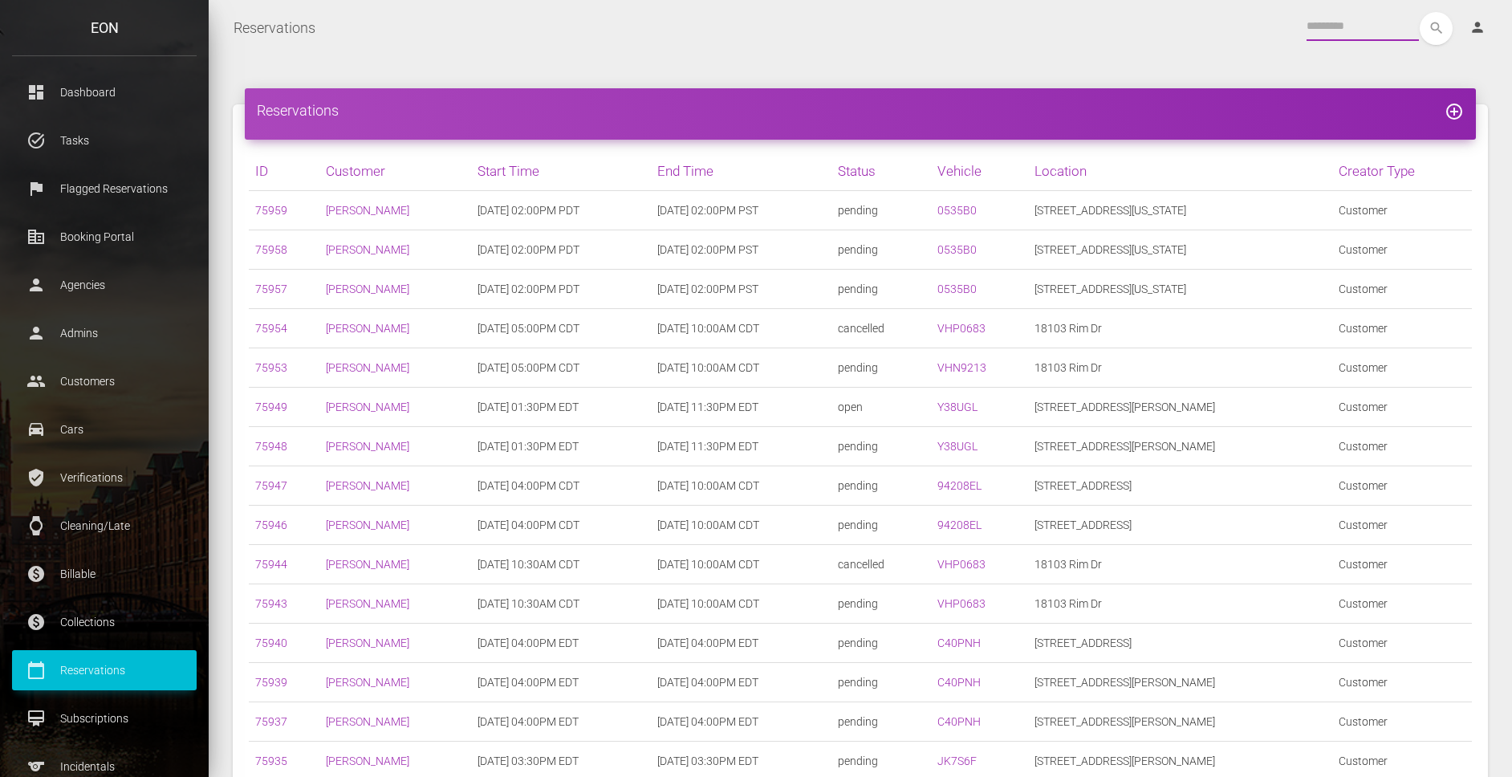
click at [1398, 23] on input "text" at bounding box center [1363, 26] width 112 height 29
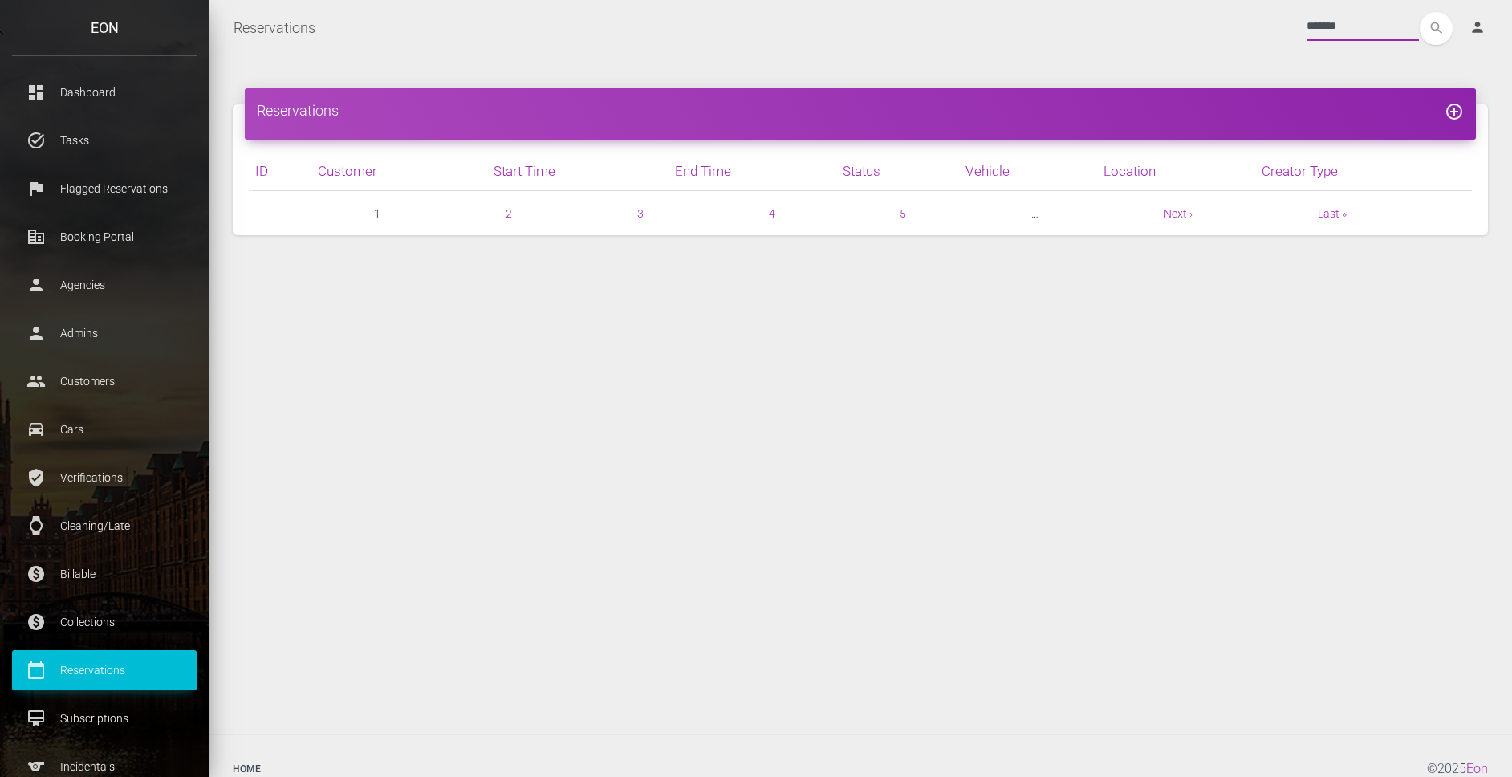
type input "*******"
click at [1420, 12] on button "search" at bounding box center [1436, 28] width 33 height 33
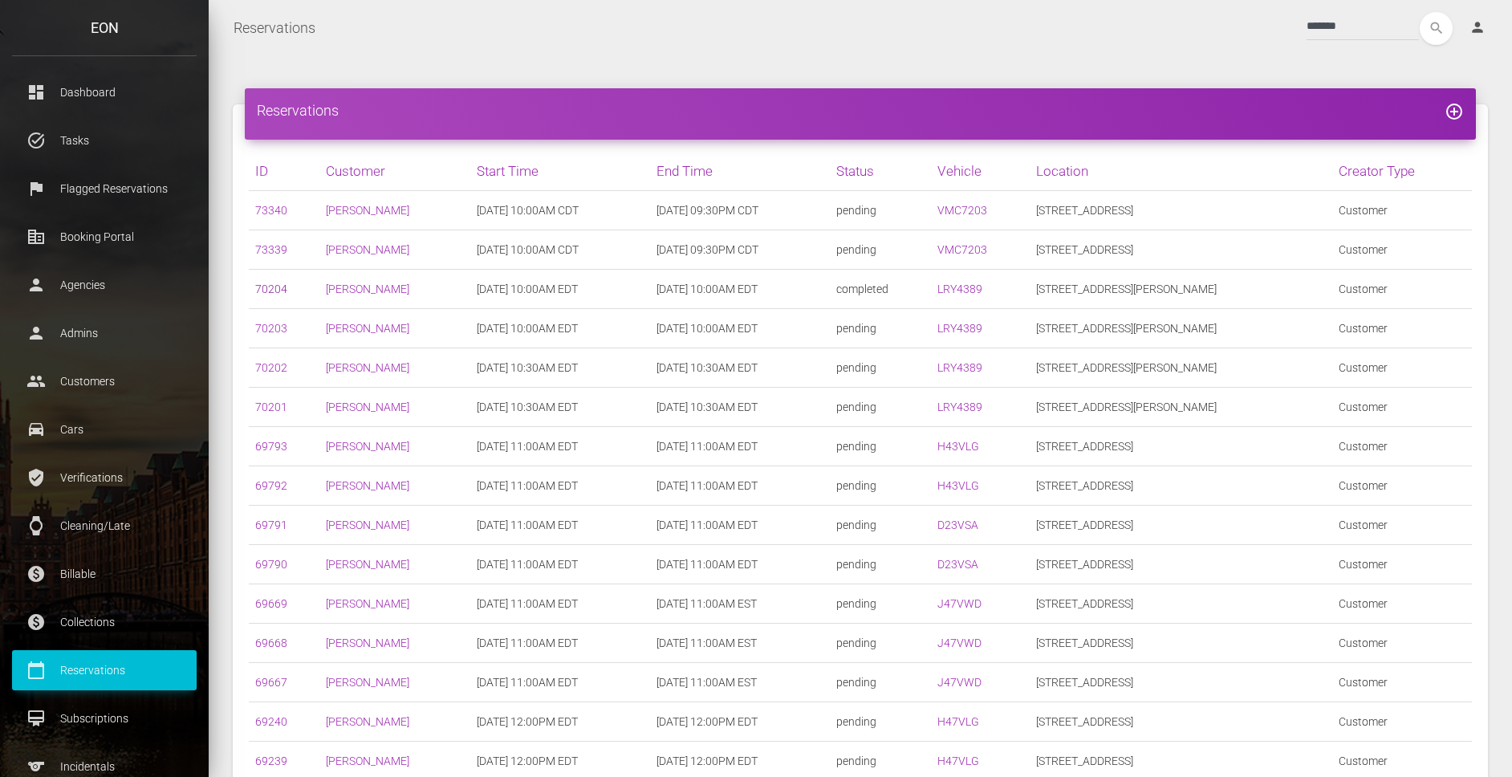
click at [268, 287] on link "70204" at bounding box center [271, 289] width 32 height 13
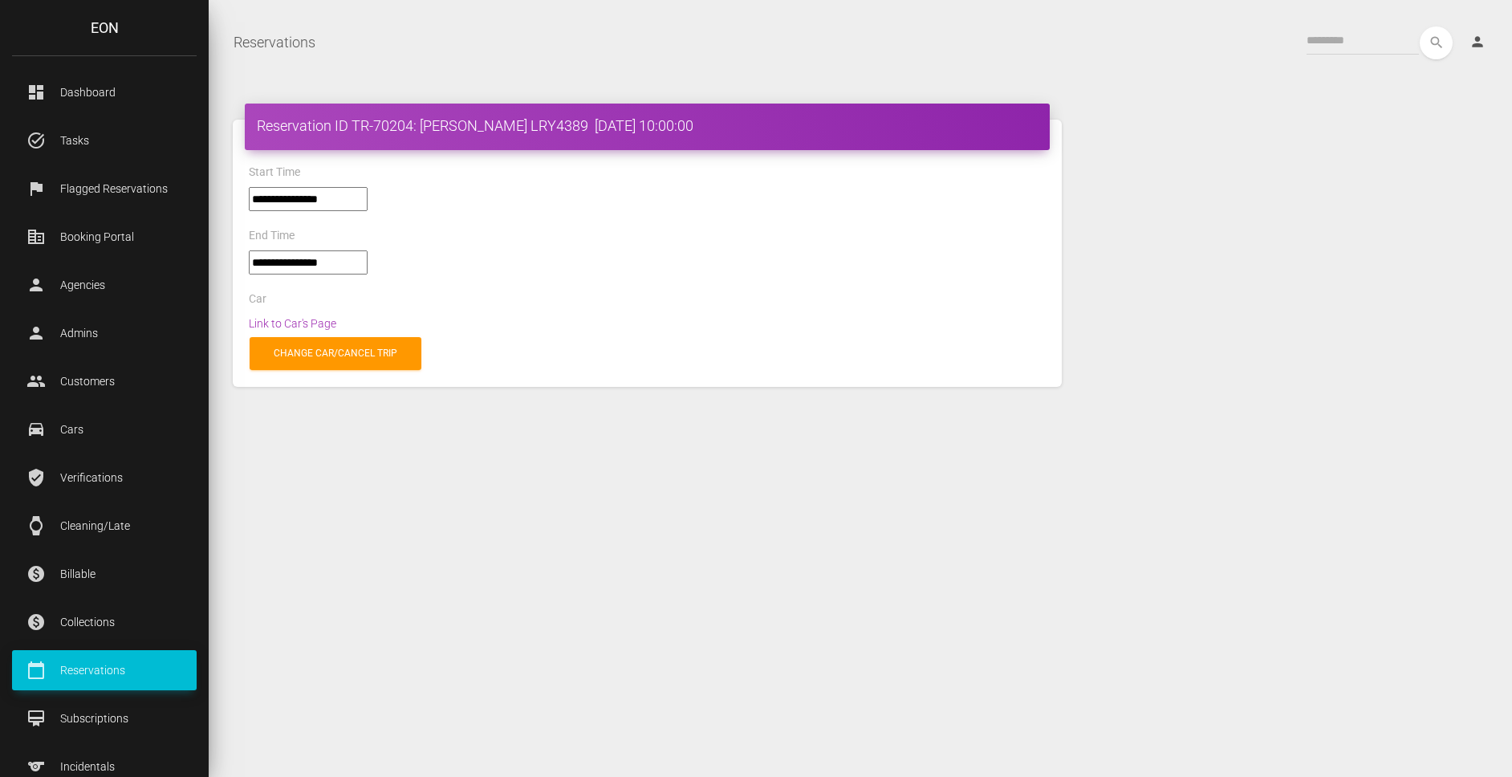
select select "****"
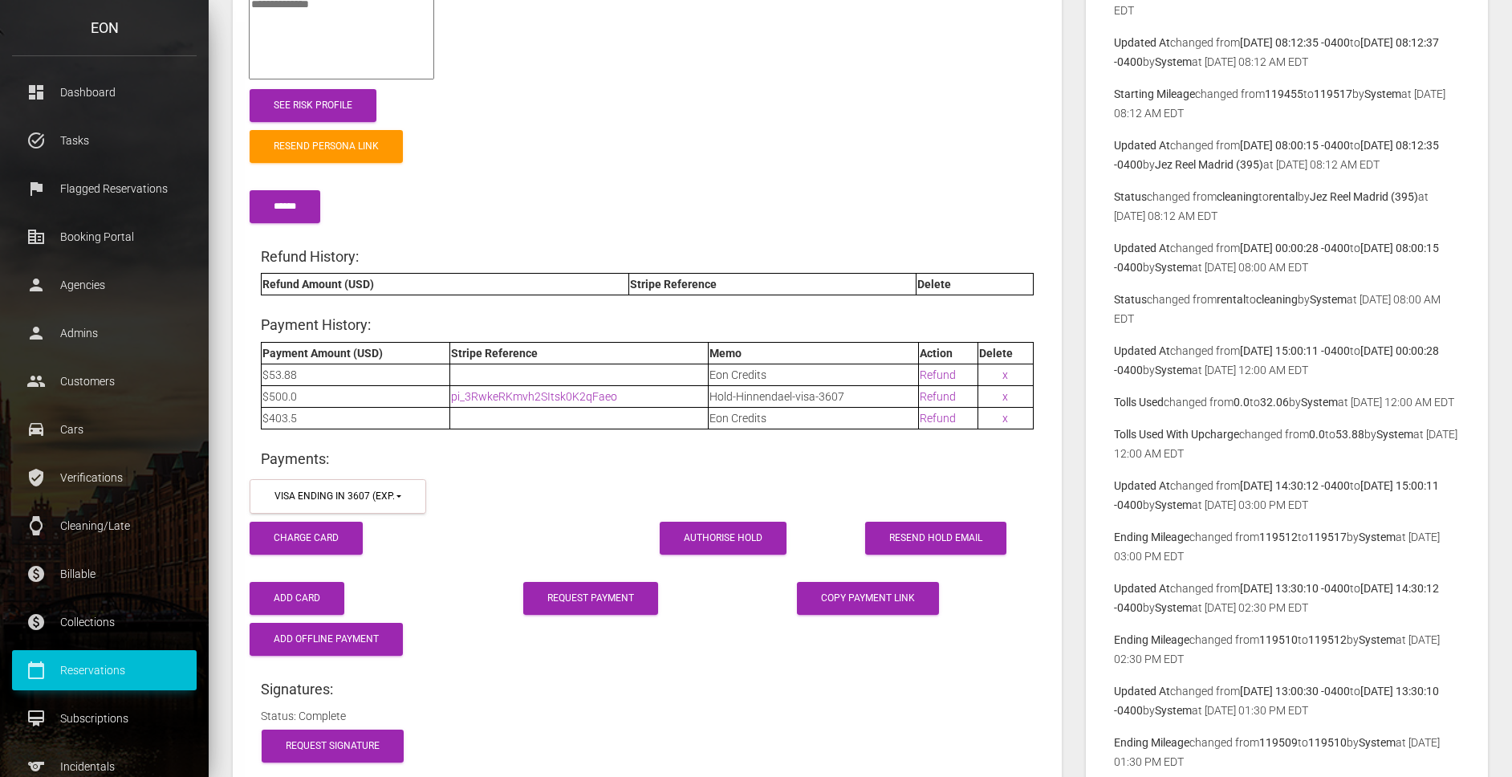
scroll to position [2180, 0]
click at [563, 393] on link "pi_3RwkeRKmvh2SItsk0K2qFaeo" at bounding box center [534, 397] width 166 height 13
